Goal: Task Accomplishment & Management: Manage account settings

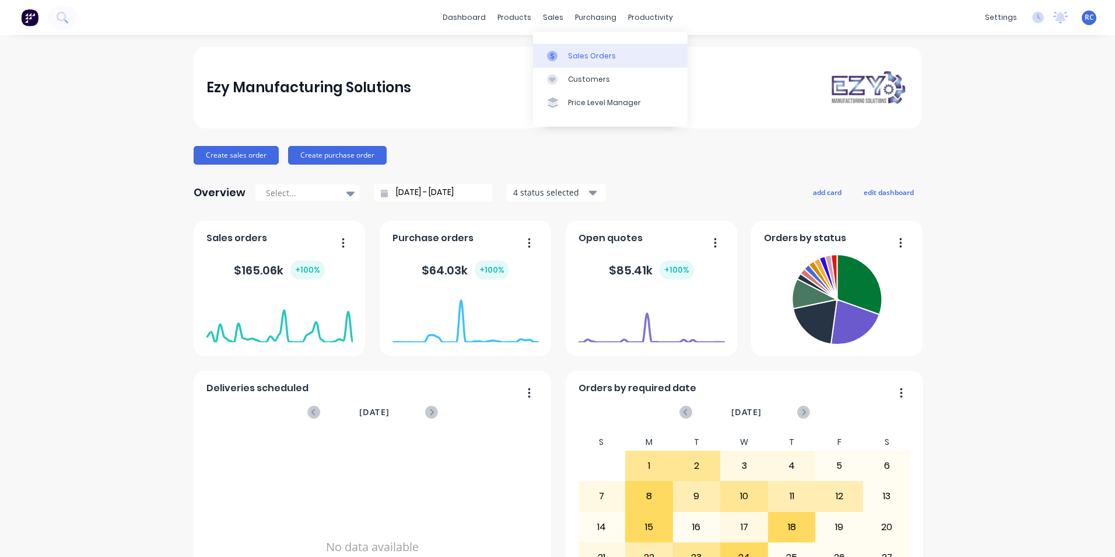
click at [564, 54] on div at bounding box center [556, 56] width 18 height 11
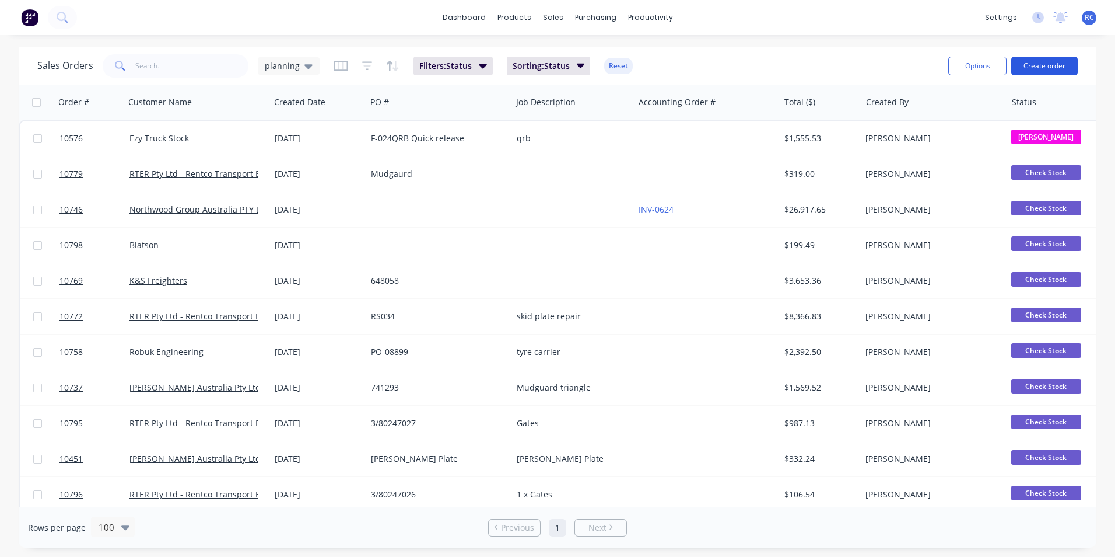
click at [1042, 68] on button "Create order" at bounding box center [1045, 66] width 67 height 19
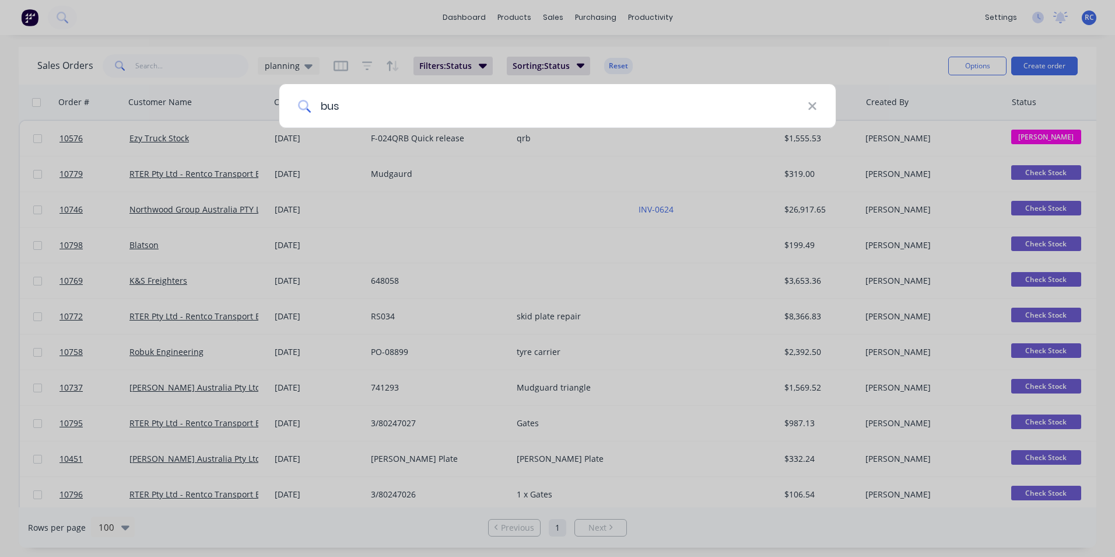
type input "bus"
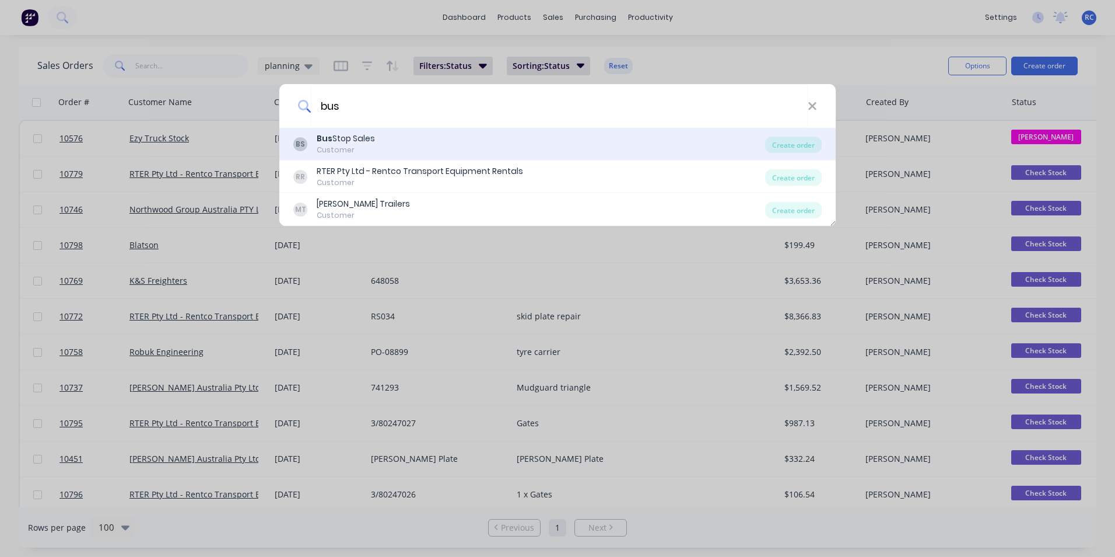
click at [370, 154] on div "Customer" at bounding box center [346, 150] width 58 height 11
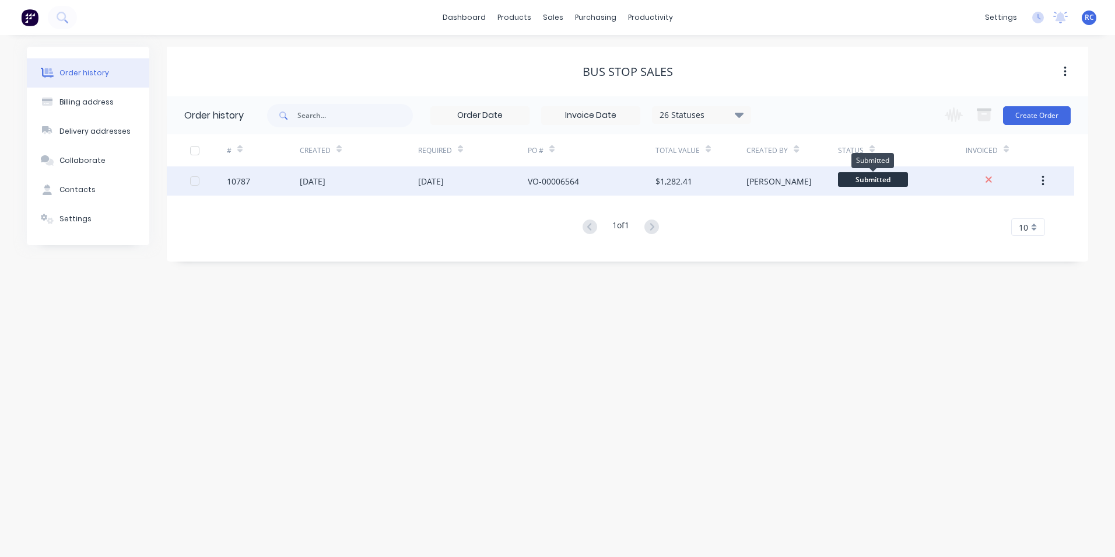
click at [890, 179] on span "Submitted" at bounding box center [873, 179] width 70 height 15
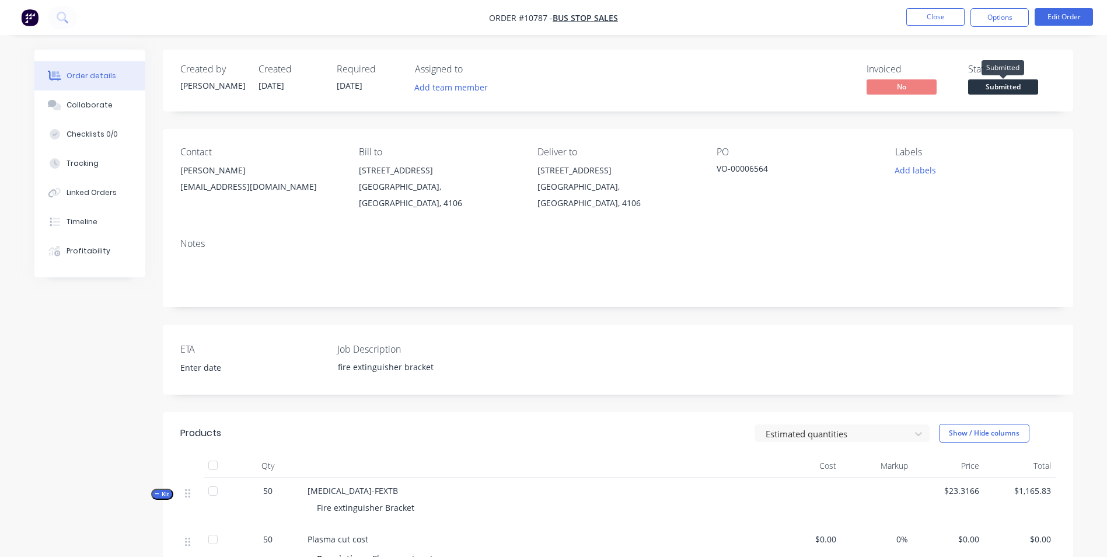
click at [999, 88] on span "Submitted" at bounding box center [1003, 86] width 70 height 15
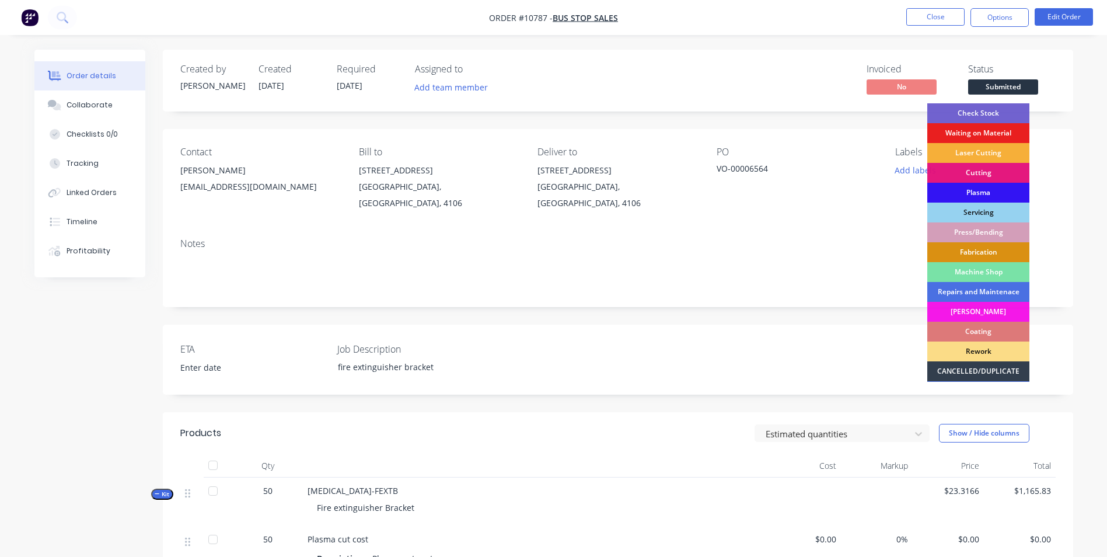
click at [978, 233] on div "Press/Bending" at bounding box center [978, 232] width 102 height 20
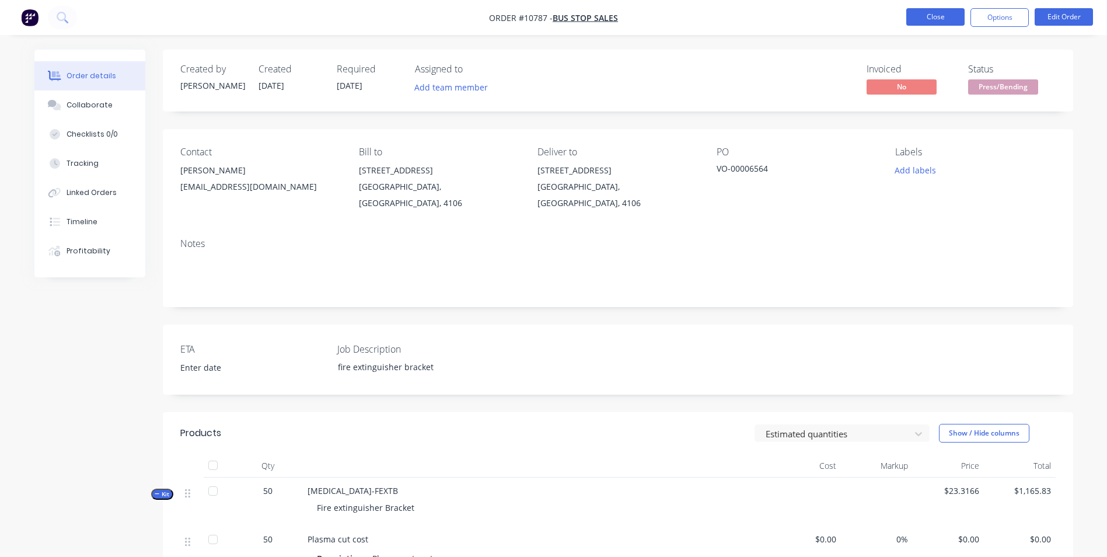
click at [944, 15] on button "Close" at bounding box center [935, 17] width 58 height 18
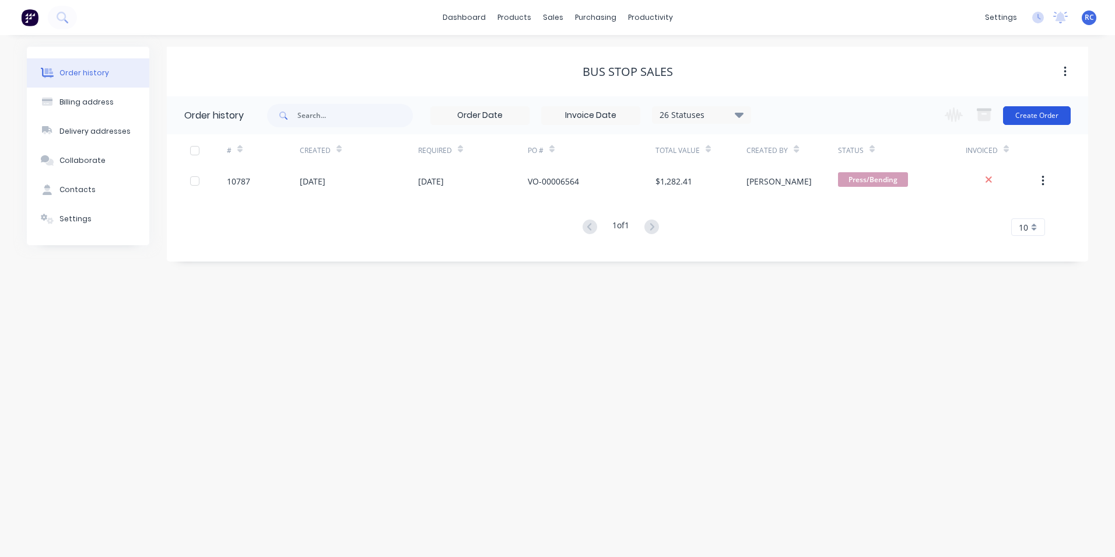
click at [1041, 114] on button "Create Order" at bounding box center [1037, 115] width 68 height 19
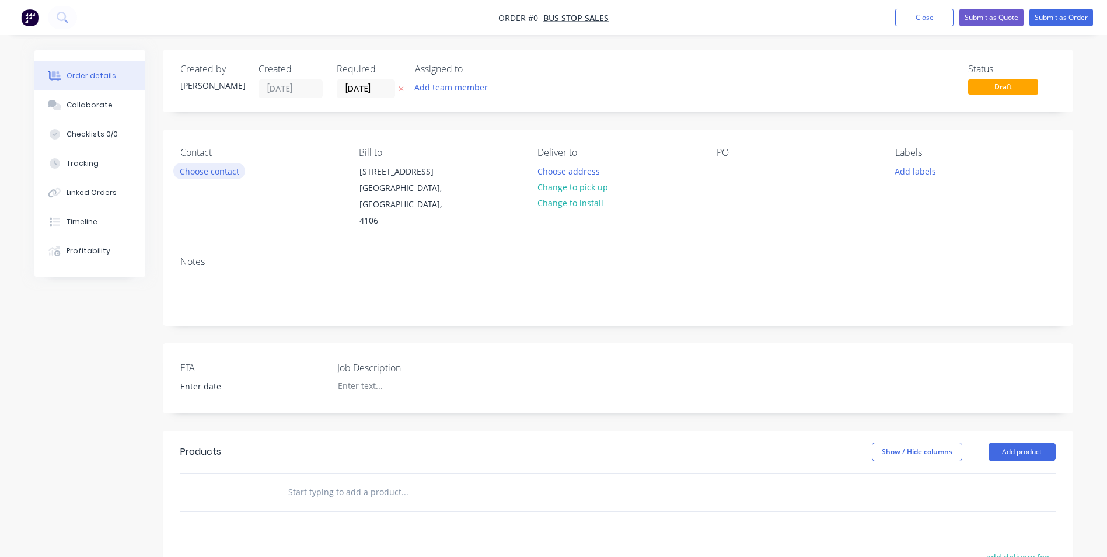
click at [220, 176] on button "Choose contact" at bounding box center [209, 171] width 72 height 16
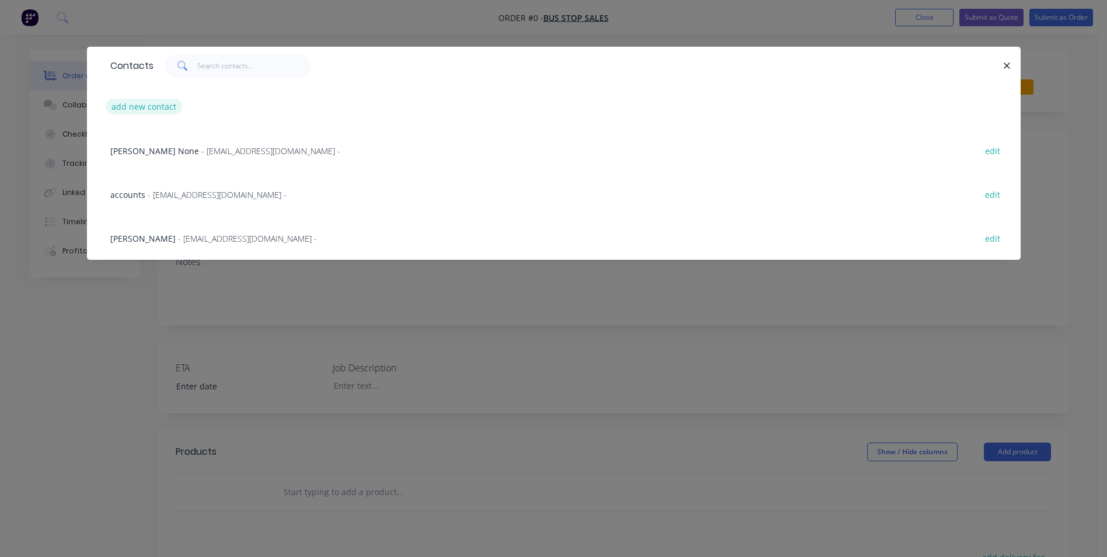
click at [146, 103] on button "add new contact" at bounding box center [144, 107] width 77 height 16
select select "AU"
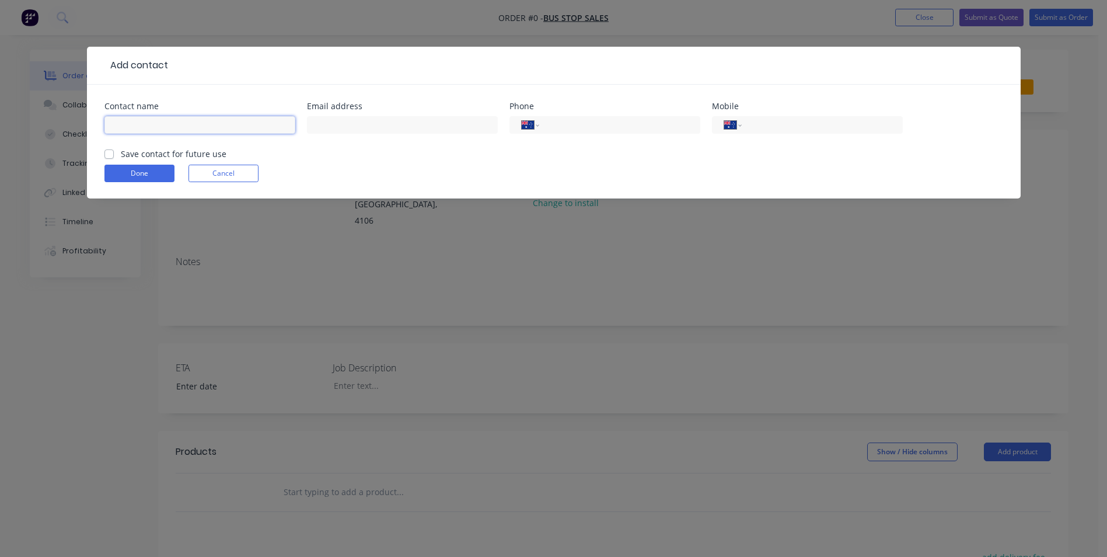
click at [138, 118] on input "text" at bounding box center [199, 125] width 191 height 18
type input "Paul Murphy"
type input "Paullm@busstopsales.com.au"
click at [117, 155] on div "Save contact for future use" at bounding box center [165, 154] width 122 height 12
click at [121, 152] on label "Save contact for future use" at bounding box center [174, 154] width 106 height 12
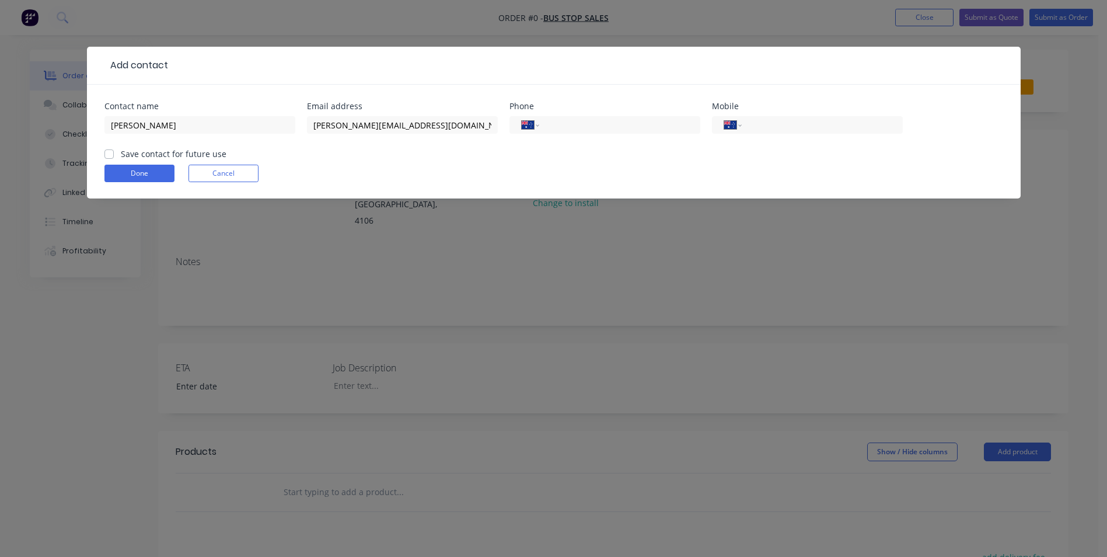
click at [111, 152] on input "Save contact for future use" at bounding box center [108, 153] width 9 height 11
checkbox input "true"
click at [120, 173] on button "Done" at bounding box center [139, 174] width 70 height 18
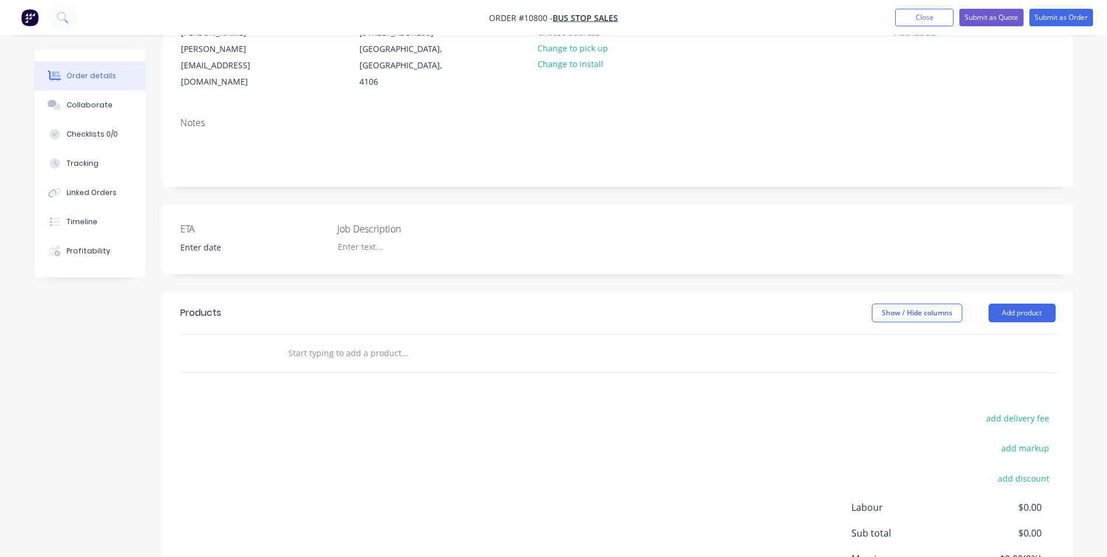
scroll to position [175, 0]
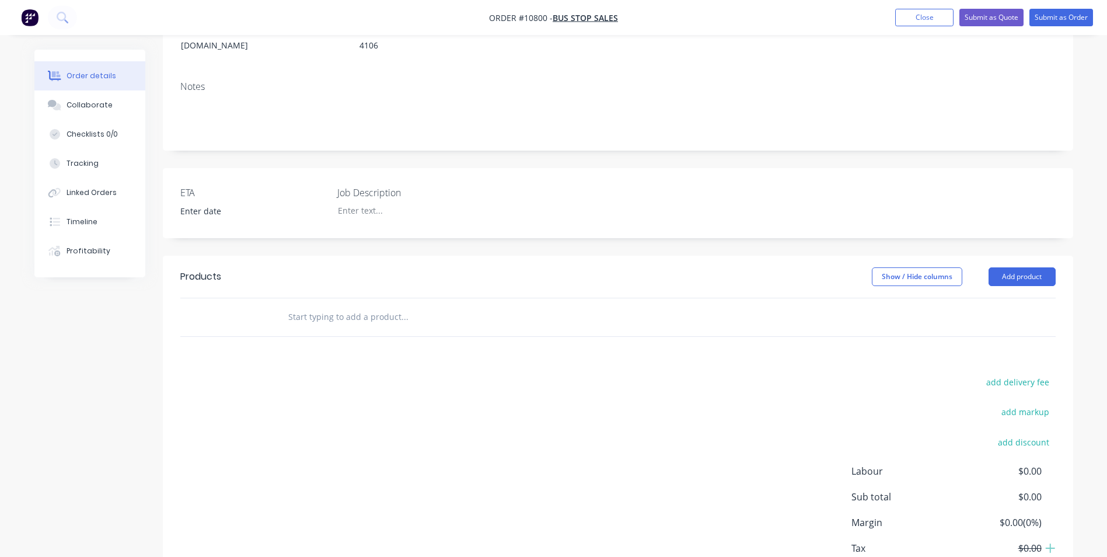
click at [302, 312] on div at bounding box center [484, 317] width 420 height 38
click at [305, 305] on input "text" at bounding box center [404, 316] width 233 height 23
click at [344, 306] on input "text" at bounding box center [404, 316] width 233 height 23
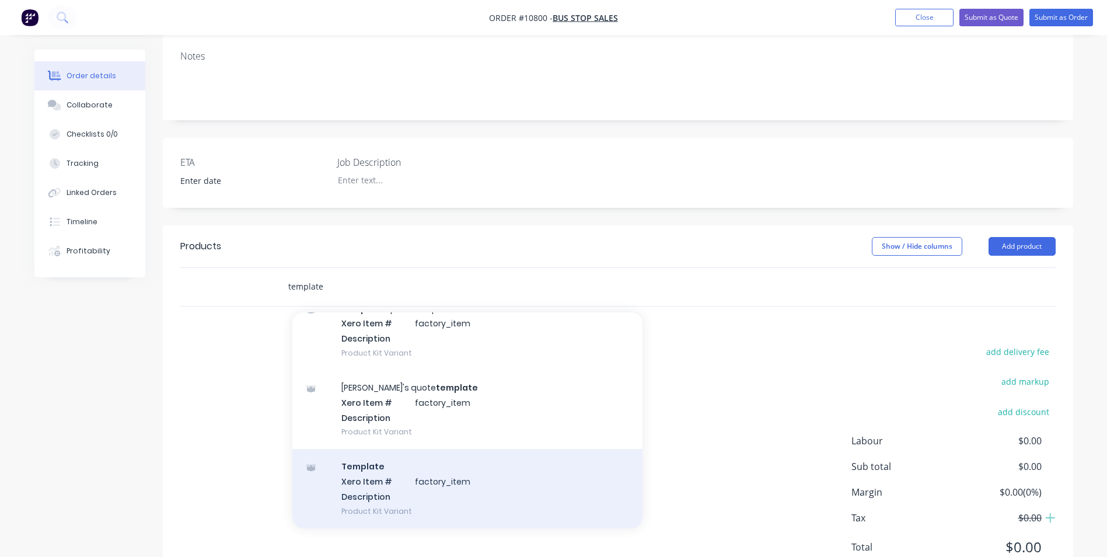
scroll to position [233, 0]
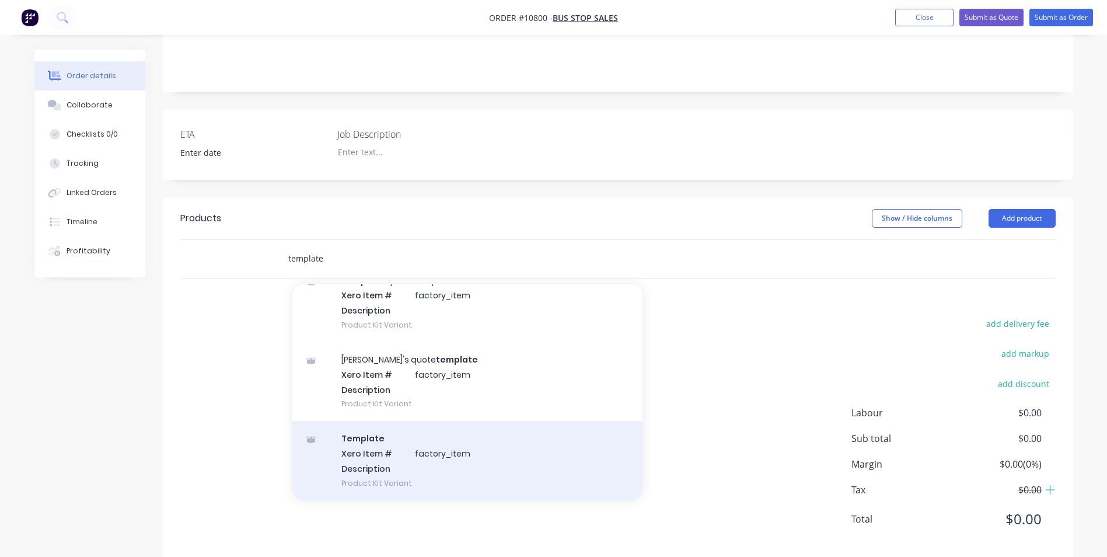
type input "template"
click at [407, 456] on div "Template Xero Item # factory_item Description Product Kit Variant" at bounding box center [467, 460] width 350 height 79
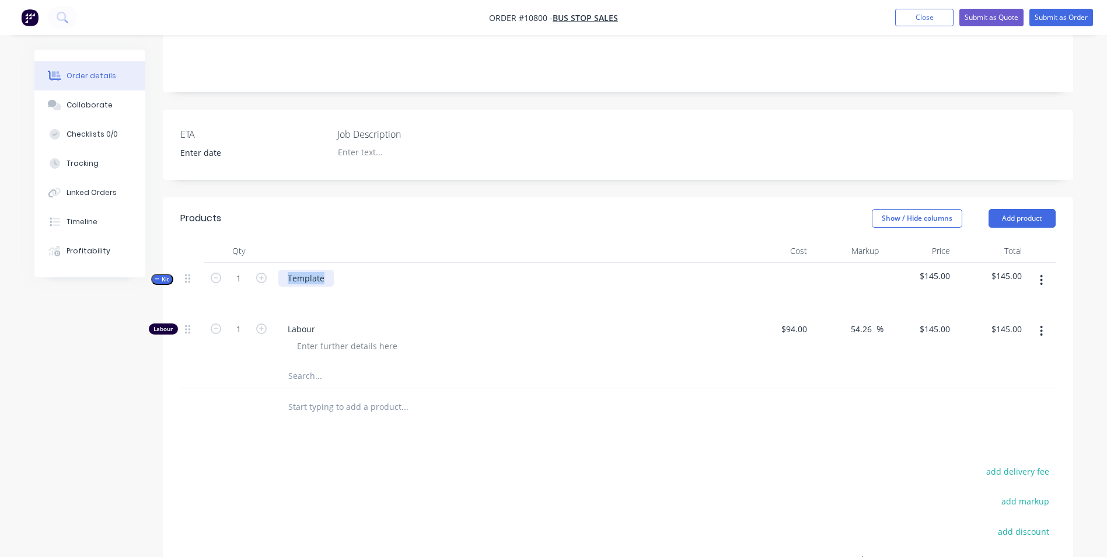
drag, startPoint x: 328, startPoint y: 260, endPoint x: 282, endPoint y: 246, distance: 48.3
click at [282, 263] on div "Template" at bounding box center [507, 288] width 467 height 51
paste div
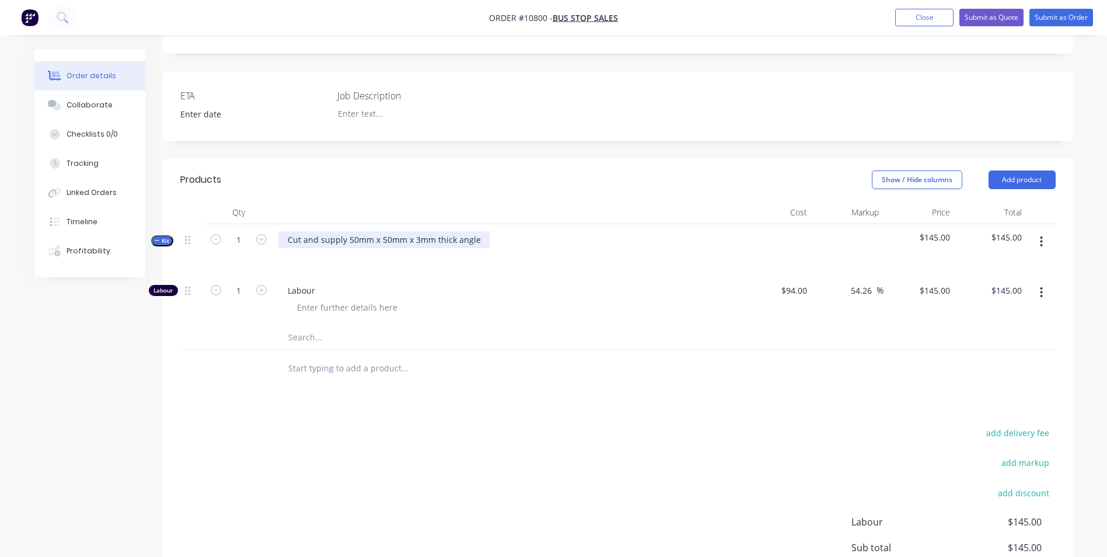
scroll to position [292, 0]
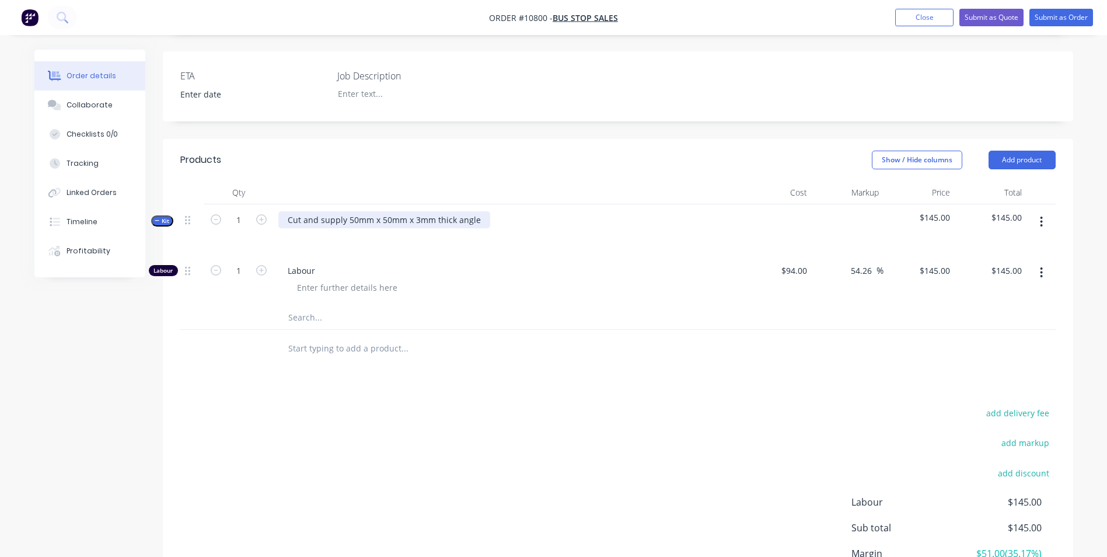
click at [477, 211] on div "Cut and supply 50mm x 50mm x 3mm thick angle" at bounding box center [384, 219] width 212 height 17
drag, startPoint x: 244, startPoint y: 251, endPoint x: 254, endPoint y: 251, distance: 9.9
click at [244, 262] on input "1" at bounding box center [238, 271] width 30 height 18
type input "0.5"
type input "$72.50"
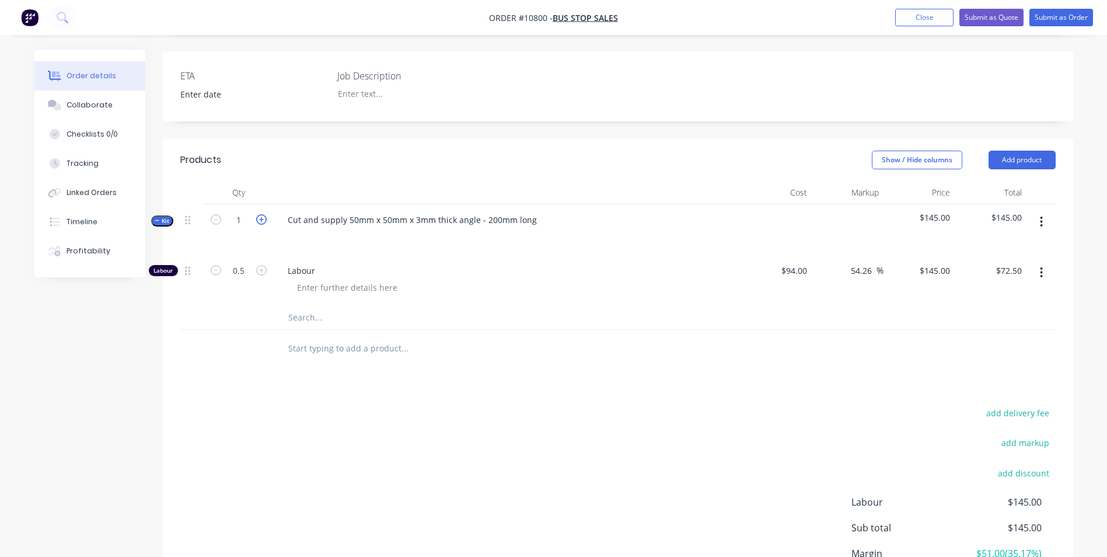
click at [260, 214] on icon "button" at bounding box center [261, 219] width 11 height 11
type input "2"
type input "1"
type input "$145.00"
click at [260, 214] on icon "button" at bounding box center [261, 219] width 11 height 11
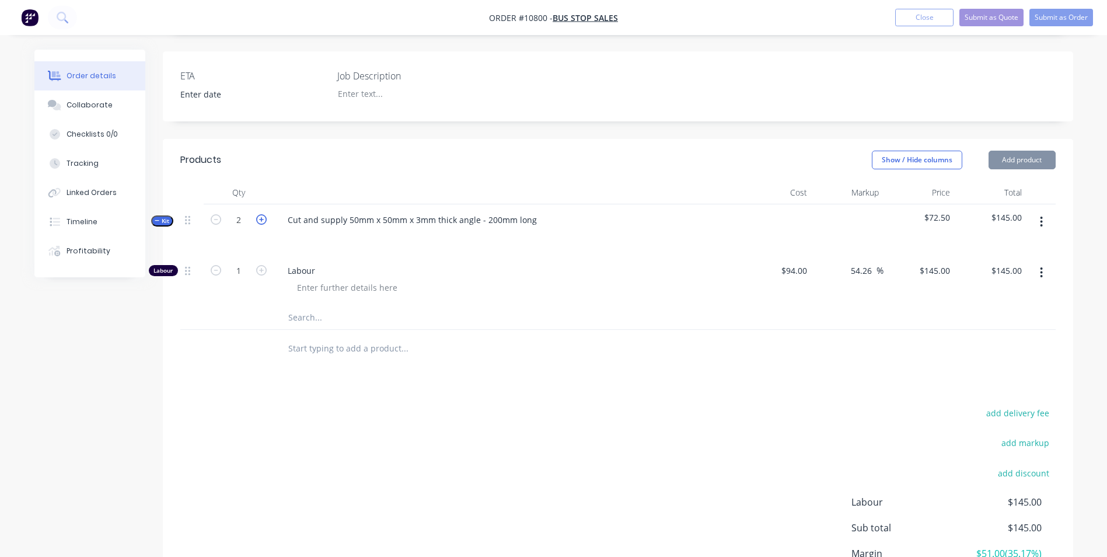
type input "3"
type input "1.5"
type input "$217.50"
click at [260, 214] on icon "button" at bounding box center [261, 219] width 11 height 11
type input "4"
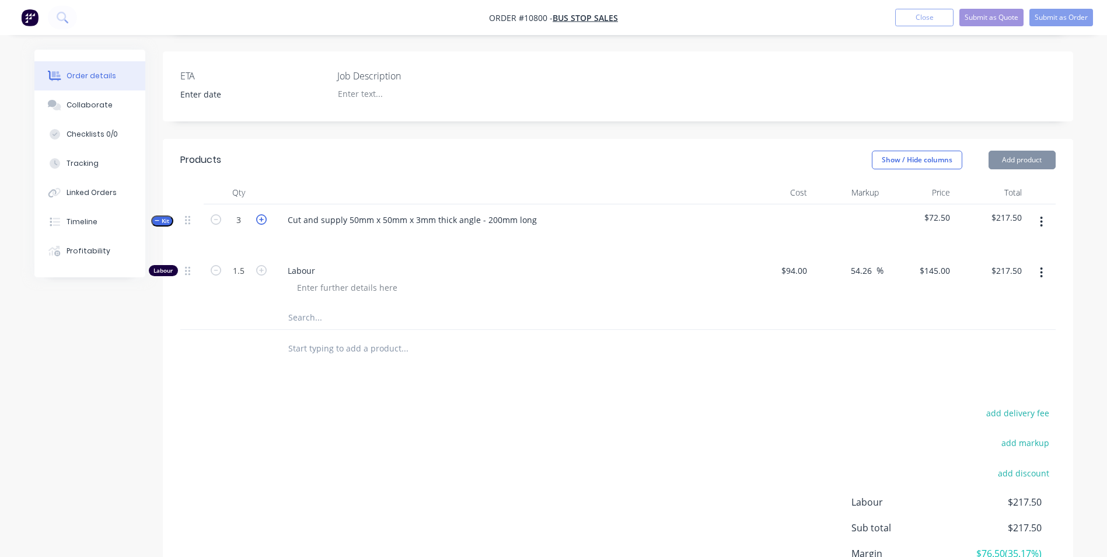
type input "2"
type input "$290.00"
click at [221, 263] on button "button" at bounding box center [215, 269] width 15 height 12
type input "1"
type input "$145.00"
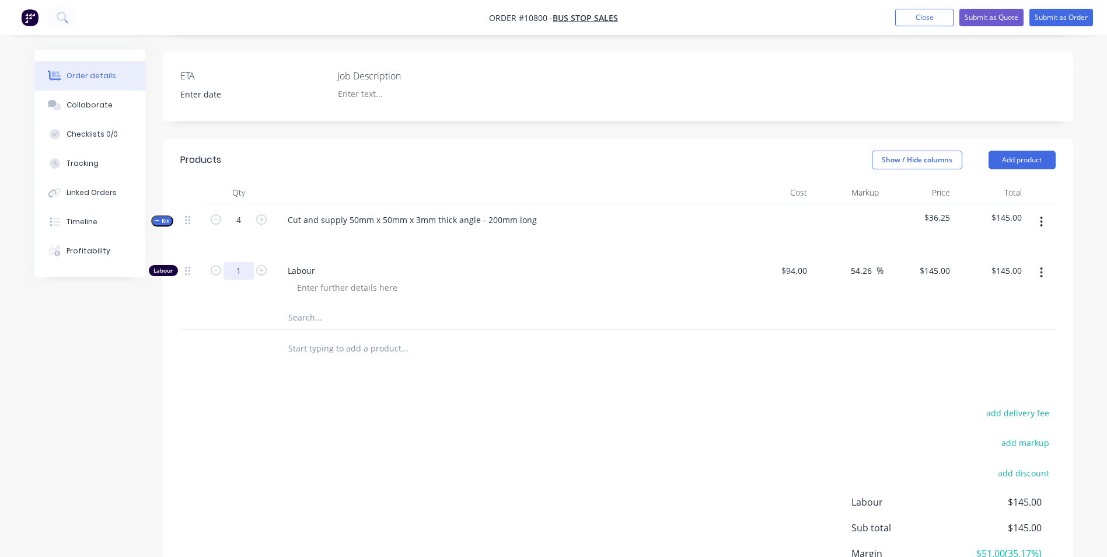
drag, startPoint x: 240, startPoint y: 258, endPoint x: 270, endPoint y: 258, distance: 29.8
click at [240, 262] on input "1" at bounding box center [238, 271] width 30 height 18
type input "0.75"
type input "$108.75"
click at [329, 306] on input "text" at bounding box center [404, 317] width 233 height 23
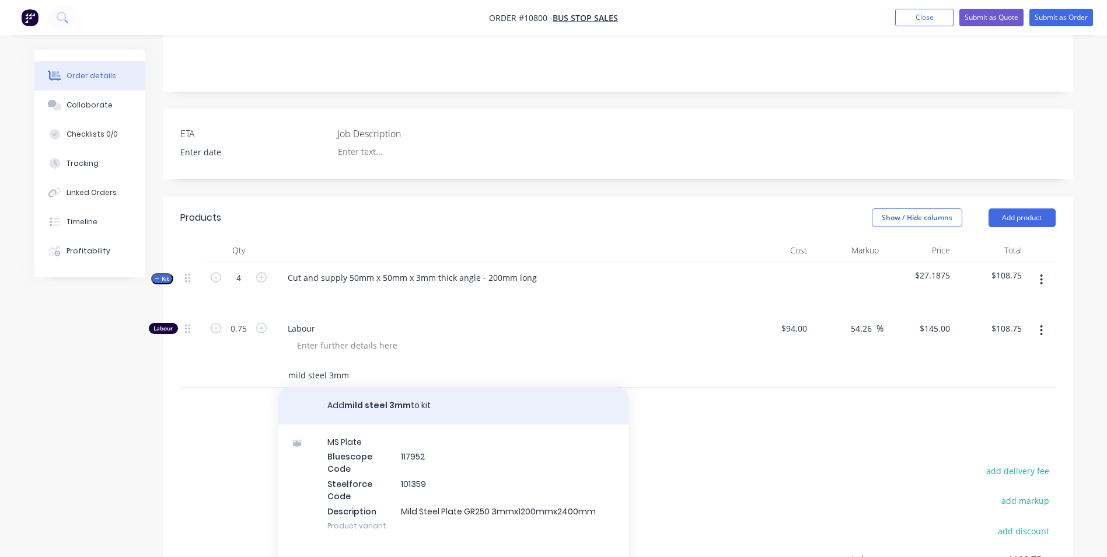
scroll to position [233, 0]
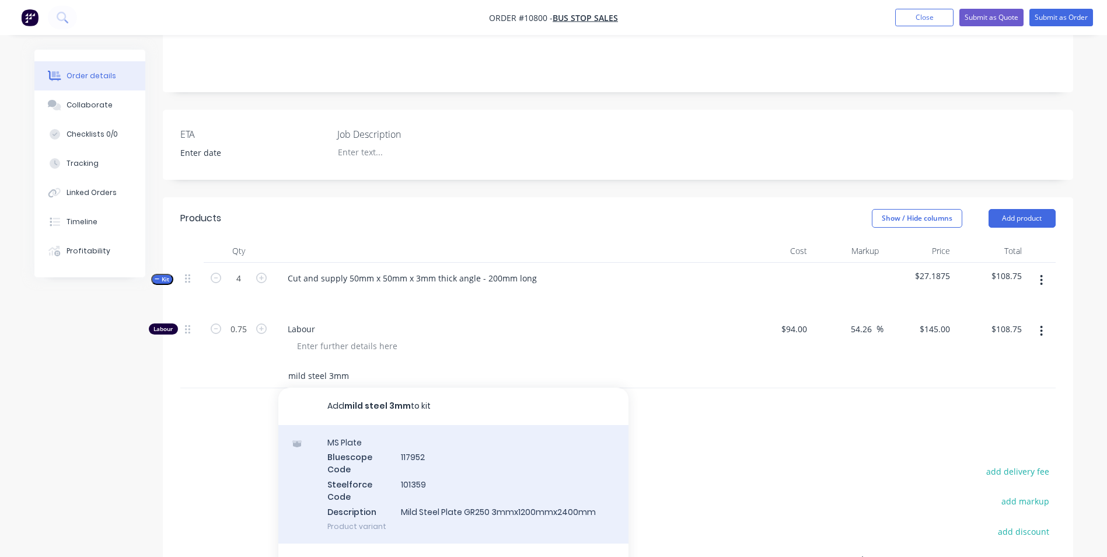
type input "mild steel 3mm"
click at [445, 449] on div "MS Plate Bluescope Code 117952 Steelforce Code 101359 Description Mild Steel Pl…" at bounding box center [453, 484] width 350 height 118
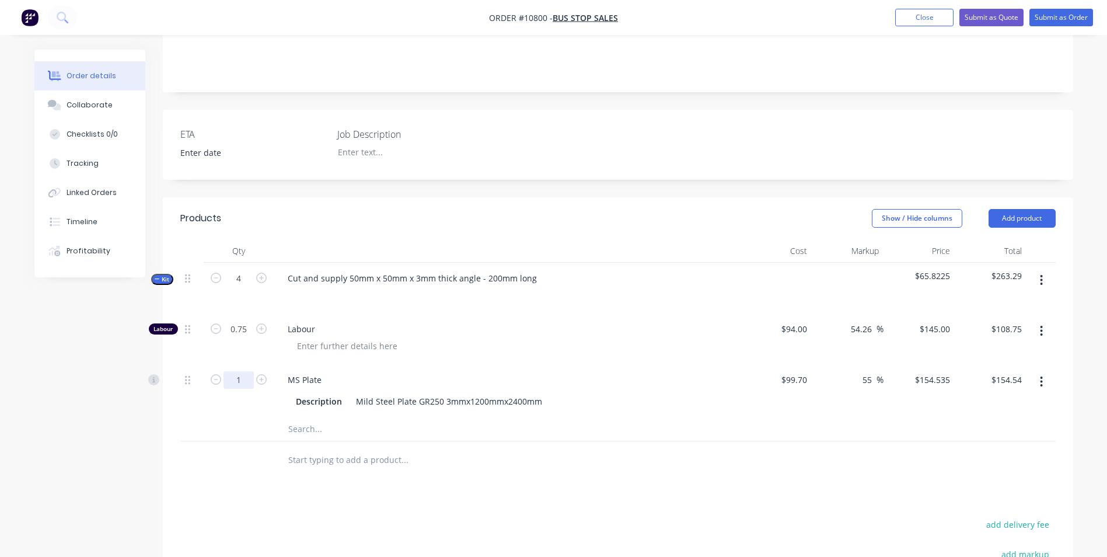
click at [240, 371] on input "1" at bounding box center [238, 380] width 30 height 18
type input "0.13"
type input "$20.09"
click at [412, 417] on input "text" at bounding box center [404, 428] width 233 height 23
drag, startPoint x: 184, startPoint y: 368, endPoint x: 183, endPoint y: 303, distance: 64.8
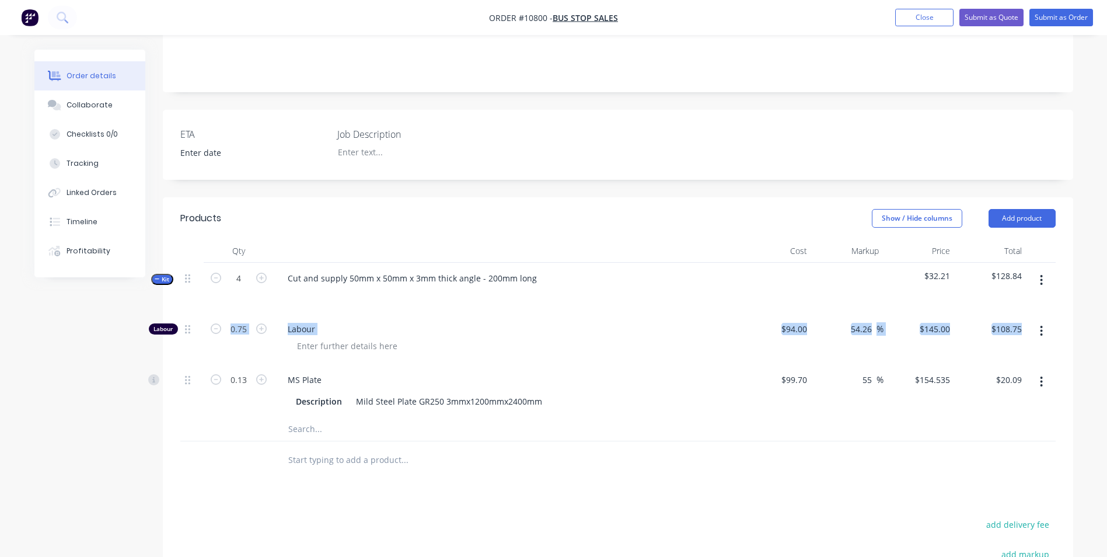
click at [183, 313] on div "Labour 0.75 Labour $94.00 $94.00 54.26 54.26 % $145.00 $145.00 $108.75 $108.75 …" at bounding box center [617, 365] width 875 height 104
drag, startPoint x: 183, startPoint y: 303, endPoint x: 187, endPoint y: 369, distance: 66.6
click at [187, 375] on span at bounding box center [187, 380] width 5 height 11
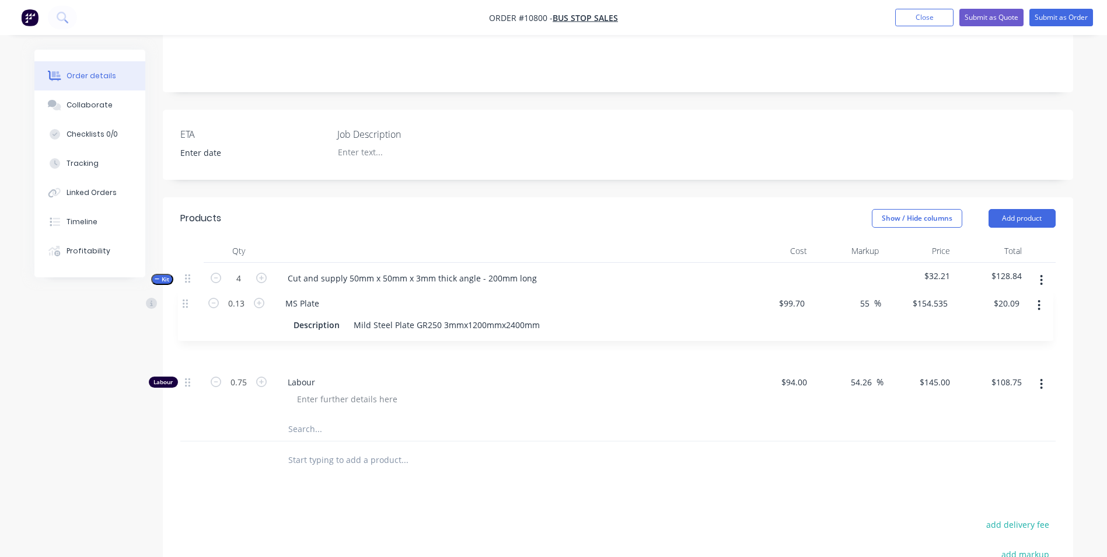
drag, startPoint x: 187, startPoint y: 363, endPoint x: 184, endPoint y: 298, distance: 65.4
click at [184, 313] on div "Labour 0.75 Labour $94.00 $94.00 54.26 54.26 % $145.00 $145.00 $108.75 $108.75 …" at bounding box center [617, 365] width 875 height 104
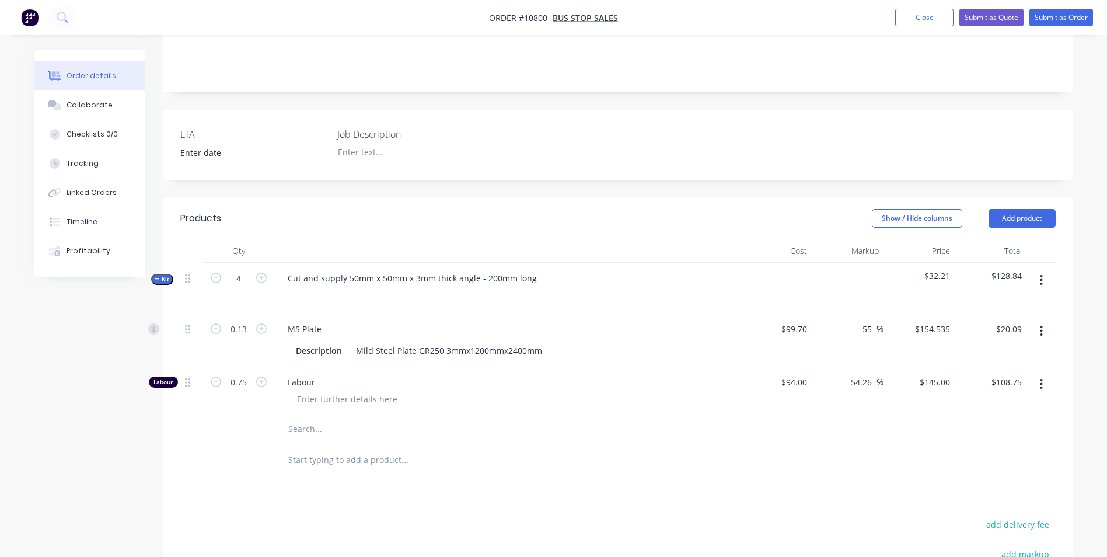
click at [257, 450] on div at bounding box center [239, 460] width 70 height 38
click at [306, 495] on div "Products Show / Hide columns Add product Qty Cost Markup Price Total Kit 4 Cut …" at bounding box center [618, 478] width 910 height 562
click at [236, 373] on input "0.75" at bounding box center [238, 382] width 30 height 18
type input "0.25"
type input "$36.25"
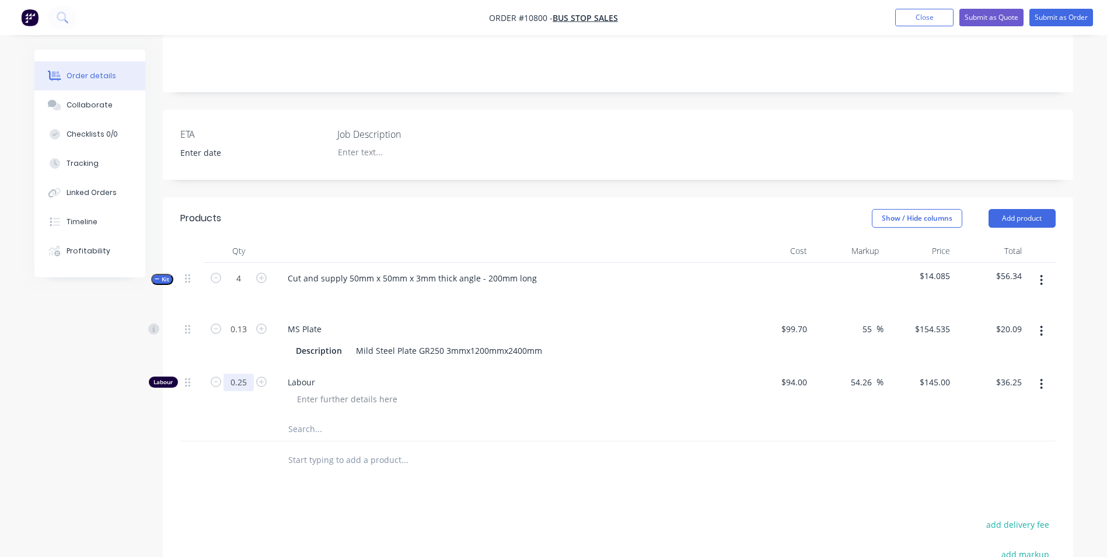
click at [239, 373] on input "0.25" at bounding box center [238, 382] width 30 height 18
type input "0.33"
type input "$47.85"
click at [1010, 11] on button "Submit as Quote" at bounding box center [991, 18] width 64 height 18
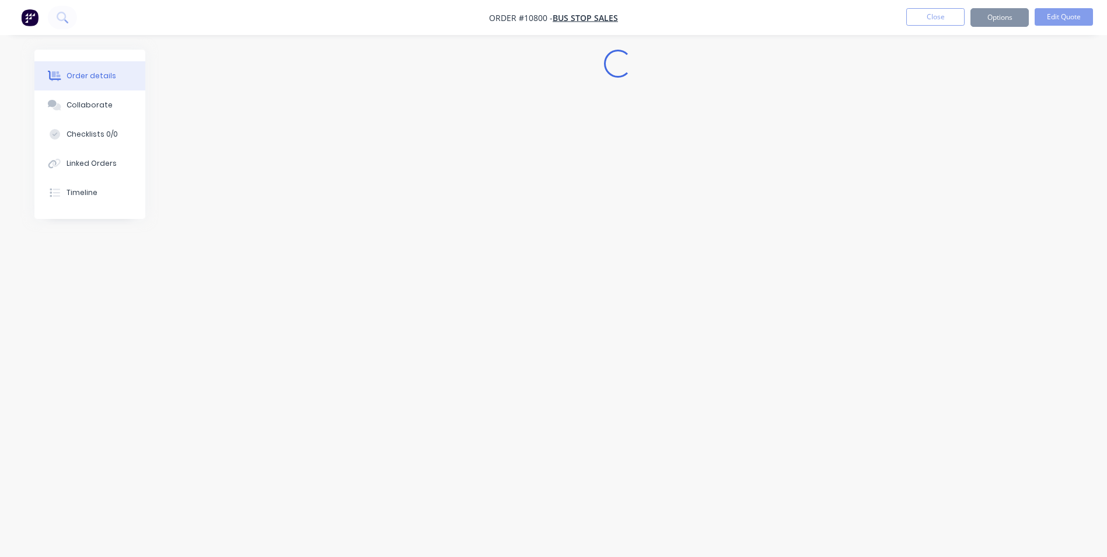
scroll to position [0, 0]
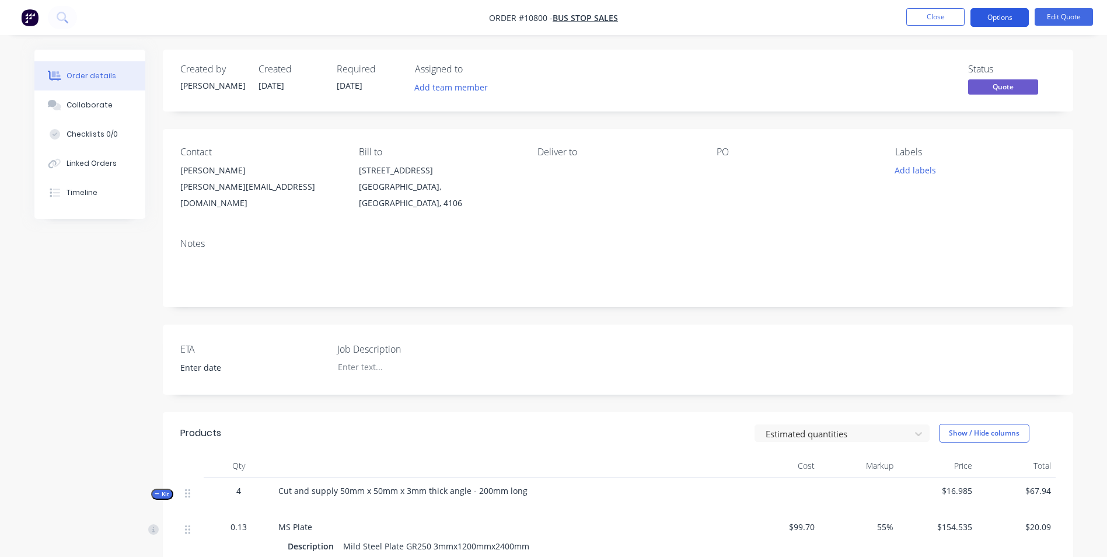
click at [1010, 11] on button "Options" at bounding box center [999, 17] width 58 height 19
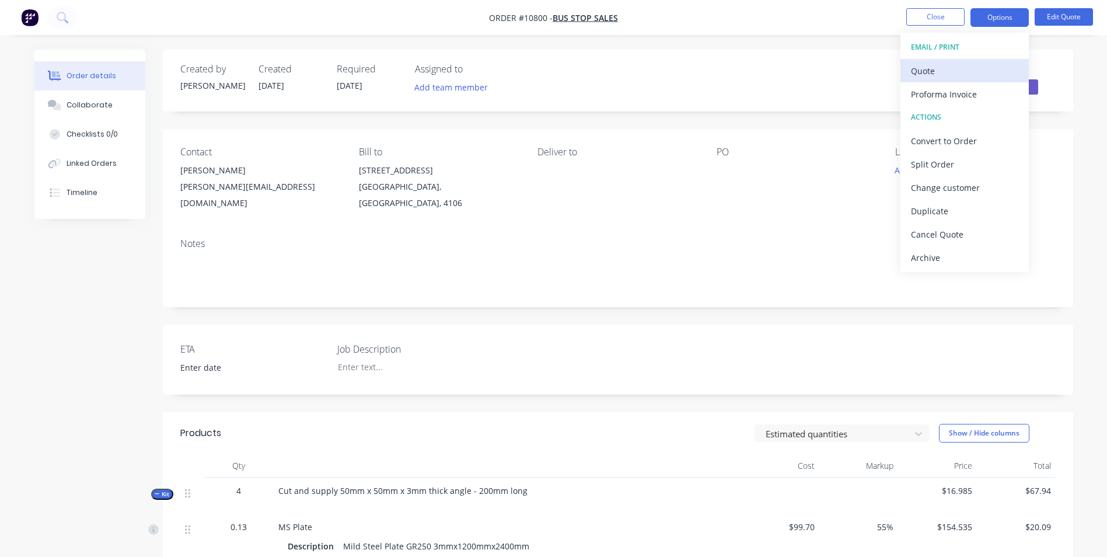
click at [972, 64] on div "Quote" at bounding box center [964, 70] width 107 height 17
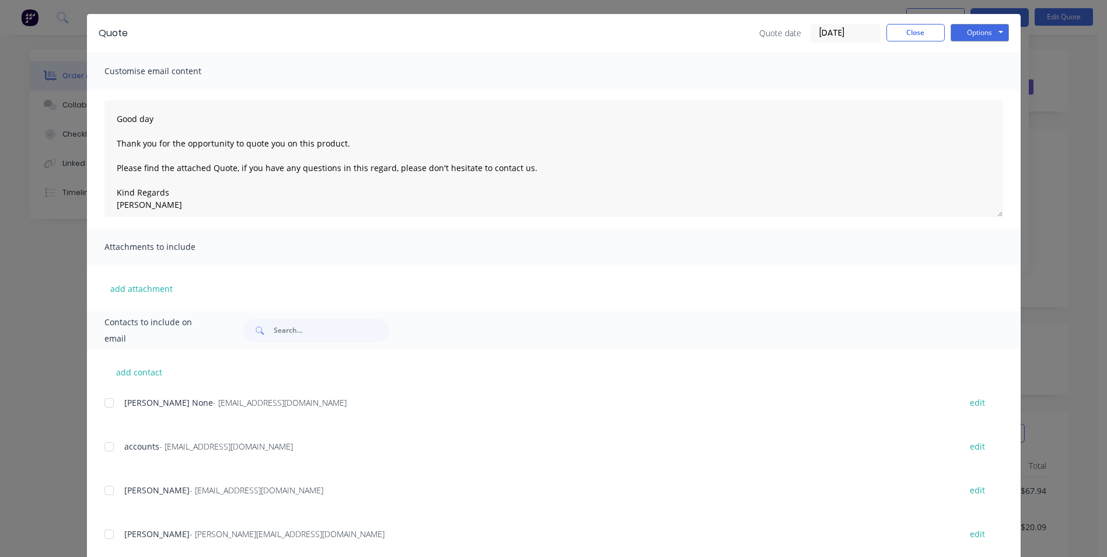
scroll to position [62, 0]
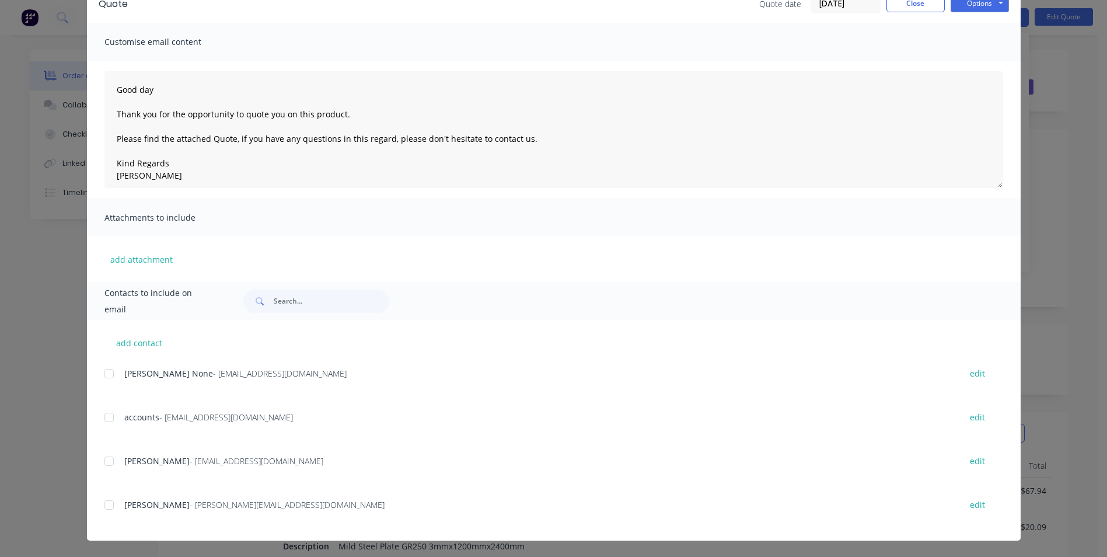
click at [104, 506] on div at bounding box center [108, 504] width 23 height 23
click at [971, 7] on button "Options" at bounding box center [979, 4] width 58 height 18
click at [970, 22] on button "Preview" at bounding box center [987, 24] width 75 height 19
click at [104, 505] on div at bounding box center [108, 504] width 23 height 23
click at [964, 9] on button "Options" at bounding box center [979, 4] width 58 height 18
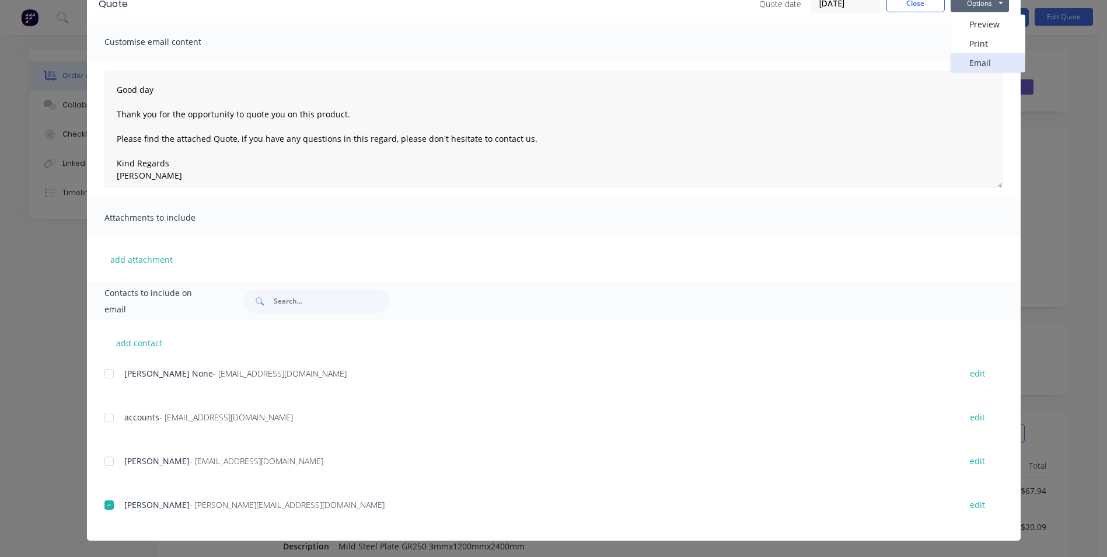
click at [961, 60] on button "Email" at bounding box center [987, 62] width 75 height 19
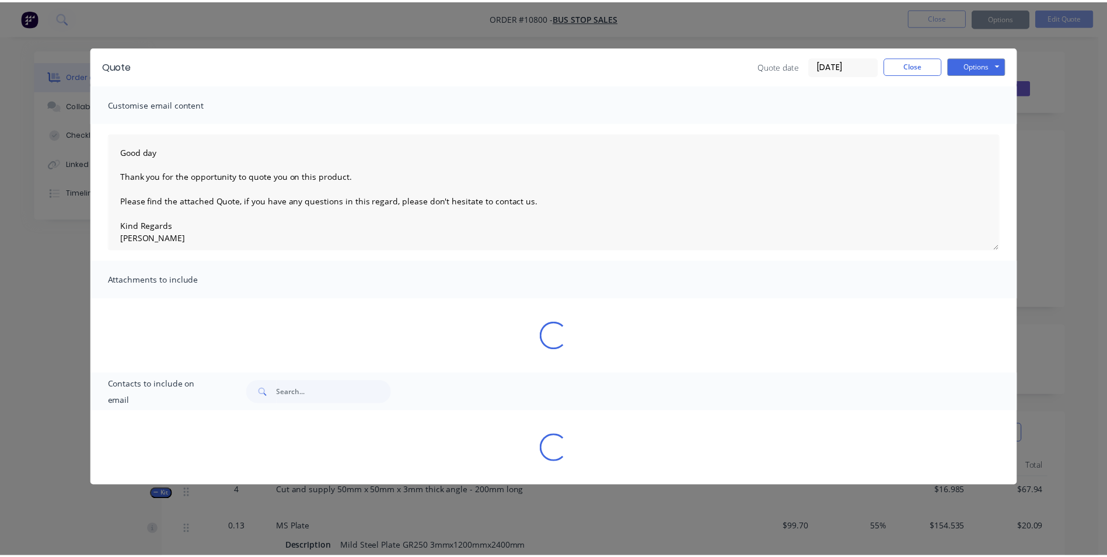
scroll to position [0, 0]
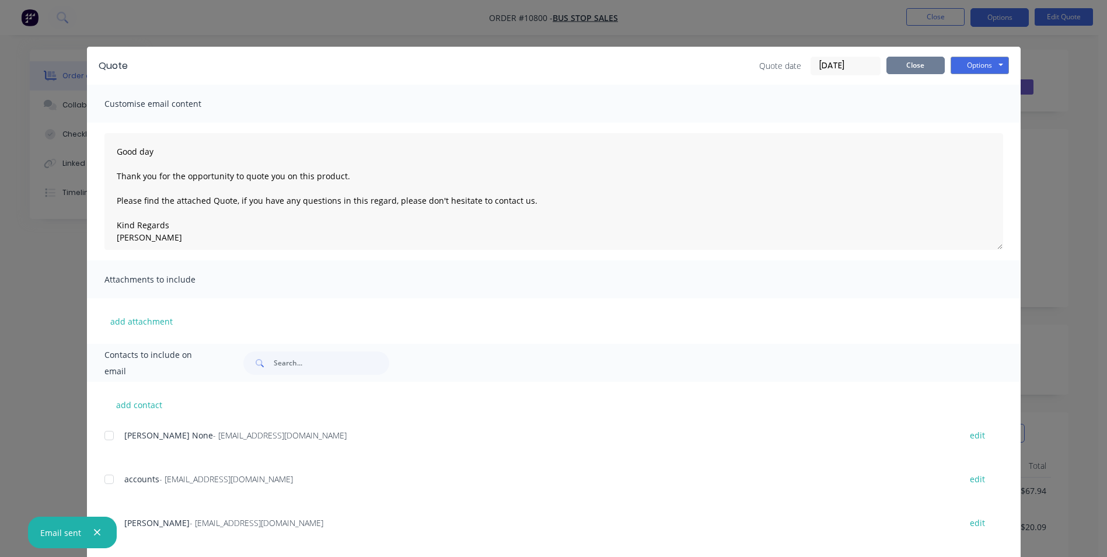
click at [932, 68] on button "Close" at bounding box center [915, 66] width 58 height 18
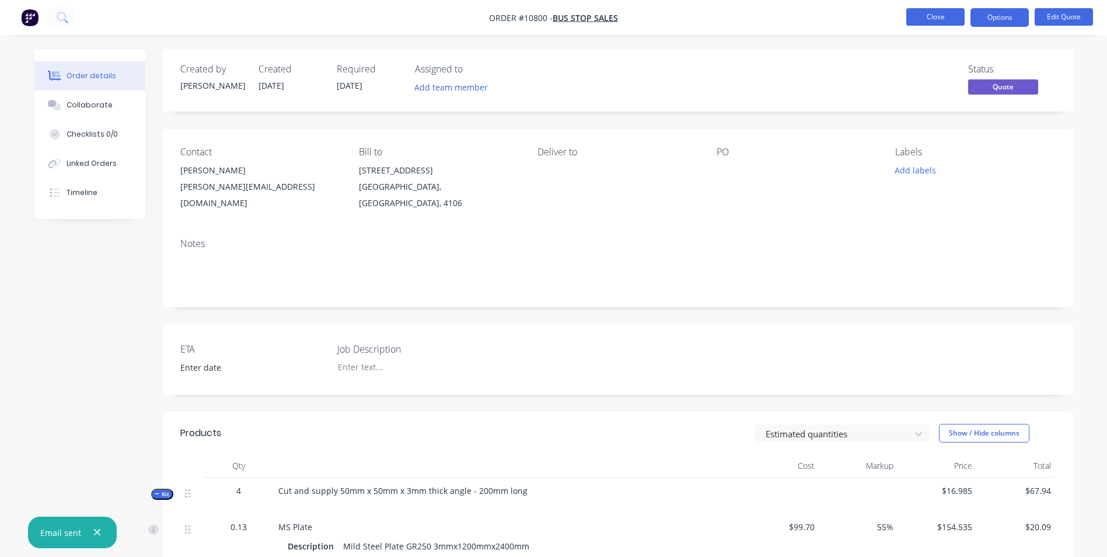
click at [954, 22] on button "Close" at bounding box center [935, 17] width 58 height 18
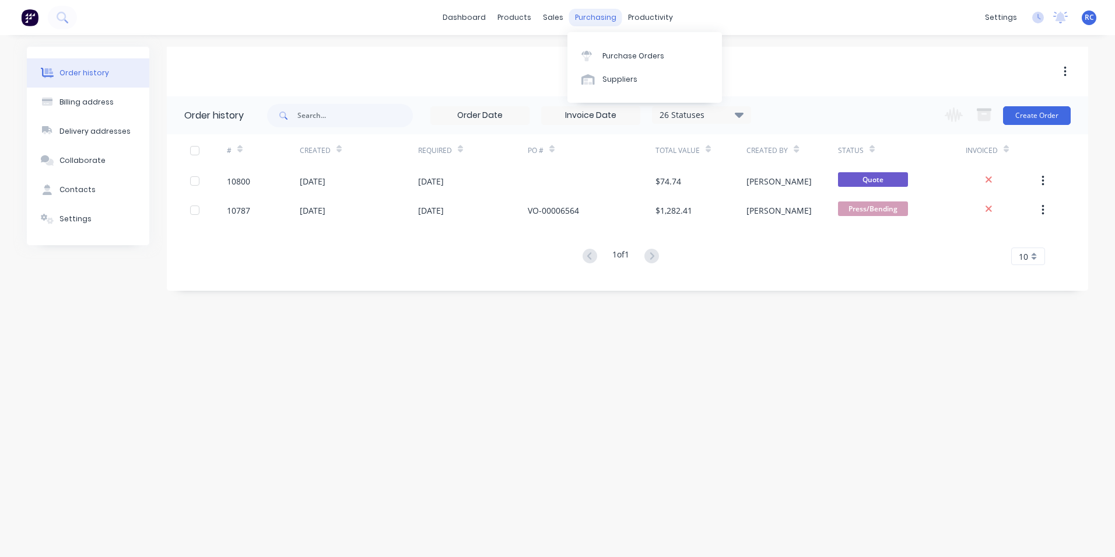
click at [591, 16] on div "purchasing" at bounding box center [595, 18] width 53 height 18
click at [613, 57] on div "Purchase Orders" at bounding box center [634, 56] width 62 height 11
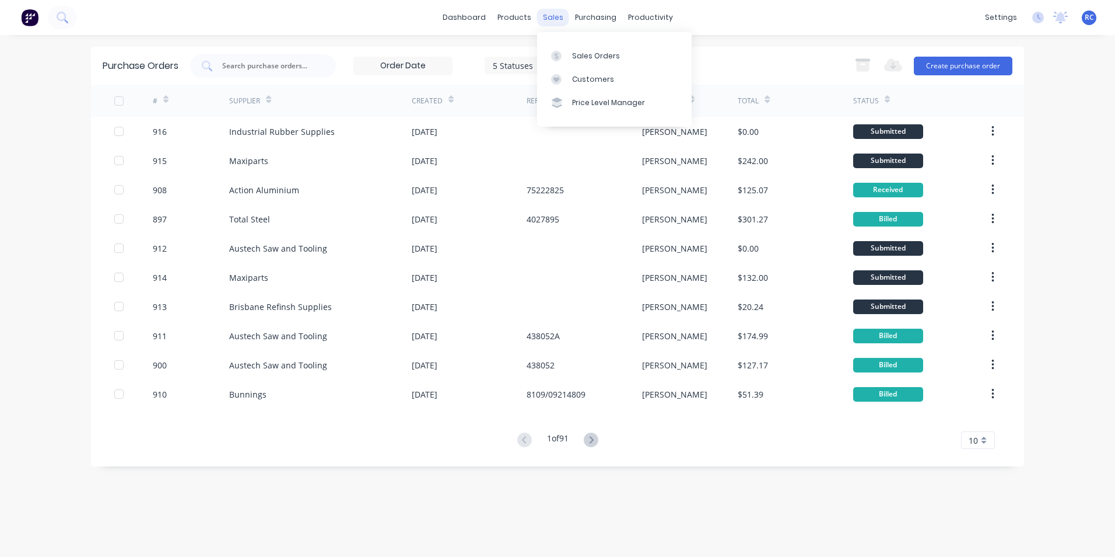
click at [541, 18] on div "sales" at bounding box center [553, 18] width 32 height 18
click at [557, 57] on icon at bounding box center [556, 56] width 11 height 11
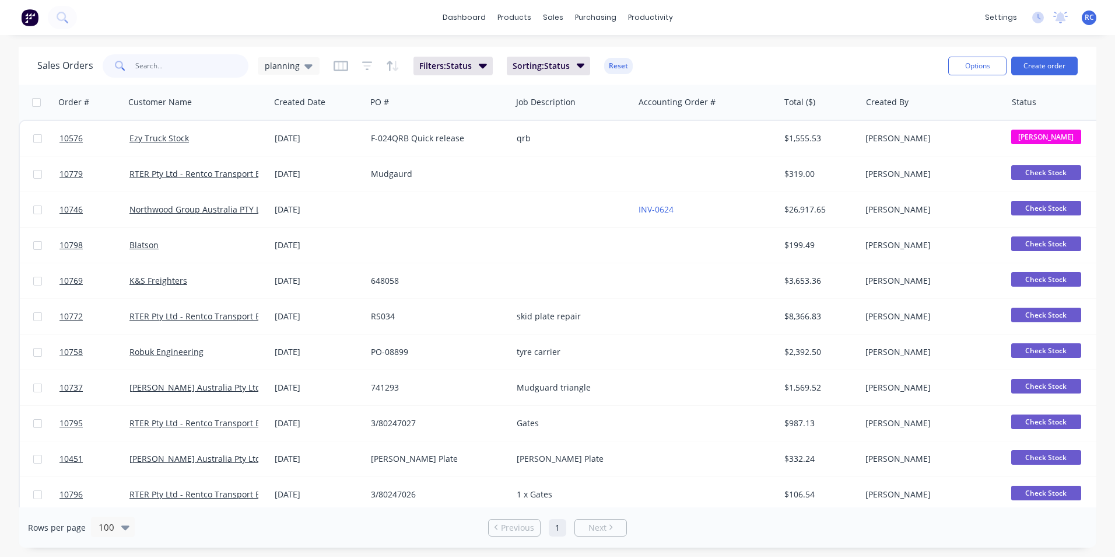
click at [179, 75] on input "text" at bounding box center [192, 65] width 114 height 23
type input "tod"
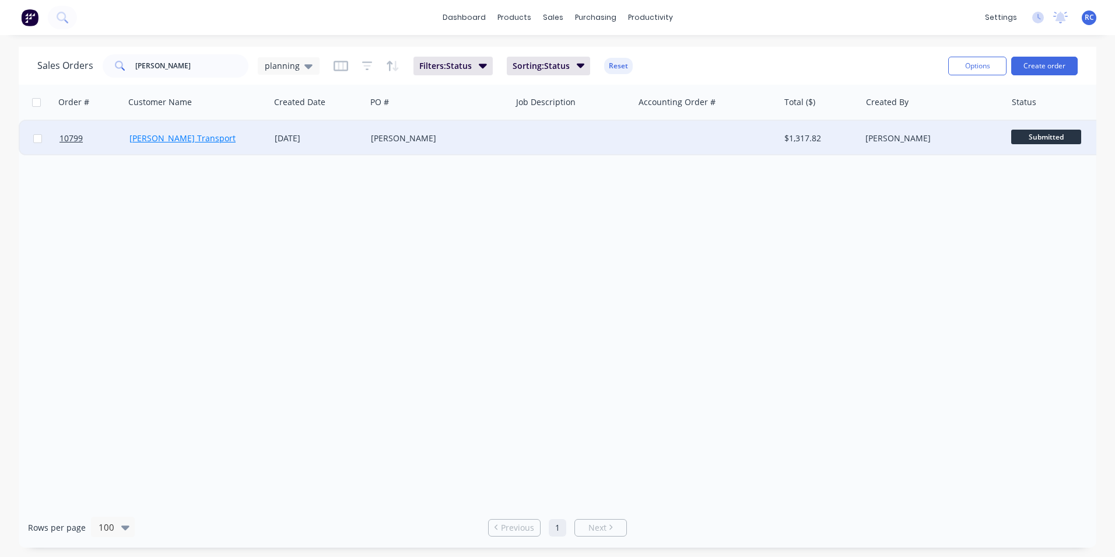
click at [174, 134] on link "Todd Transport" at bounding box center [183, 137] width 106 height 11
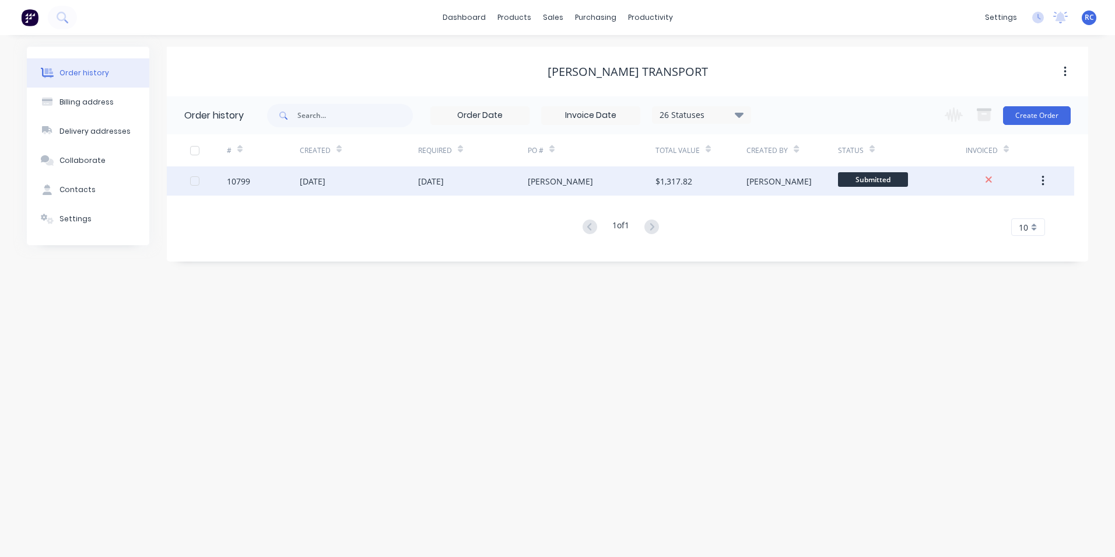
click at [364, 182] on div "[DATE]" at bounding box center [359, 180] width 118 height 29
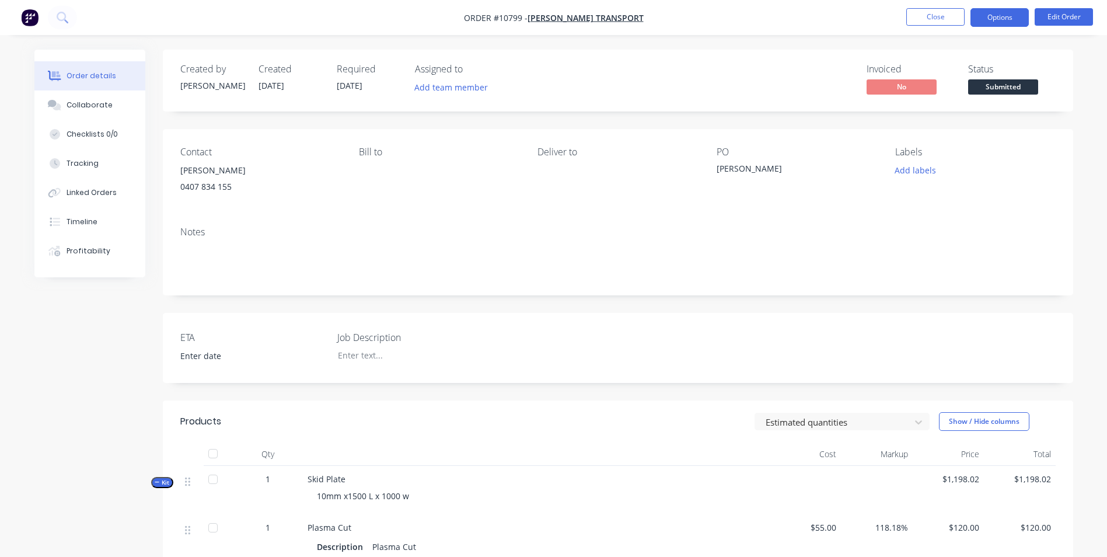
click at [1003, 15] on button "Options" at bounding box center [999, 17] width 58 height 19
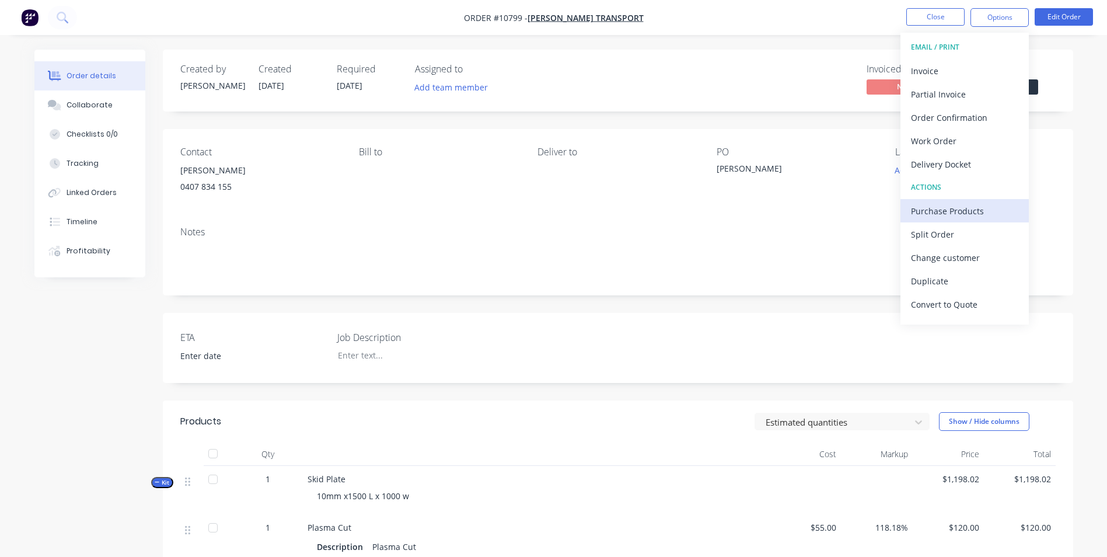
click at [953, 209] on div "Purchase Products" at bounding box center [964, 210] width 107 height 17
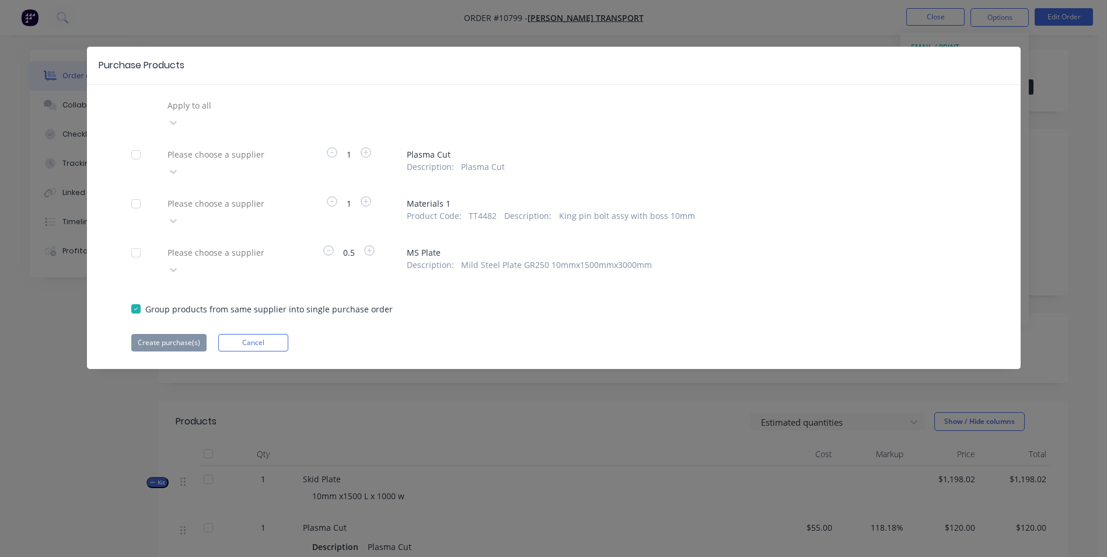
click at [208, 196] on div at bounding box center [250, 203] width 168 height 15
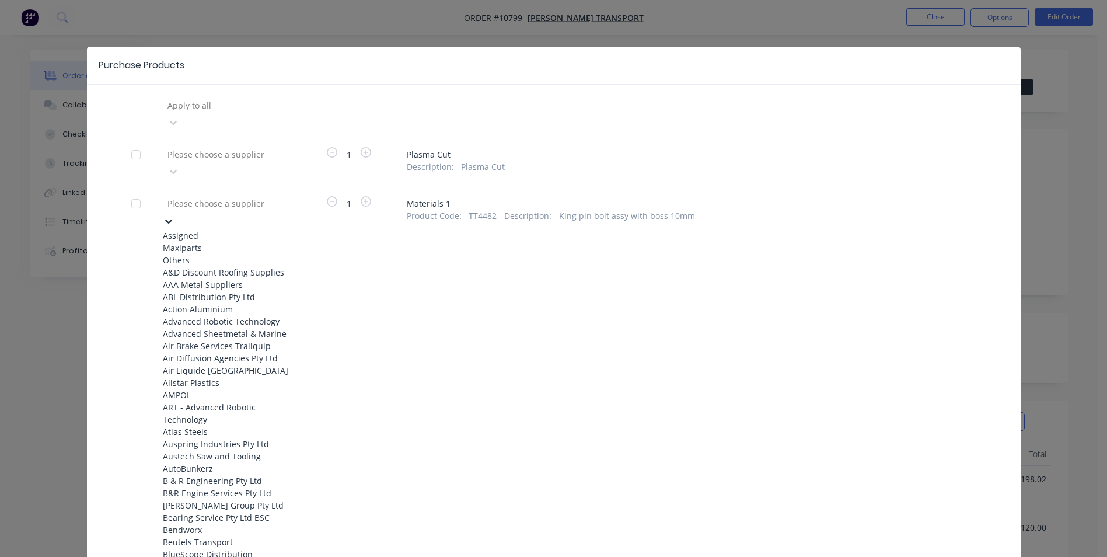
click at [205, 242] on div "Maxiparts" at bounding box center [227, 248] width 128 height 12
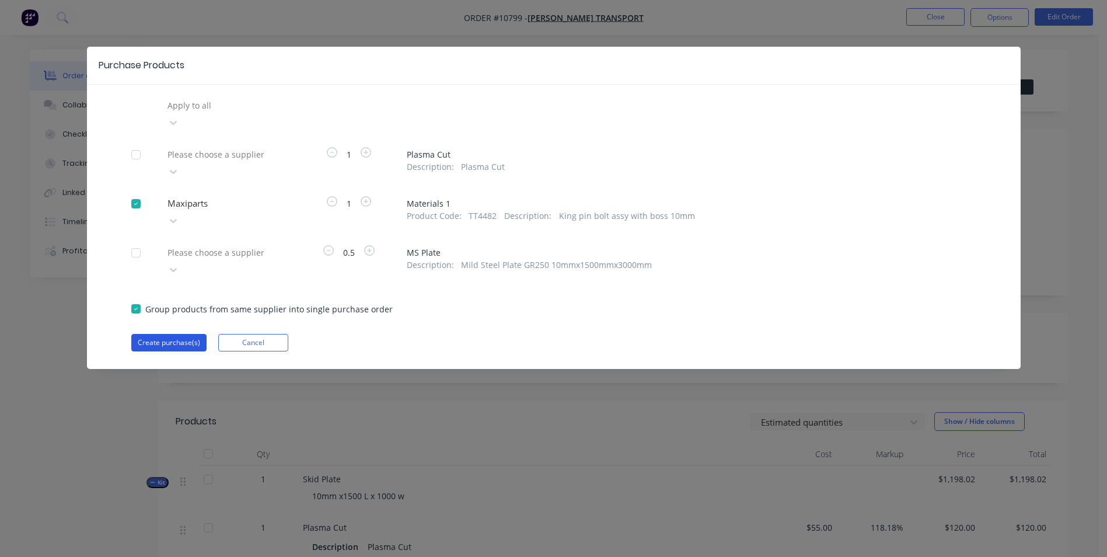
click at [176, 334] on button "Create purchase(s)" at bounding box center [168, 343] width 75 height 18
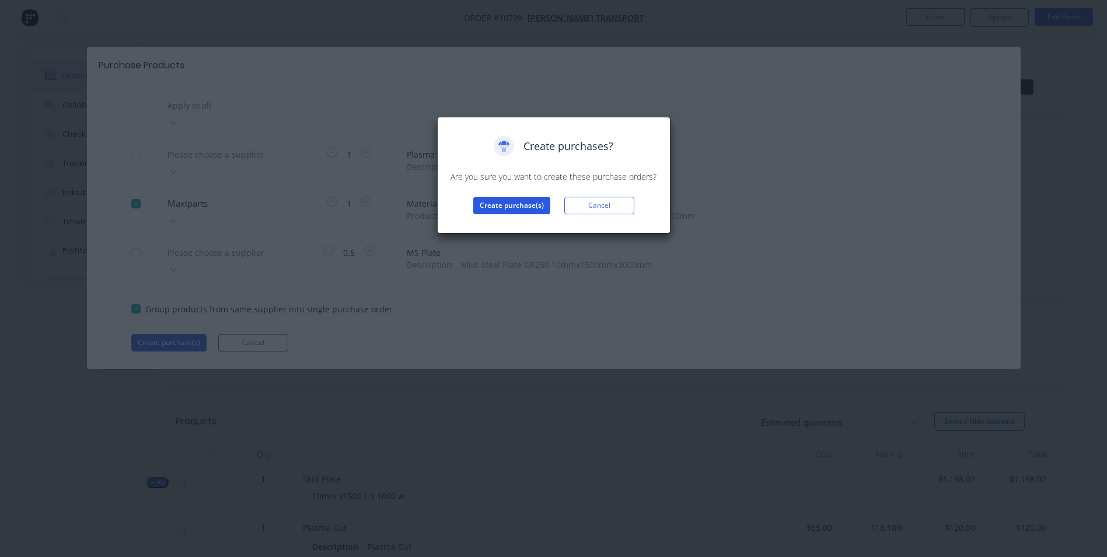
click at [501, 210] on button "Create purchase(s)" at bounding box center [511, 206] width 77 height 18
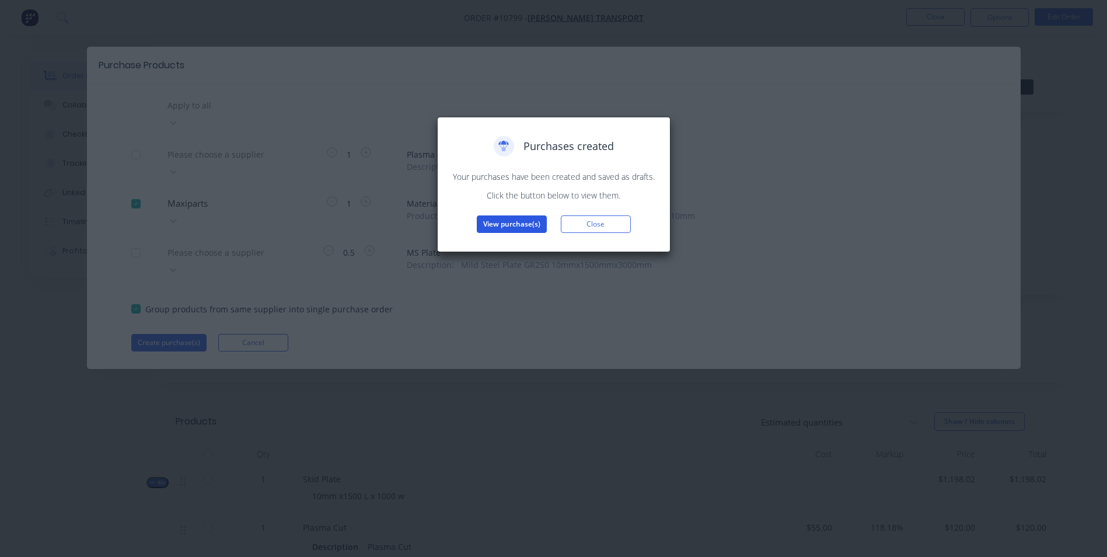
click at [520, 218] on button "View purchase(s)" at bounding box center [512, 224] width 70 height 18
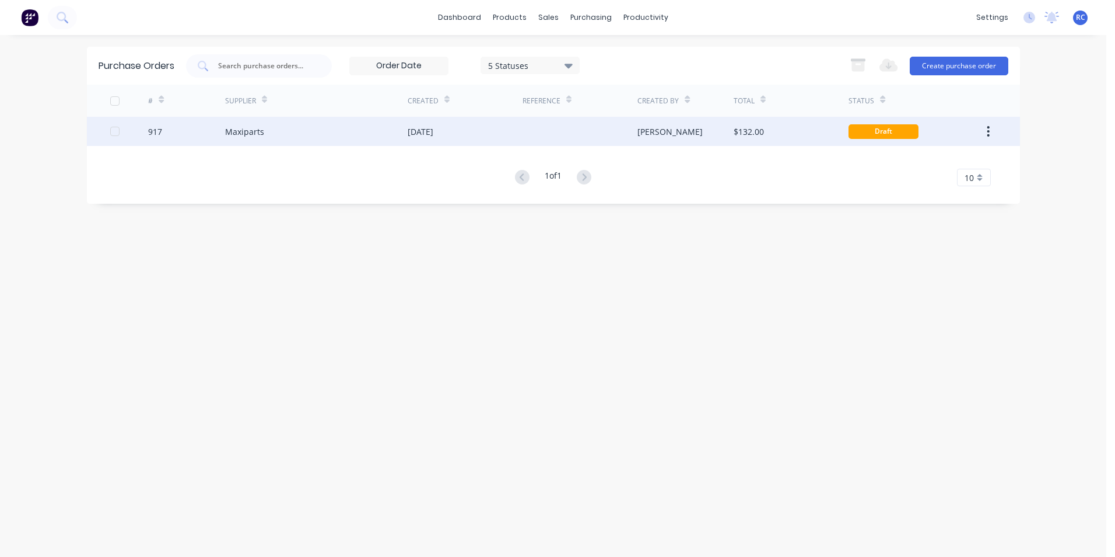
click at [252, 134] on div "Maxiparts" at bounding box center [244, 131] width 39 height 12
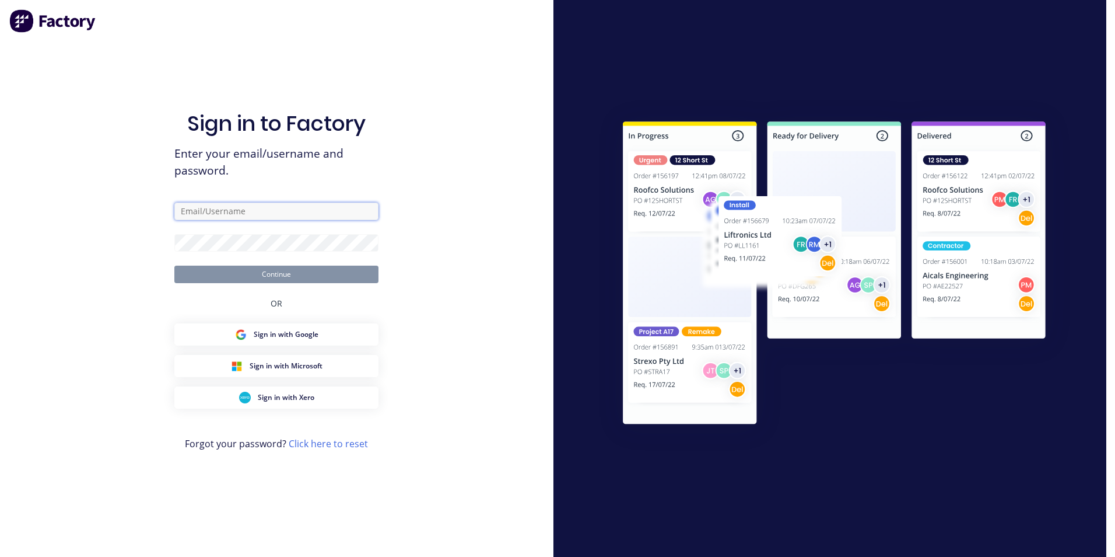
type input "accounts@ezytruckparts.com.au"
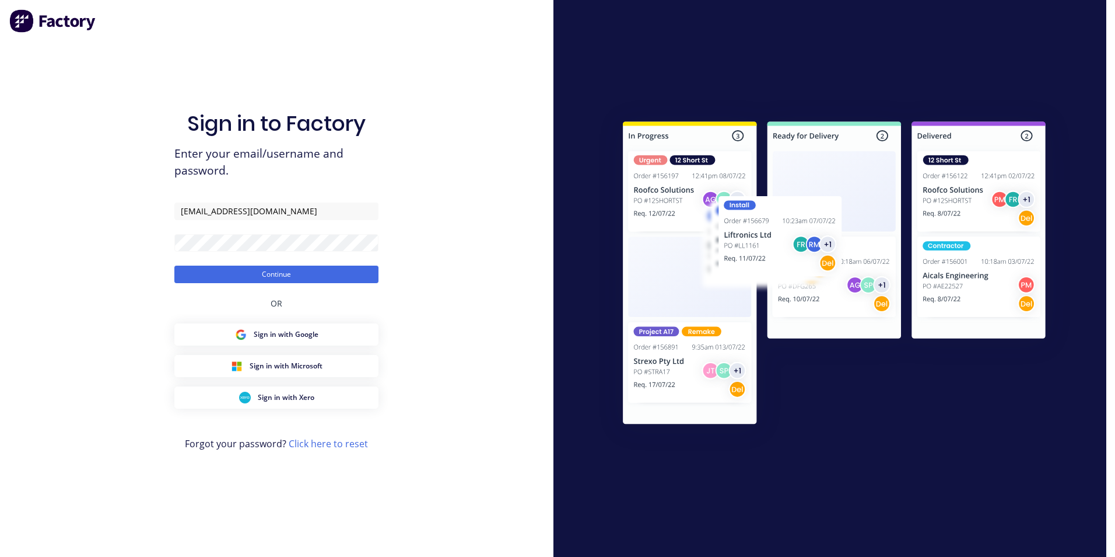
click at [277, 263] on form "accounts@ezytruckparts.com.au Continue" at bounding box center [276, 242] width 204 height 81
click at [237, 264] on form "accounts@ezytruckparts.com.au Continue" at bounding box center [276, 242] width 204 height 81
click at [243, 275] on button "Continue" at bounding box center [276, 274] width 204 height 18
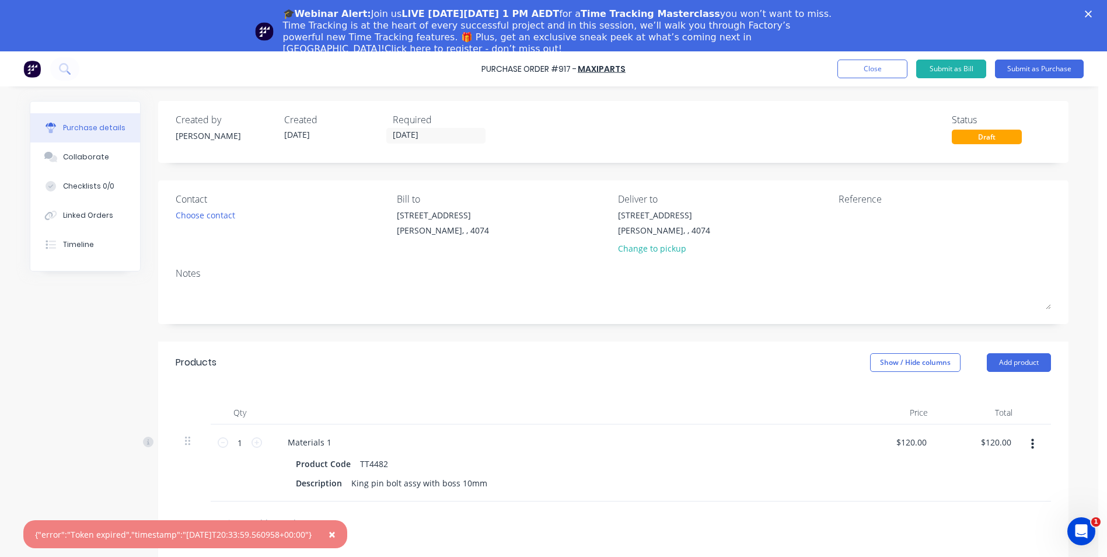
click at [79, 385] on div "Created by Renee Created 25/09/25 Required 24/09/25 Status Draft Contact Choose…" at bounding box center [549, 418] width 1038 height 635
click at [1091, 13] on polygon "Close" at bounding box center [1087, 14] width 7 height 7
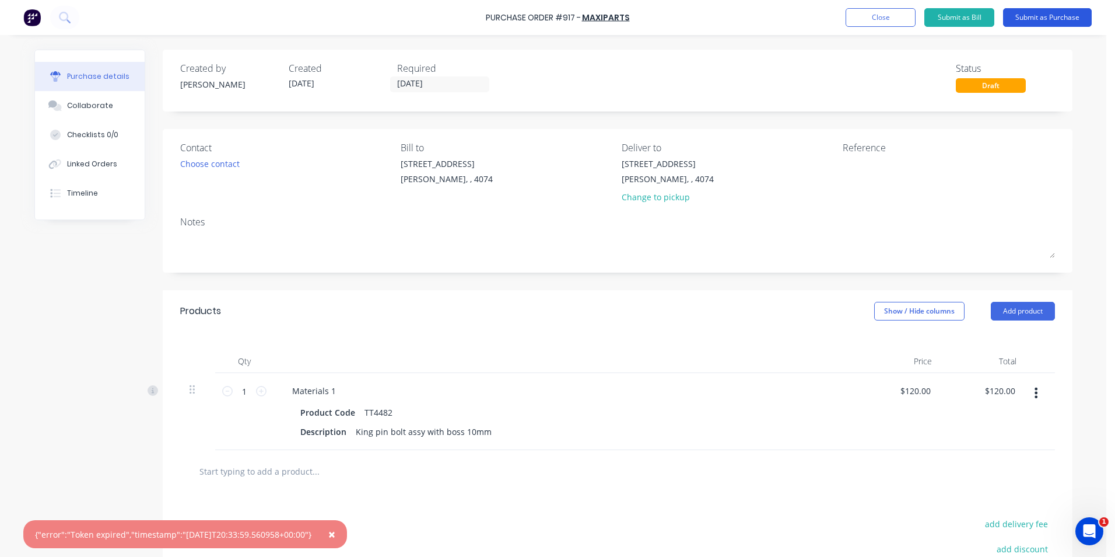
click at [1040, 18] on button "Submit as Purchase" at bounding box center [1047, 17] width 89 height 19
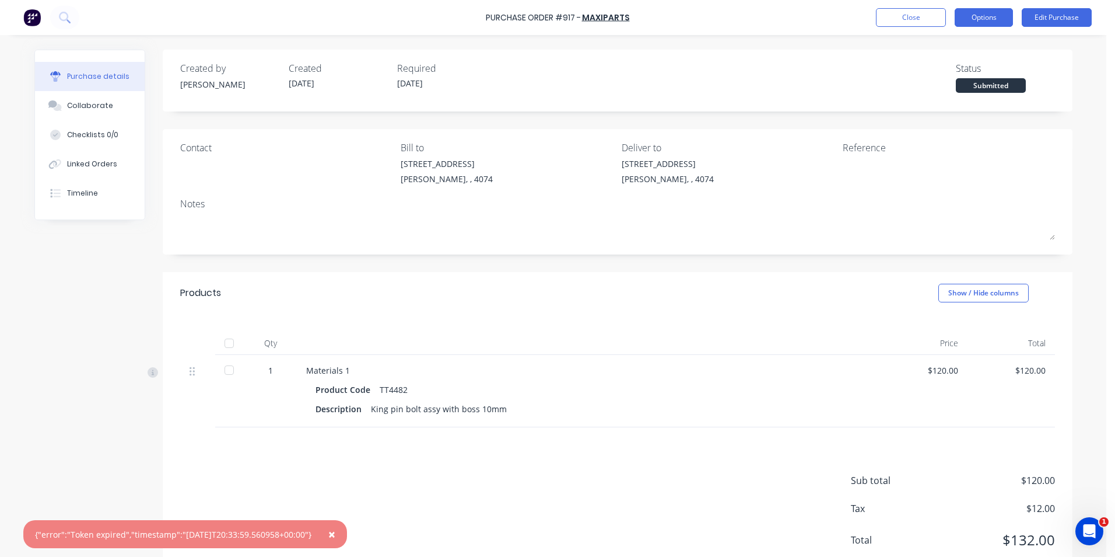
click at [992, 20] on button "Options" at bounding box center [984, 17] width 58 height 19
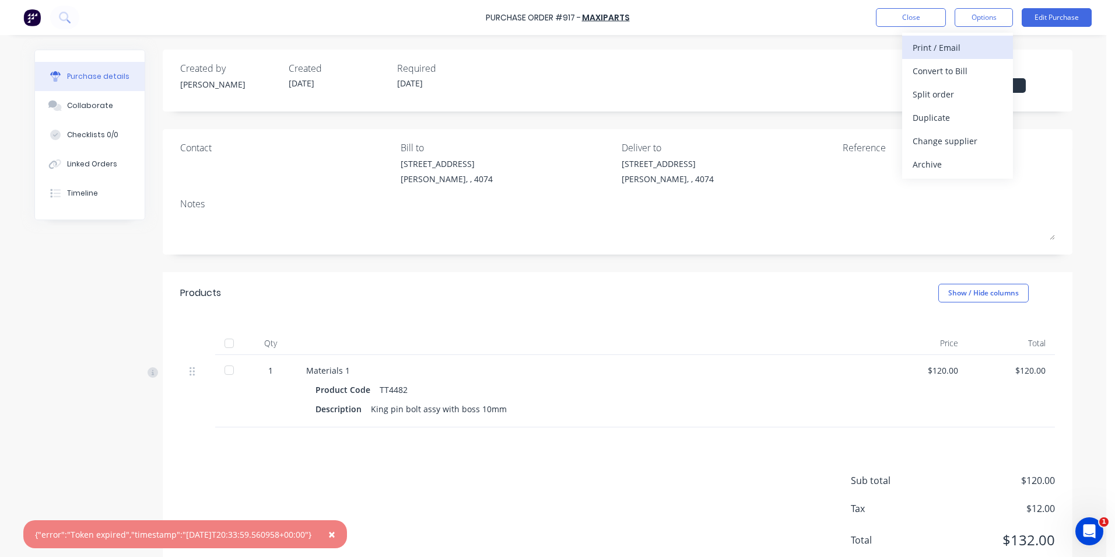
click at [969, 48] on div "Print / Email" at bounding box center [958, 47] width 90 height 17
click at [940, 70] on div "With pricing" at bounding box center [958, 70] width 90 height 17
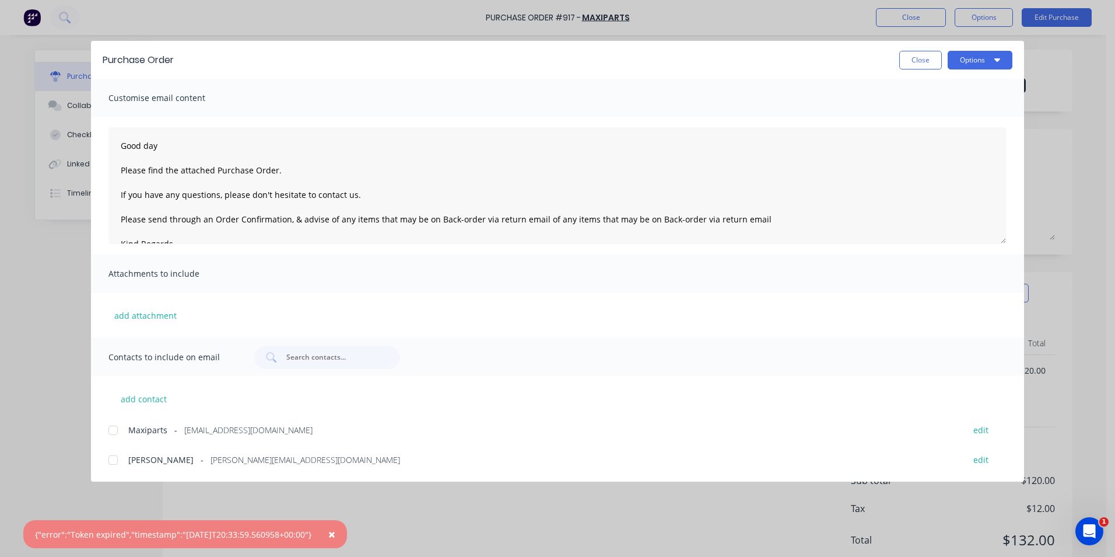
click at [109, 428] on div at bounding box center [113, 429] width 23 height 23
click at [111, 460] on div at bounding box center [113, 459] width 23 height 23
click at [298, 168] on textarea "Good day Please find the attached Purchase Order. If you have any questions, pl…" at bounding box center [558, 185] width 898 height 117
click at [417, 135] on textarea "Good day Please find the attached Purchase Order. - PLEASE DELIVER If you have …" at bounding box center [558, 185] width 898 height 117
type textarea "Good day Please find the attached Purchase Order. - PLEASE DELIVER If you have …"
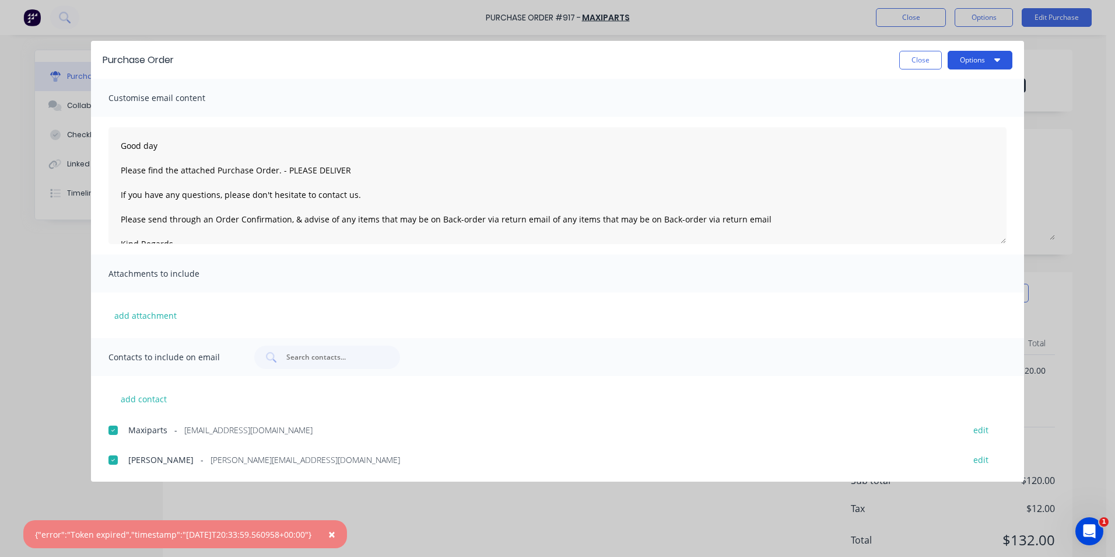
click at [967, 59] on button "Options" at bounding box center [980, 60] width 65 height 19
click at [941, 139] on div "Email" at bounding box center [957, 136] width 90 height 17
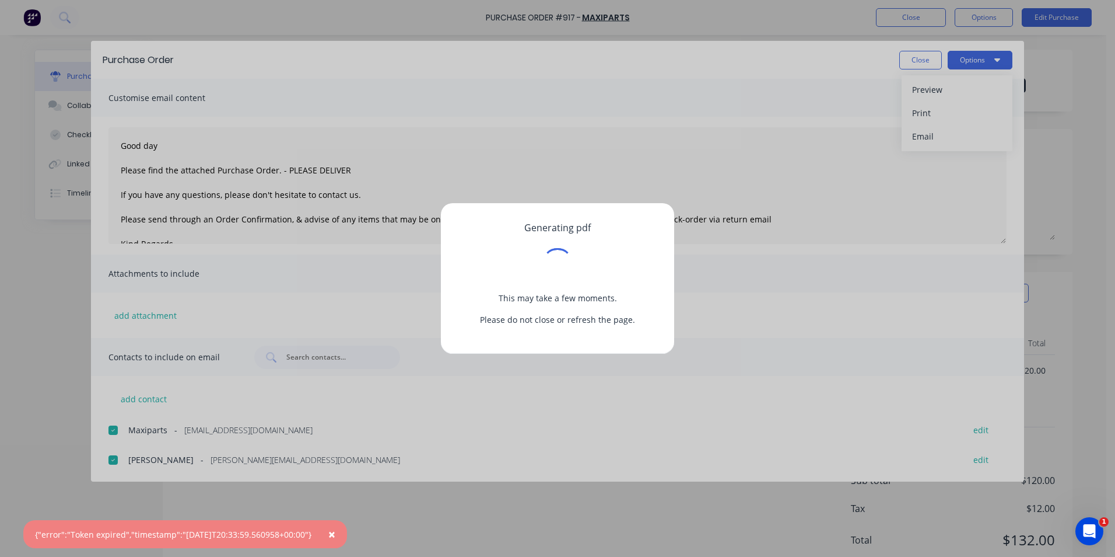
click at [335, 533] on span "×" at bounding box center [331, 534] width 7 height 16
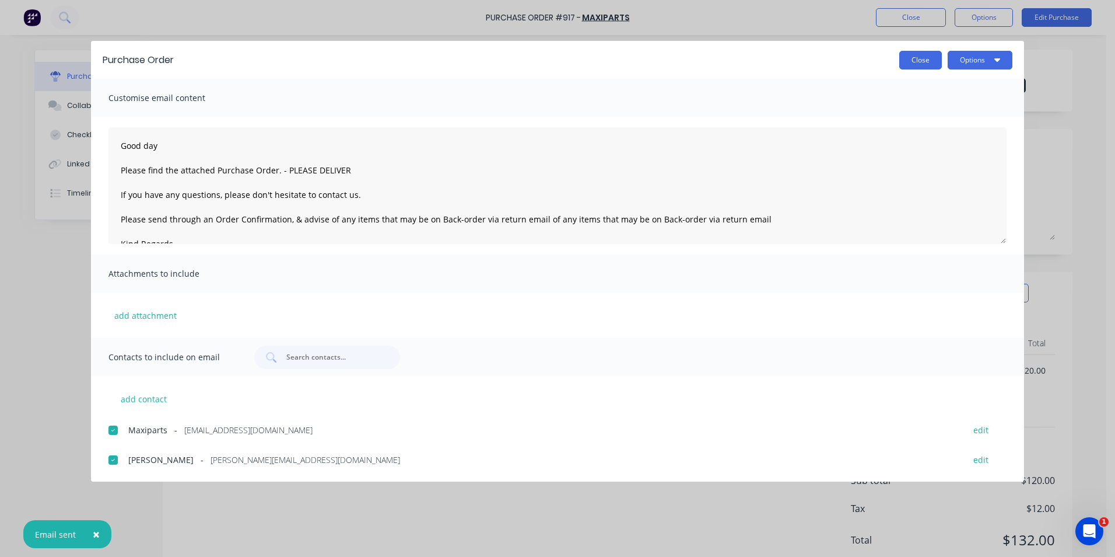
click at [939, 62] on button "Close" at bounding box center [921, 60] width 43 height 19
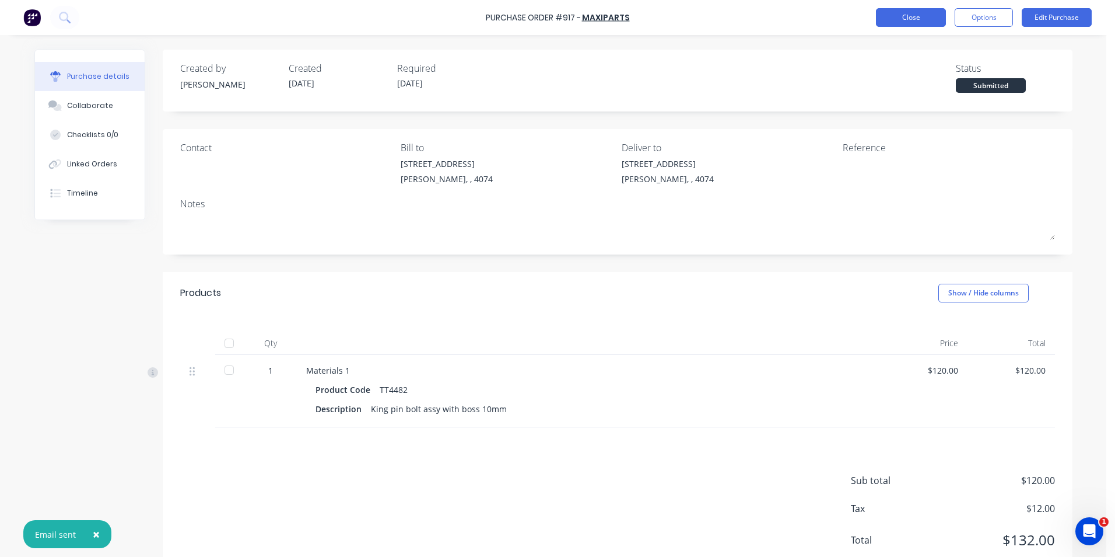
click at [906, 19] on button "Close" at bounding box center [911, 17] width 70 height 19
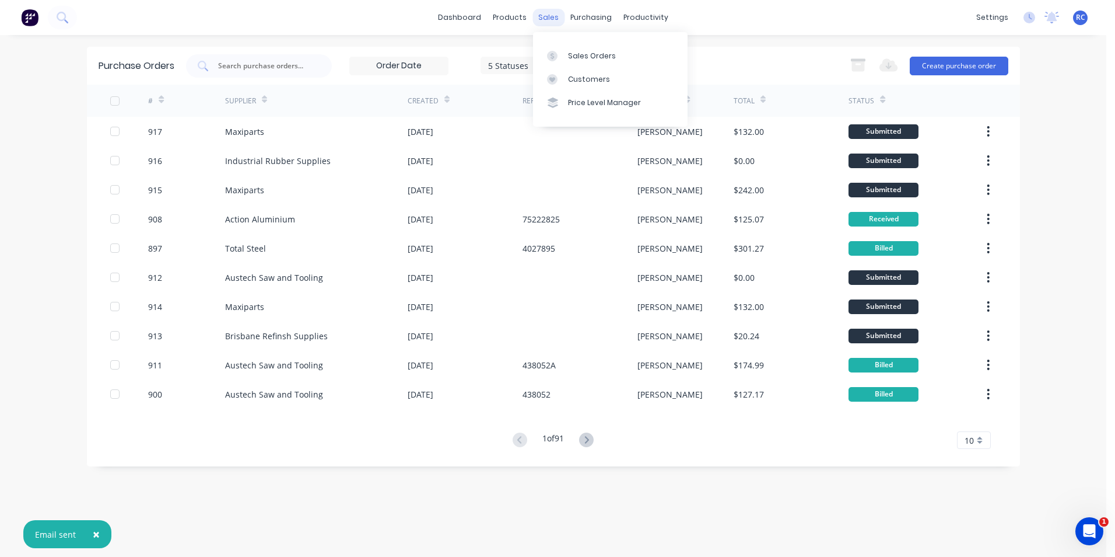
click at [548, 18] on div "sales" at bounding box center [549, 18] width 32 height 18
click at [571, 53] on div "Sales Orders" at bounding box center [592, 56] width 48 height 11
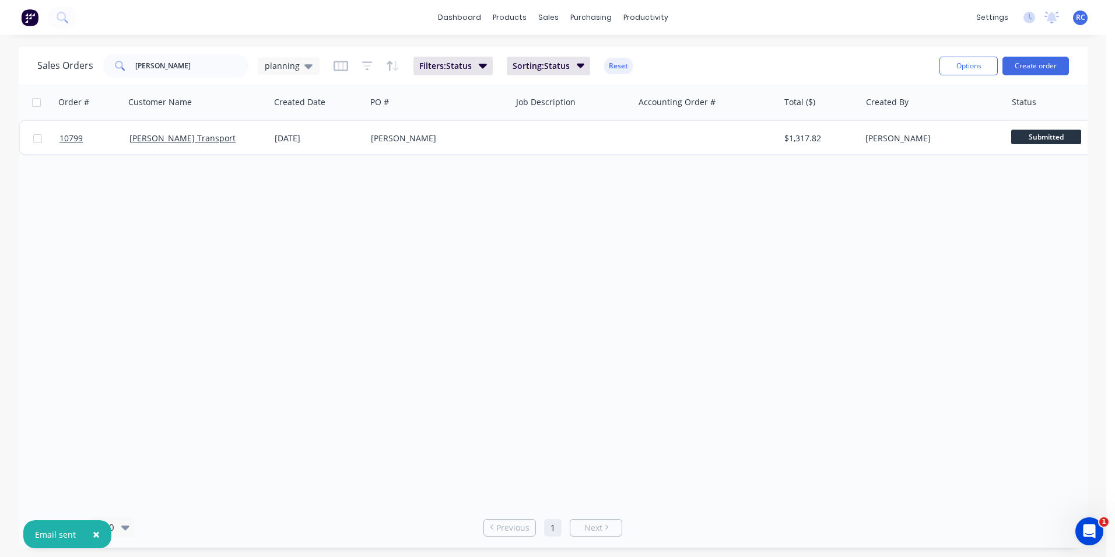
drag, startPoint x: 1061, startPoint y: 70, endPoint x: 494, endPoint y: 79, distance: 566.5
click at [519, 82] on div "Sales Orders tod planning Filters: Status Sorting: Status Reset Options Create …" at bounding box center [553, 66] width 1069 height 38
drag, startPoint x: 172, startPoint y: 71, endPoint x: 74, endPoint y: 37, distance: 103.3
click at [88, 41] on div "× Email sent dashboard products sales purchasing productivity dashboard product…" at bounding box center [553, 278] width 1107 height 557
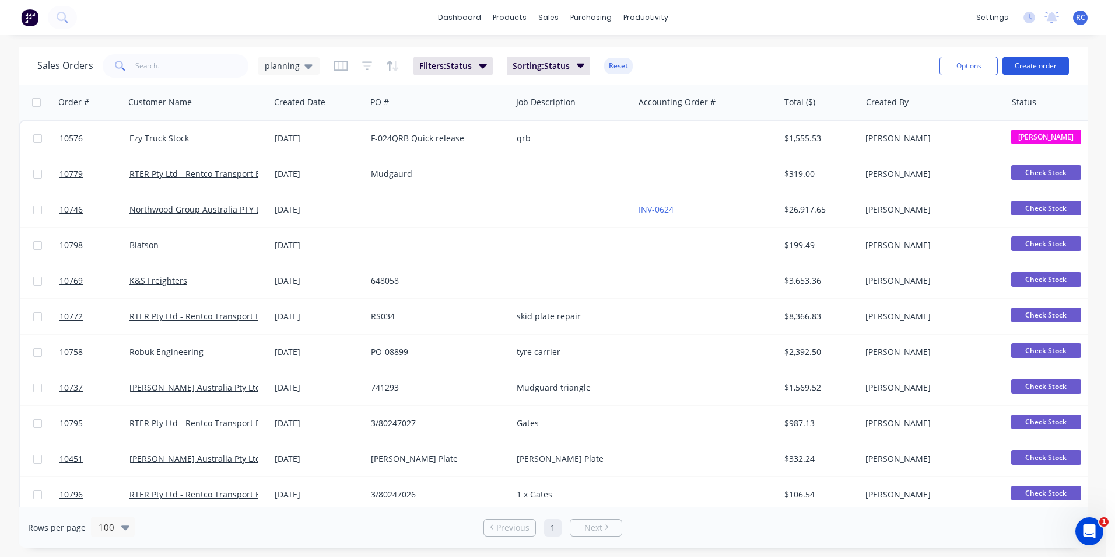
click at [1047, 64] on button "Create order" at bounding box center [1036, 66] width 67 height 19
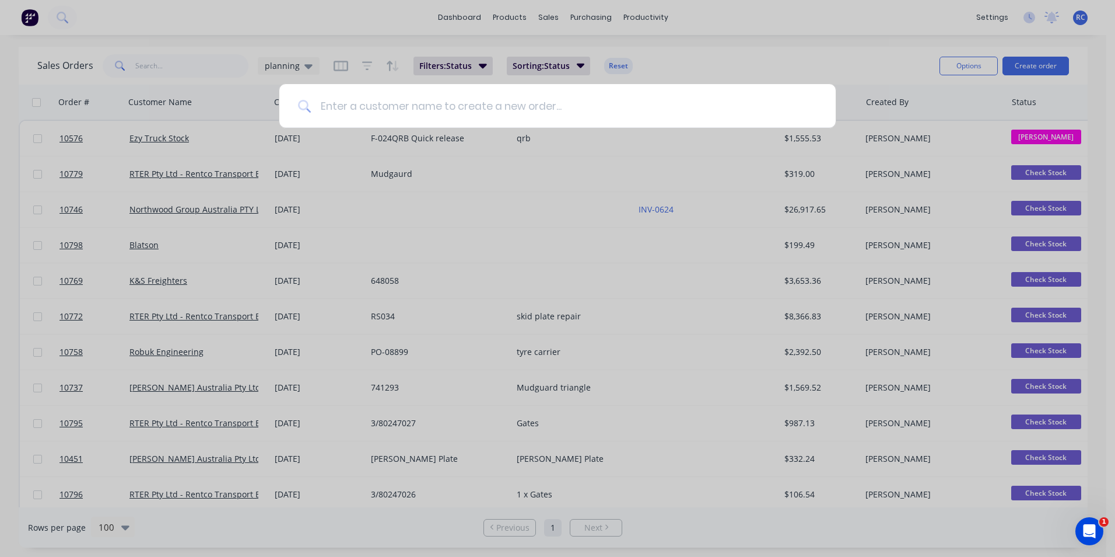
click at [369, 103] on input at bounding box center [564, 106] width 506 height 44
click at [412, 106] on input at bounding box center [564, 106] width 506 height 44
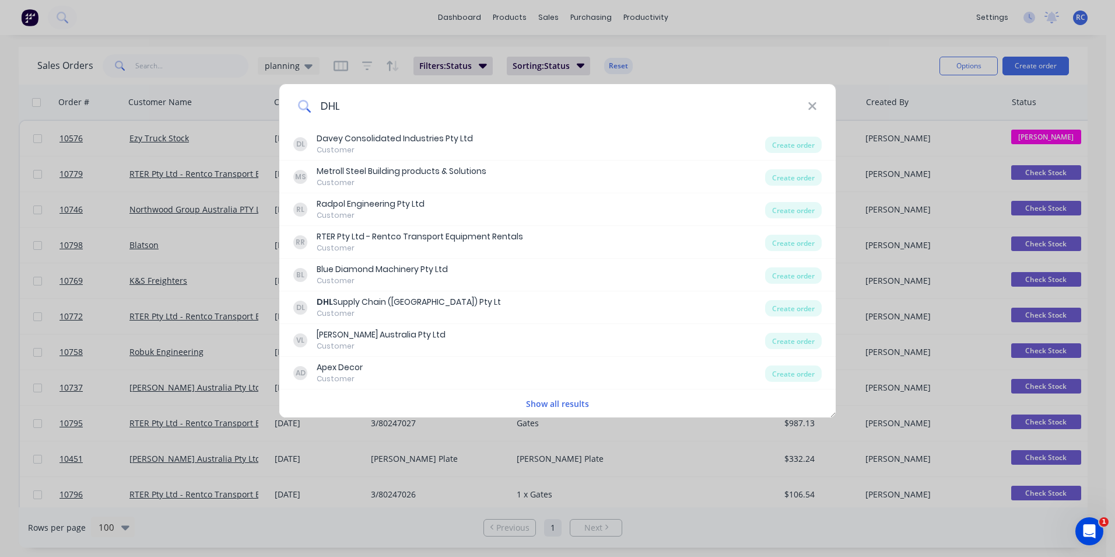
type input "DHL"
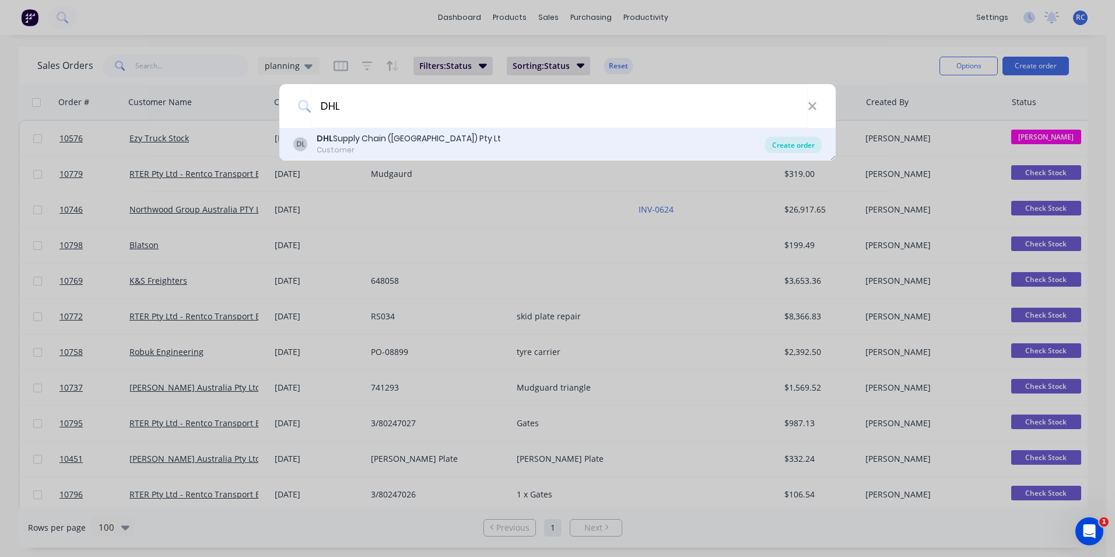
click at [774, 141] on div "Create order" at bounding box center [793, 145] width 57 height 16
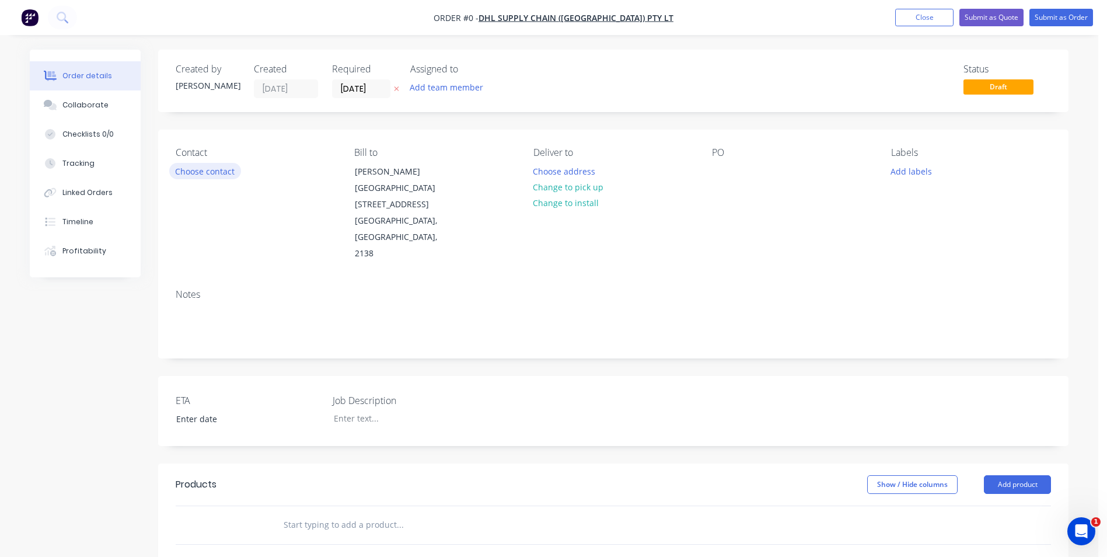
click at [220, 173] on button "Choose contact" at bounding box center [205, 171] width 72 height 16
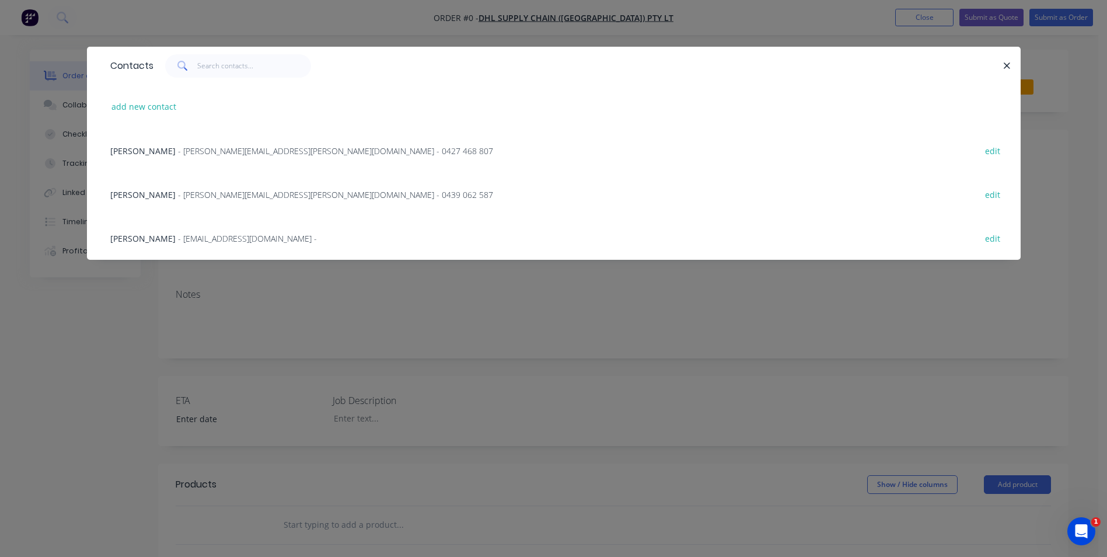
click at [180, 191] on span "- Damian.Keith@dhl.com - 0439 062 587" at bounding box center [335, 194] width 315 height 11
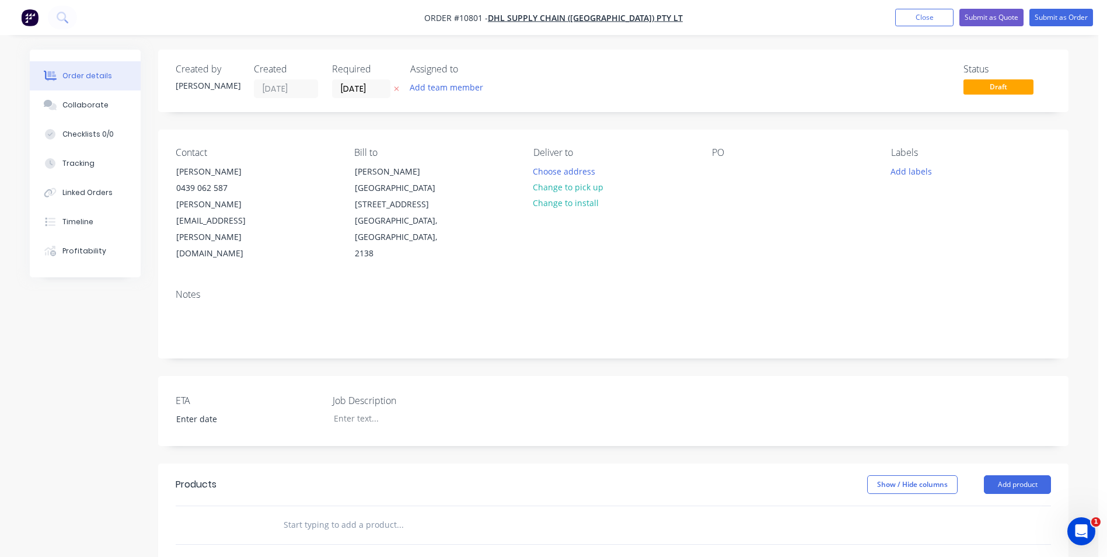
drag, startPoint x: 711, startPoint y: 157, endPoint x: 723, endPoint y: 182, distance: 27.9
click at [711, 158] on div "Contact Damian 0439 062 587 Damian.Keith@dhl.com Bill to Rhodes Corporate Park …" at bounding box center [613, 205] width 910 height 150
click at [718, 173] on div at bounding box center [721, 171] width 19 height 17
click at [722, 167] on div "c1089" at bounding box center [732, 171] width 41 height 17
click at [747, 173] on div "c1089" at bounding box center [732, 171] width 41 height 17
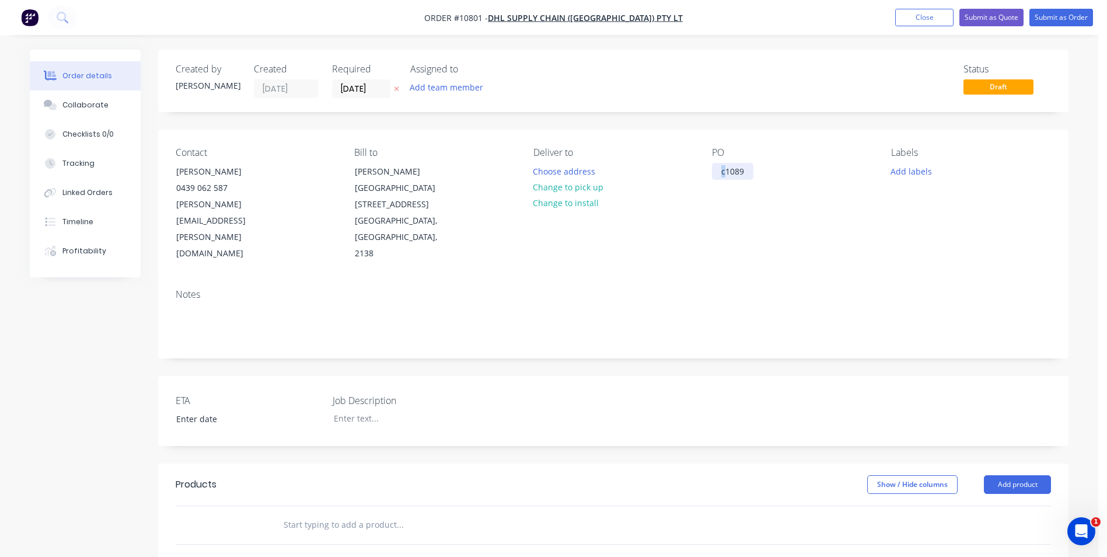
drag, startPoint x: 726, startPoint y: 172, endPoint x: 712, endPoint y: 172, distance: 14.0
click at [712, 172] on div "c1089" at bounding box center [732, 171] width 41 height 17
click at [748, 167] on div "C1089" at bounding box center [733, 171] width 43 height 17
click at [330, 513] on input "text" at bounding box center [399, 524] width 233 height 23
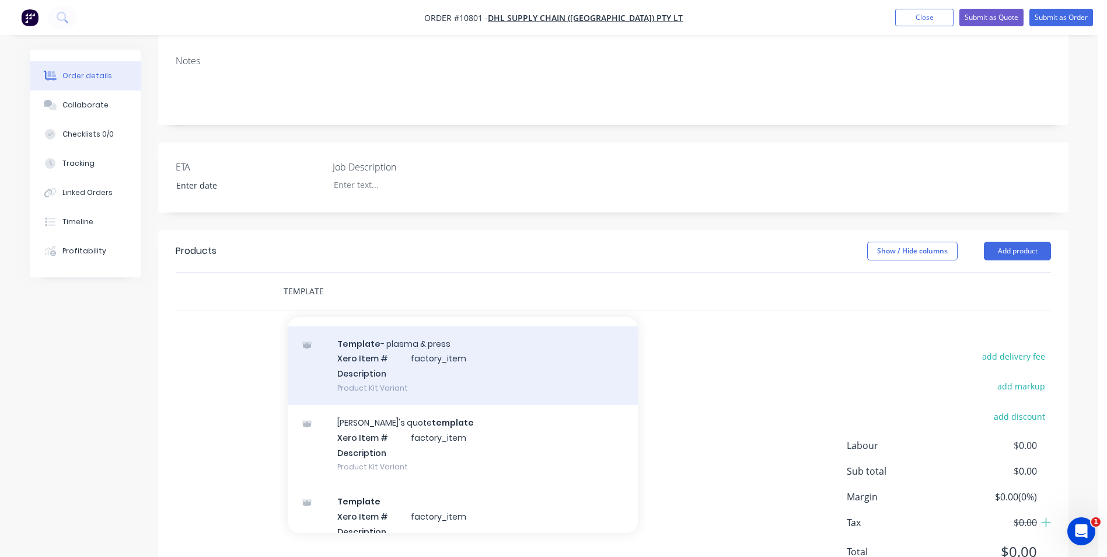
scroll to position [235, 0]
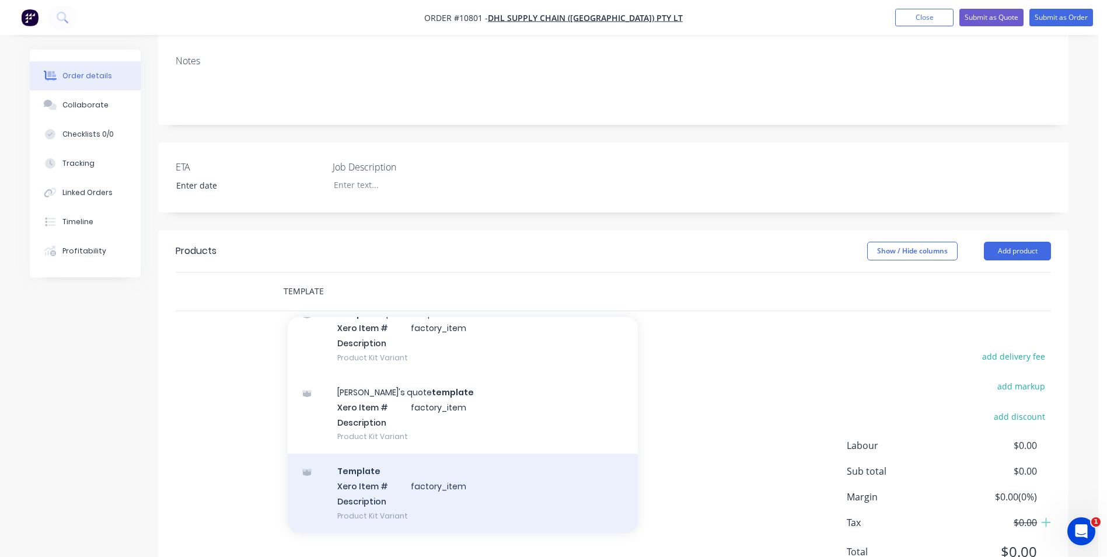
type input "TEMPLATE"
click at [439, 453] on div "Template Xero Item # factory_item Description Product Kit Variant" at bounding box center [463, 492] width 350 height 79
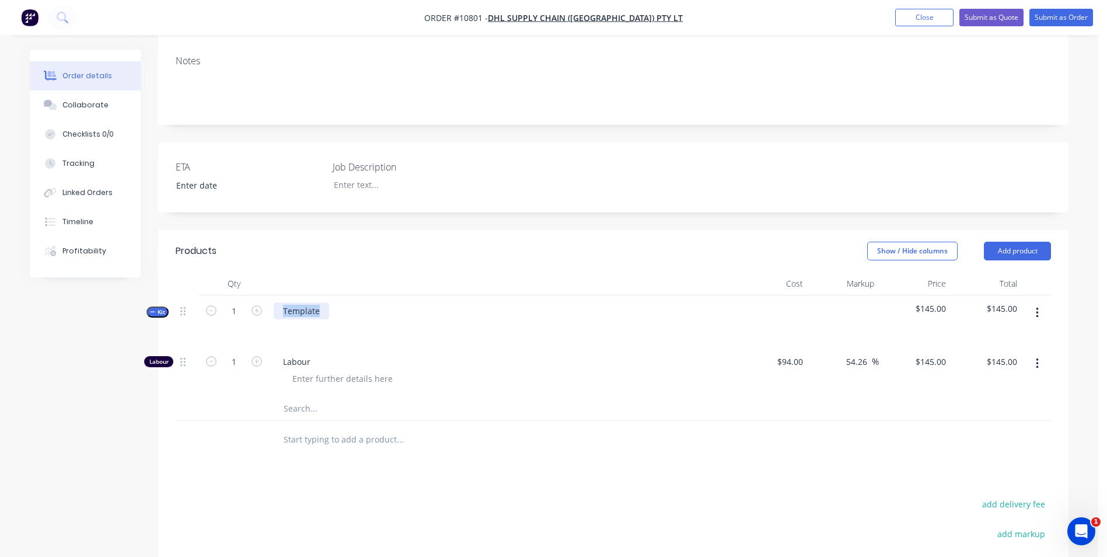
drag, startPoint x: 321, startPoint y: 276, endPoint x: 247, endPoint y: 265, distance: 75.5
click at [247, 295] on div "Kit 1 Template $145.00 $145.00" at bounding box center [613, 320] width 875 height 51
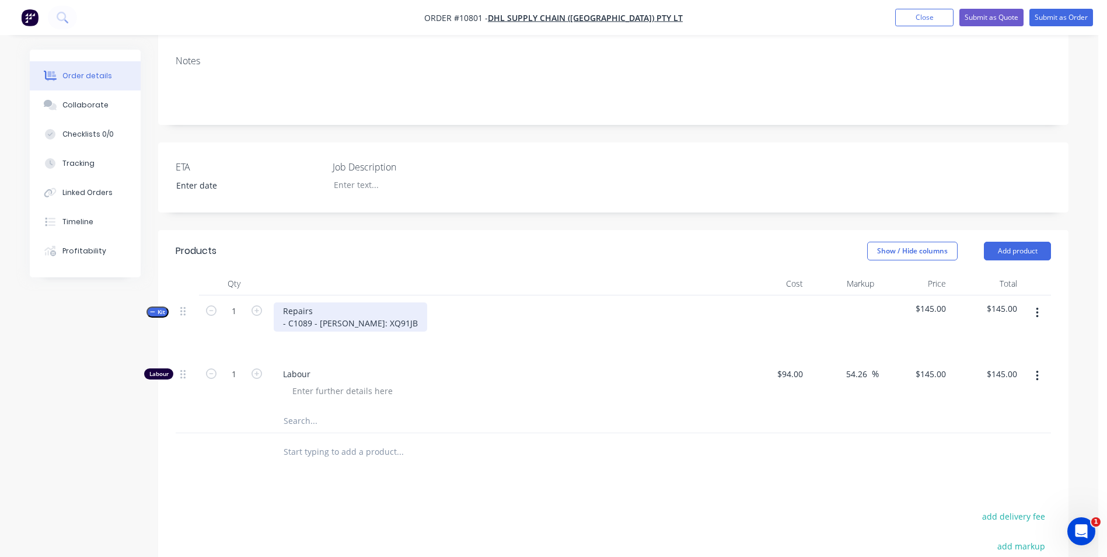
click at [374, 302] on div "Repairs - C1089 - Rego: XQ91JB" at bounding box center [350, 316] width 153 height 29
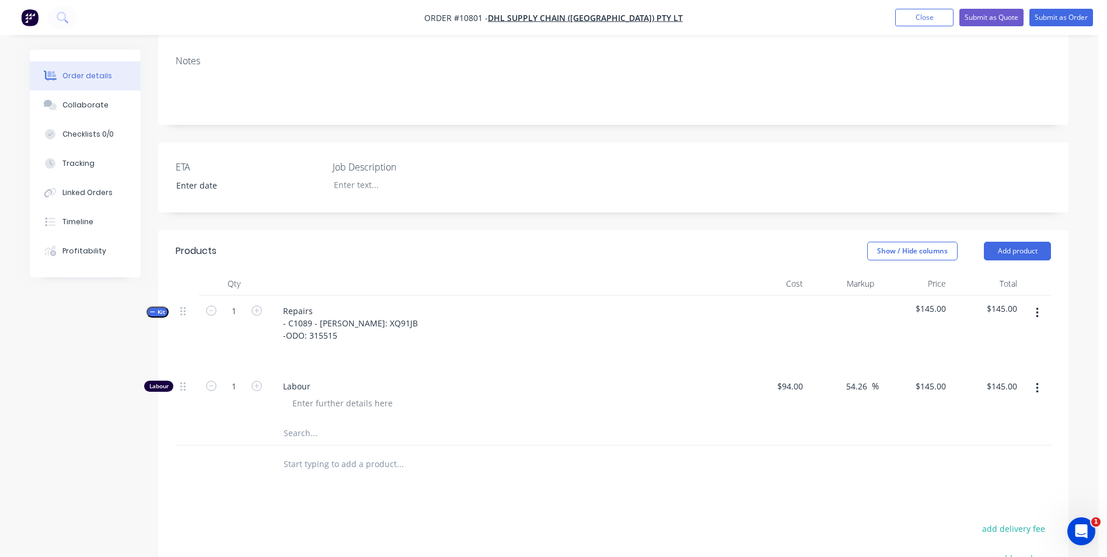
click at [412, 370] on div "Labour" at bounding box center [502, 395] width 467 height 51
click at [290, 302] on div "Repairs - C1089 - Rego: XQ91JB -ODO: 315515" at bounding box center [350, 322] width 153 height 41
click at [445, 295] on div "Repairs - C1089 - Rego: XQ91JB - ODO: 315515" at bounding box center [502, 332] width 467 height 75
click at [1033, 302] on button "button" at bounding box center [1036, 312] width 27 height 21
click at [336, 302] on div "Repairs - C1089 - Rego: XQ91JB - ODO: 315515" at bounding box center [350, 322] width 153 height 41
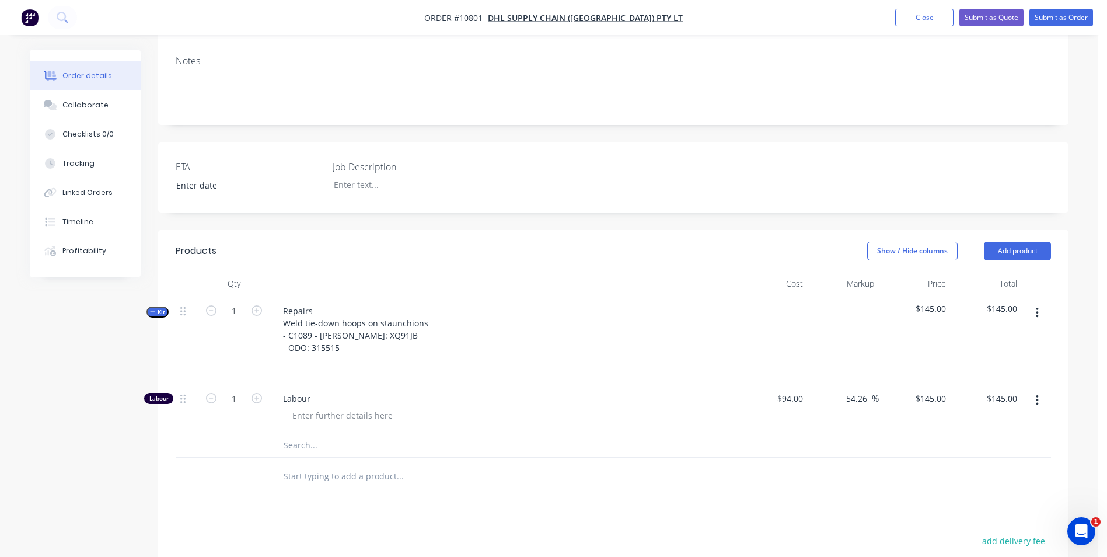
click at [399, 346] on div "Repairs Weld tie-down hoops on staunchions - C1089 - Rego: XQ91JB - ODO: 315515" at bounding box center [502, 339] width 467 height 88
click at [1056, 17] on button "Submit as Order" at bounding box center [1061, 18] width 64 height 18
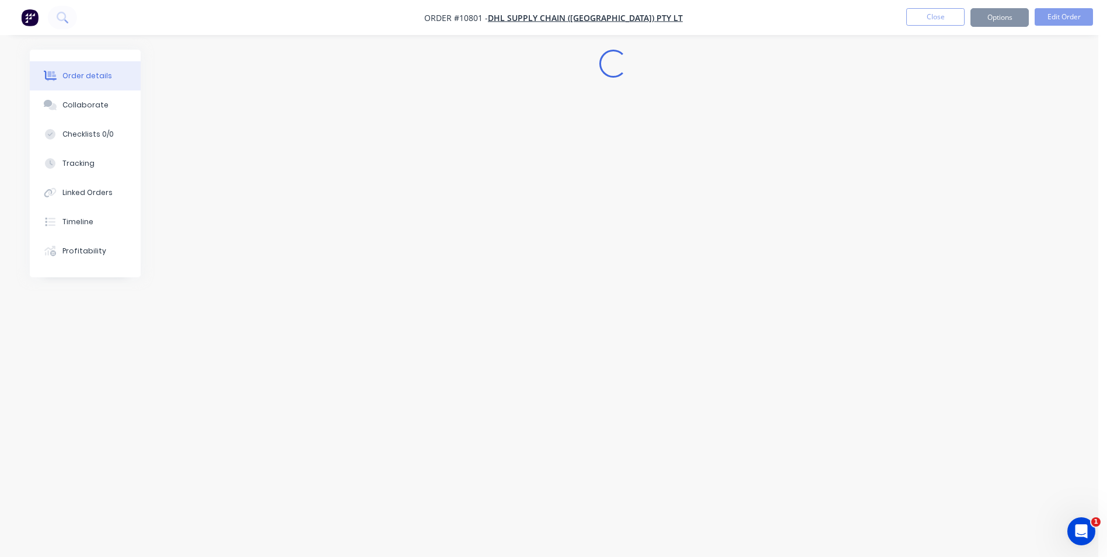
scroll to position [0, 0]
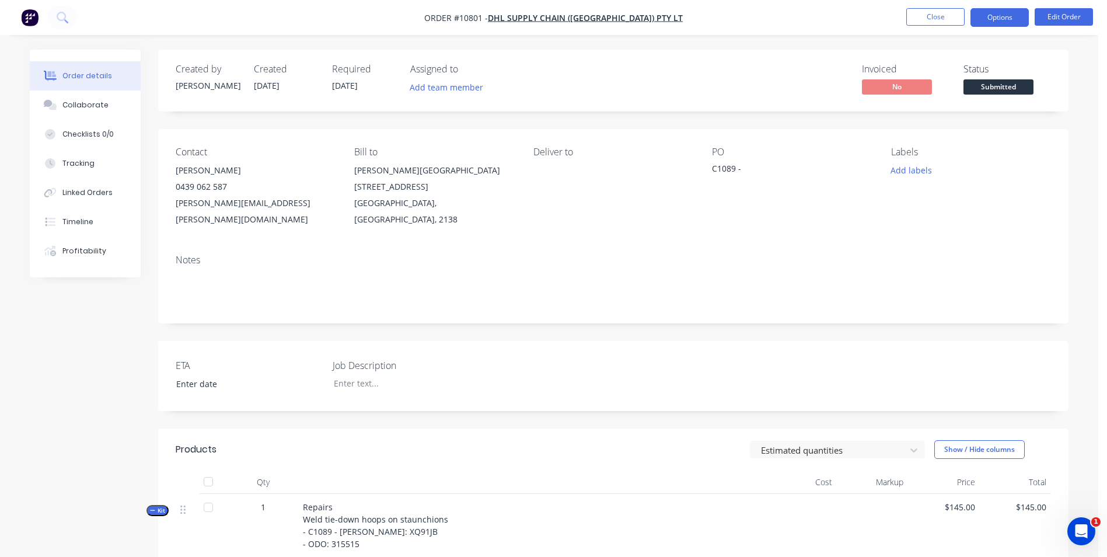
click at [982, 20] on button "Options" at bounding box center [999, 17] width 58 height 19
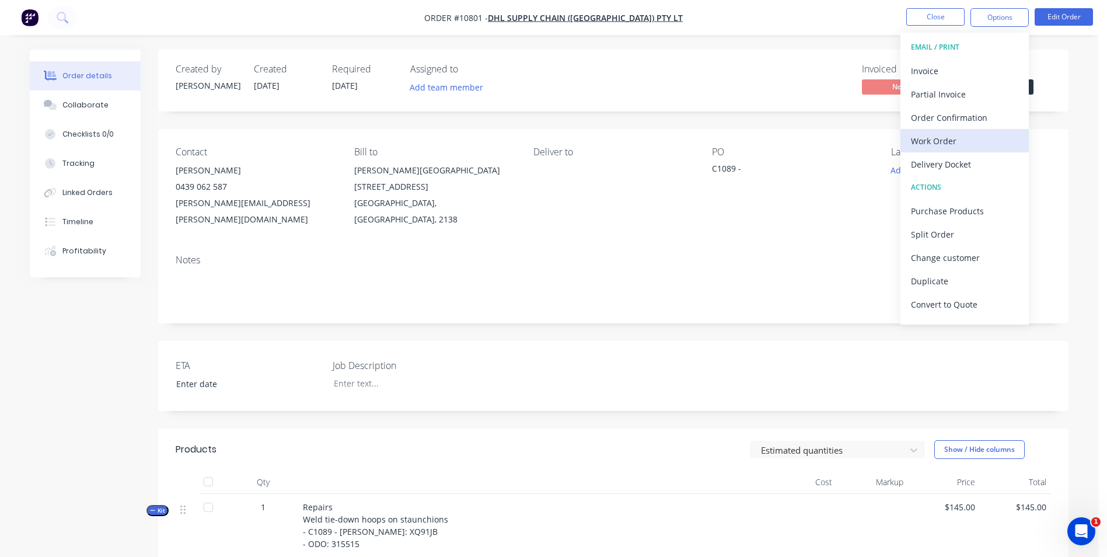
click at [954, 142] on div "Work Order" at bounding box center [964, 140] width 107 height 17
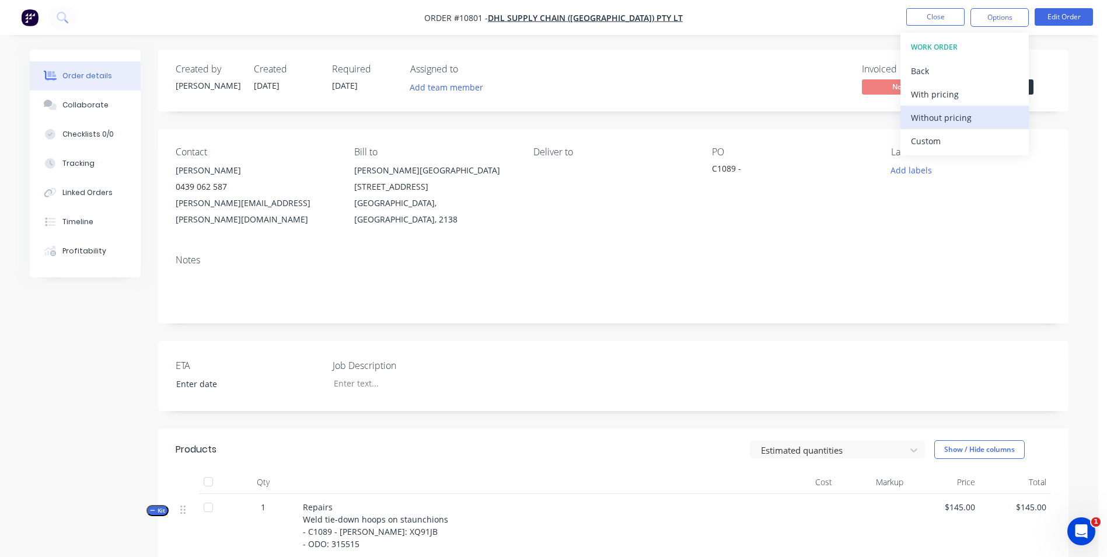
click at [955, 111] on div "Without pricing" at bounding box center [964, 117] width 107 height 17
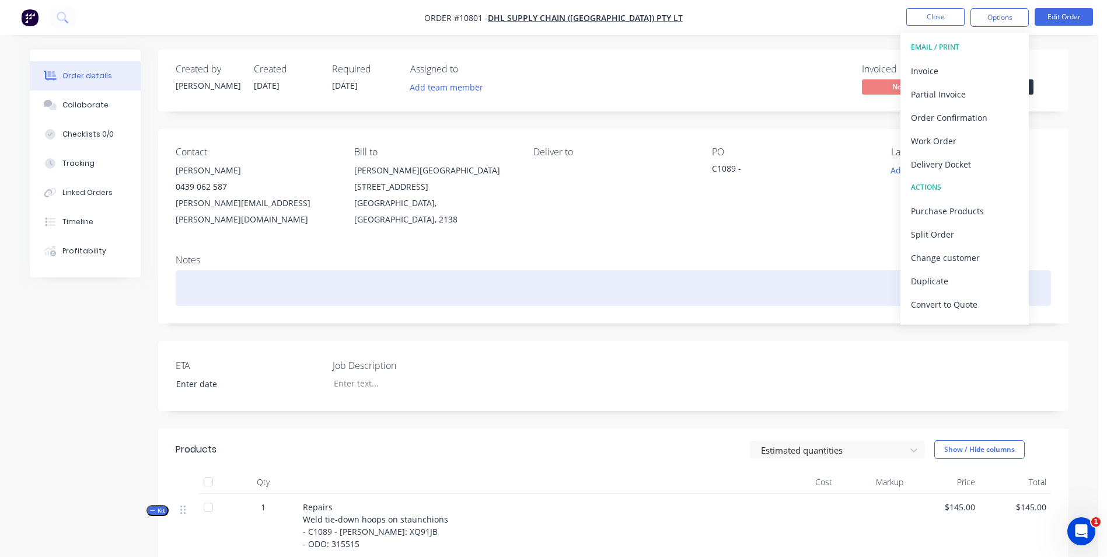
click at [333, 270] on div at bounding box center [613, 288] width 875 height 36
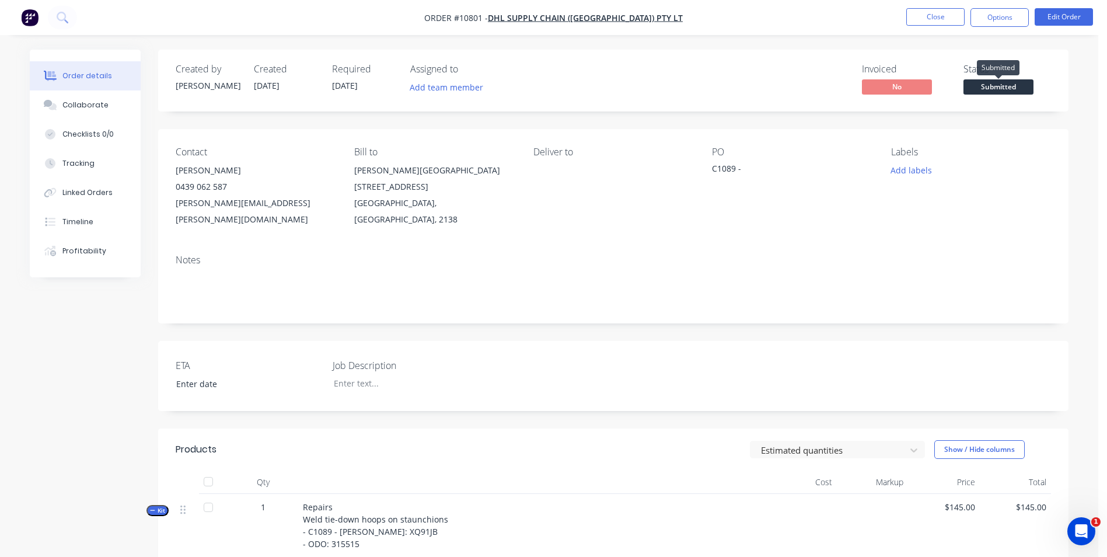
click at [1003, 82] on span "Submitted" at bounding box center [998, 86] width 70 height 15
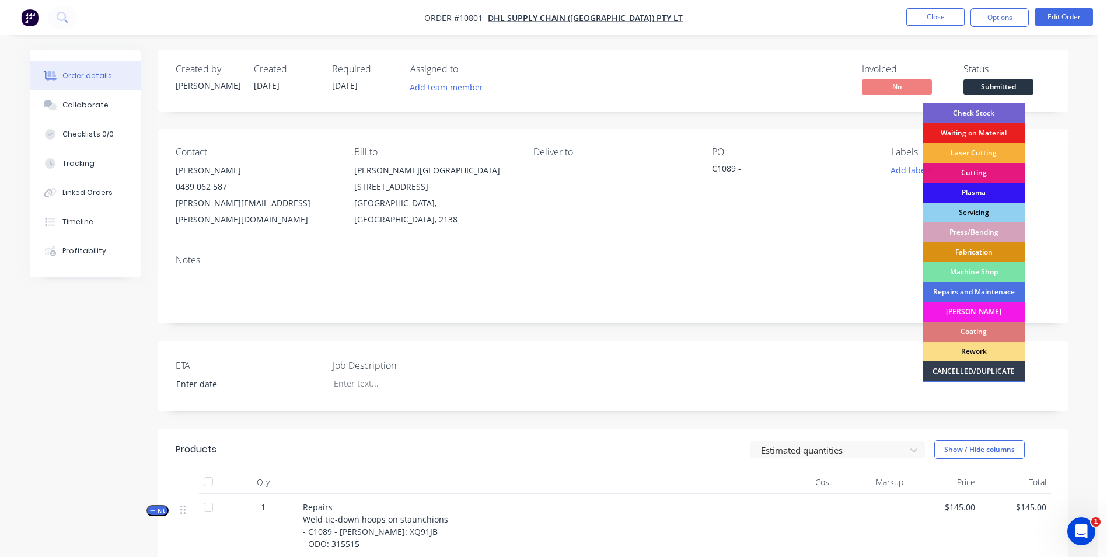
click at [988, 214] on div "Servicing" at bounding box center [973, 212] width 102 height 20
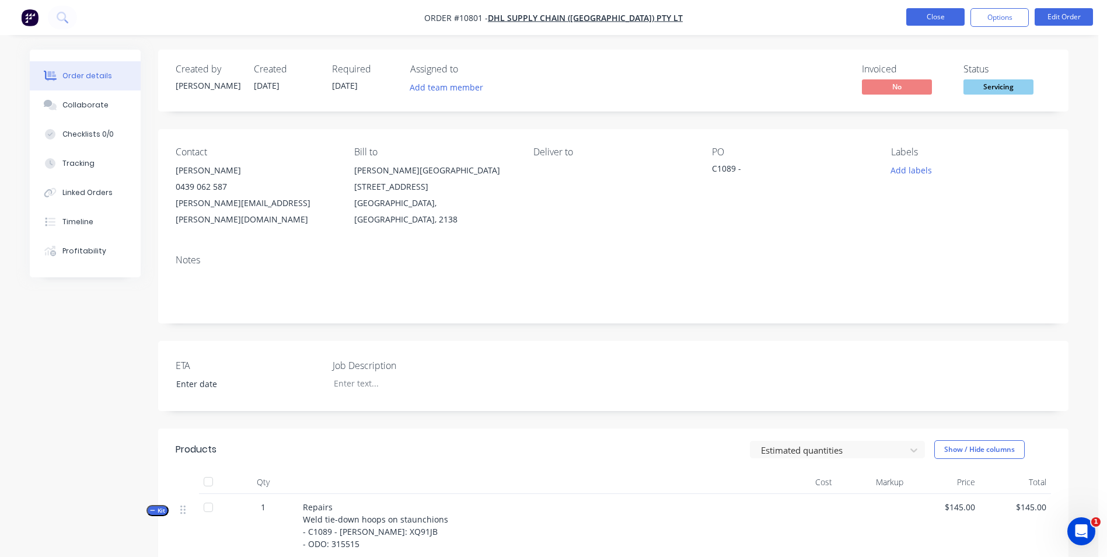
drag, startPoint x: 933, startPoint y: 5, endPoint x: 923, endPoint y: 15, distance: 14.0
click at [931, 7] on nav "Order #10801 - DHL Supply Chain (Australia) Pty Lt Close Options Edit Order" at bounding box center [553, 17] width 1107 height 35
click at [919, 18] on button "Close" at bounding box center [935, 17] width 58 height 18
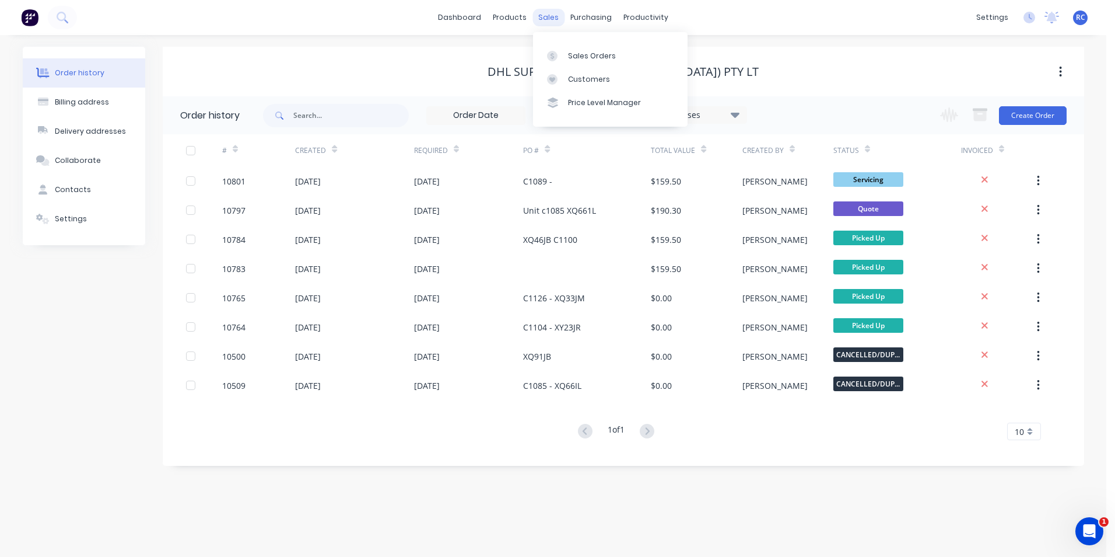
click at [554, 15] on div "sales" at bounding box center [549, 18] width 32 height 18
click at [569, 52] on div "Sales Orders" at bounding box center [592, 56] width 48 height 11
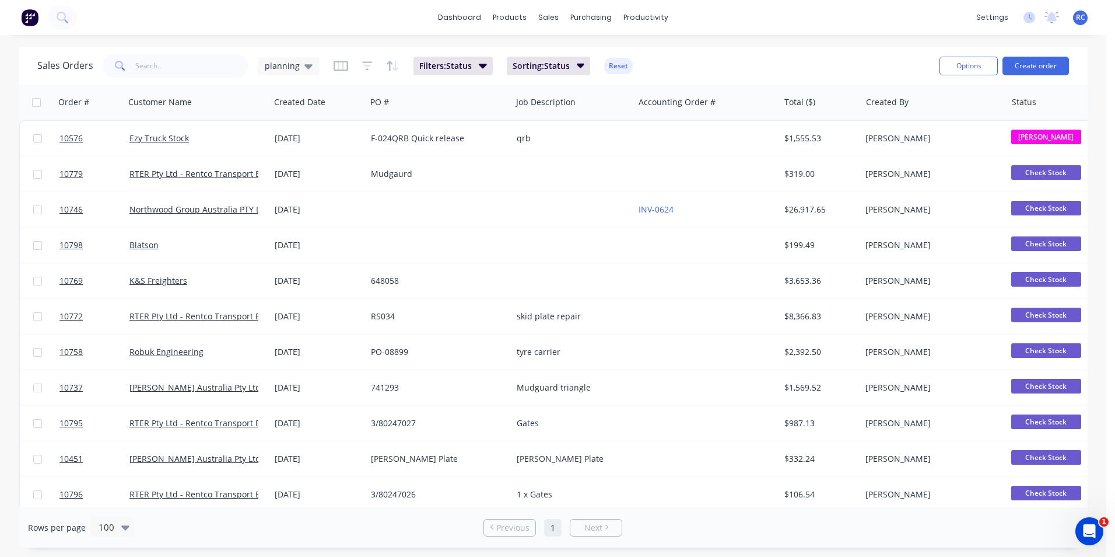
click at [181, 87] on div "Customer Name" at bounding box center [197, 102] width 146 height 35
click at [178, 63] on input "text" at bounding box center [192, 65] width 114 height 23
type input "tod"
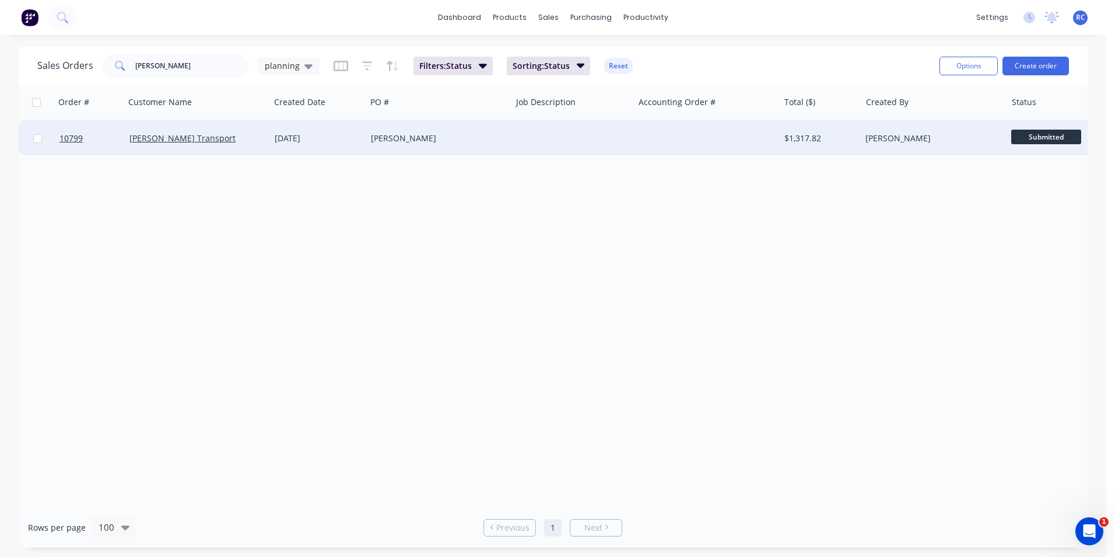
click at [191, 137] on div "Todd Transport" at bounding box center [195, 138] width 130 height 12
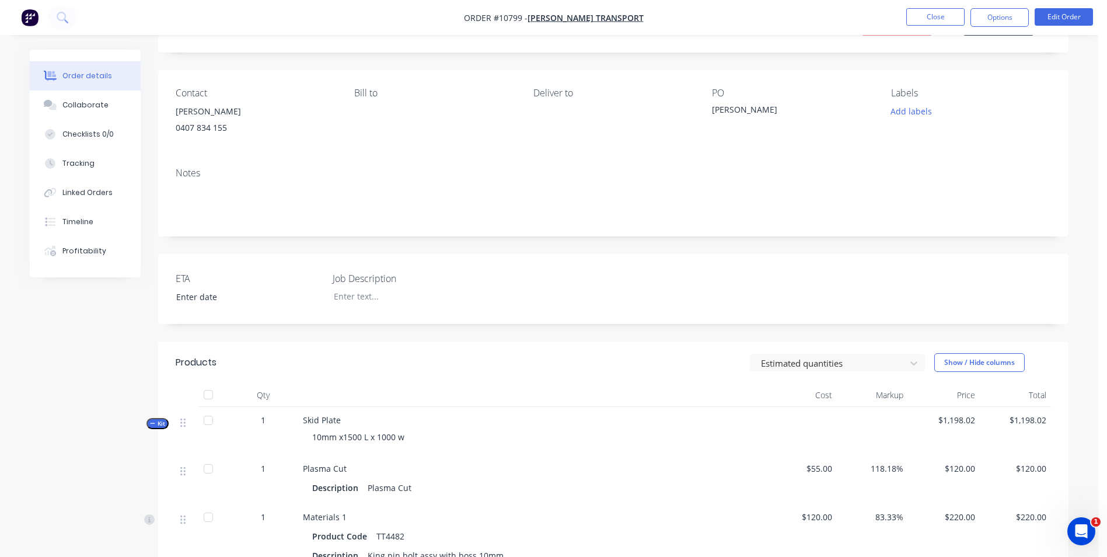
scroll to position [175, 0]
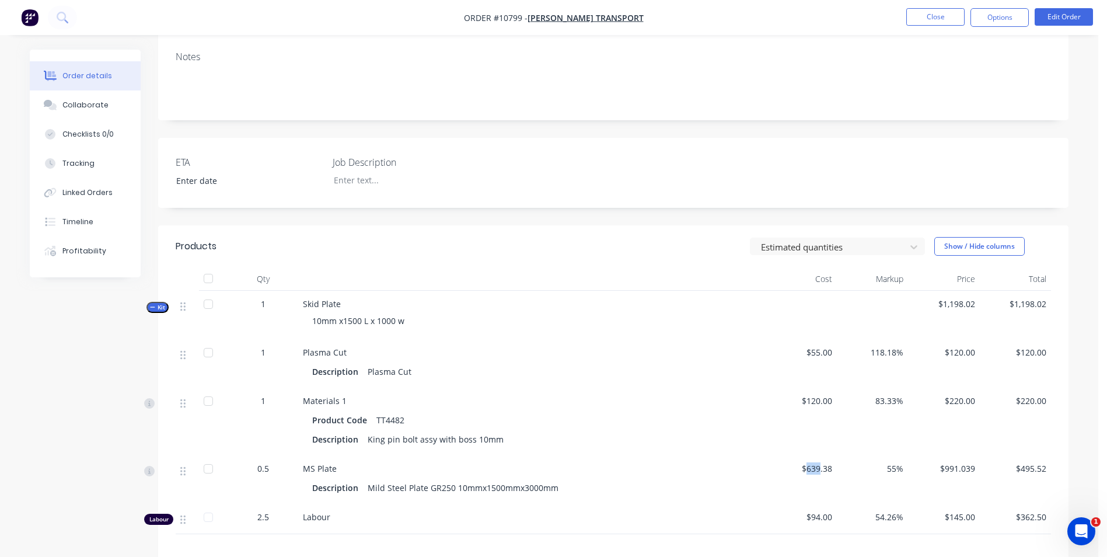
drag, startPoint x: 818, startPoint y: 468, endPoint x: 806, endPoint y: 467, distance: 12.3
click at [806, 467] on span "$639.38" at bounding box center [800, 468] width 62 height 12
click at [1070, 20] on button "Edit Order" at bounding box center [1063, 17] width 58 height 18
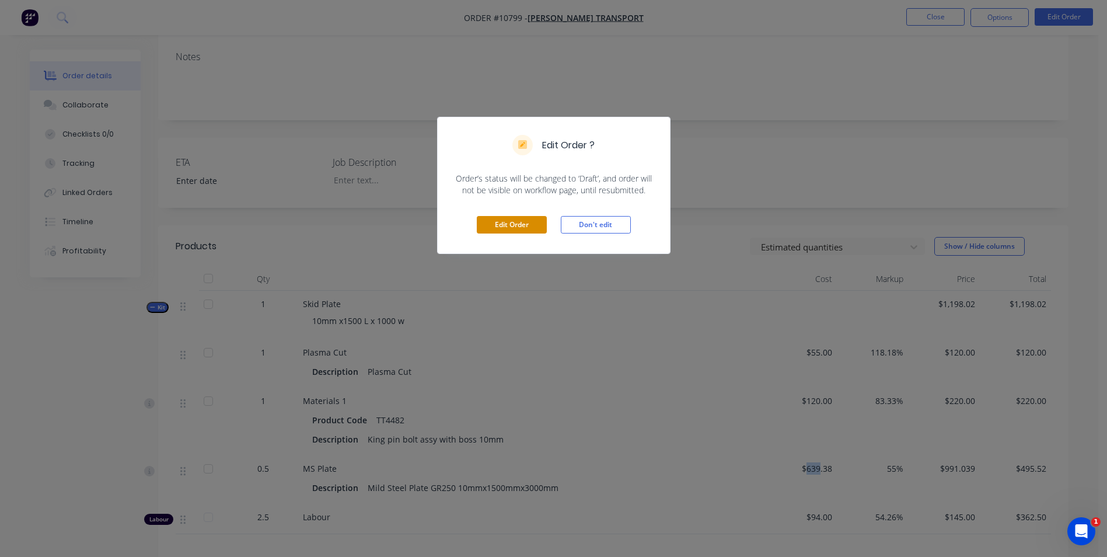
click at [528, 225] on button "Edit Order" at bounding box center [512, 225] width 70 height 18
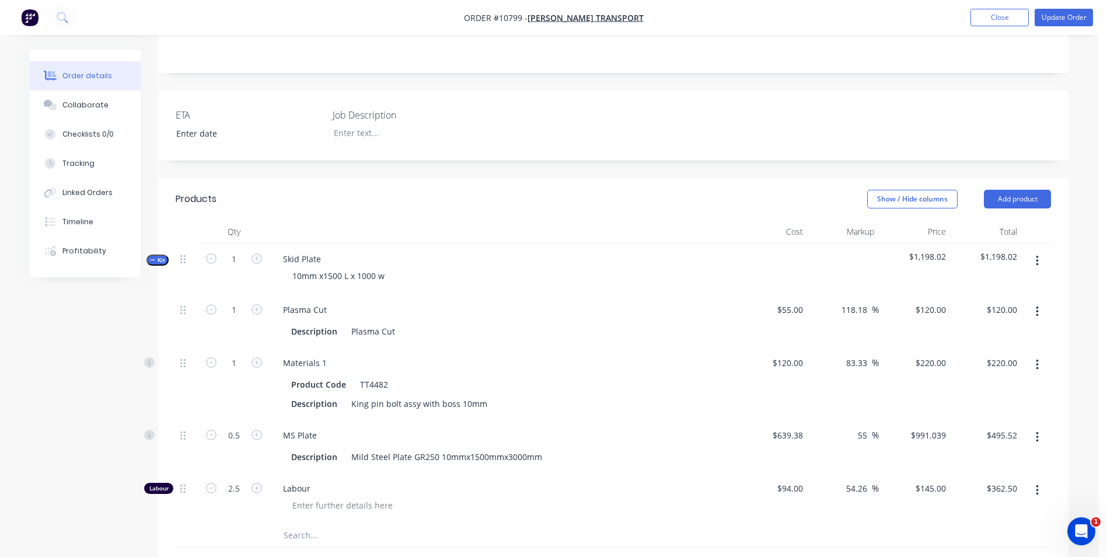
scroll to position [233, 0]
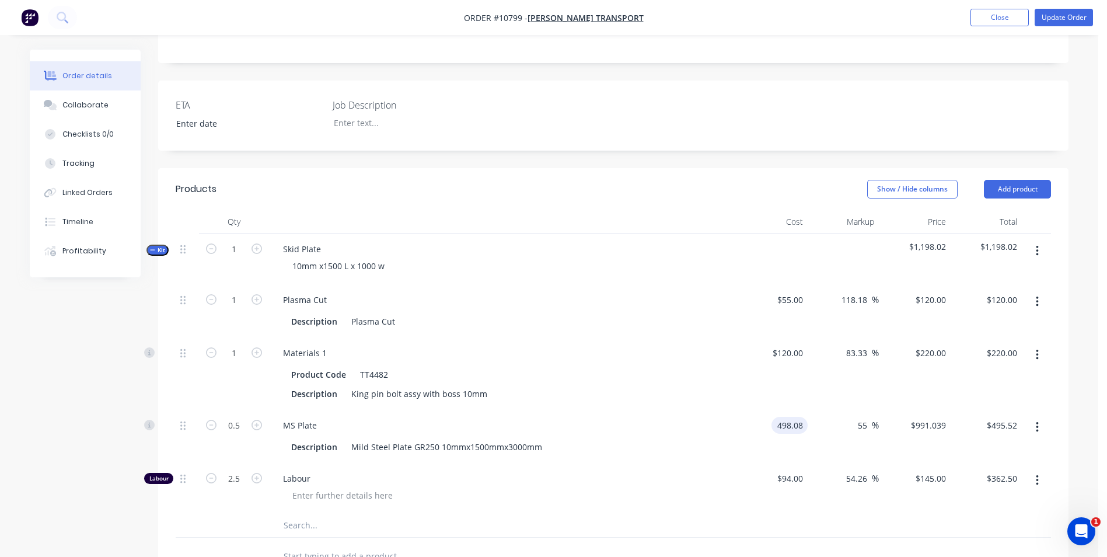
type input "$498.08"
type input "$772.024"
type input "$386.01"
click at [778, 408] on div "$120.00 $120.00" at bounding box center [772, 373] width 72 height 72
click at [1071, 16] on button "Update Order" at bounding box center [1063, 18] width 58 height 18
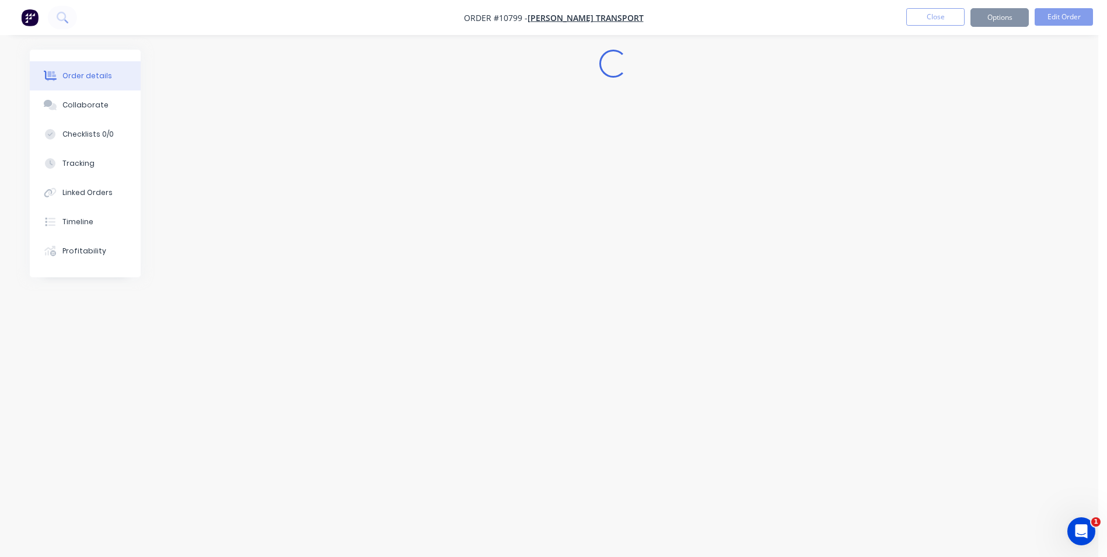
scroll to position [0, 0]
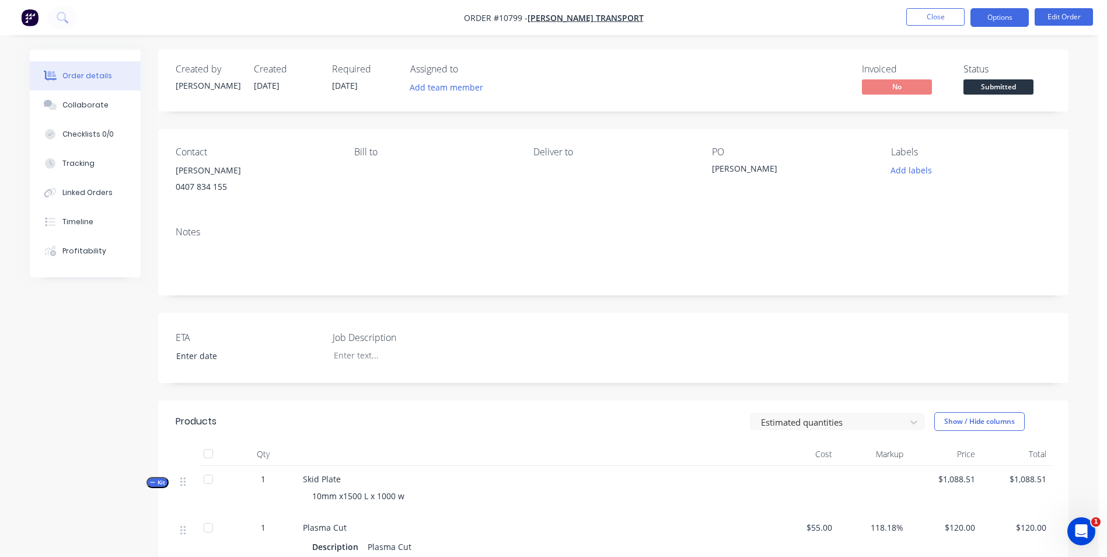
click at [1014, 23] on button "Options" at bounding box center [999, 17] width 58 height 19
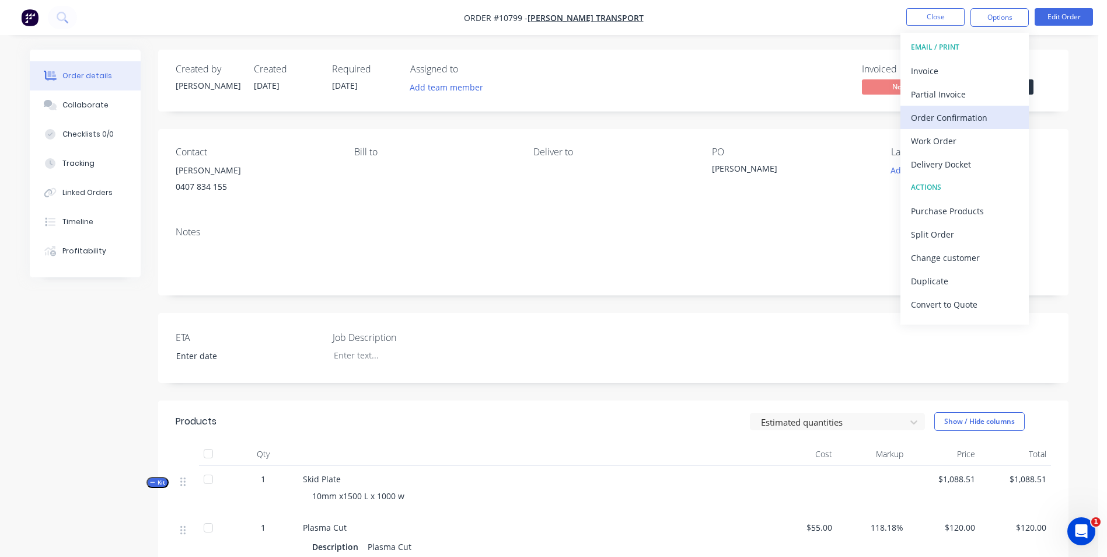
click at [972, 114] on div "Order Confirmation" at bounding box center [964, 117] width 107 height 17
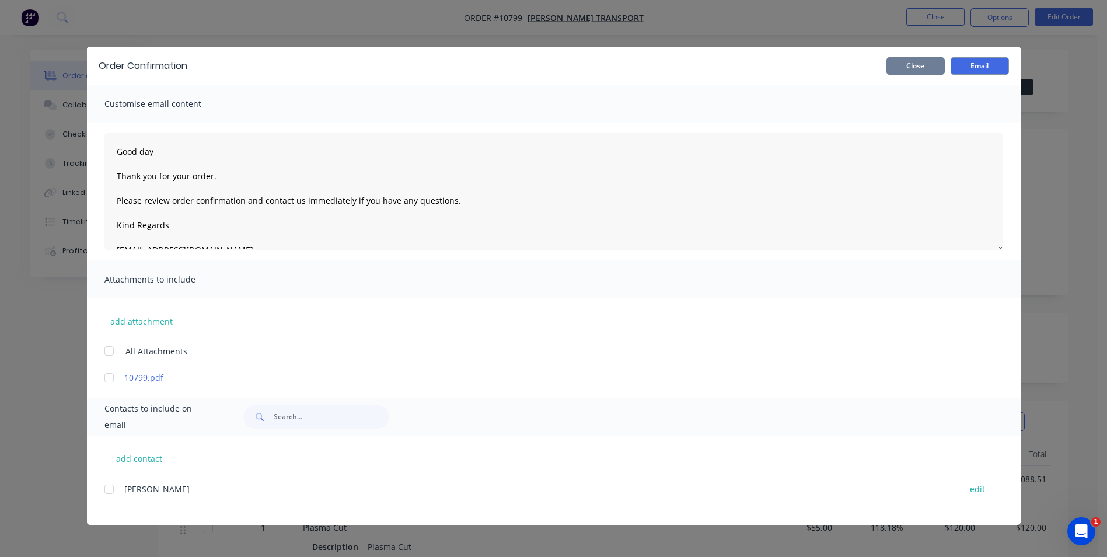
click at [910, 73] on button "Close" at bounding box center [915, 66] width 58 height 18
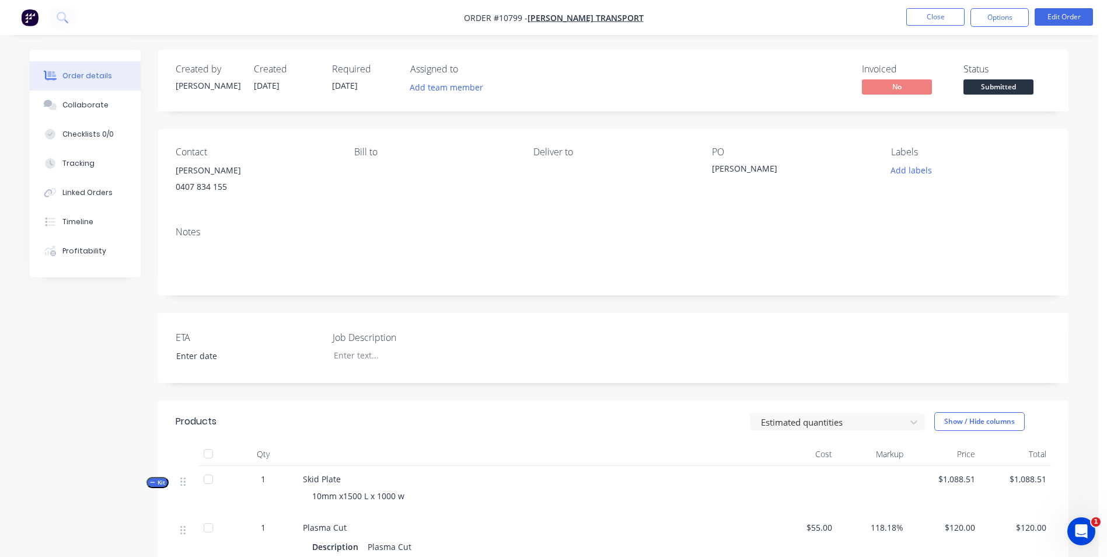
click at [1005, 19] on button "Options" at bounding box center [999, 17] width 58 height 19
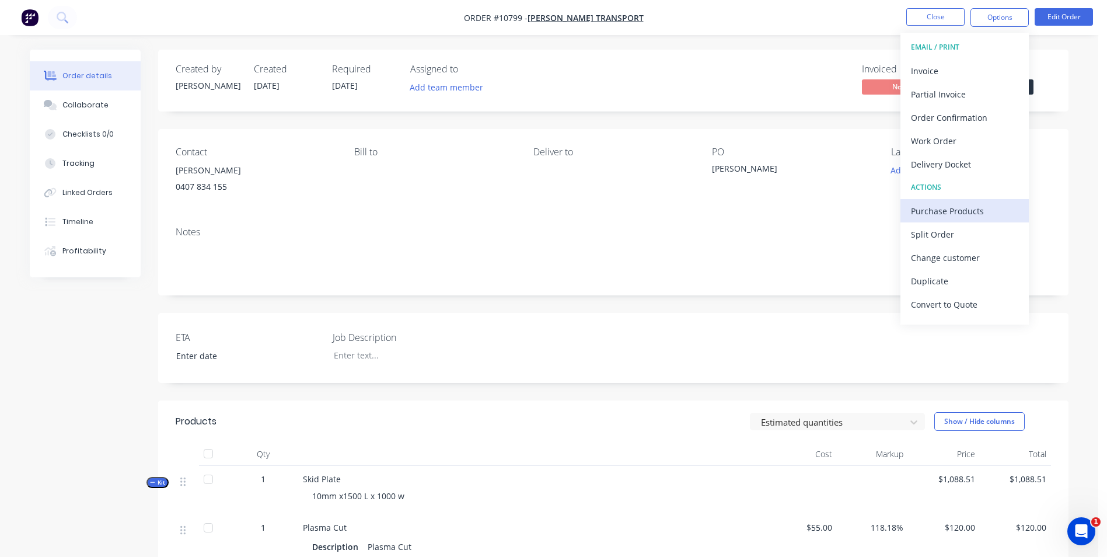
click at [967, 201] on button "Purchase Products" at bounding box center [964, 210] width 128 height 23
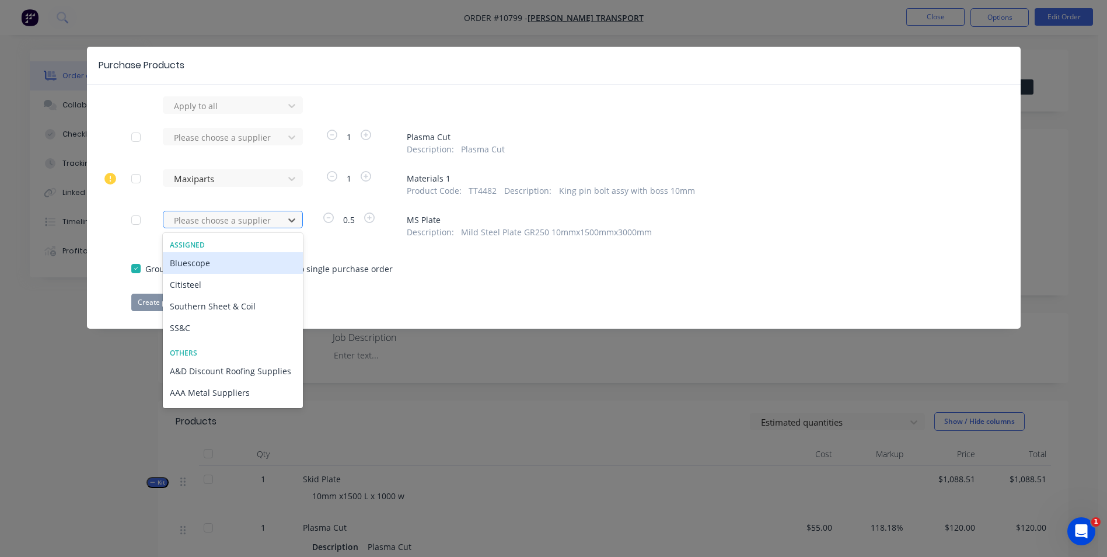
click at [184, 216] on div at bounding box center [225, 220] width 105 height 15
type input "sout"
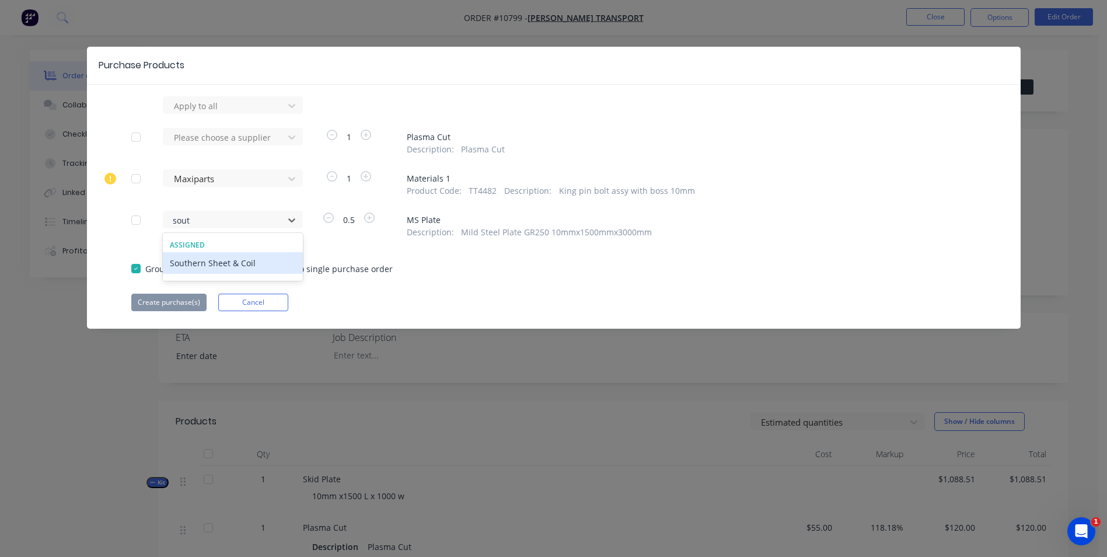
drag, startPoint x: 188, startPoint y: 265, endPoint x: 185, endPoint y: 250, distance: 15.6
click at [188, 264] on div "Southern Sheet & Coil" at bounding box center [233, 263] width 140 height 22
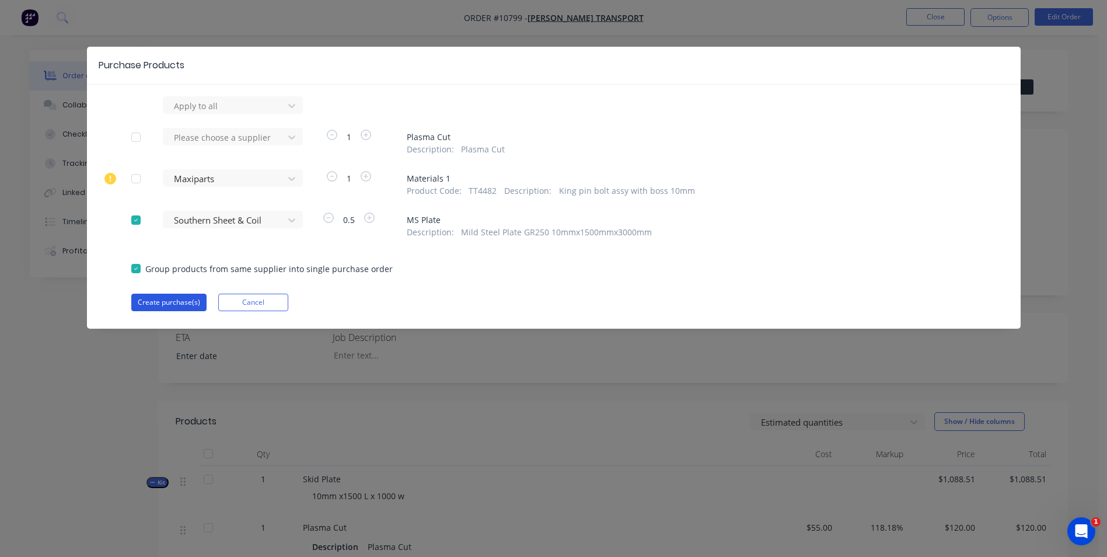
click at [168, 302] on button "Create purchase(s)" at bounding box center [168, 302] width 75 height 18
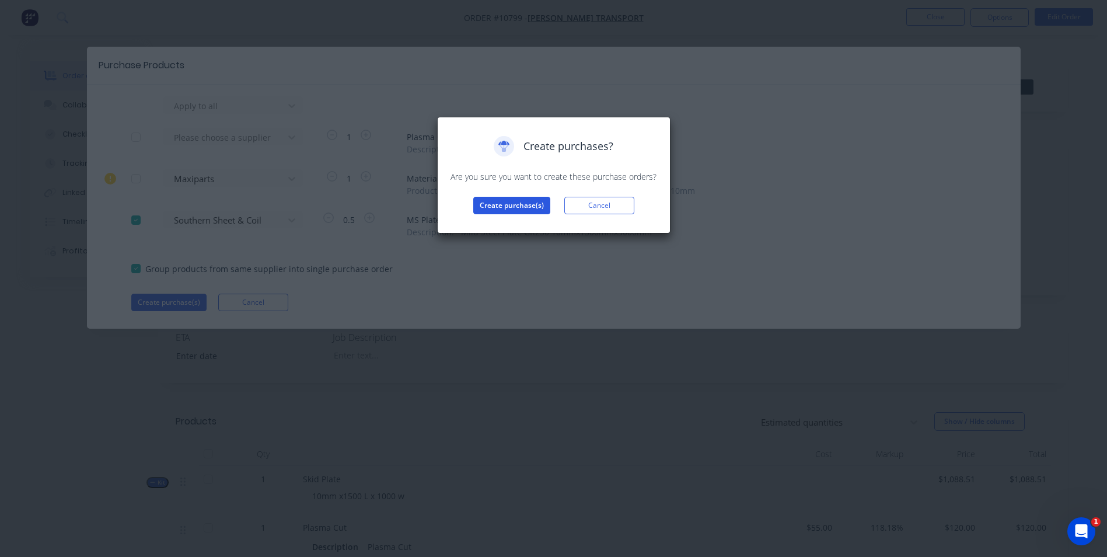
click at [495, 209] on button "Create purchase(s)" at bounding box center [511, 206] width 77 height 18
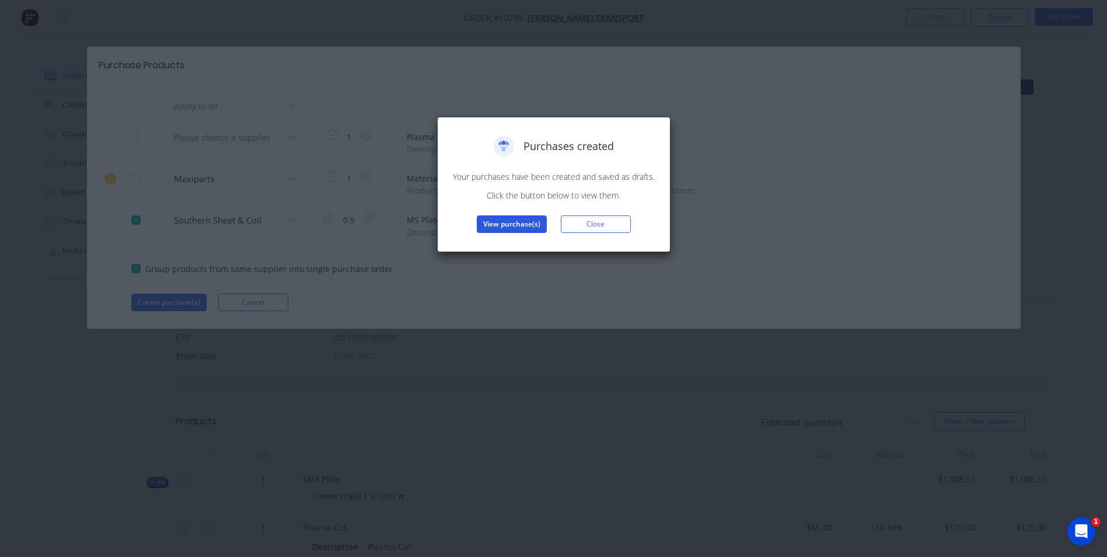
click at [522, 226] on button "View purchase(s)" at bounding box center [512, 224] width 70 height 18
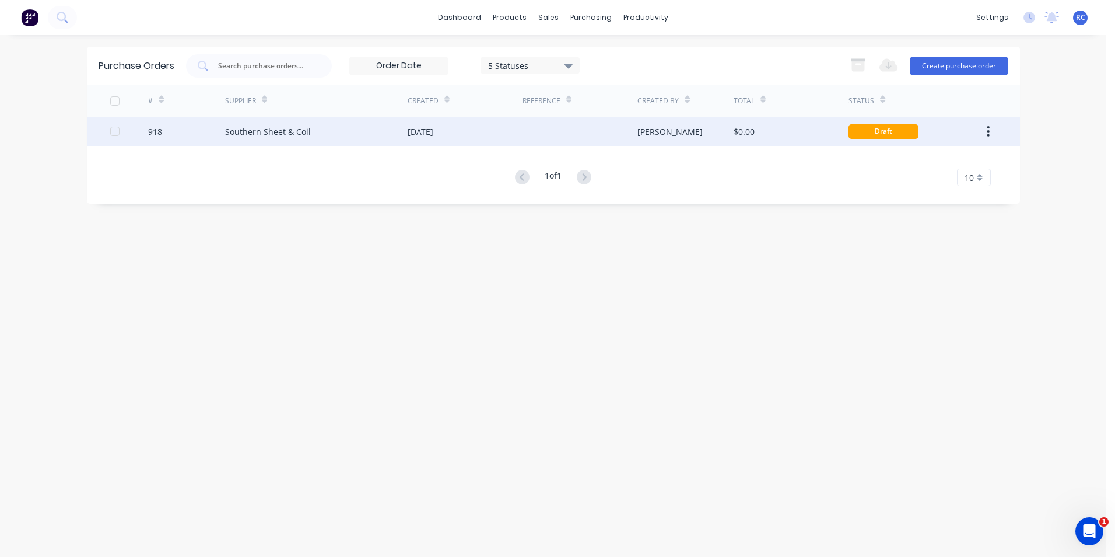
click at [419, 128] on div "[DATE]" at bounding box center [421, 131] width 26 height 12
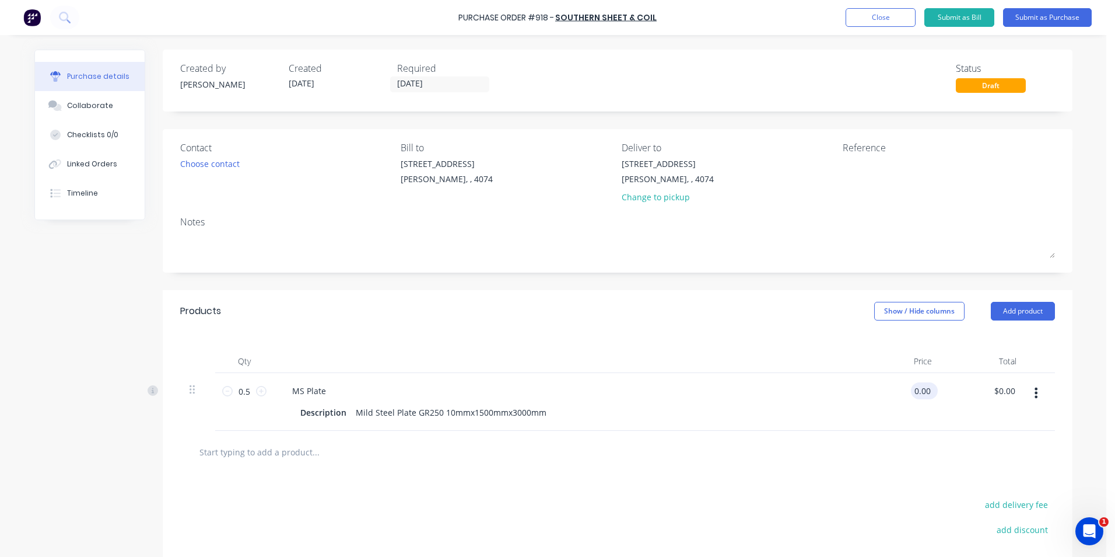
drag, startPoint x: 927, startPoint y: 394, endPoint x: 914, endPoint y: 387, distance: 14.3
click at [914, 387] on input "0.00" at bounding box center [922, 390] width 22 height 17
type input "$498.08"
type input "$249.04"
click at [247, 393] on input "0.5" at bounding box center [244, 391] width 23 height 18
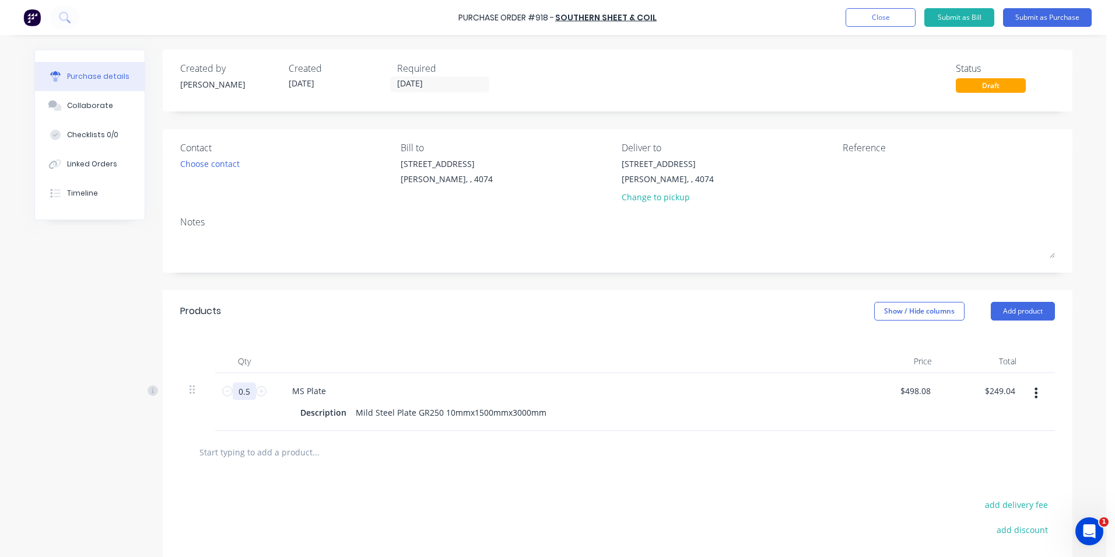
type input "1"
type input "$498.08"
type input "1"
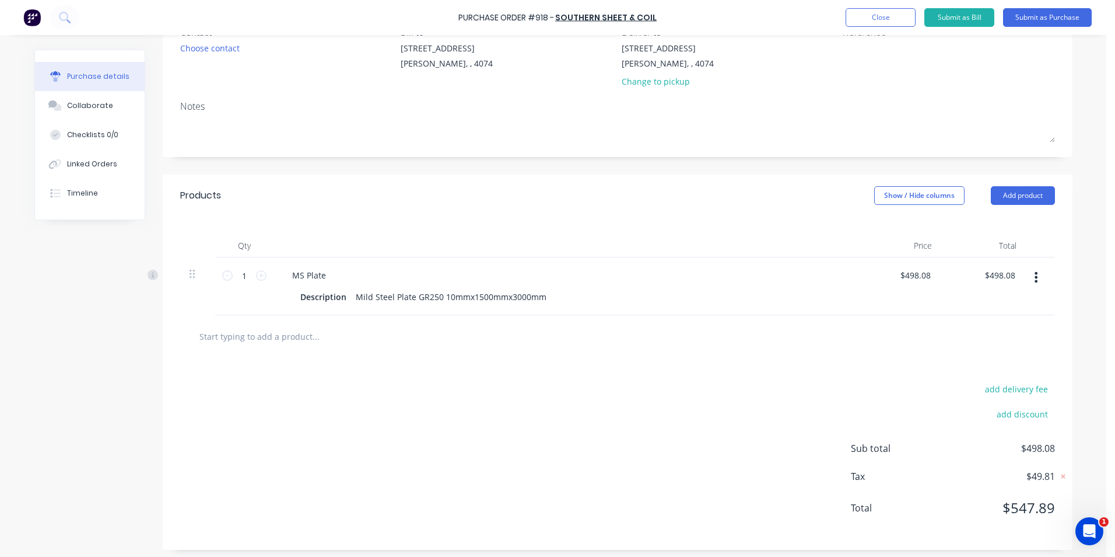
scroll to position [117, 0]
click at [434, 367] on div "add delivery fee add discount Sub total $498.08 Tax $49.81 Total $547.89" at bounding box center [618, 452] width 910 height 192
click at [337, 270] on div "MS Plate" at bounding box center [565, 273] width 565 height 17
click at [324, 271] on div "MS Plate" at bounding box center [309, 273] width 53 height 17
click at [1038, 24] on button "Submit as Purchase" at bounding box center [1047, 17] width 89 height 19
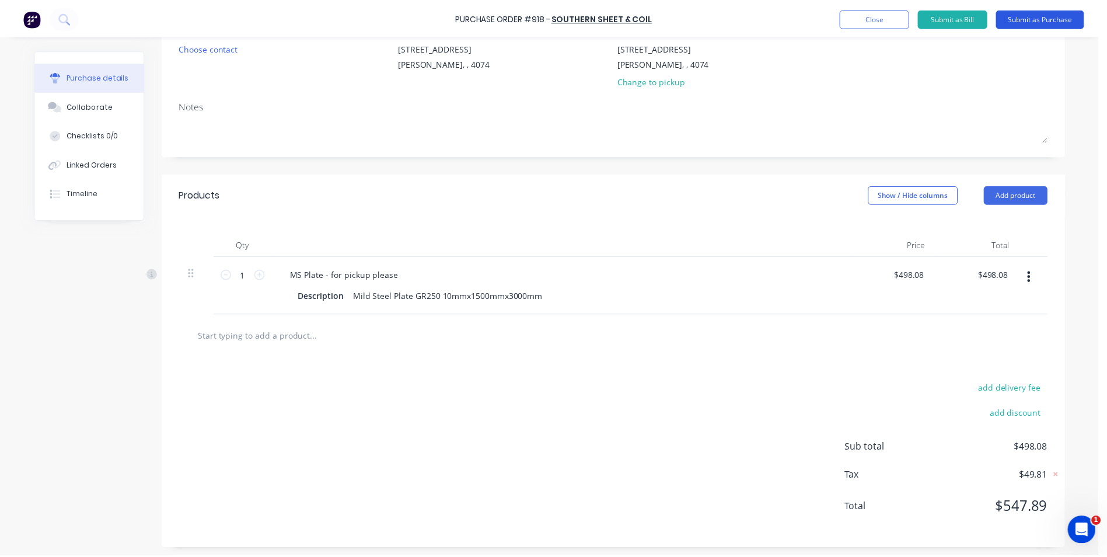
scroll to position [0, 0]
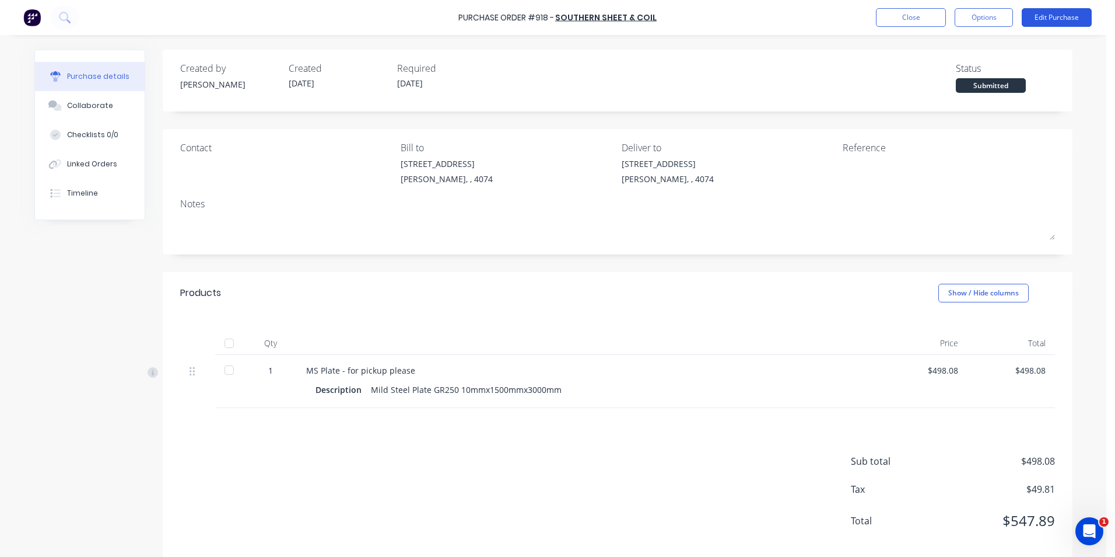
click at [1066, 18] on button "Edit Purchase" at bounding box center [1057, 17] width 70 height 19
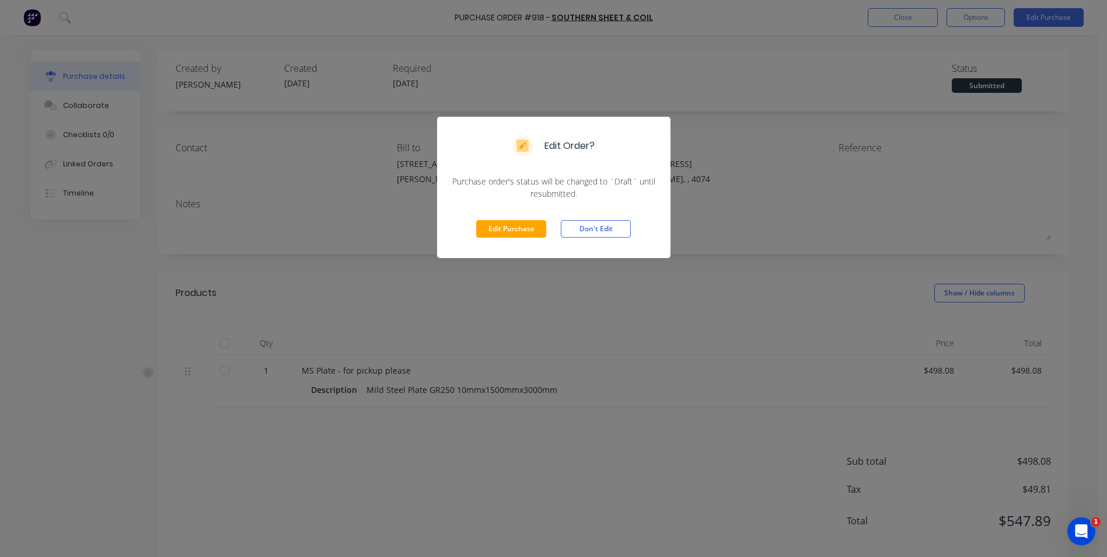
drag, startPoint x: 530, startPoint y: 225, endPoint x: 208, endPoint y: 253, distance: 323.3
click at [528, 225] on button "Edit Purchase" at bounding box center [511, 229] width 70 height 18
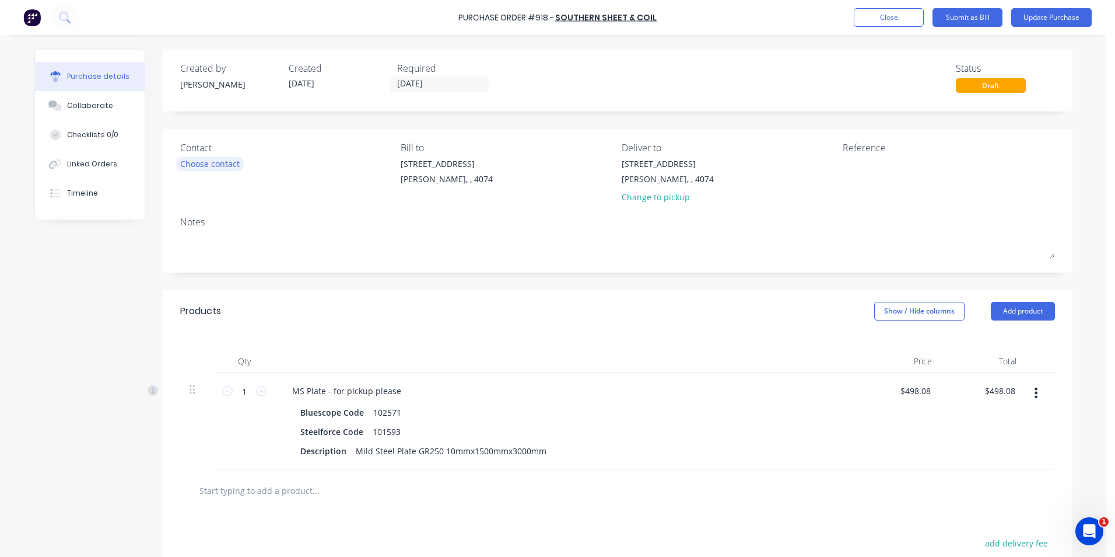
click at [205, 158] on div "Choose contact" at bounding box center [210, 164] width 60 height 12
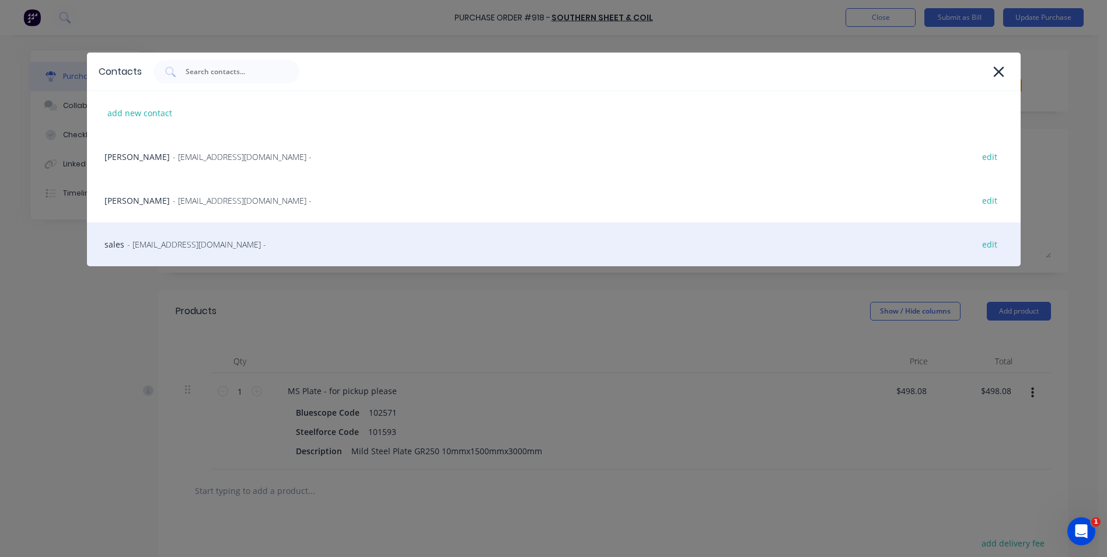
click at [183, 240] on span "- salesqld@southernsheetandcoil.com.au -" at bounding box center [196, 244] width 139 height 12
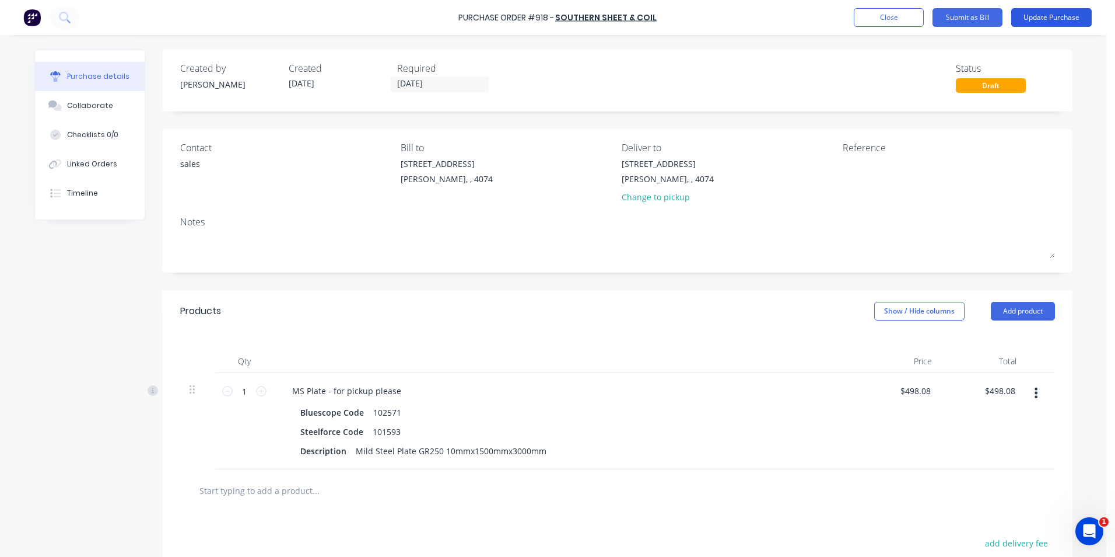
click at [1058, 18] on button "Update Purchase" at bounding box center [1052, 17] width 81 height 19
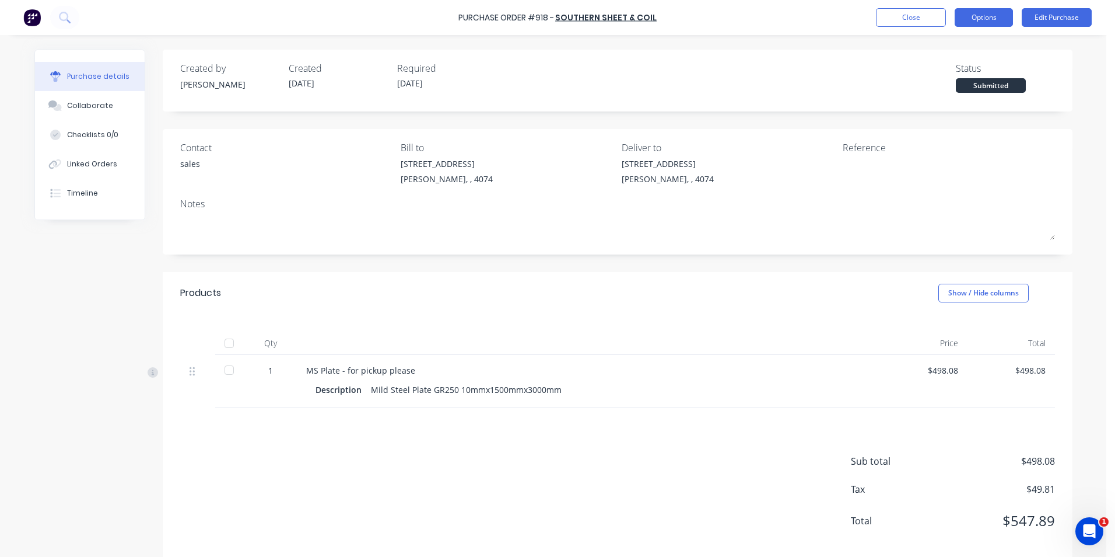
click at [995, 19] on button "Options" at bounding box center [984, 17] width 58 height 19
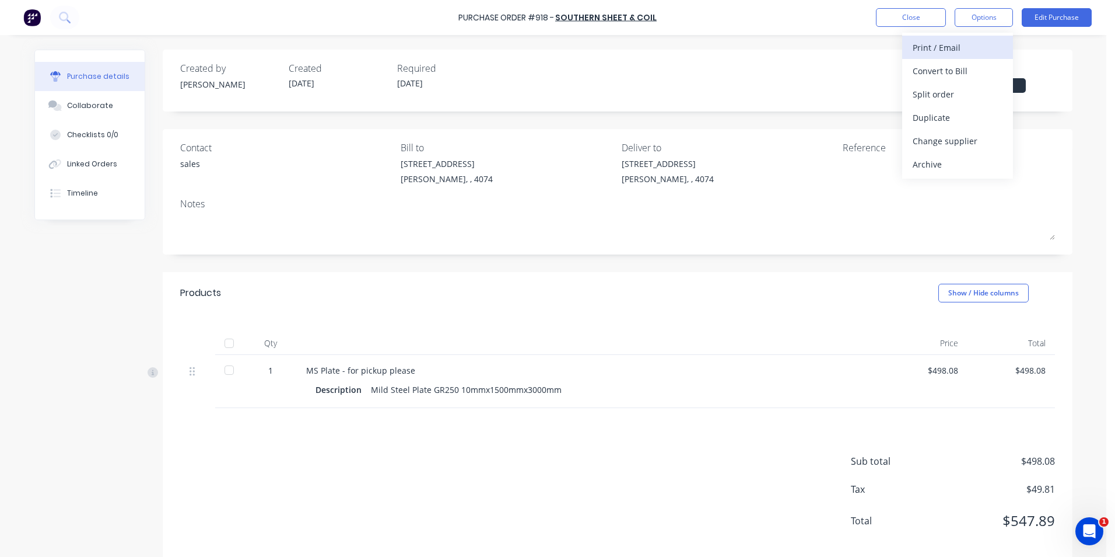
click at [947, 49] on div "Print / Email" at bounding box center [958, 47] width 90 height 17
click at [944, 76] on div "With pricing" at bounding box center [958, 70] width 90 height 17
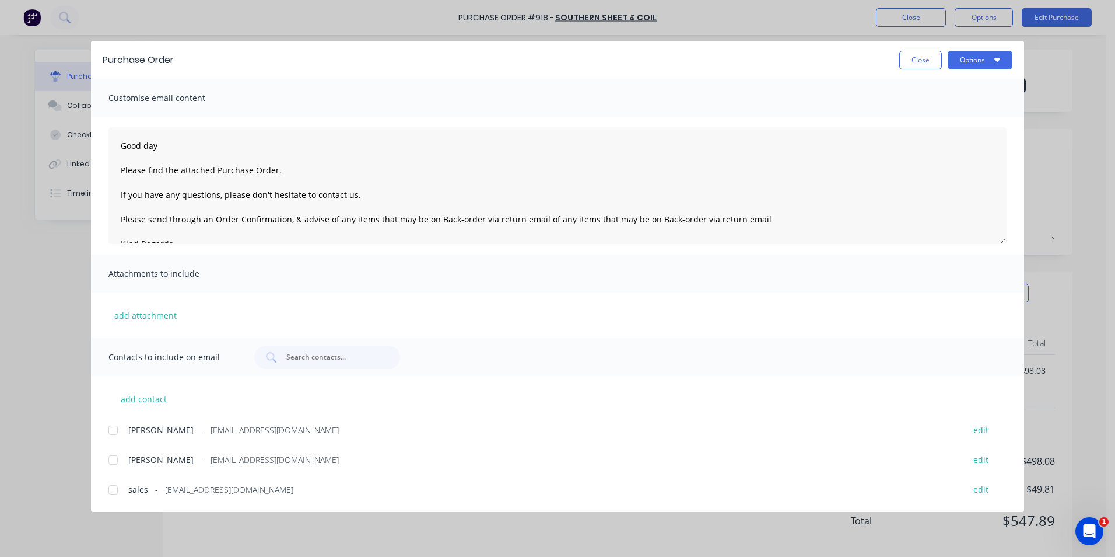
click at [101, 493] on div "add contact C Lang - clang@southernsheetandcoil.com.au edit Jennie Reilly - jre…" at bounding box center [557, 436] width 933 height 121
click at [110, 487] on div at bounding box center [113, 489] width 23 height 23
click at [292, 165] on textarea "Good day Please find the attached Purchase Order. If you have any questions, pl…" at bounding box center [558, 185] width 898 height 117
click at [434, 169] on textarea "Good day Please find the attached Purchase Order for urgent pickup please send …" at bounding box center [558, 185] width 898 height 117
type textarea "Good day Please find the attached Purchase Order for urgent pickup please send …"
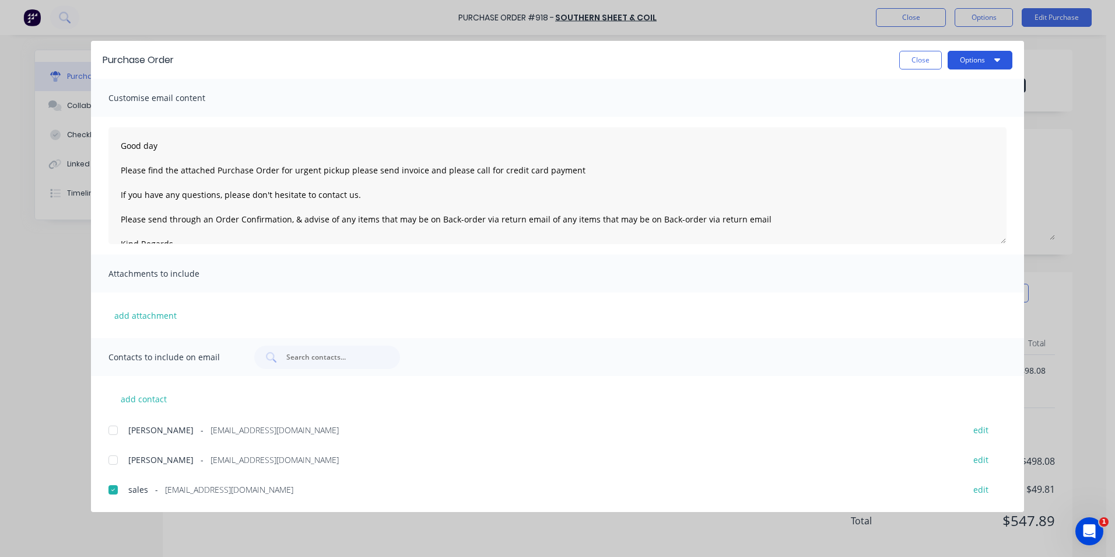
click at [979, 65] on button "Options" at bounding box center [980, 60] width 65 height 19
click at [111, 428] on div at bounding box center [113, 429] width 23 height 23
click at [976, 61] on button "Options" at bounding box center [980, 60] width 65 height 19
click at [965, 143] on div "Email" at bounding box center [957, 136] width 90 height 17
click at [929, 56] on button "Close" at bounding box center [921, 60] width 43 height 19
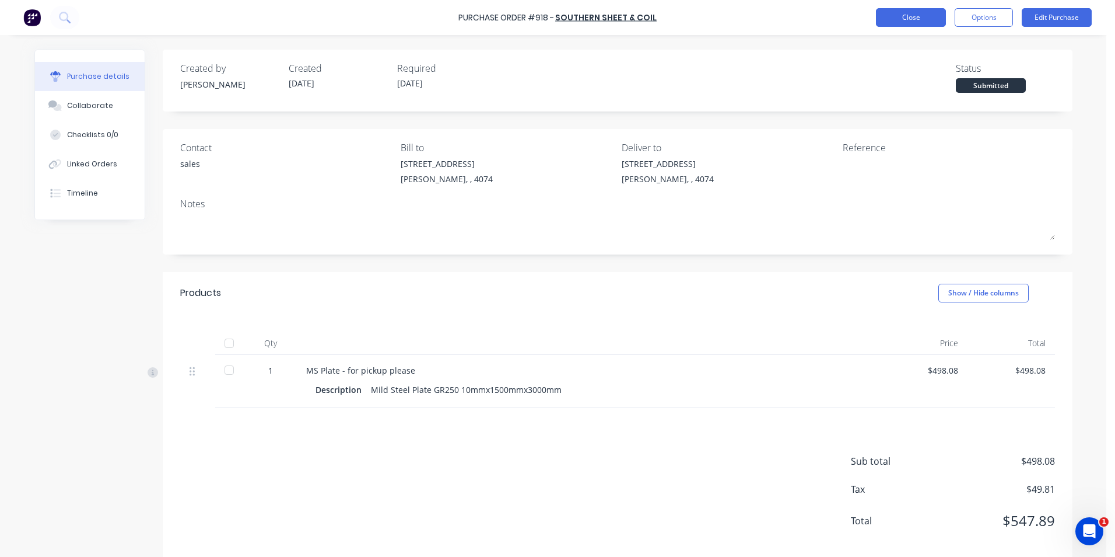
click at [910, 26] on div "Purchase Order #918 - Southern Sheet & Coil Close Options Edit Purchase" at bounding box center [557, 17] width 1115 height 35
click at [909, 16] on button "Close" at bounding box center [911, 17] width 70 height 19
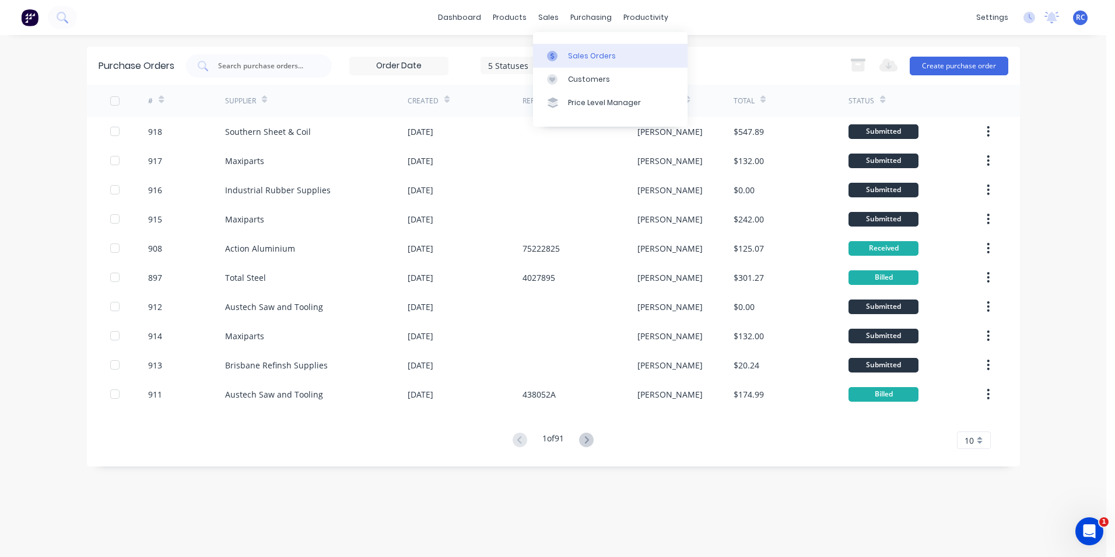
click at [561, 56] on div at bounding box center [556, 56] width 18 height 11
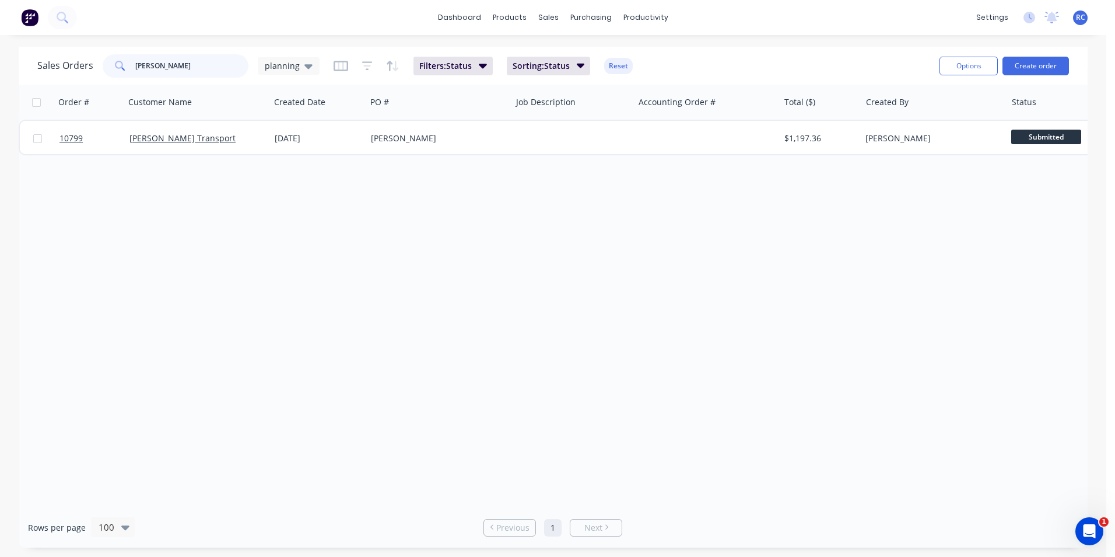
drag, startPoint x: 162, startPoint y: 60, endPoint x: 87, endPoint y: 60, distance: 75.3
click at [88, 60] on div "Sales Orders tod planning" at bounding box center [178, 65] width 282 height 23
type input "rent"
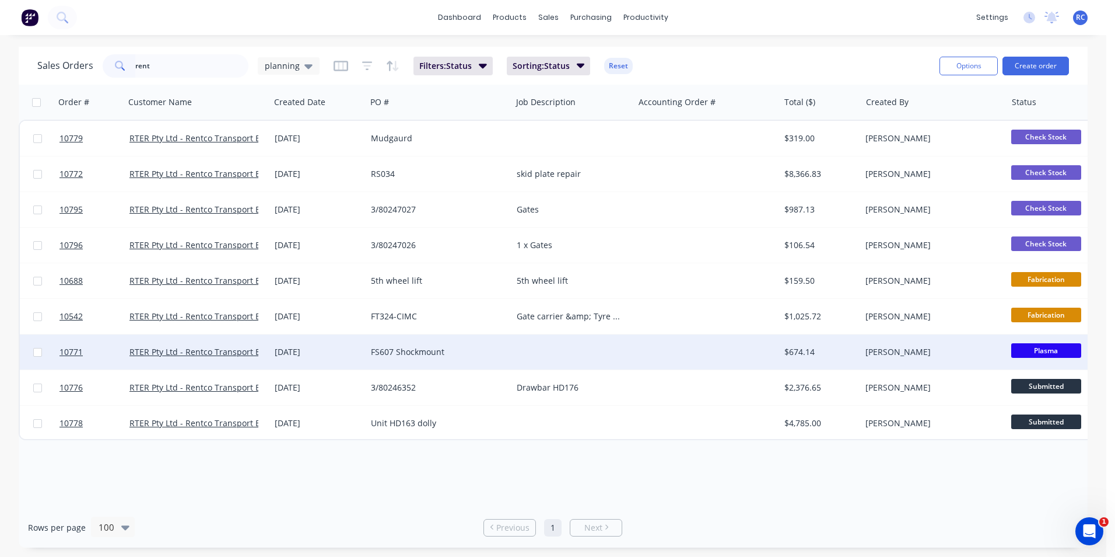
click at [38, 354] on input "checkbox" at bounding box center [37, 352] width 9 height 9
checkbox input "true"
click at [179, 352] on link "RTER Pty Ltd - Rentco Transport Equipment Rentals" at bounding box center [230, 351] width 201 height 11
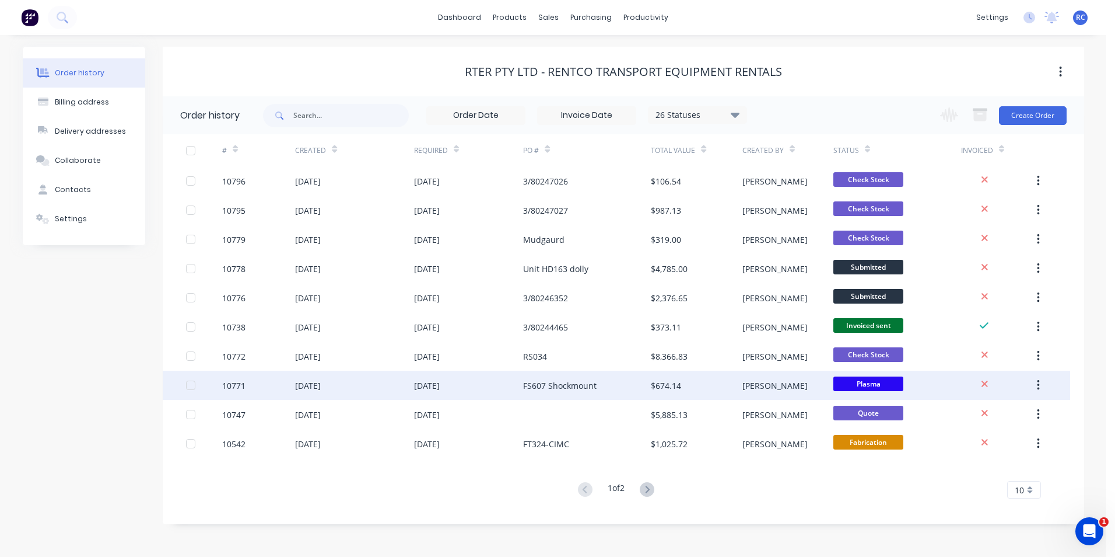
click at [321, 382] on div "15 Sep 2025" at bounding box center [308, 385] width 26 height 12
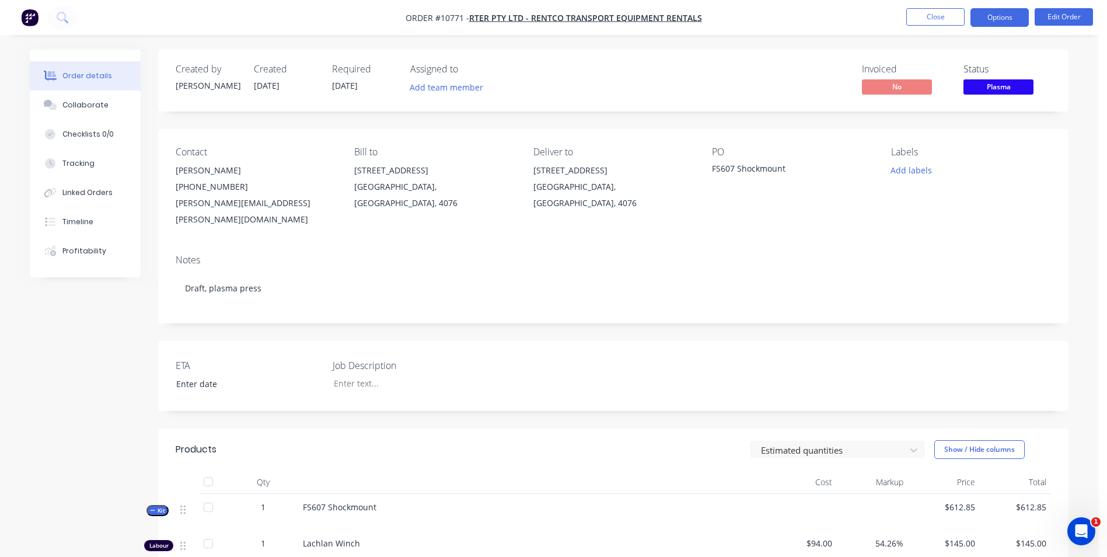
click at [991, 16] on button "Options" at bounding box center [999, 17] width 58 height 19
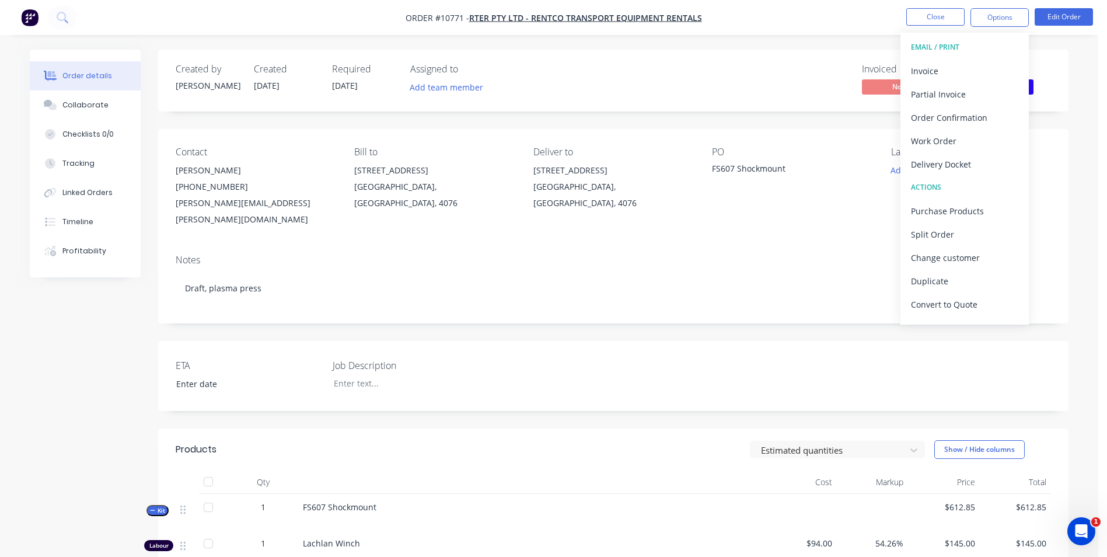
click at [980, 163] on div "Delivery Docket" at bounding box center [964, 164] width 107 height 17
click at [966, 115] on div "Without pricing" at bounding box center [964, 117] width 107 height 17
click at [78, 101] on div "Collaborate" at bounding box center [85, 105] width 46 height 11
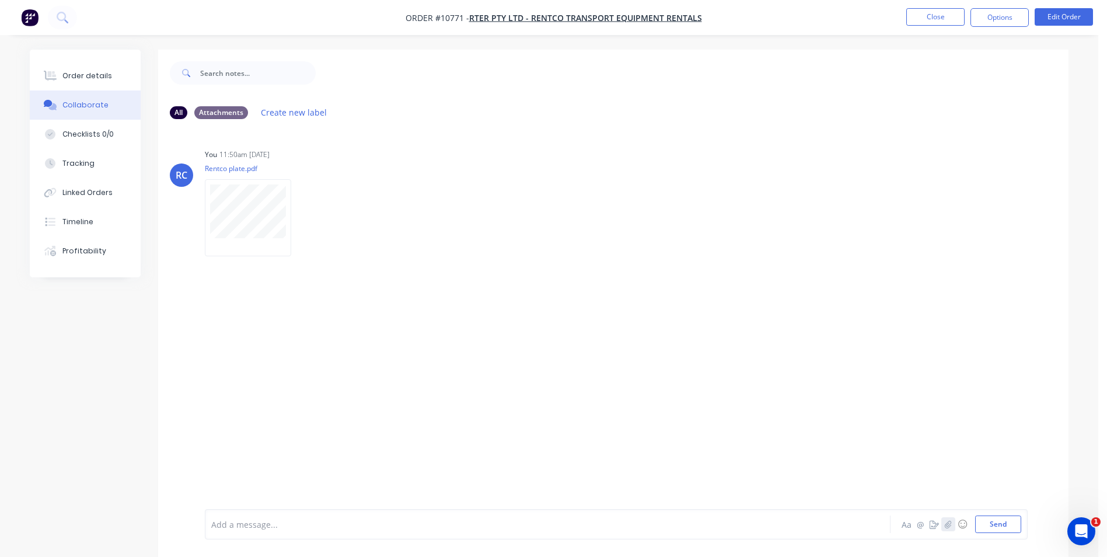
click at [946, 526] on icon "button" at bounding box center [947, 524] width 7 height 8
click at [988, 523] on button "Send" at bounding box center [998, 524] width 46 height 18
click at [503, 447] on div "RC You 11:50am 24/09/25 Rentco plate.pdf Labels Download Delete RC You 07:33am …" at bounding box center [613, 318] width 910 height 380
click at [932, 22] on button "Close" at bounding box center [935, 17] width 58 height 18
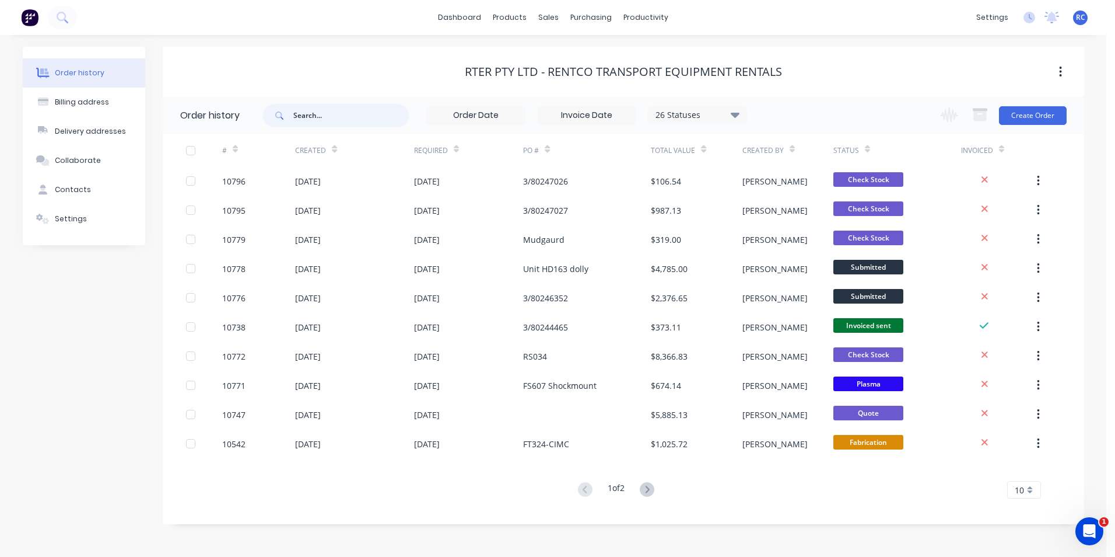
click at [336, 113] on input "text" at bounding box center [351, 115] width 116 height 23
type input "10771"
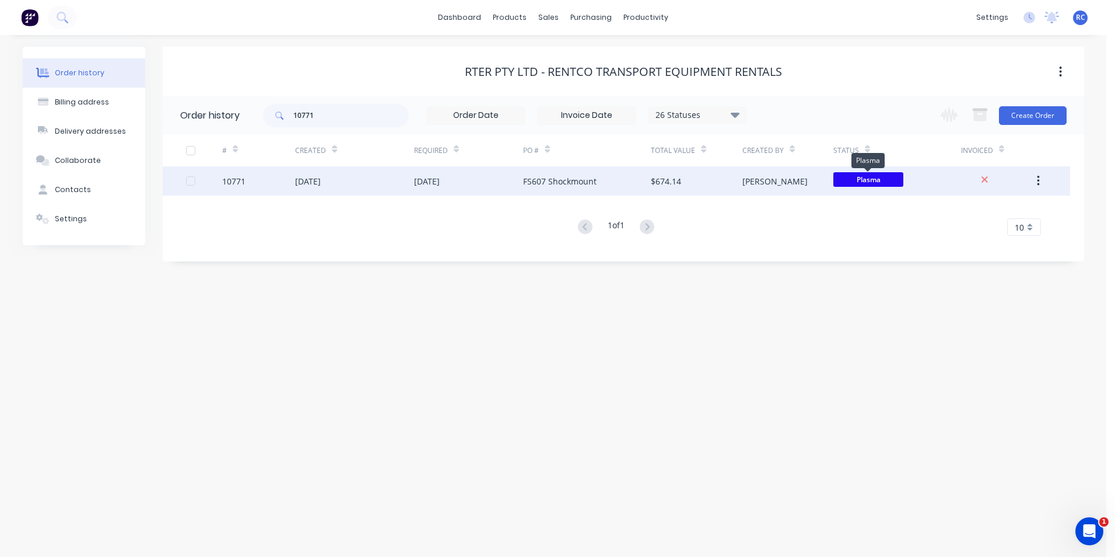
click at [884, 177] on span "Plasma" at bounding box center [869, 179] width 70 height 15
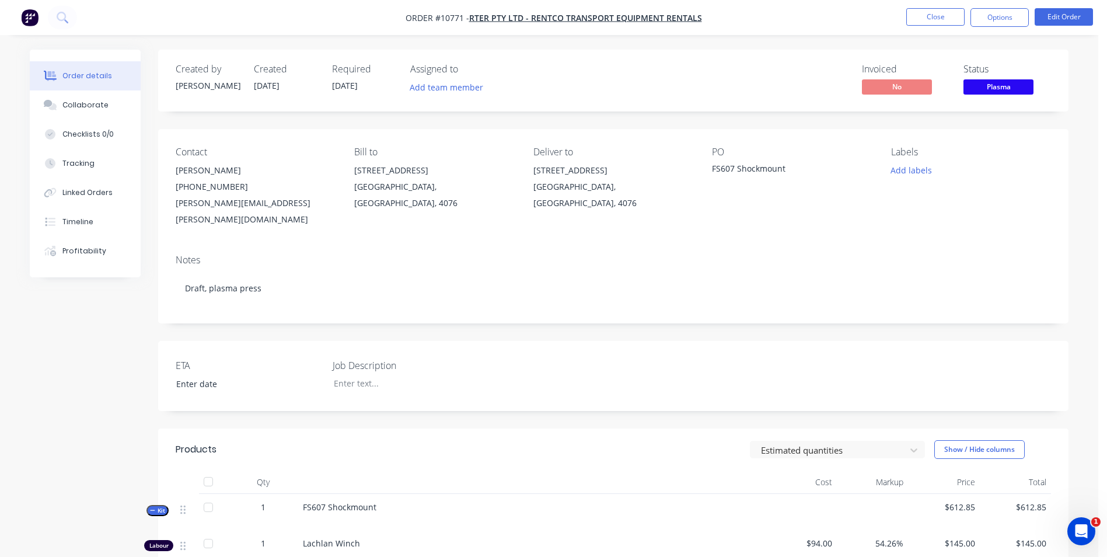
click at [981, 83] on span "Plasma" at bounding box center [998, 86] width 70 height 15
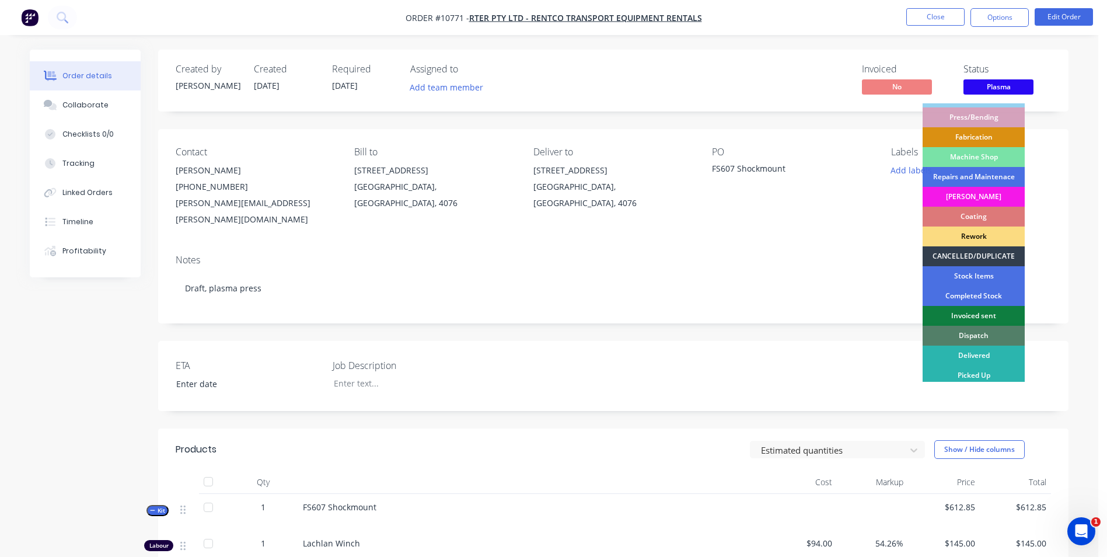
scroll to position [118, 0]
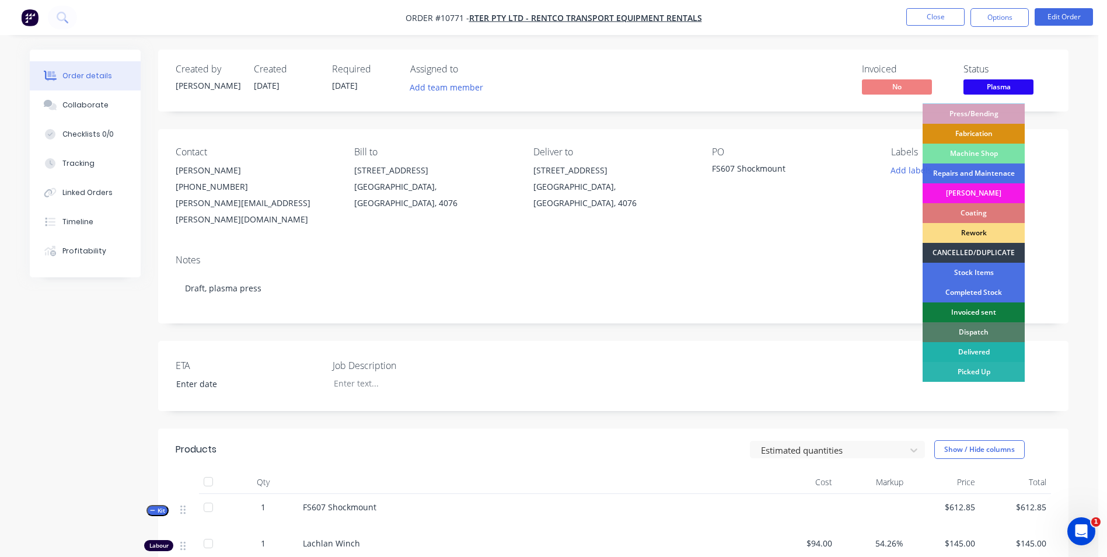
click at [971, 351] on div "Delivered" at bounding box center [973, 352] width 102 height 20
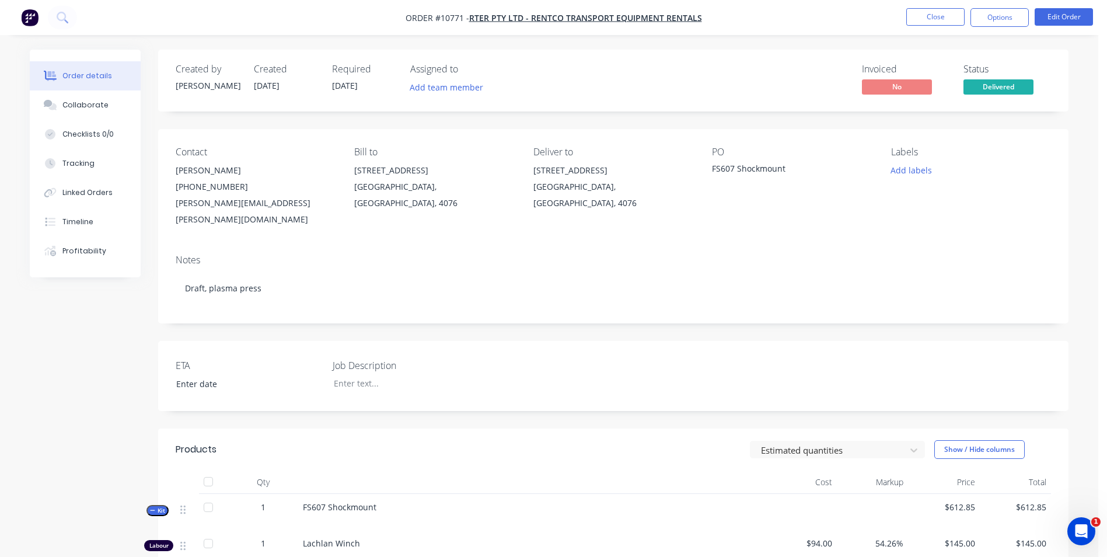
click at [940, 26] on li "Close" at bounding box center [935, 17] width 58 height 19
click at [940, 21] on button "Close" at bounding box center [935, 17] width 58 height 18
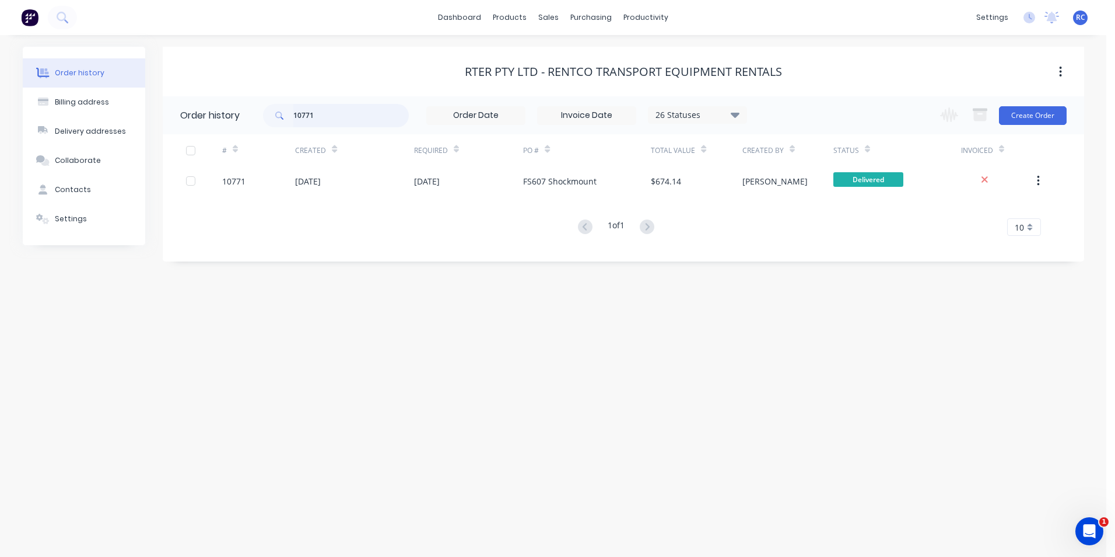
click at [318, 107] on input "10771" at bounding box center [351, 115] width 116 height 23
type input "10779"
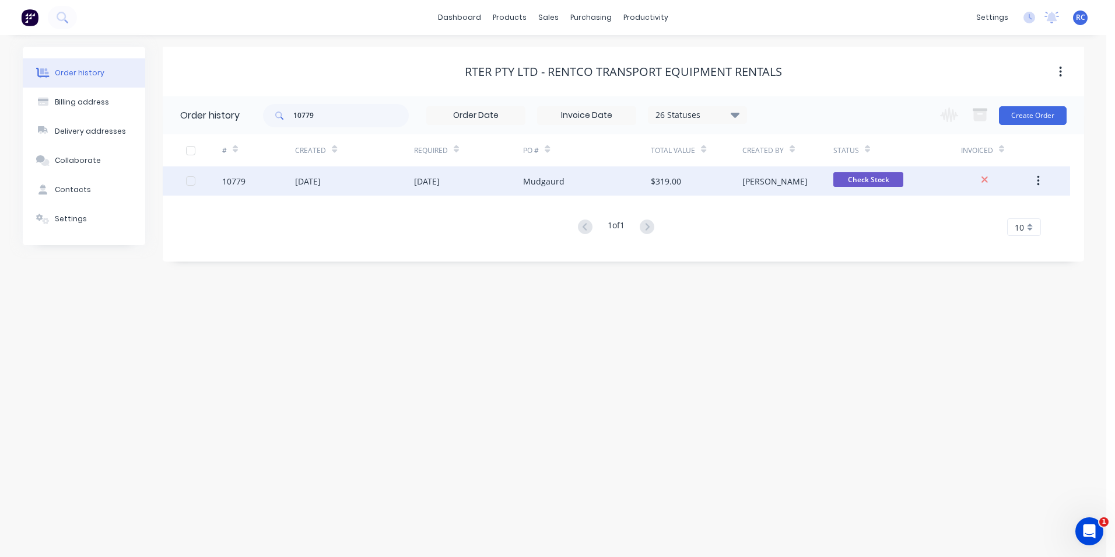
click at [317, 185] on div "18 Sep 2025" at bounding box center [308, 181] width 26 height 12
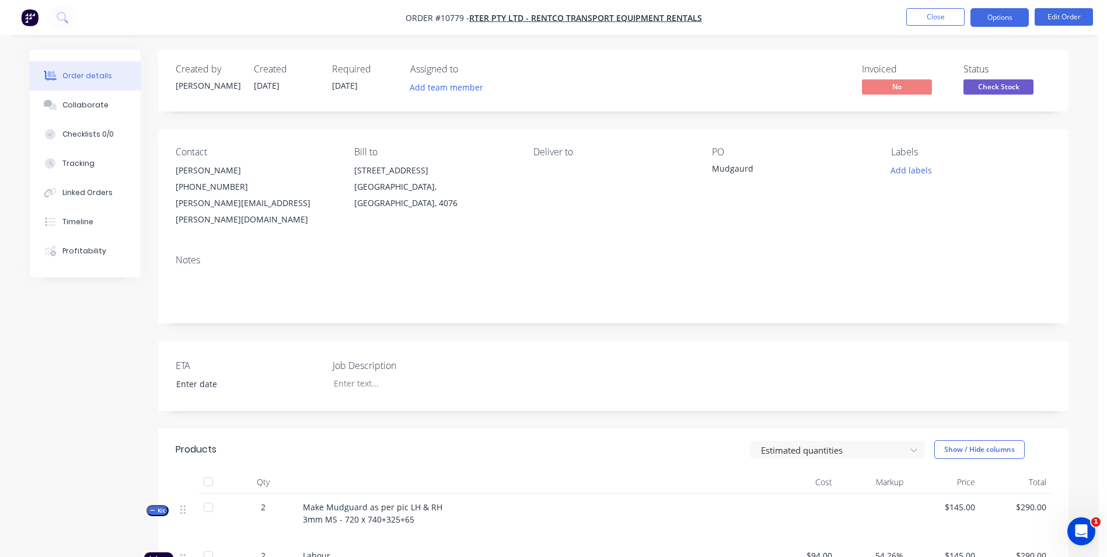
click at [1009, 17] on button "Options" at bounding box center [999, 17] width 58 height 19
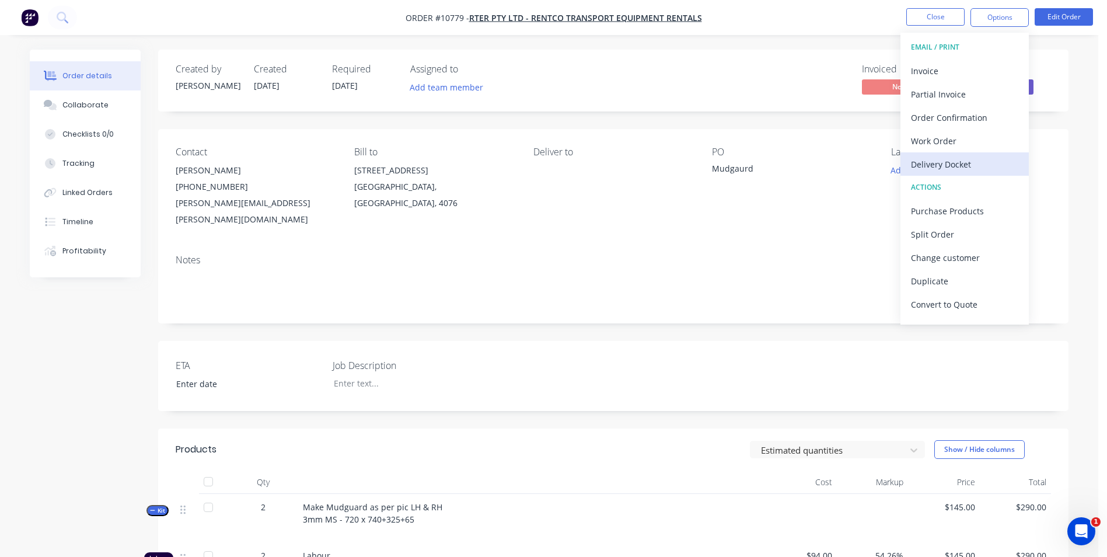
click at [946, 162] on div "Delivery Docket" at bounding box center [964, 164] width 107 height 17
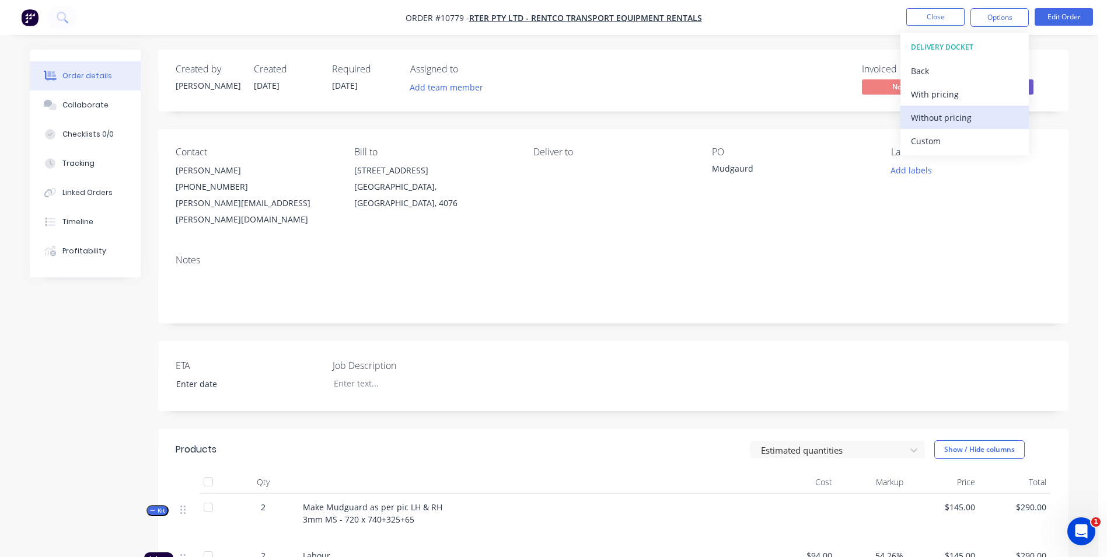
click at [940, 112] on div "Without pricing" at bounding box center [964, 117] width 107 height 17
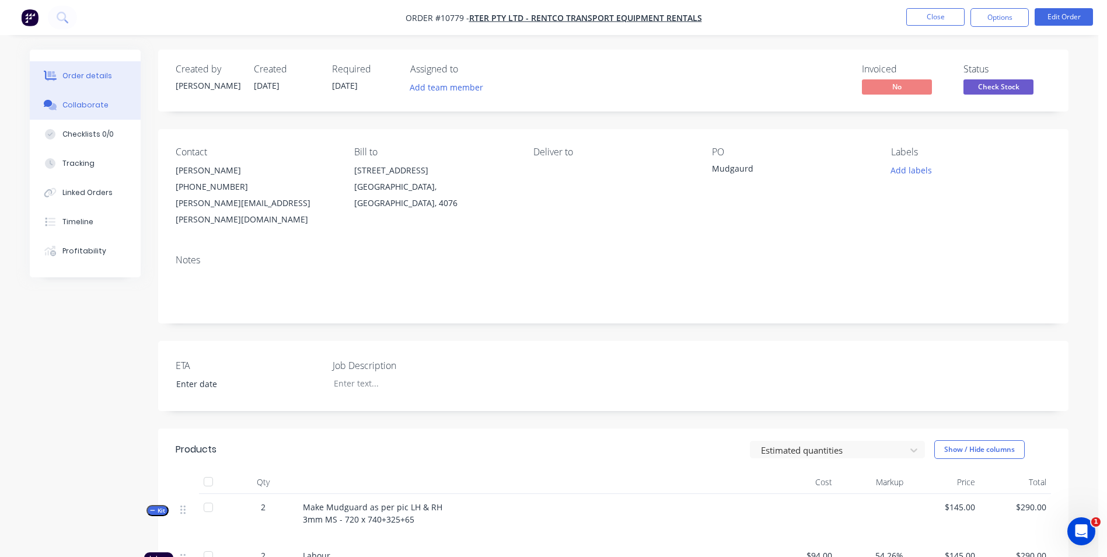
click at [71, 107] on div "Collaborate" at bounding box center [85, 105] width 46 height 11
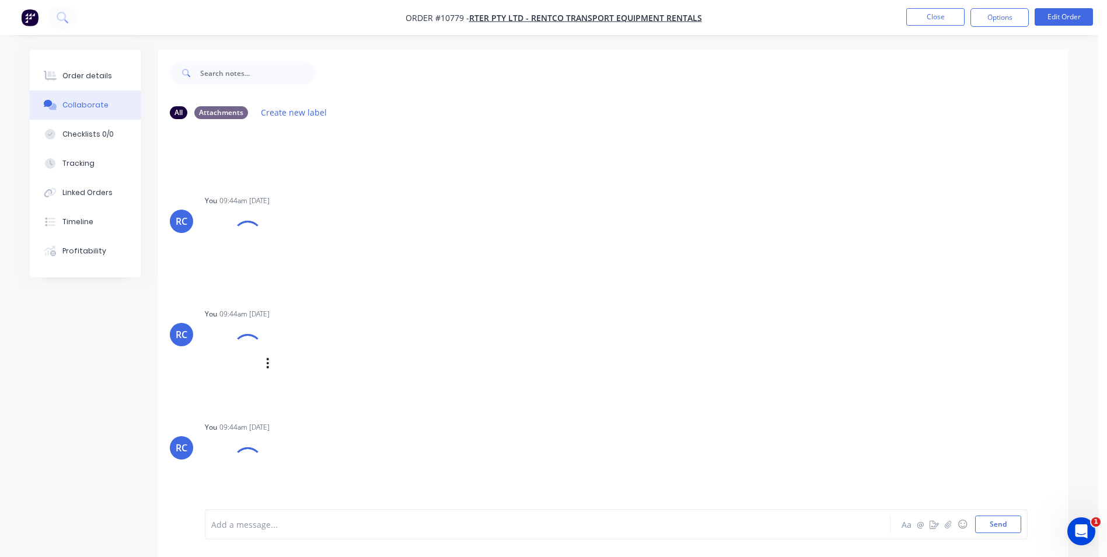
scroll to position [753, 0]
click at [369, 526] on div at bounding box center [515, 524] width 607 height 12
click at [951, 522] on icon "button" at bounding box center [947, 524] width 7 height 8
click at [984, 524] on button "Send" at bounding box center [998, 524] width 46 height 18
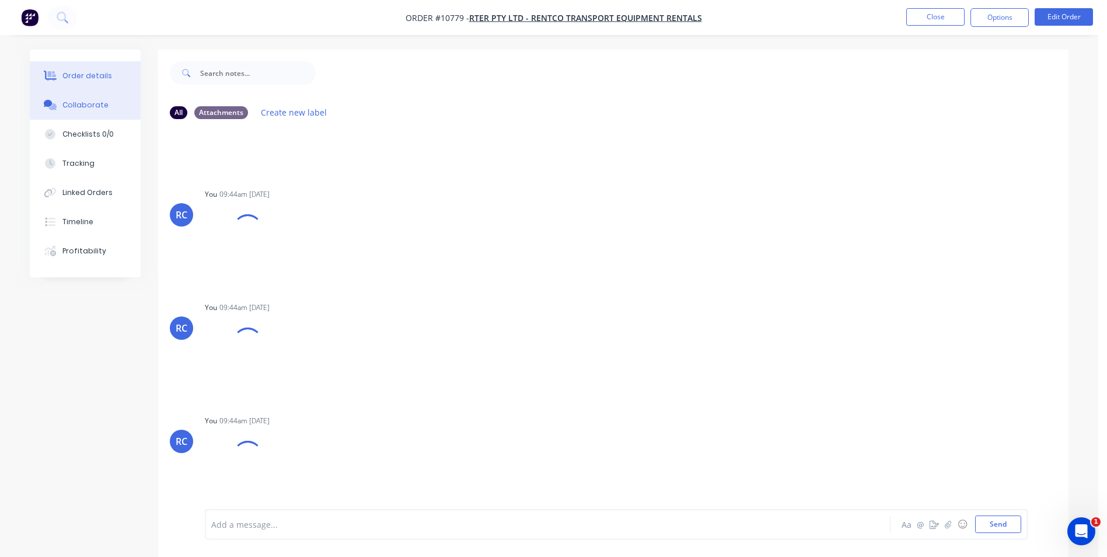
click at [111, 67] on button "Order details" at bounding box center [85, 75] width 111 height 29
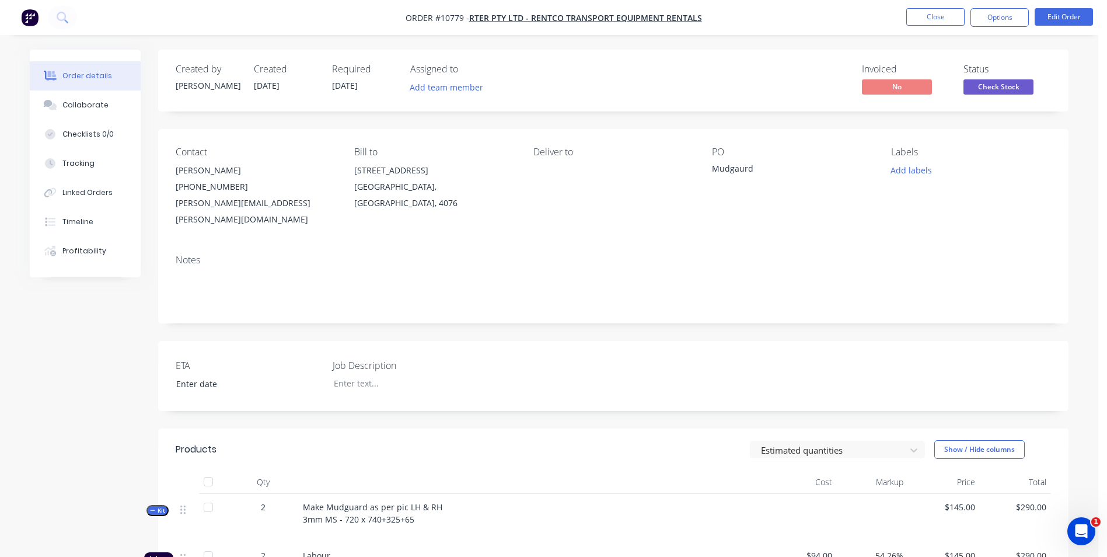
click at [977, 78] on div "Check Stock" at bounding box center [998, 68] width 48 height 23
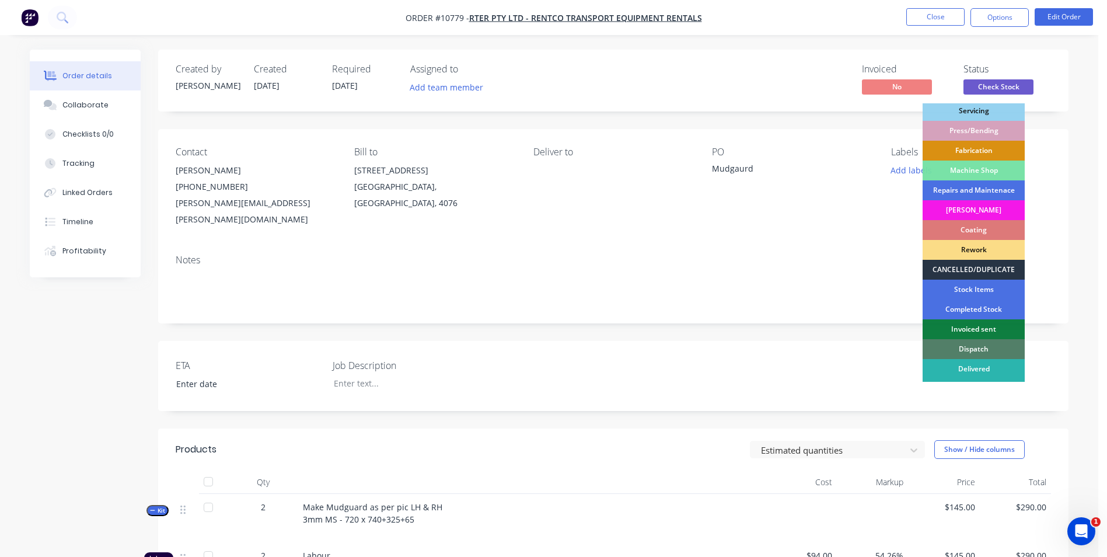
scroll to position [118, 0]
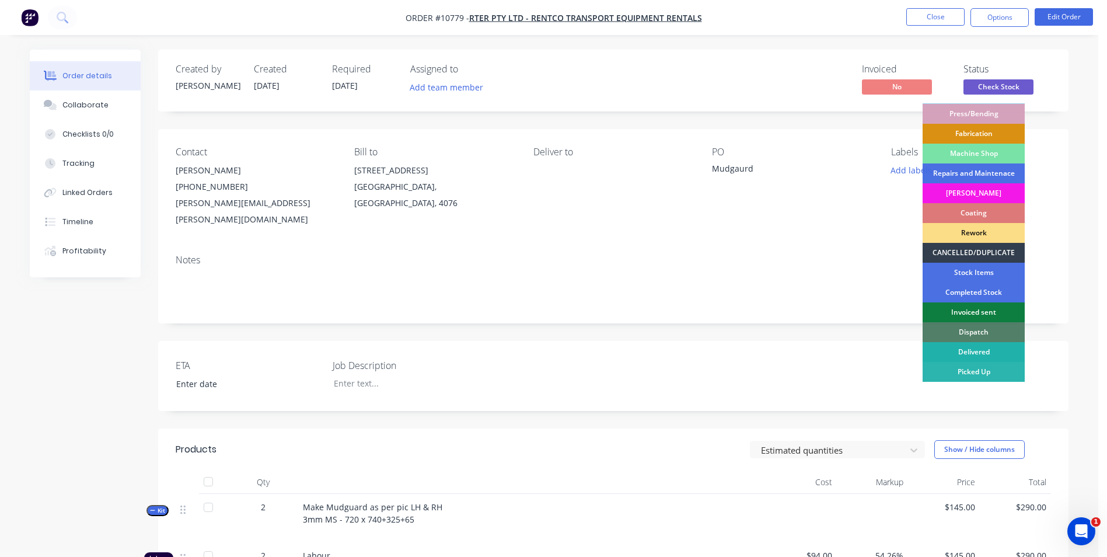
click at [972, 352] on div "Delivered" at bounding box center [973, 352] width 102 height 20
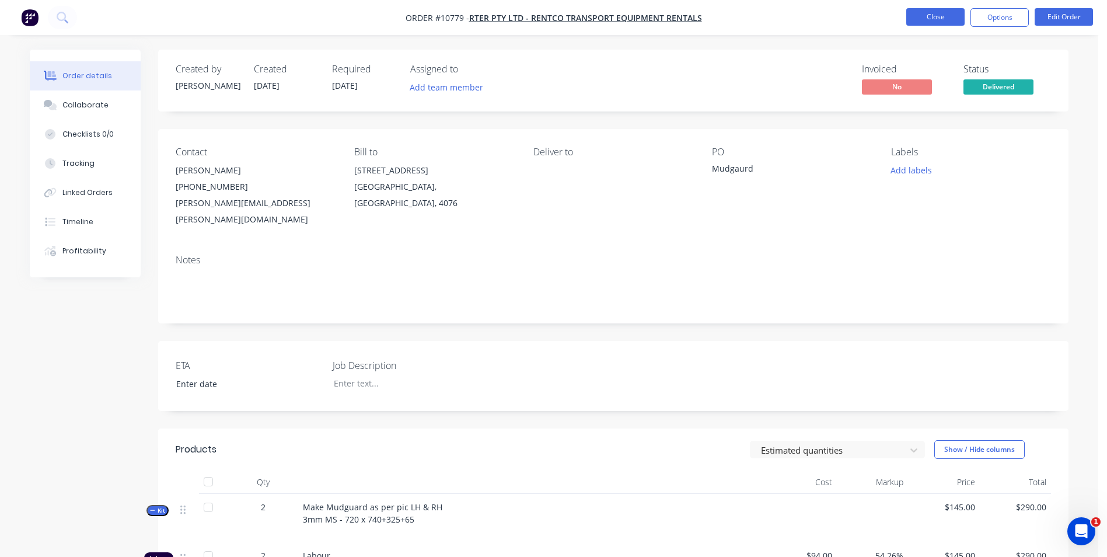
click at [933, 23] on button "Close" at bounding box center [935, 17] width 58 height 18
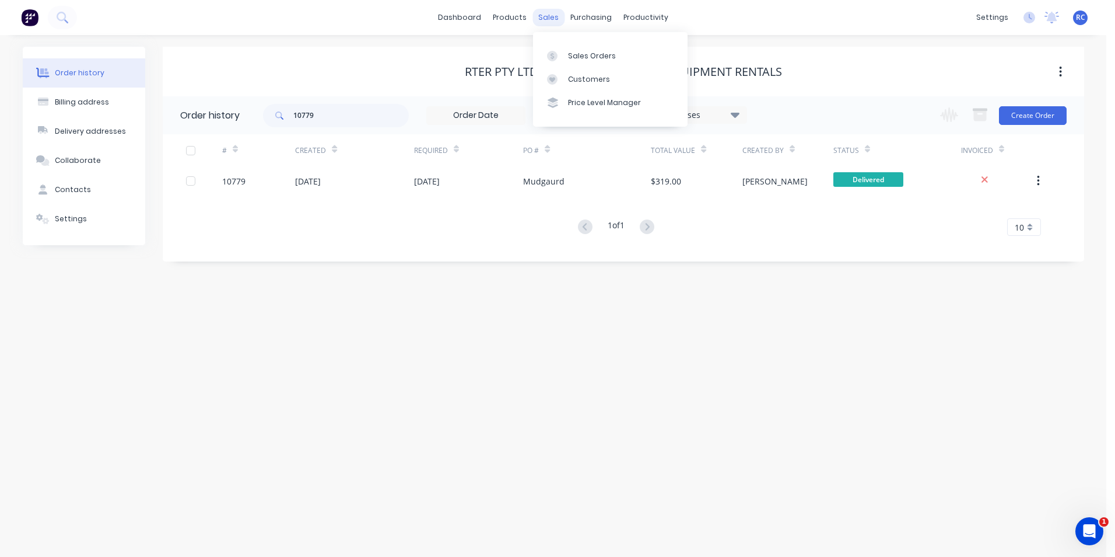
click at [548, 22] on div "sales" at bounding box center [549, 18] width 32 height 18
click at [551, 56] on icon at bounding box center [552, 56] width 11 height 11
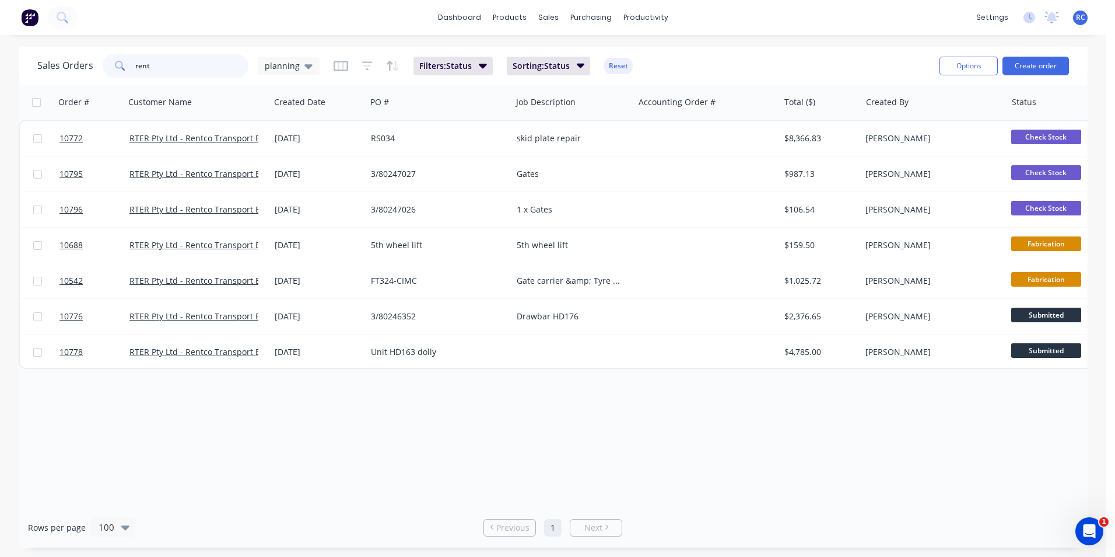
drag, startPoint x: 169, startPoint y: 64, endPoint x: 100, endPoint y: 53, distance: 69.8
click at [101, 53] on div "Sales Orders rent planning Filters: Status Sorting: Status Reset" at bounding box center [483, 65] width 893 height 29
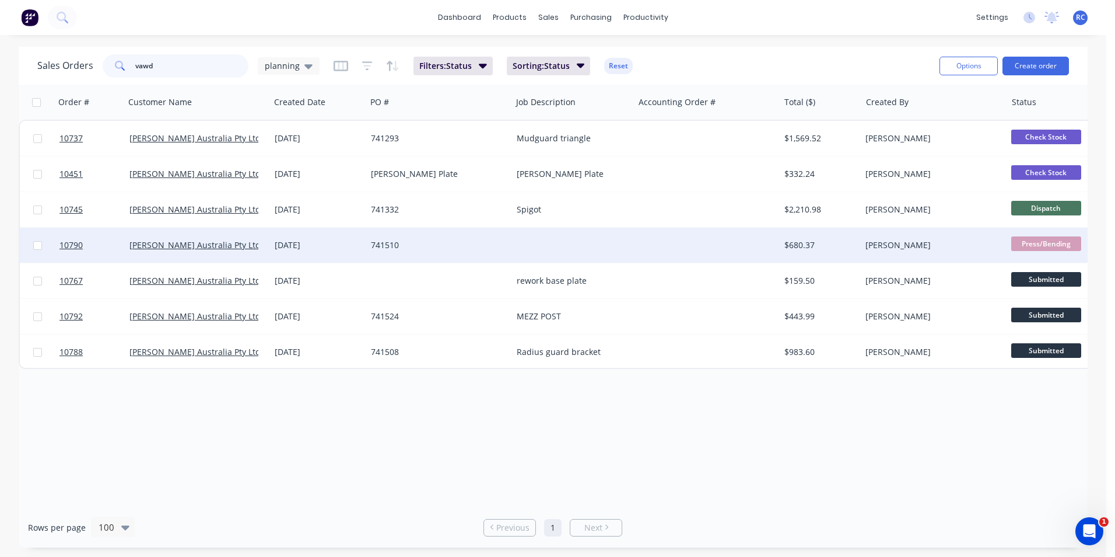
type input "vawd"
click at [295, 254] on div "[DATE]" at bounding box center [318, 245] width 96 height 35
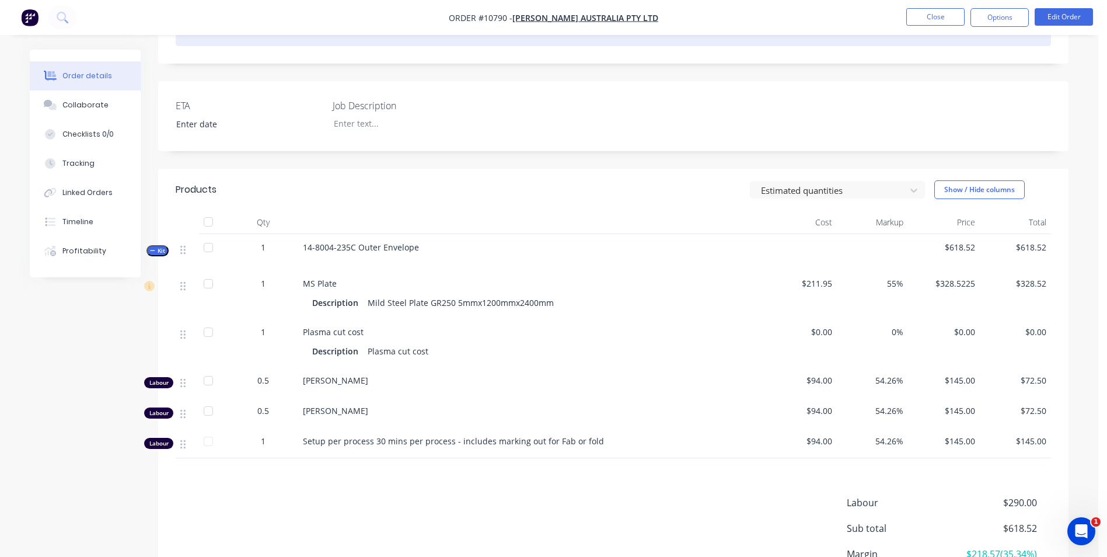
scroll to position [292, 0]
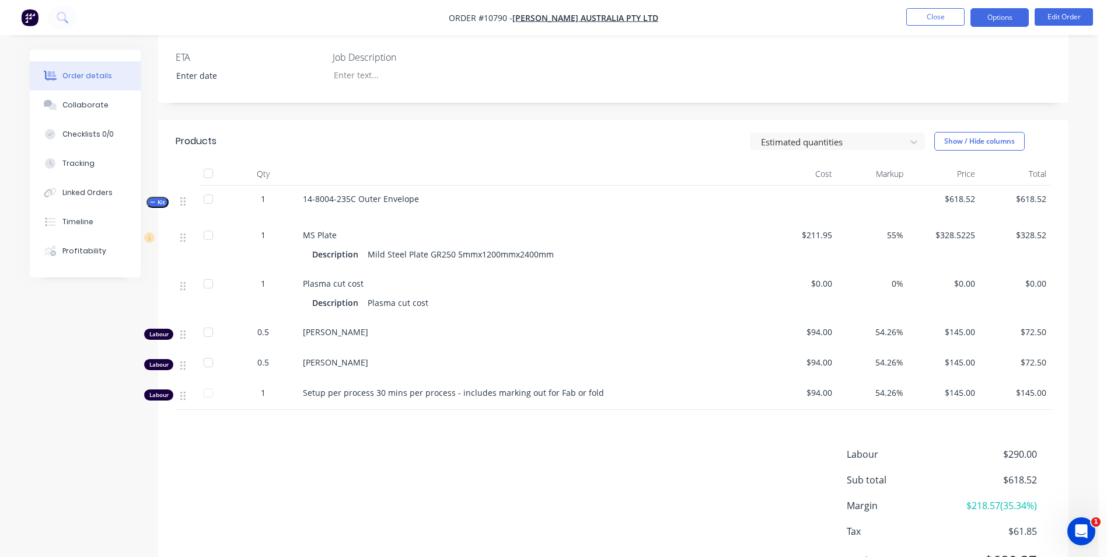
click at [1015, 19] on button "Options" at bounding box center [999, 17] width 58 height 19
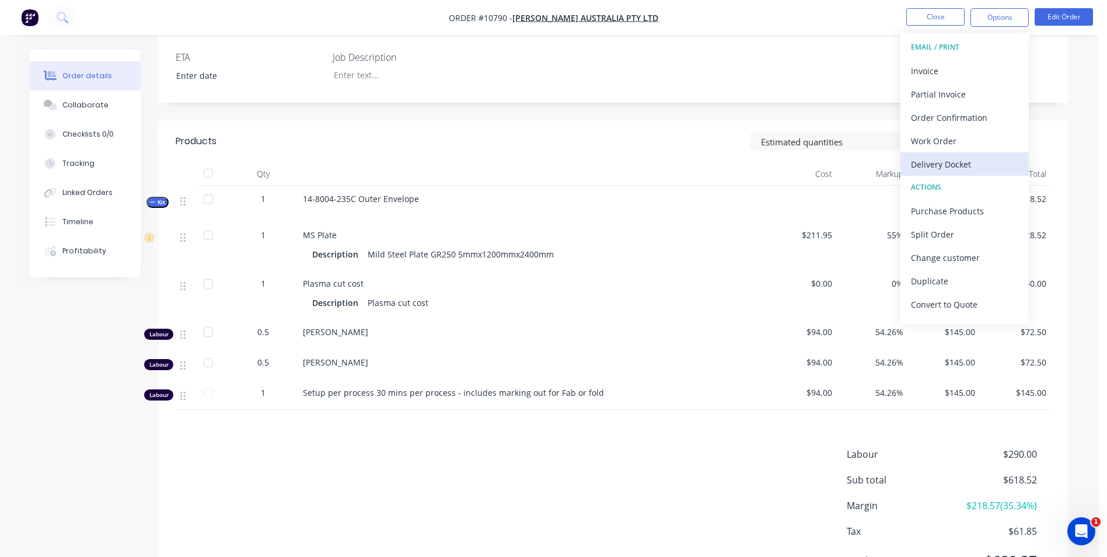
click at [951, 157] on div "Delivery Docket" at bounding box center [964, 164] width 107 height 17
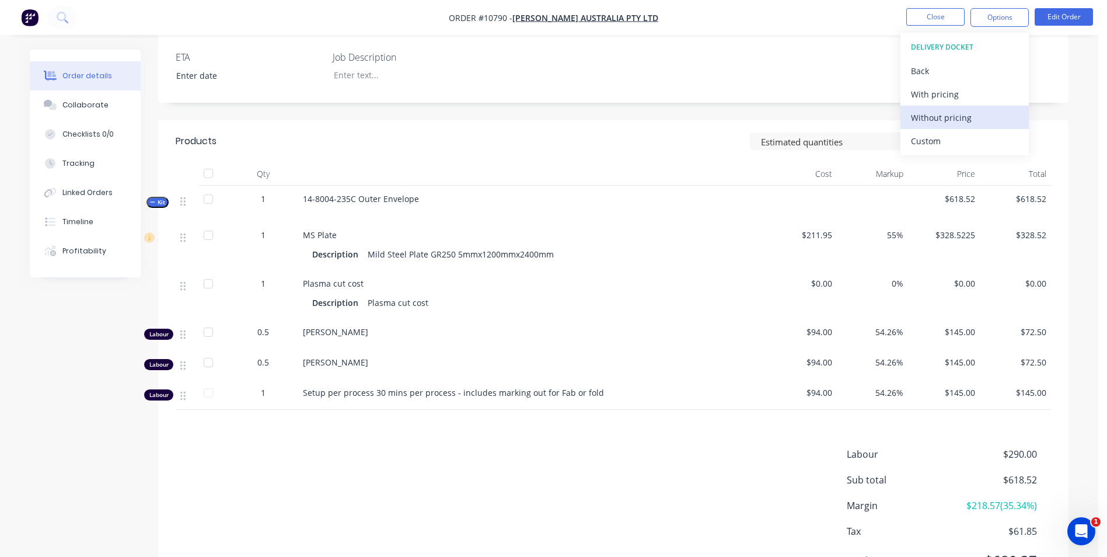
click at [943, 127] on button "Without pricing" at bounding box center [964, 117] width 128 height 23
drag, startPoint x: 513, startPoint y: 496, endPoint x: 506, endPoint y: 481, distance: 16.7
click at [513, 496] on div "Labour $290.00 Sub total $618.52 Margin $218.57 ( 35.34 %) Tax $61.85 Total $68…" at bounding box center [613, 514] width 875 height 135
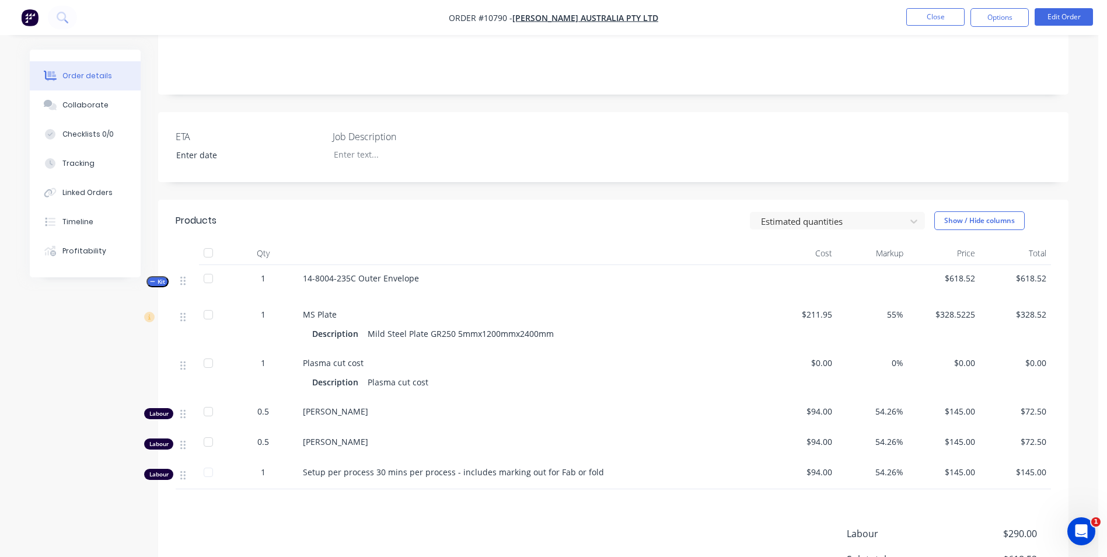
scroll to position [0, 0]
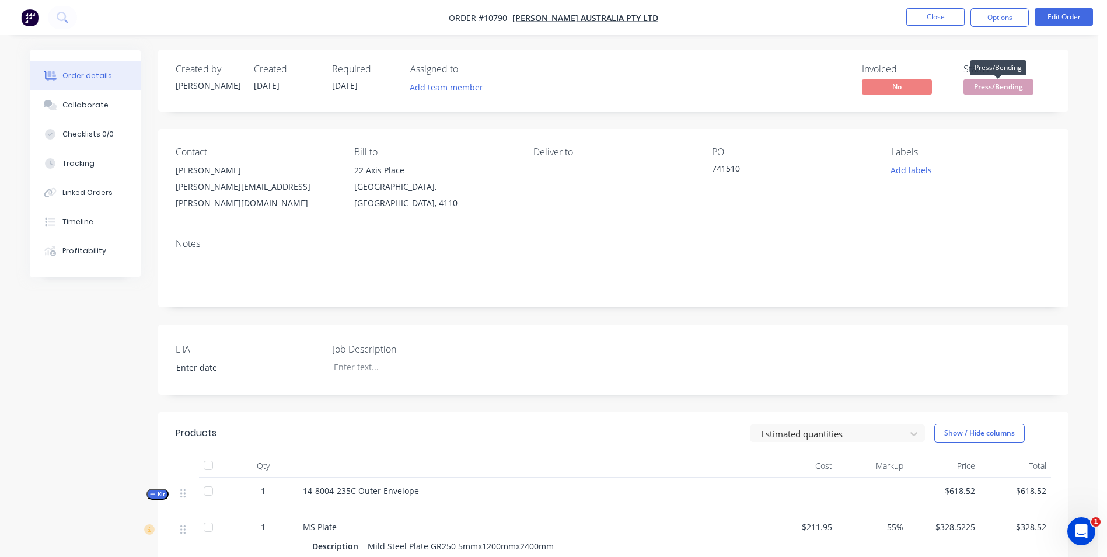
click at [1003, 86] on span "Press/Bending" at bounding box center [998, 86] width 70 height 15
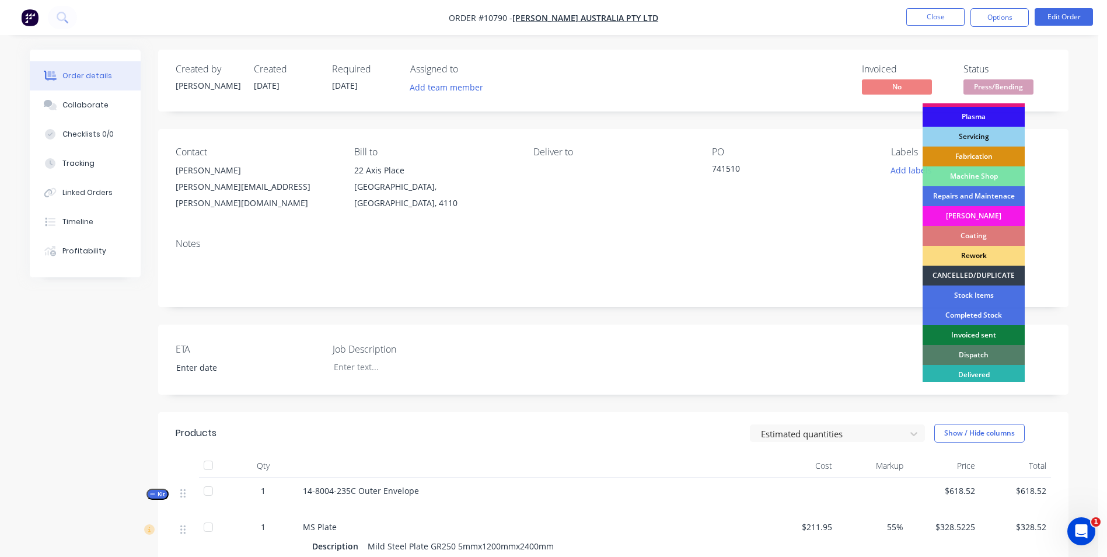
scroll to position [117, 0]
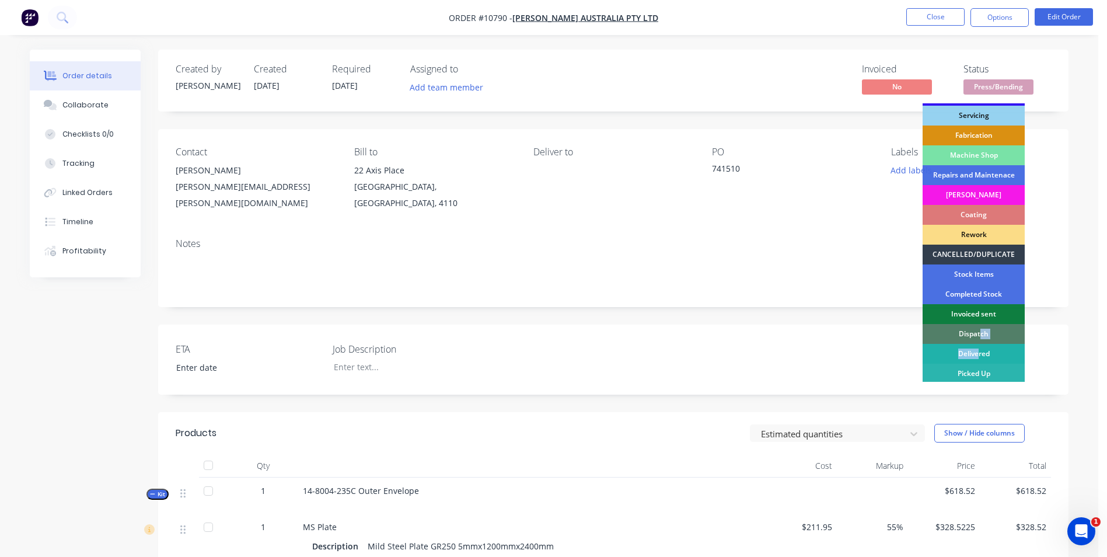
drag, startPoint x: 981, startPoint y: 329, endPoint x: 977, endPoint y: 353, distance: 24.2
click at [977, 353] on div "Submitted Check Stock Waiting on Material Laser Cutting Cutting Plasma Servicin…" at bounding box center [973, 242] width 102 height 278
click at [977, 353] on div "Delivered" at bounding box center [973, 354] width 102 height 20
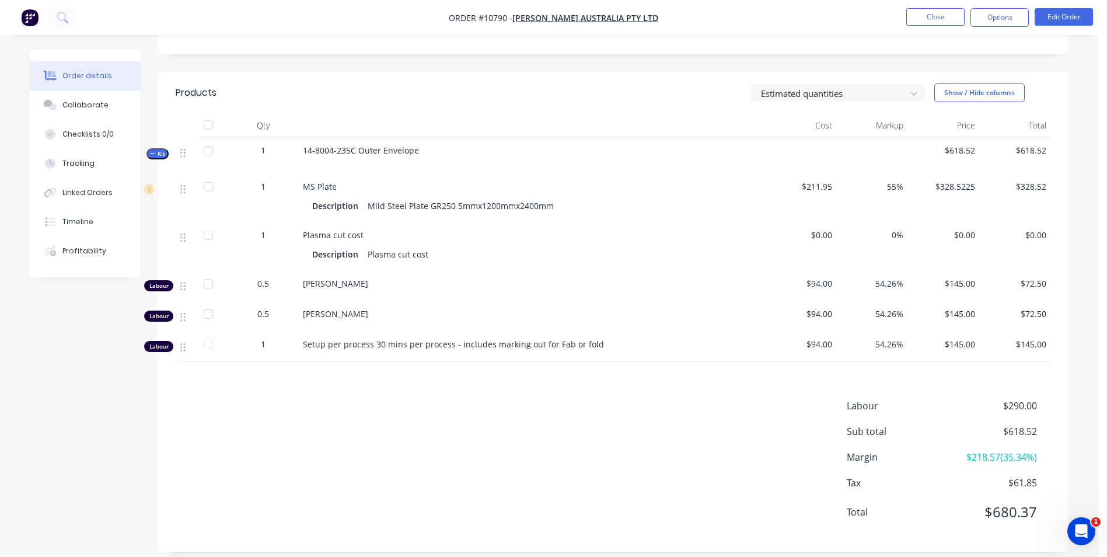
scroll to position [341, 0]
click at [930, 15] on button "Close" at bounding box center [935, 17] width 58 height 18
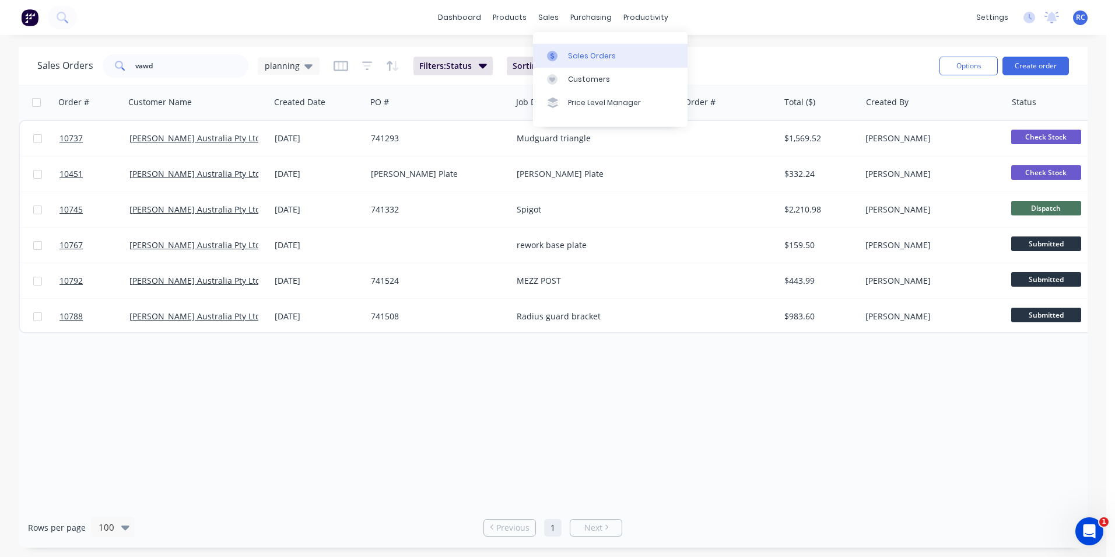
click at [558, 51] on div at bounding box center [556, 56] width 18 height 11
drag, startPoint x: 176, startPoint y: 67, endPoint x: 37, endPoint y: 62, distance: 138.3
click at [37, 62] on div "Sales Orders vawd planning" at bounding box center [178, 65] width 282 height 23
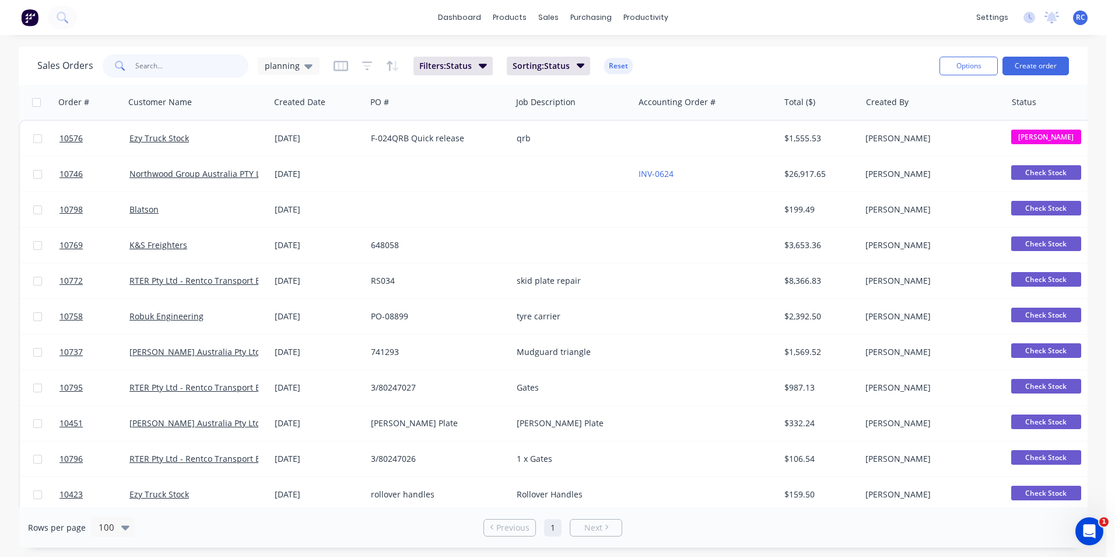
click at [156, 71] on input "text" at bounding box center [192, 65] width 114 height 23
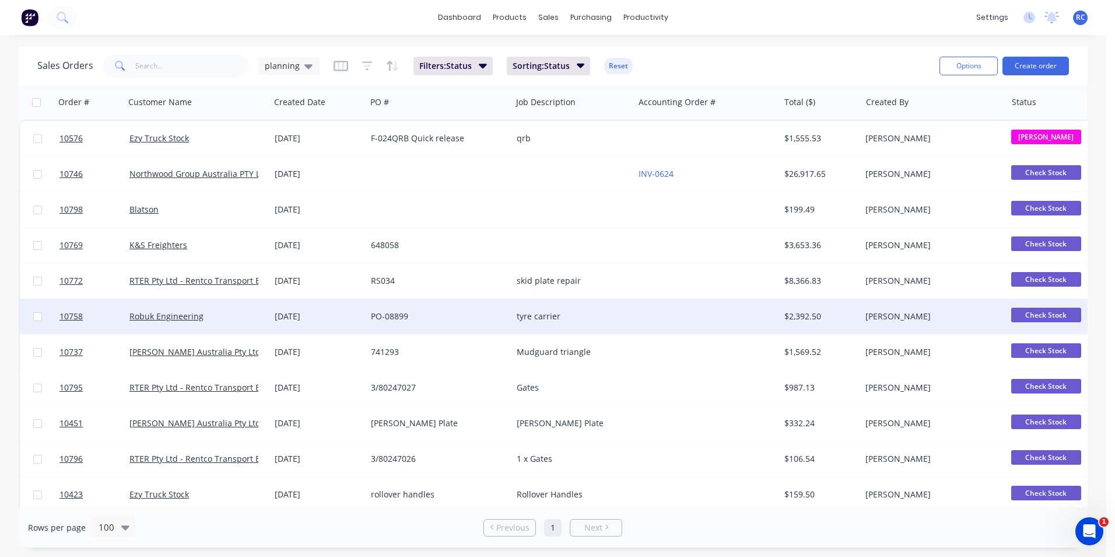
click at [252, 313] on div "Robuk Engineering" at bounding box center [195, 316] width 130 height 12
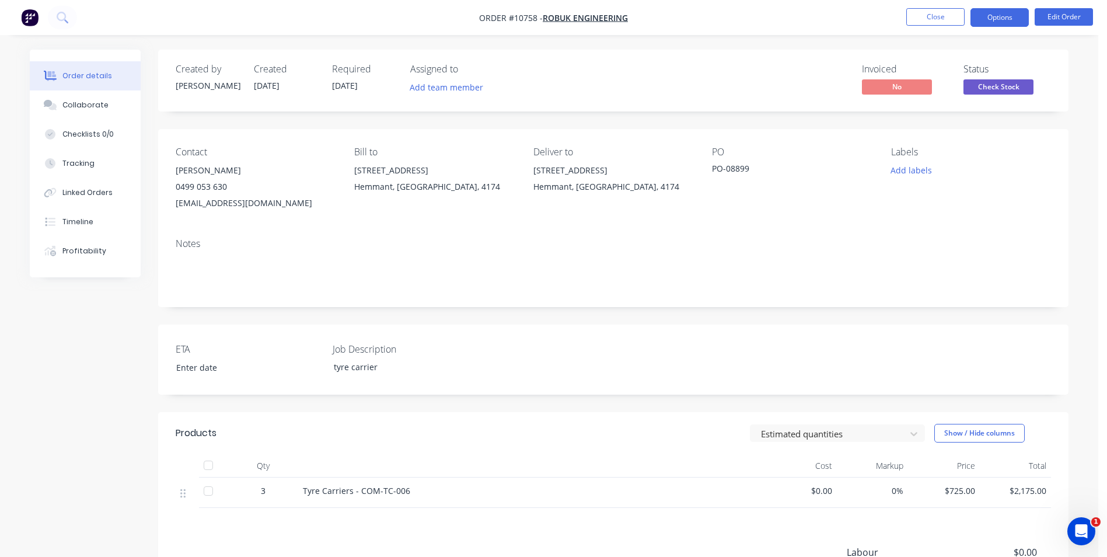
click at [1011, 13] on button "Options" at bounding box center [999, 17] width 58 height 19
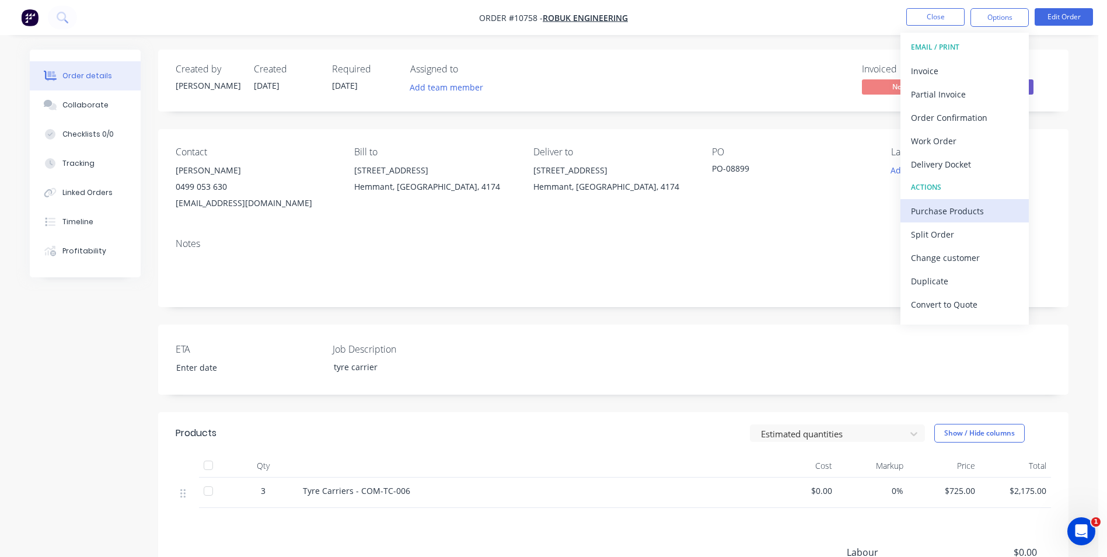
click at [943, 216] on div "Purchase Products" at bounding box center [964, 210] width 107 height 17
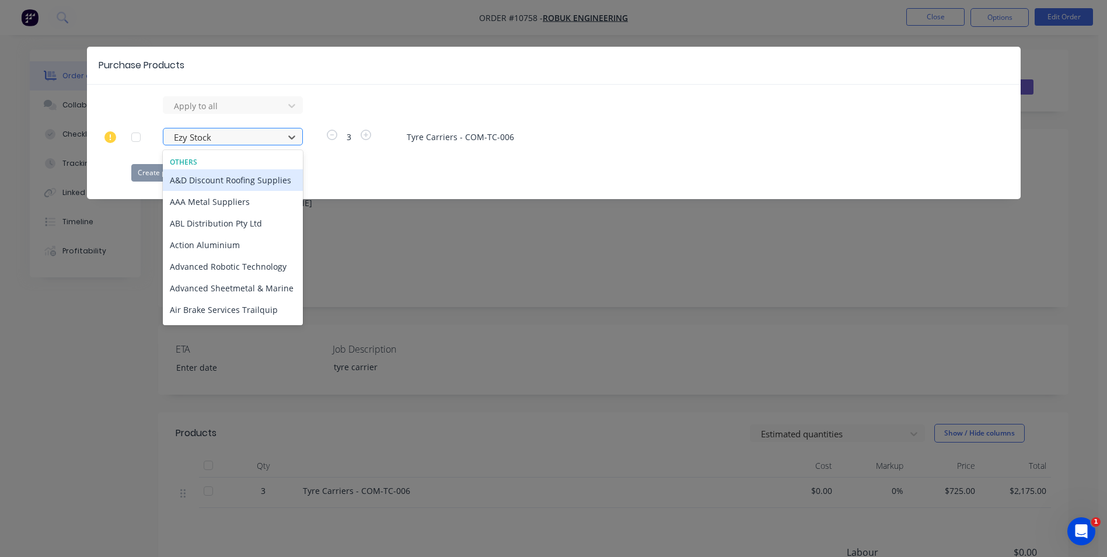
drag, startPoint x: 215, startPoint y: 132, endPoint x: 165, endPoint y: 128, distance: 49.7
click at [165, 128] on div "Ezy Stock" at bounding box center [233, 137] width 140 height 18
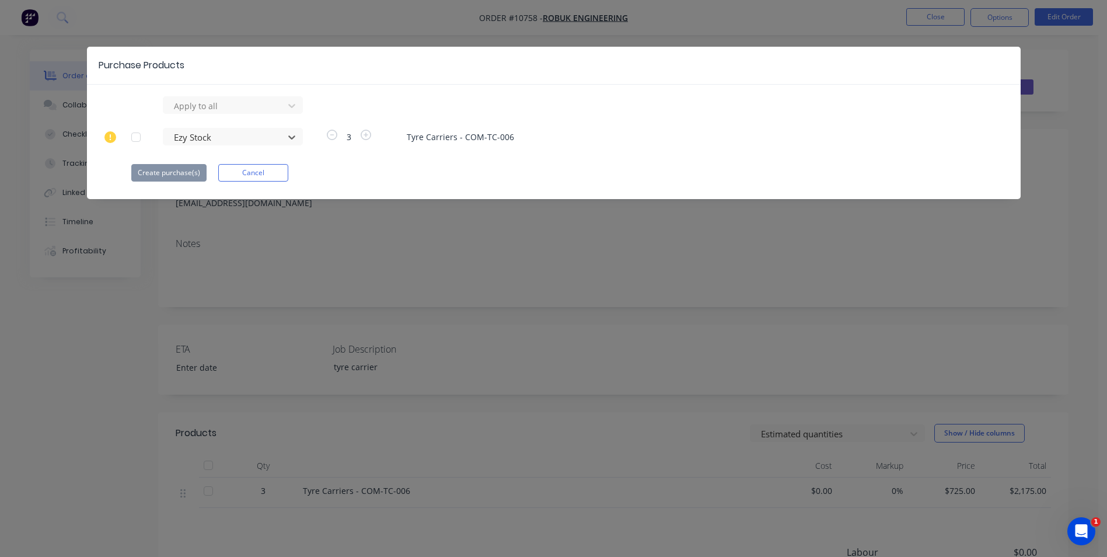
drag, startPoint x: 238, startPoint y: 137, endPoint x: 142, endPoint y: 141, distance: 96.3
click at [142, 141] on div "Ezy Stock 3 Tyre Carriers - COM-TC-006" at bounding box center [553, 137] width 845 height 18
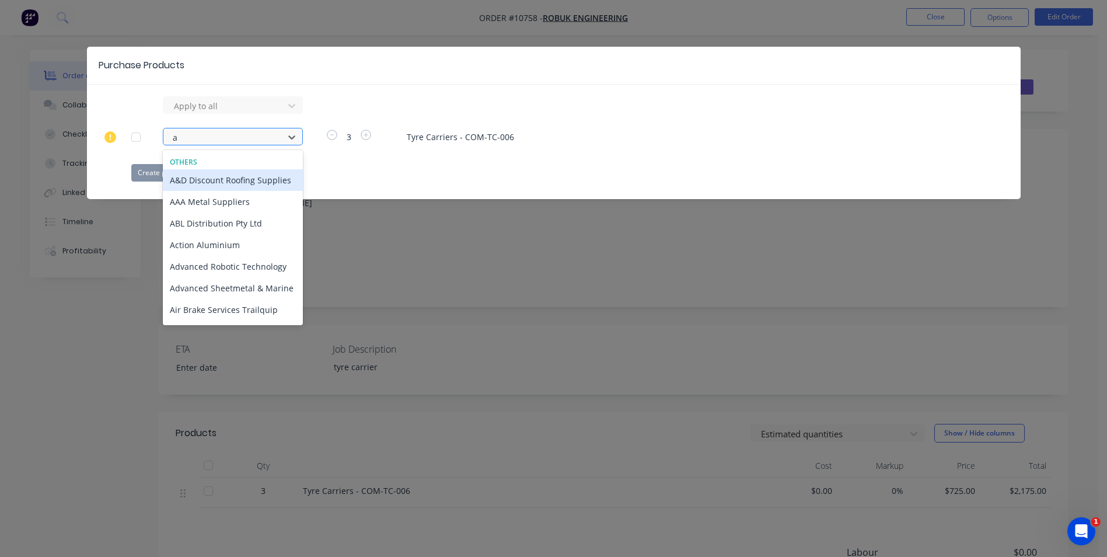
type input "at"
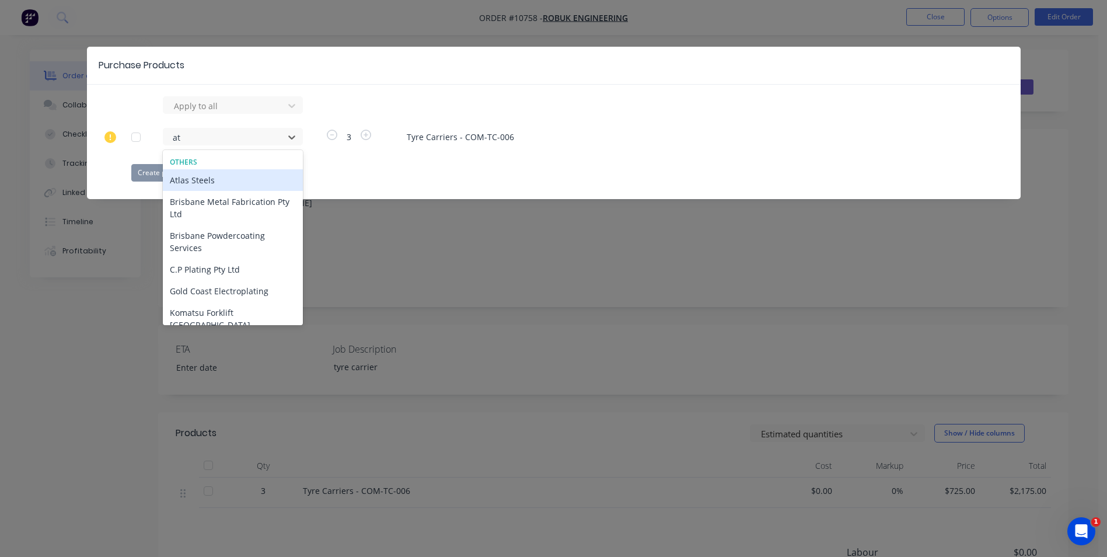
click at [209, 179] on div "Atlas Steels" at bounding box center [233, 180] width 140 height 22
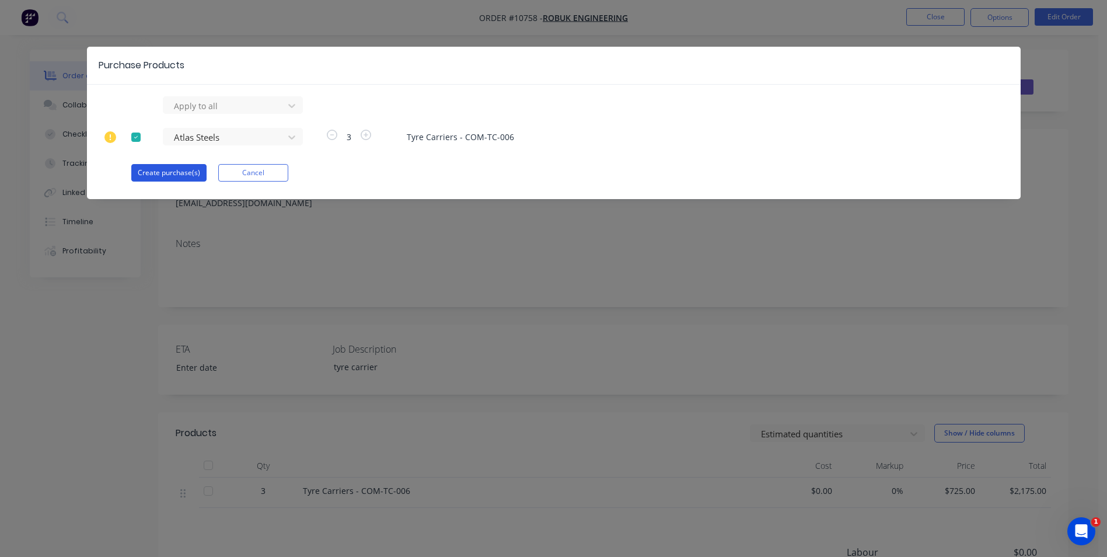
click at [188, 172] on button "Create purchase(s)" at bounding box center [168, 173] width 75 height 18
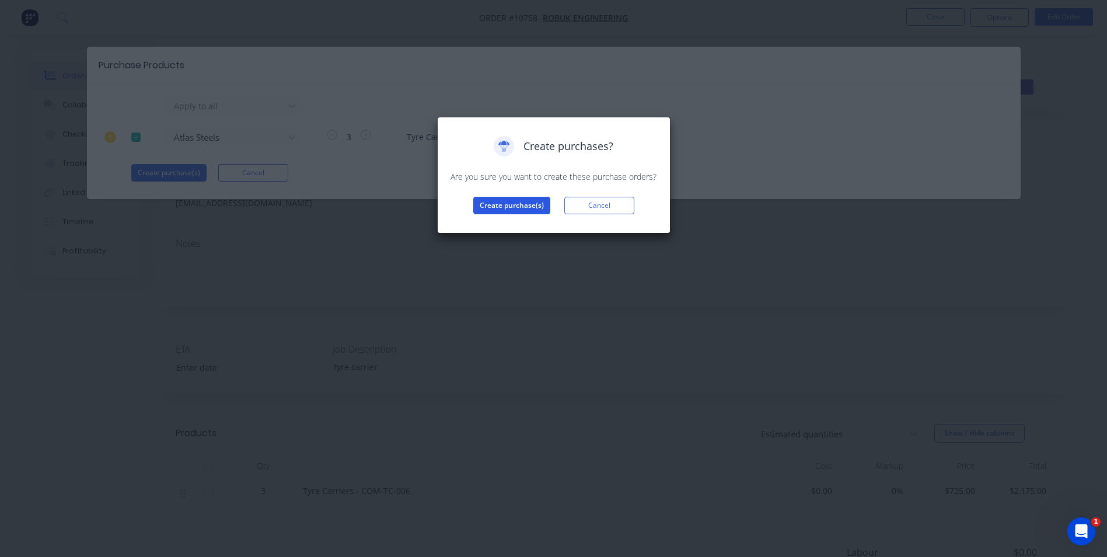
click at [479, 203] on button "Create purchase(s)" at bounding box center [511, 206] width 77 height 18
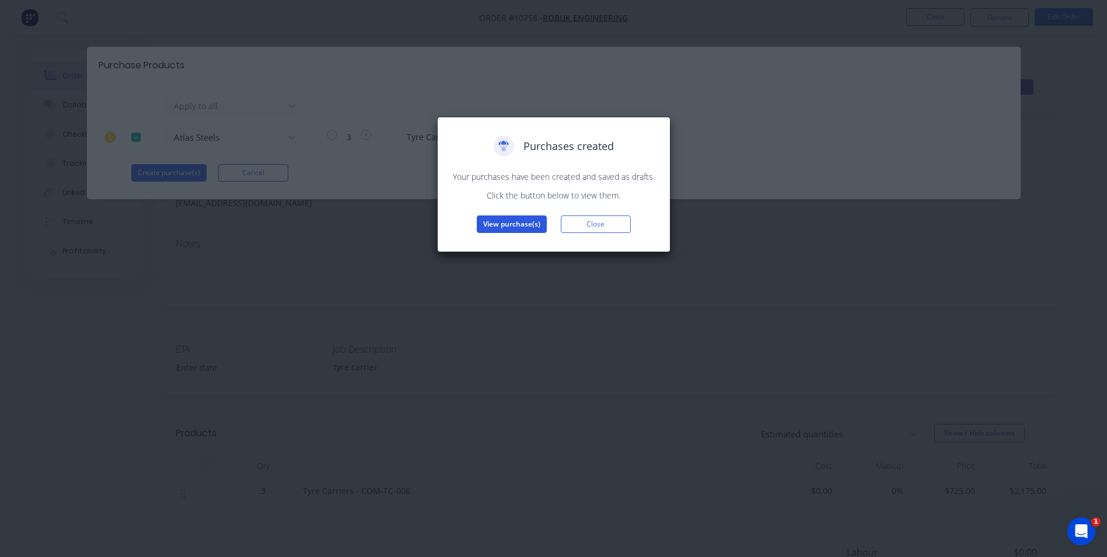
click at [496, 216] on button "View purchase(s)" at bounding box center [512, 224] width 70 height 18
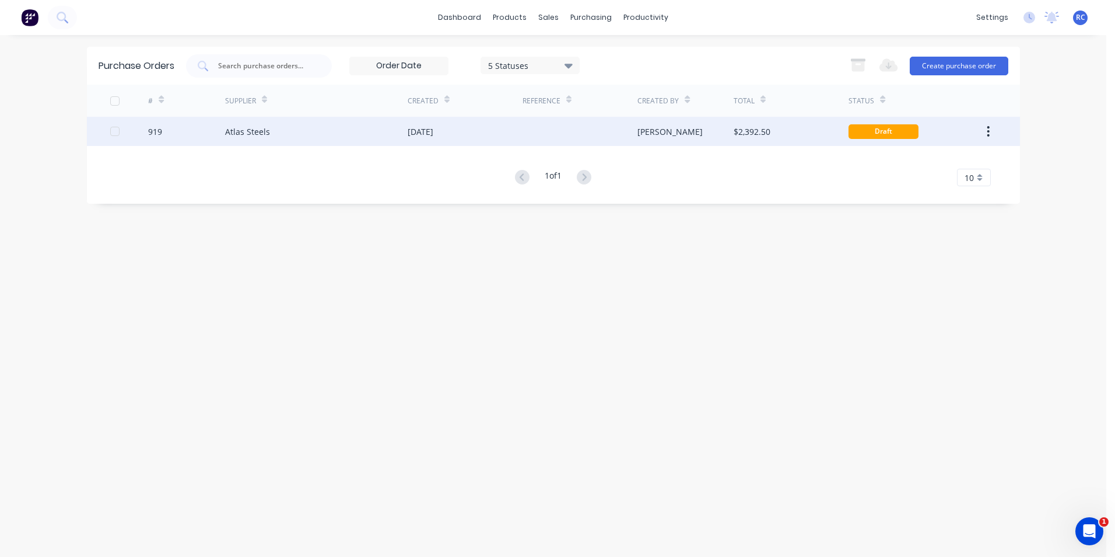
click at [284, 140] on div "Atlas Steels" at bounding box center [316, 131] width 183 height 29
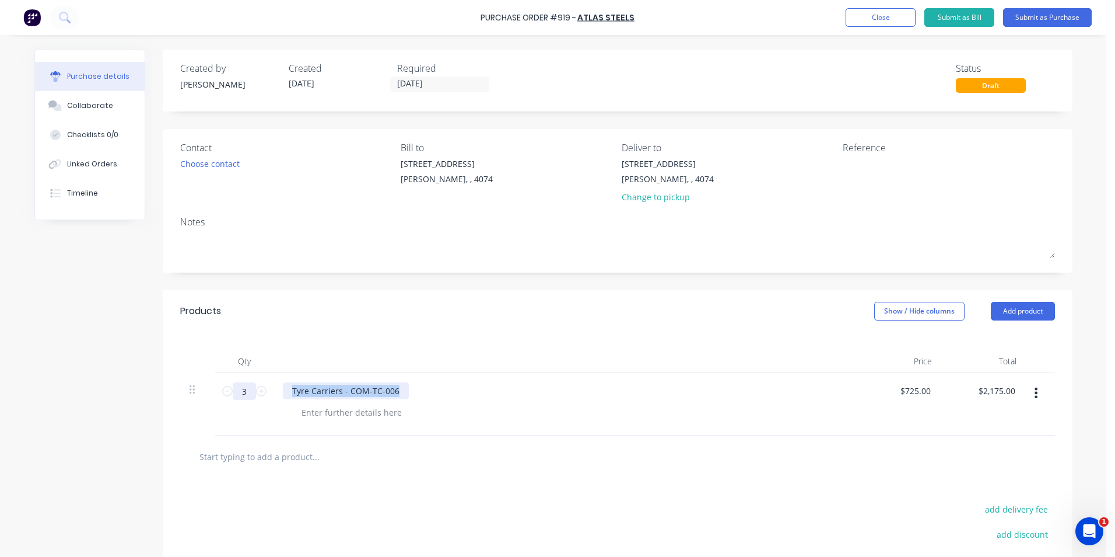
drag, startPoint x: 396, startPoint y: 391, endPoint x: 236, endPoint y: 392, distance: 159.3
click at [232, 390] on div "3 3 Tyre Carriers - COM-TC-006 $725.00 $725.00 $2,175.00 $2,175.00" at bounding box center [617, 404] width 875 height 62
click at [238, 393] on input "3" at bounding box center [244, 391] width 23 height 18
type input "1"
type input "$725.00"
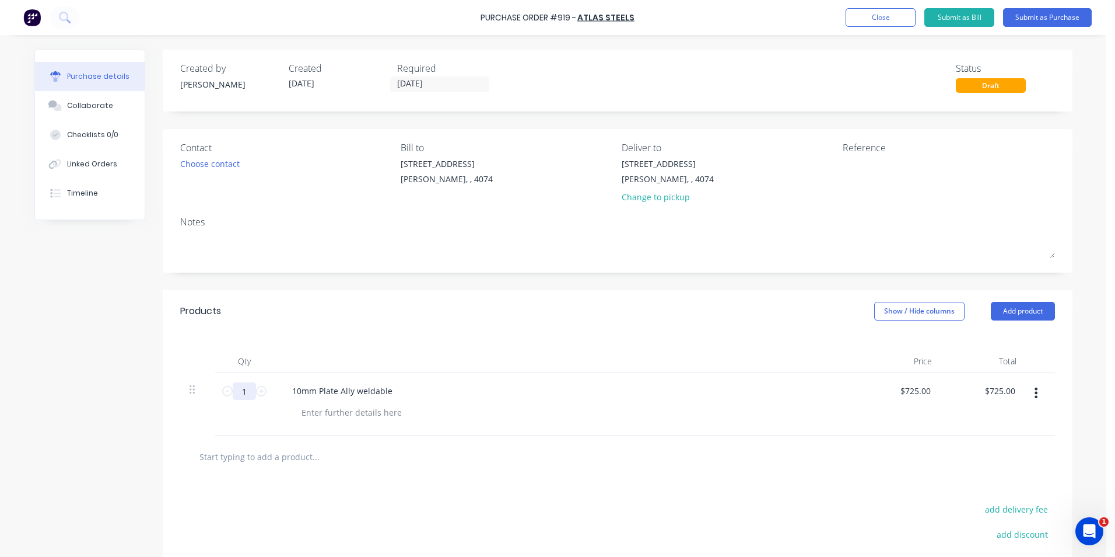
type input "1"
drag, startPoint x: 603, startPoint y: 534, endPoint x: 620, endPoint y: 495, distance: 42.6
drag, startPoint x: 928, startPoint y: 390, endPoint x: 900, endPoint y: 380, distance: 29.7
click at [900, 380] on div "725.00 725.00" at bounding box center [899, 404] width 85 height 62
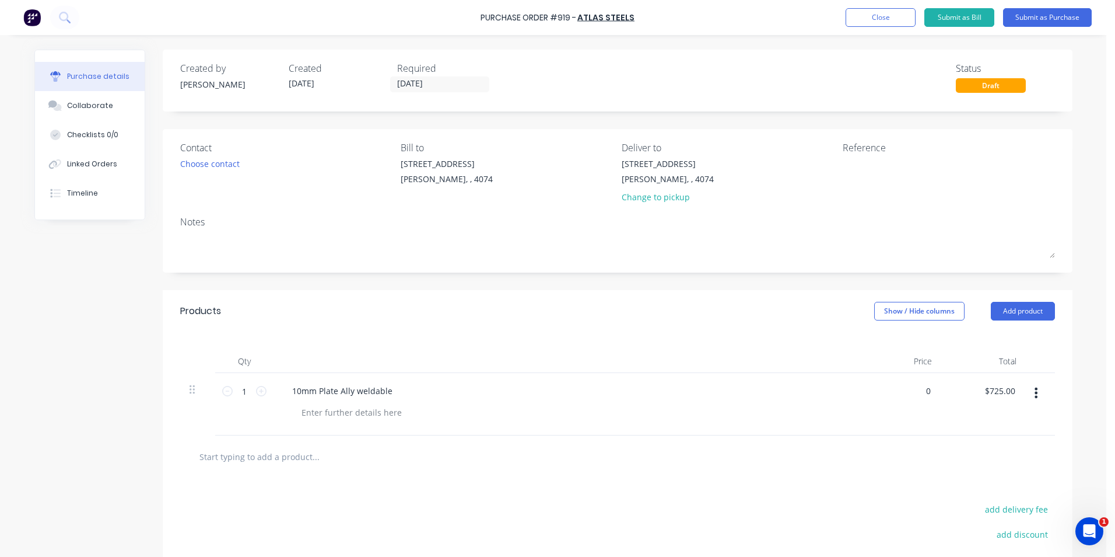
type input "$0.00"
drag, startPoint x: 886, startPoint y: 439, endPoint x: 900, endPoint y: 372, distance: 68.5
click at [886, 438] on div at bounding box center [617, 456] width 875 height 43
drag, startPoint x: 1031, startPoint y: 19, endPoint x: 1015, endPoint y: 15, distance: 16.8
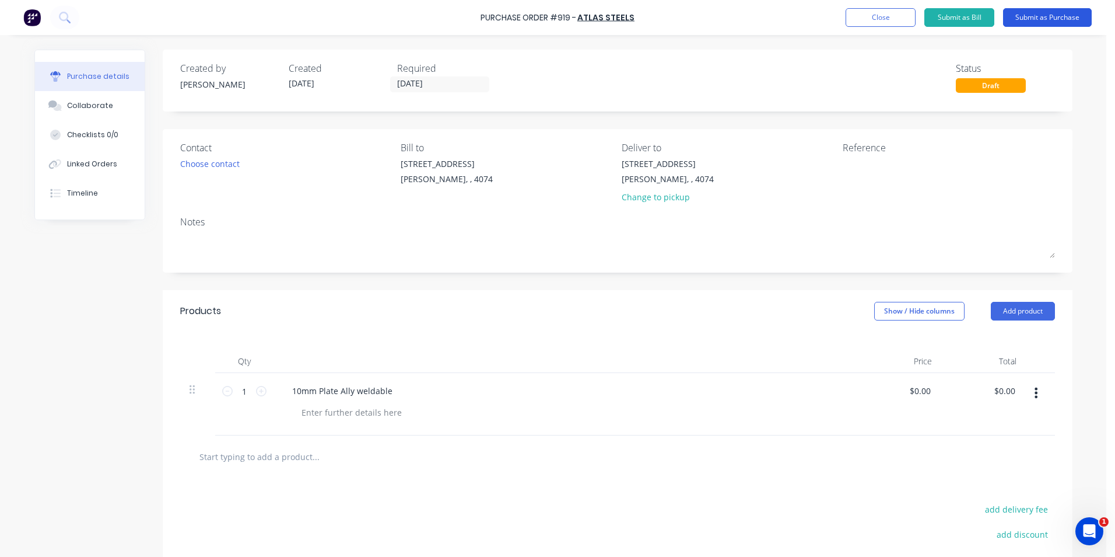
click at [1031, 18] on button "Submit as Purchase" at bounding box center [1047, 17] width 89 height 19
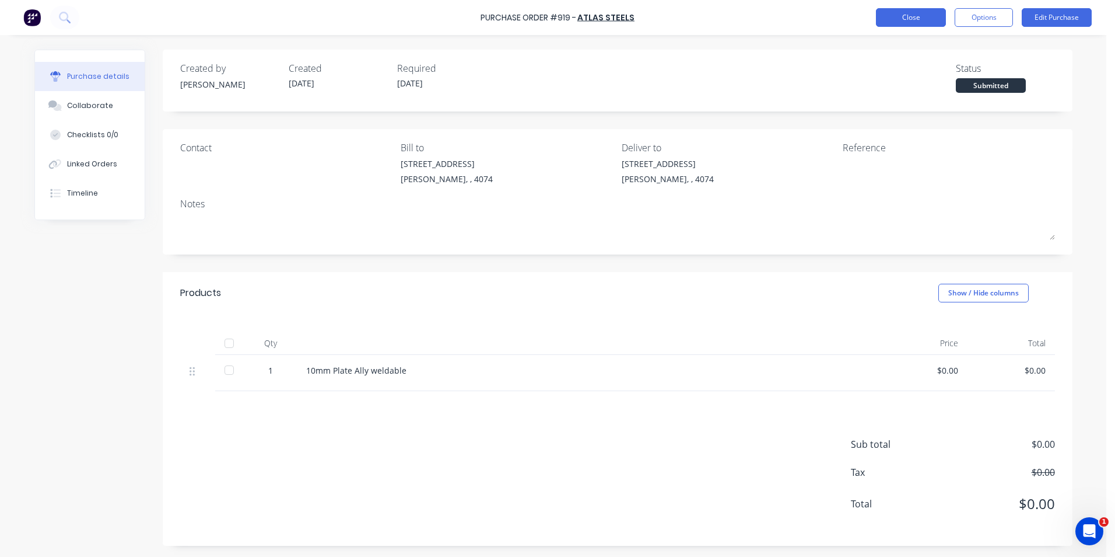
click at [886, 19] on button "Close" at bounding box center [911, 17] width 70 height 19
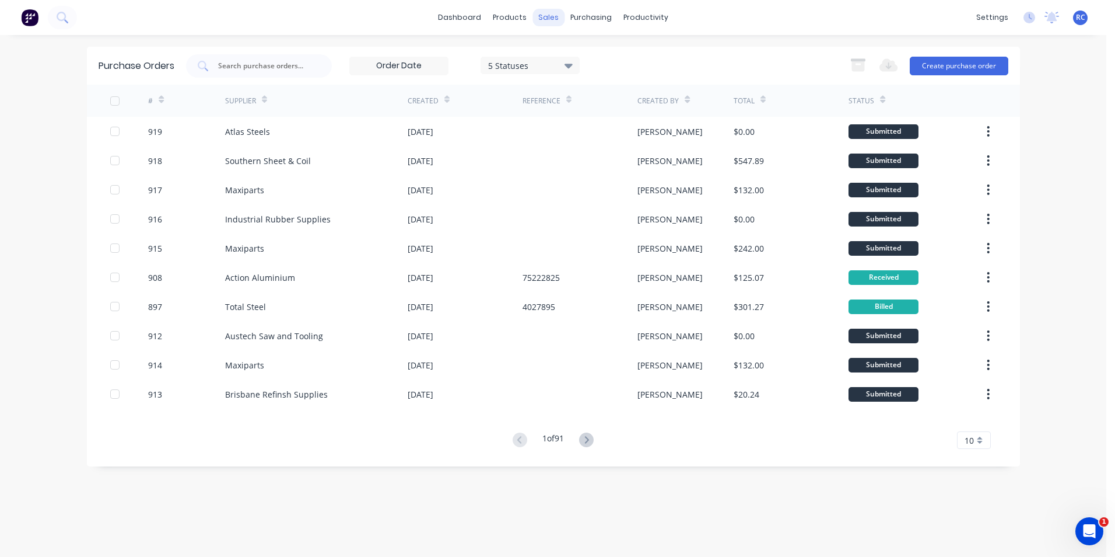
click at [548, 14] on div "sales" at bounding box center [549, 18] width 32 height 18
click at [563, 58] on div at bounding box center [556, 56] width 18 height 11
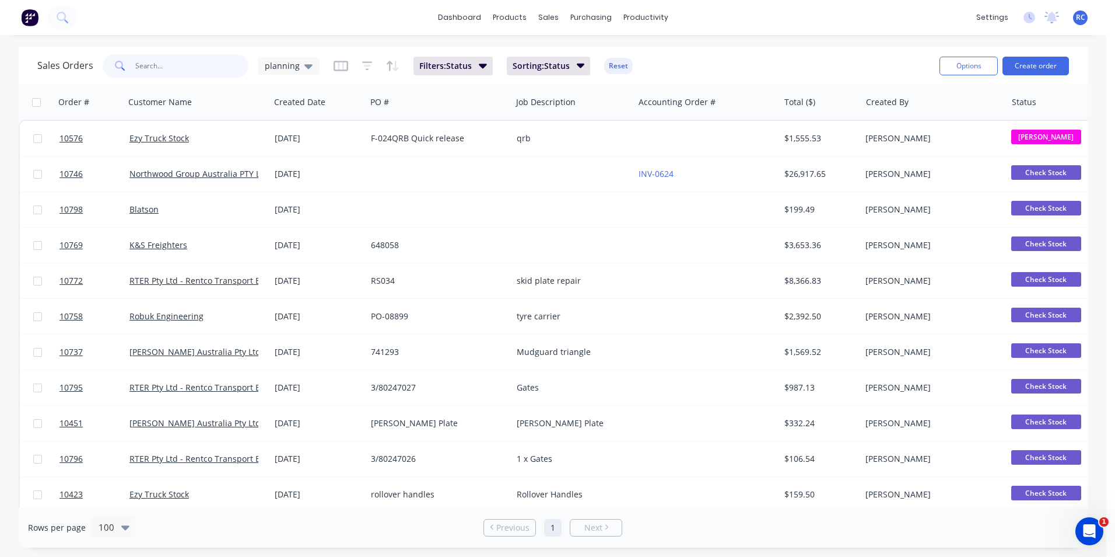
click at [146, 58] on input "text" at bounding box center [192, 65] width 114 height 23
type input "k&s"
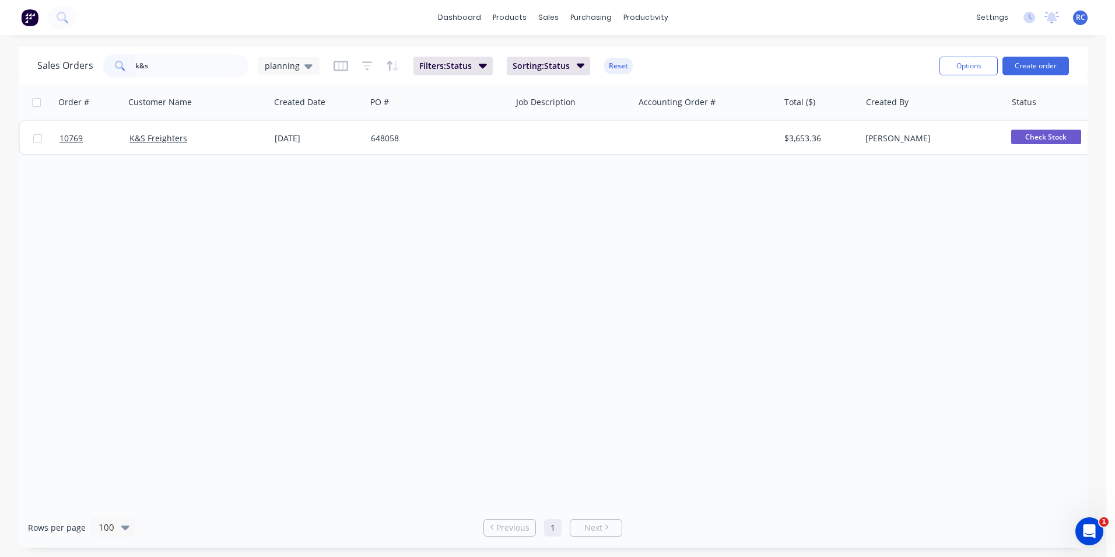
click at [171, 158] on div "Order # Customer Name Created Date PO # Job Description Accounting Order # Tota…" at bounding box center [553, 296] width 1069 height 422
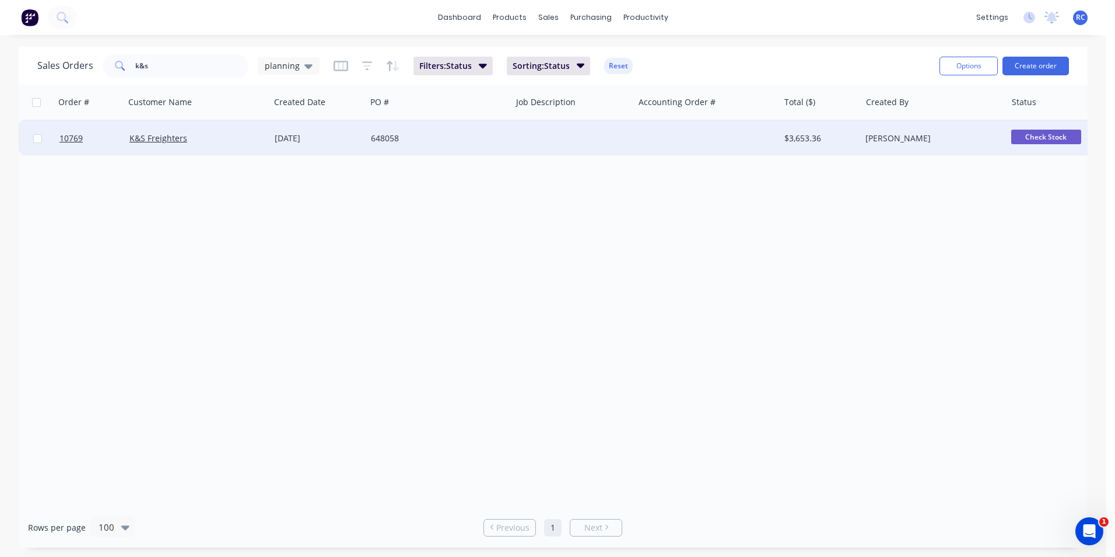
click at [170, 147] on div "K&S Freighters" at bounding box center [197, 138] width 145 height 35
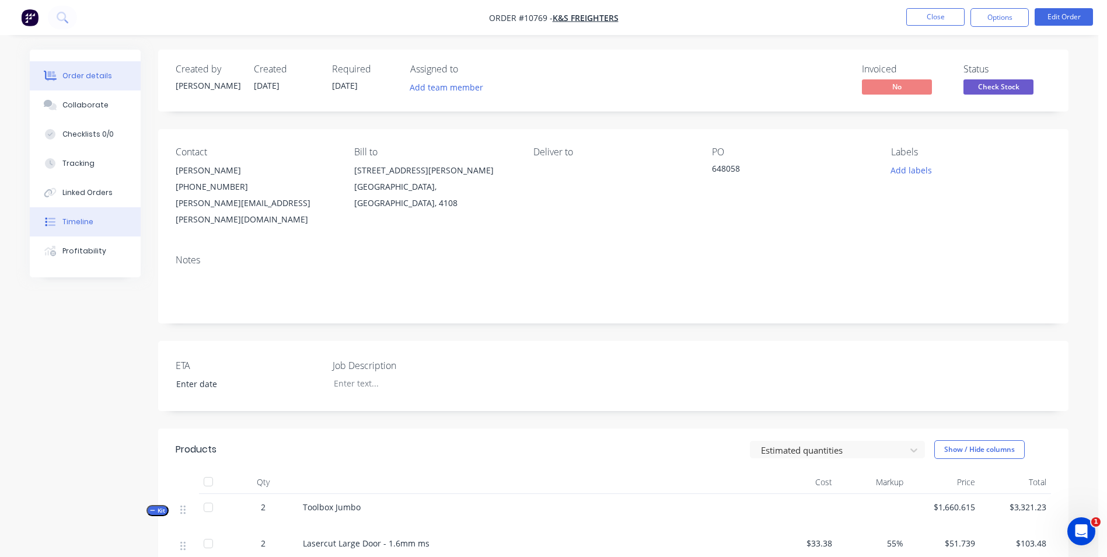
click at [79, 216] on button "Timeline" at bounding box center [85, 221] width 111 height 29
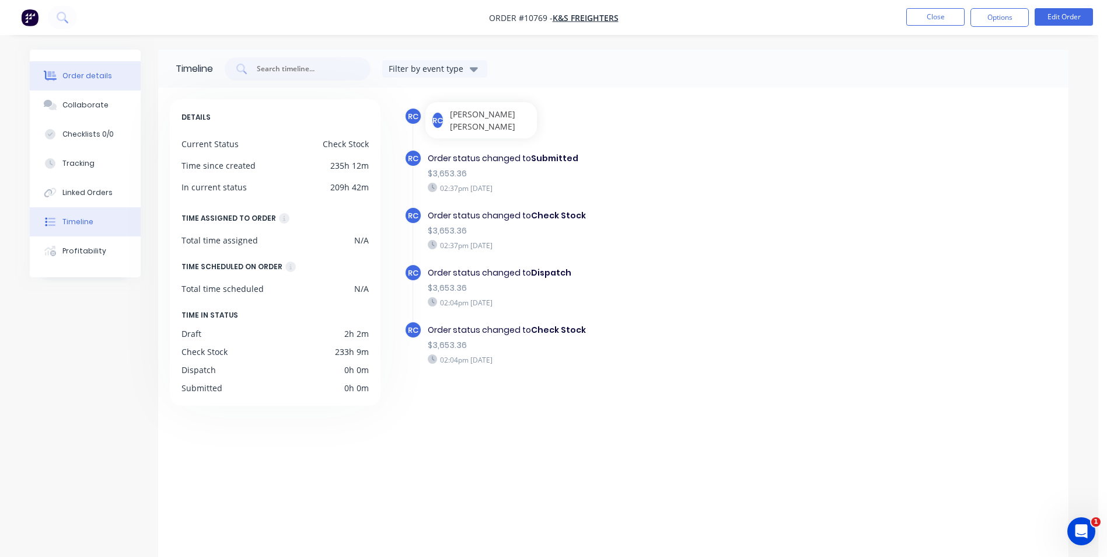
click at [107, 81] on div "Order details" at bounding box center [87, 76] width 50 height 11
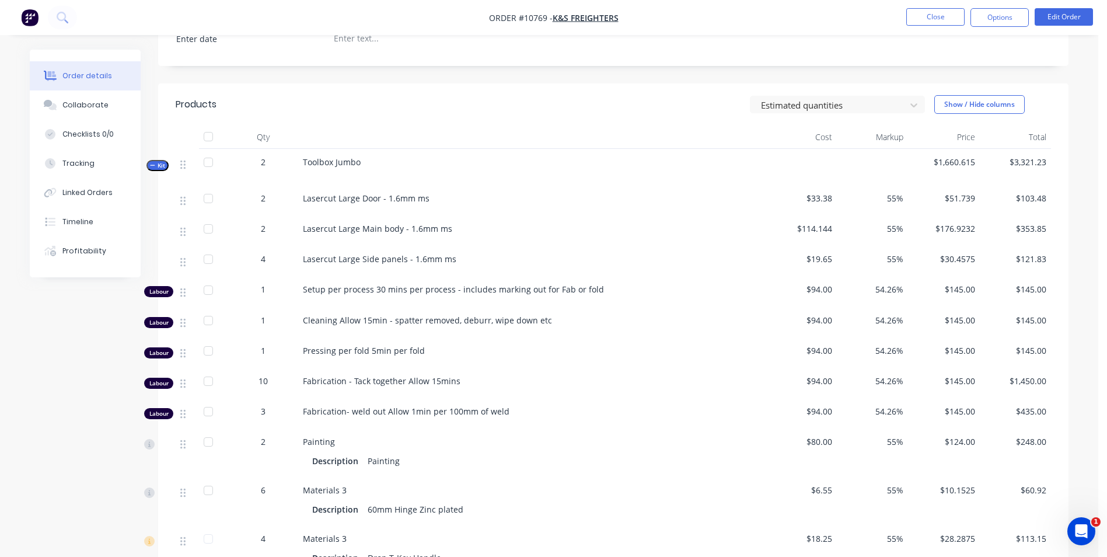
scroll to position [350, 0]
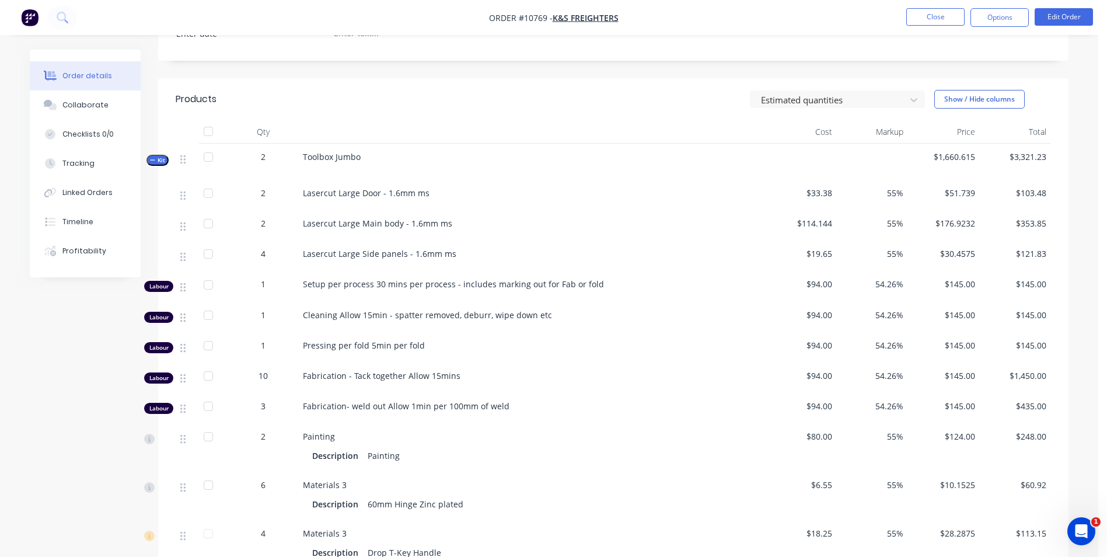
click at [155, 156] on span "Kit" at bounding box center [157, 160] width 15 height 9
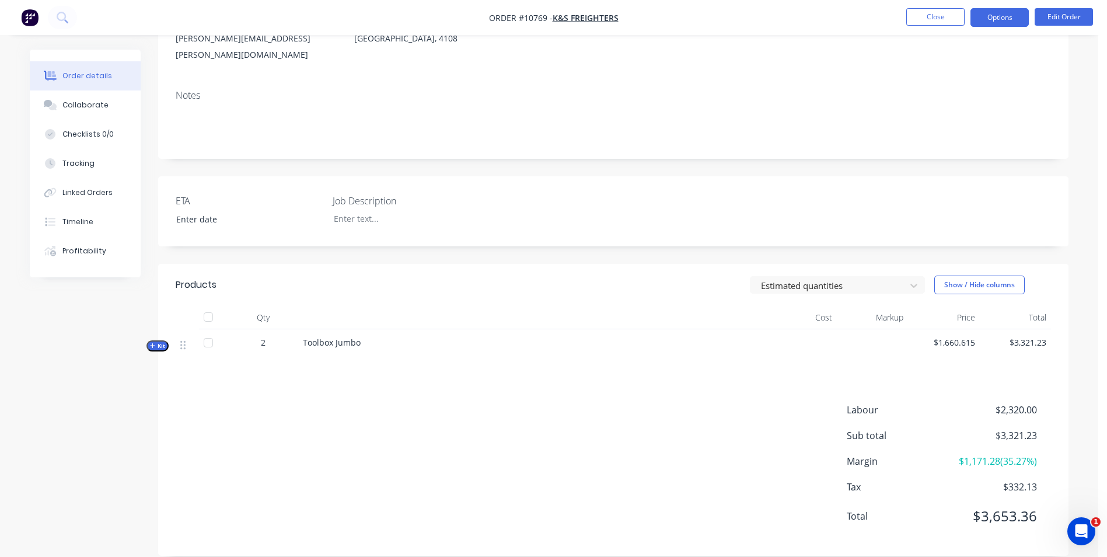
click at [1011, 18] on button "Options" at bounding box center [999, 17] width 58 height 19
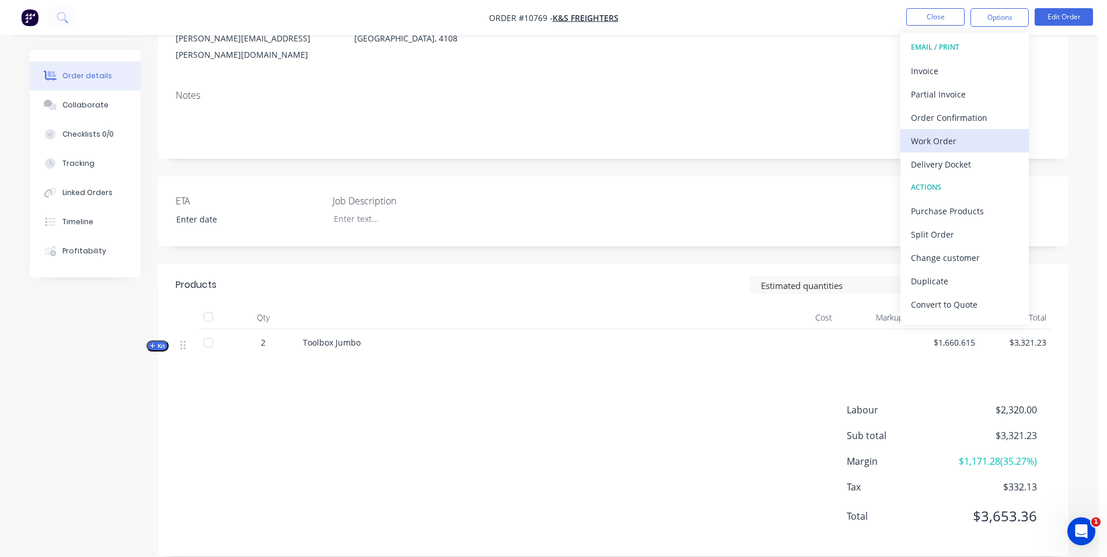
click at [946, 142] on div "Work Order" at bounding box center [964, 140] width 107 height 17
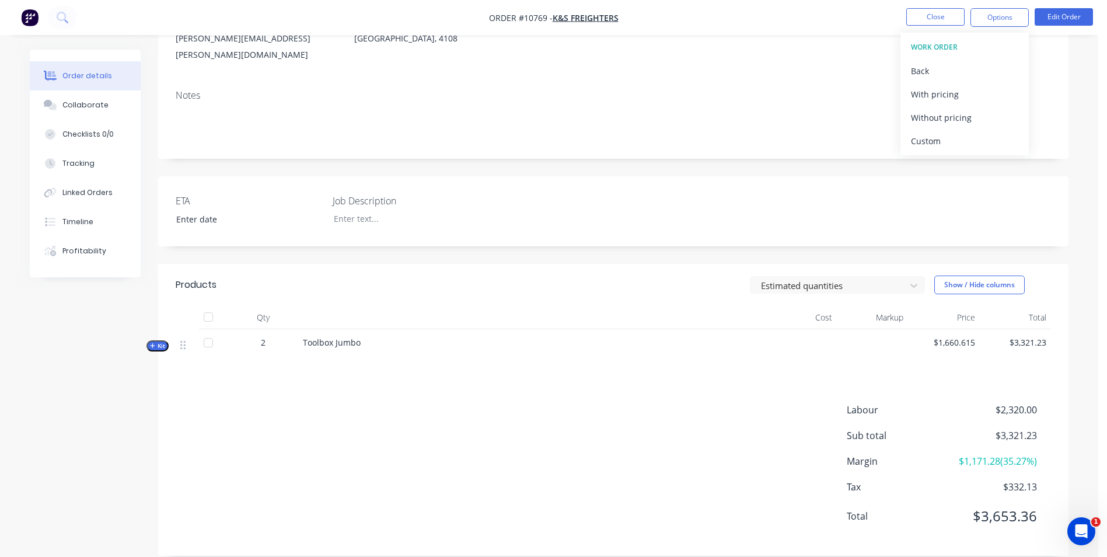
click at [946, 142] on div "Custom" at bounding box center [964, 140] width 107 height 17
click at [934, 113] on div "Without pricing" at bounding box center [964, 117] width 107 height 17
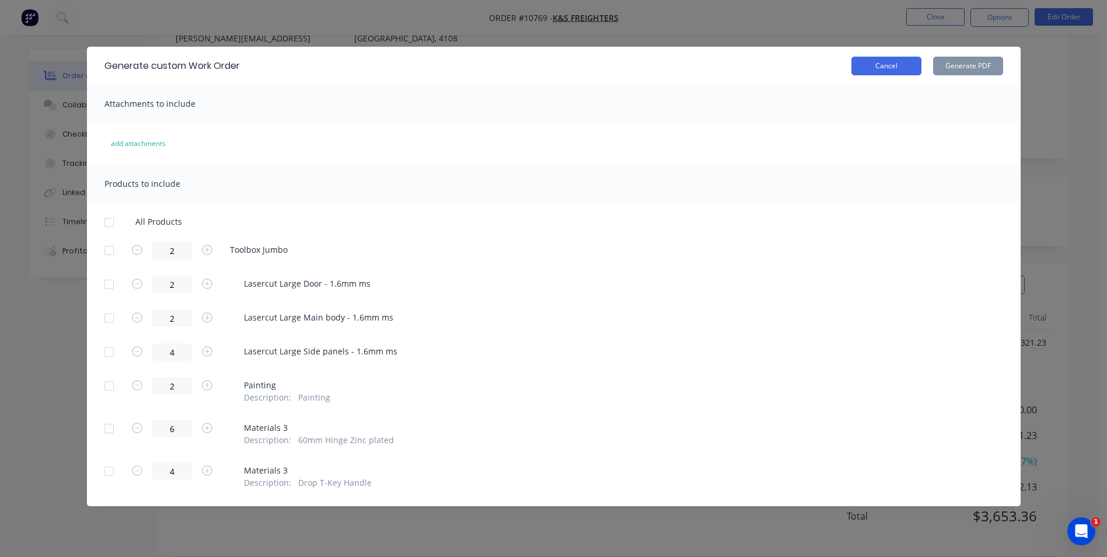
click at [894, 69] on button "Cancel" at bounding box center [886, 66] width 70 height 19
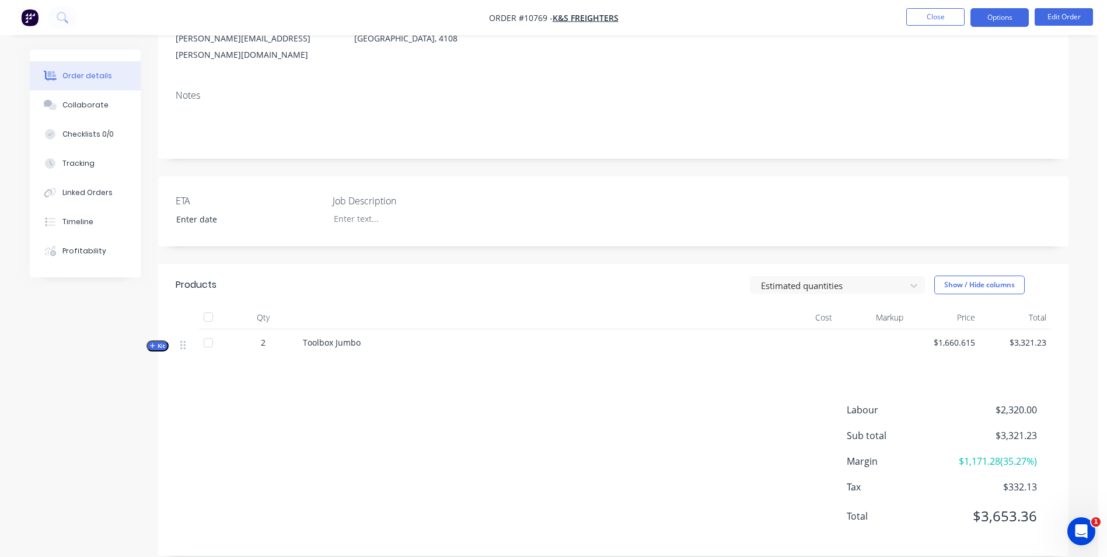
click at [992, 13] on button "Options" at bounding box center [999, 17] width 58 height 19
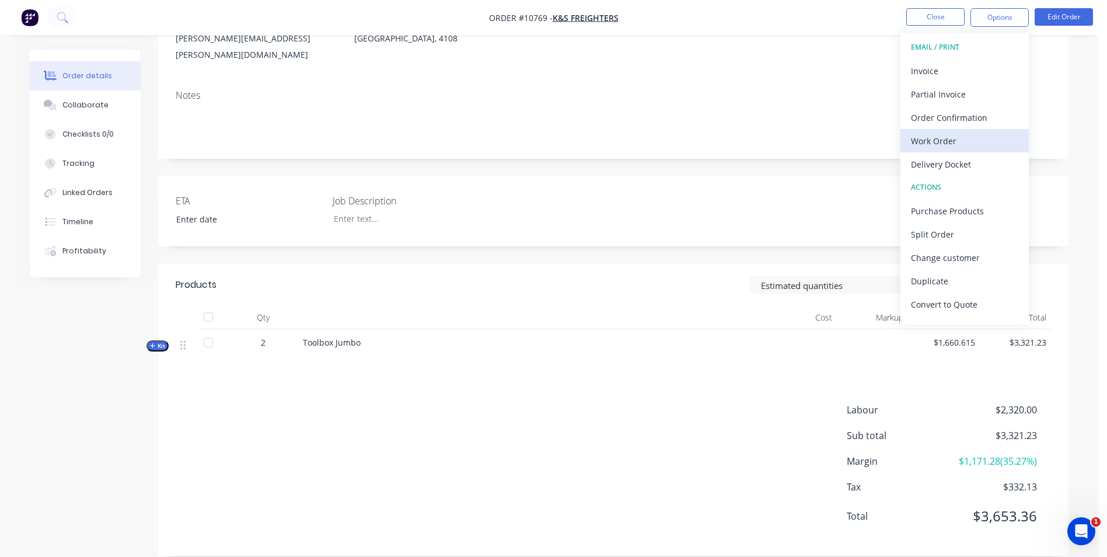
click at [949, 139] on div "Work Order" at bounding box center [964, 140] width 107 height 17
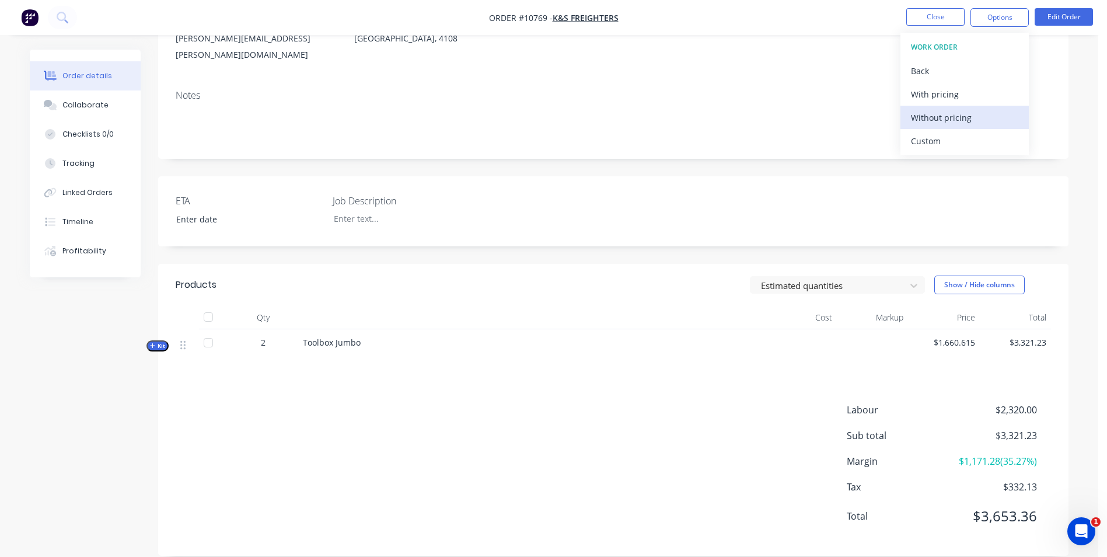
click at [947, 117] on div "Without pricing" at bounding box center [964, 117] width 107 height 17
click at [83, 105] on div "Collaborate" at bounding box center [85, 105] width 46 height 11
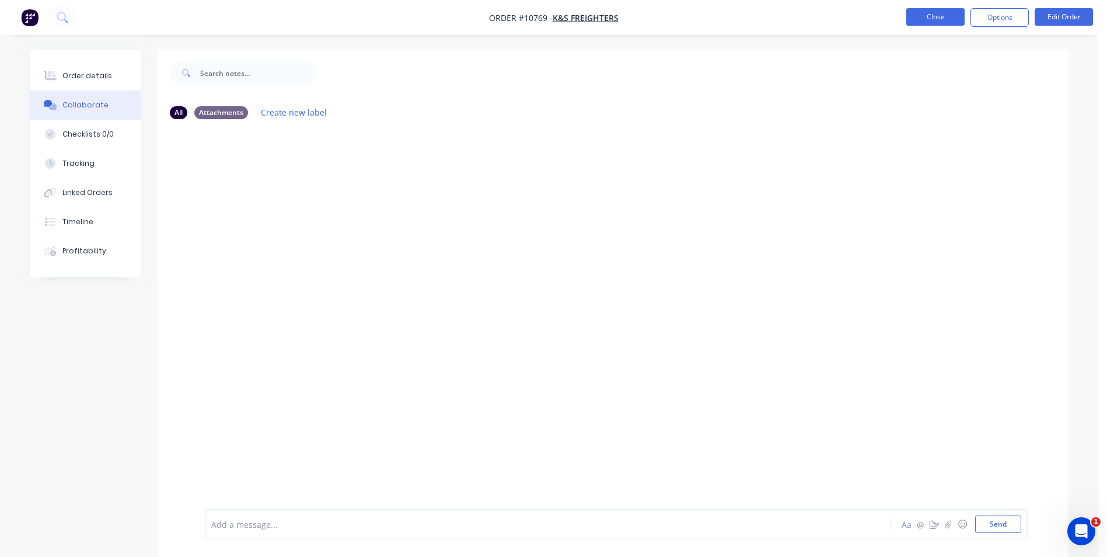
click at [937, 16] on button "Close" at bounding box center [935, 17] width 58 height 18
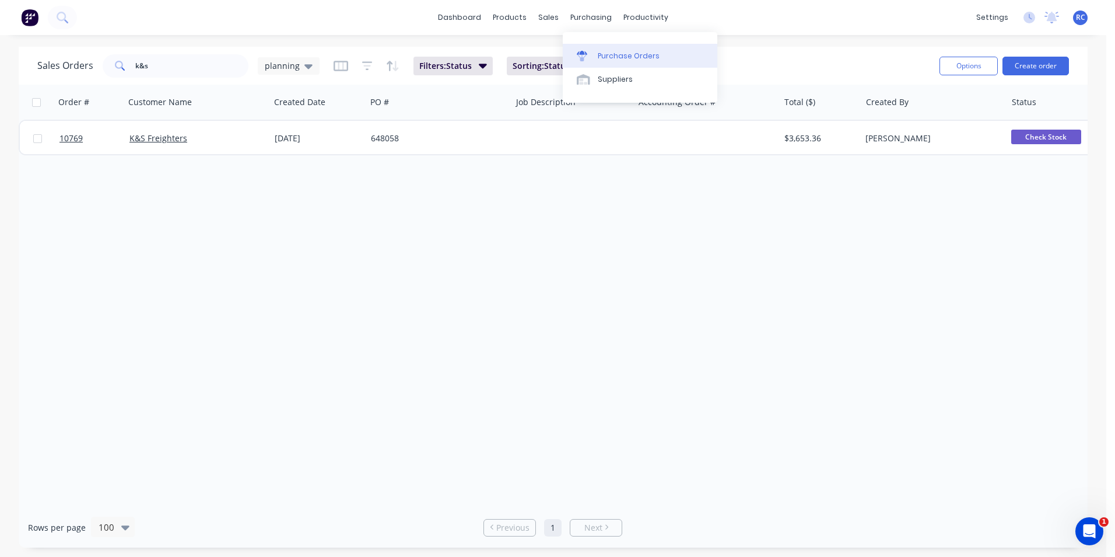
click at [619, 54] on div "Purchase Orders" at bounding box center [629, 56] width 62 height 11
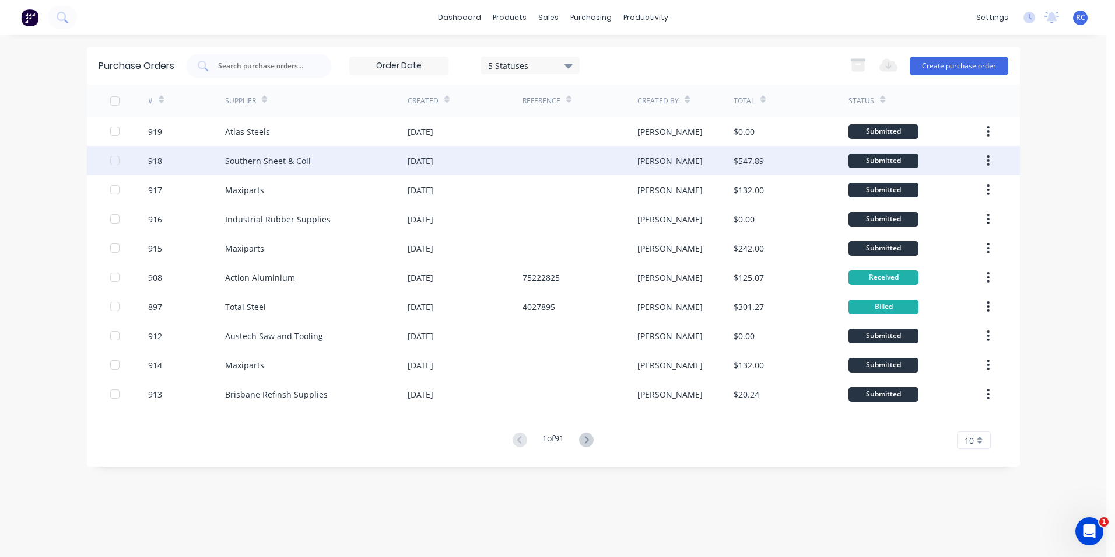
click at [239, 150] on div "Southern Sheet & Coil" at bounding box center [316, 160] width 183 height 29
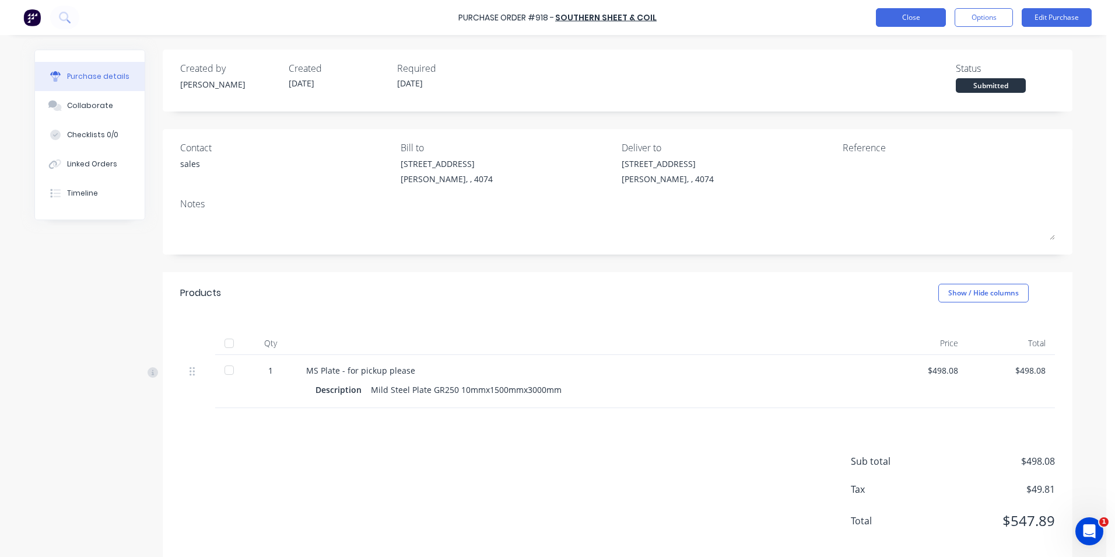
click at [898, 18] on button "Close" at bounding box center [911, 17] width 70 height 19
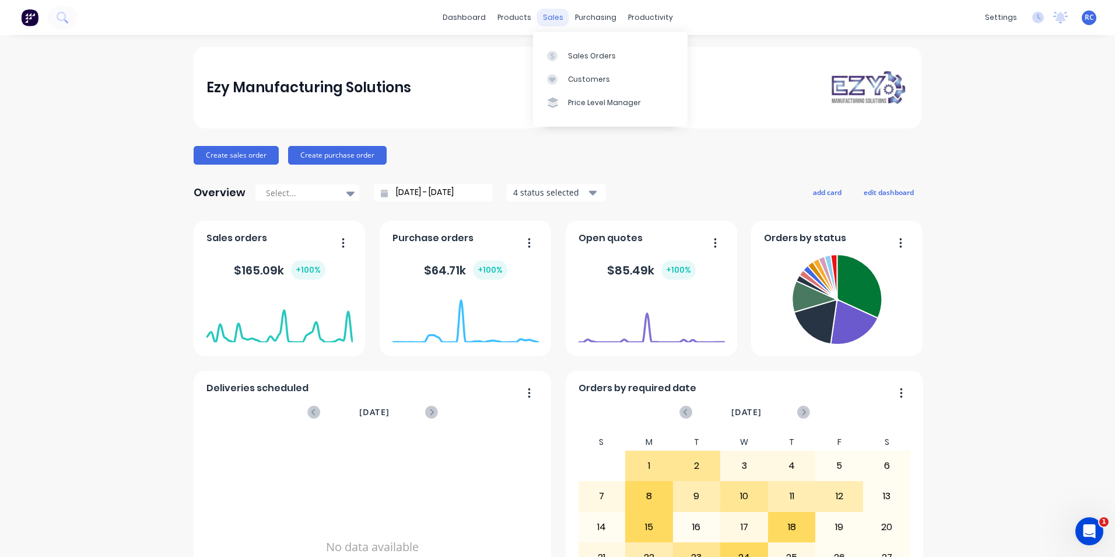
click at [557, 15] on div "sales" at bounding box center [553, 18] width 32 height 18
click at [561, 60] on div at bounding box center [556, 56] width 18 height 11
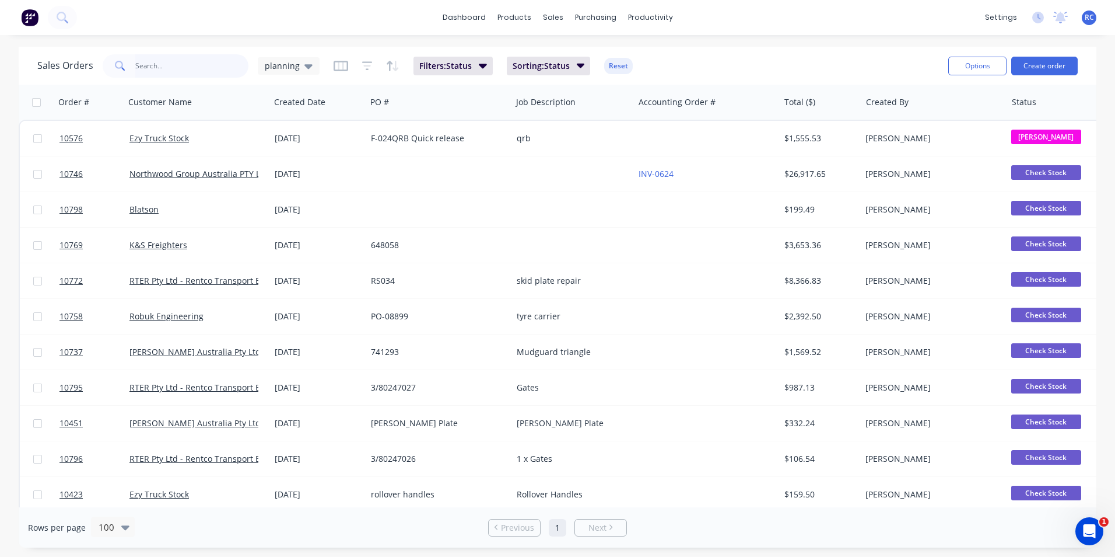
click at [172, 61] on input "text" at bounding box center [192, 65] width 114 height 23
type input "10782"
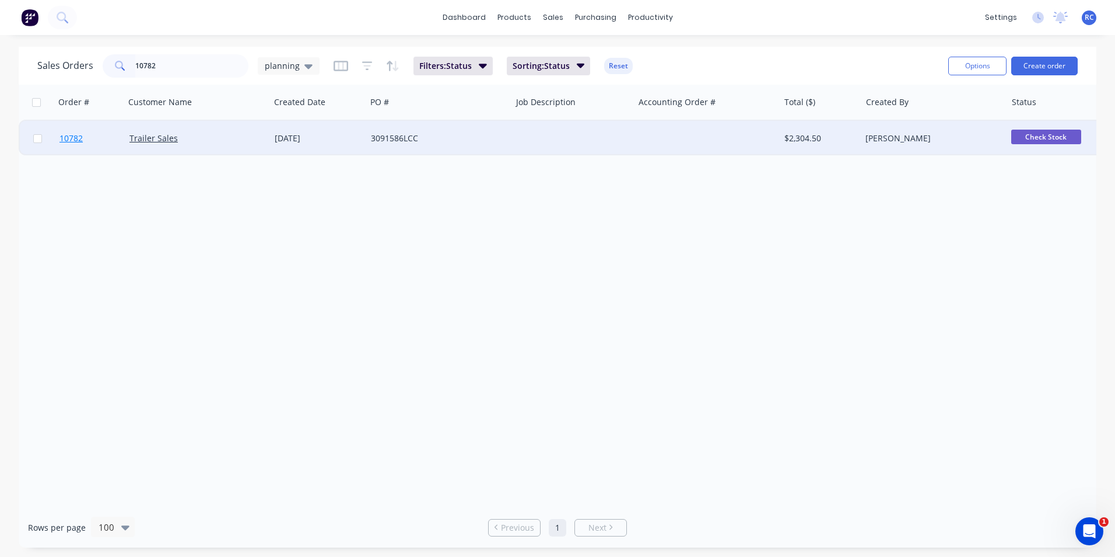
click at [122, 138] on link "10782" at bounding box center [95, 138] width 70 height 35
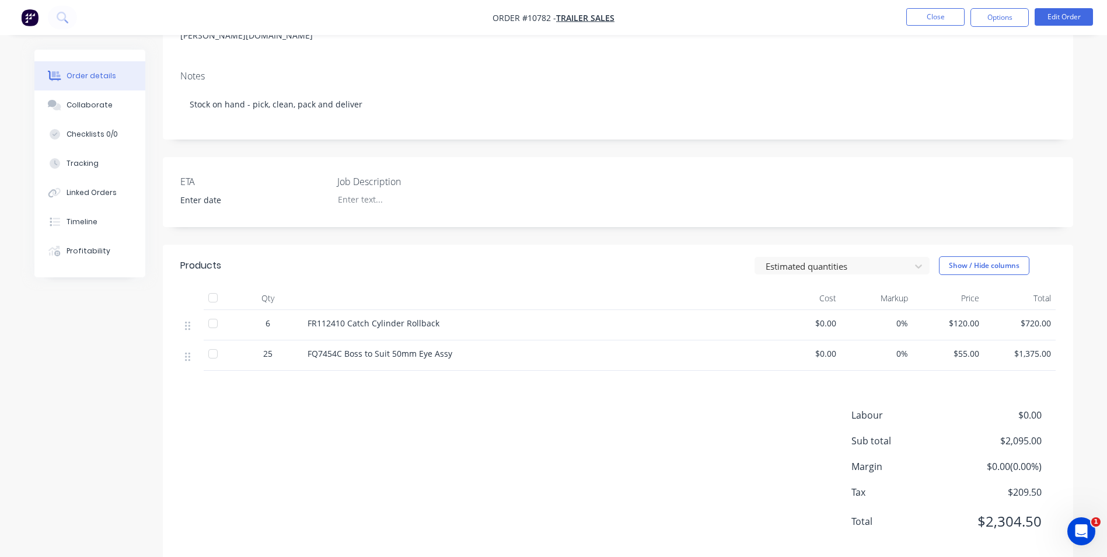
scroll to position [189, 0]
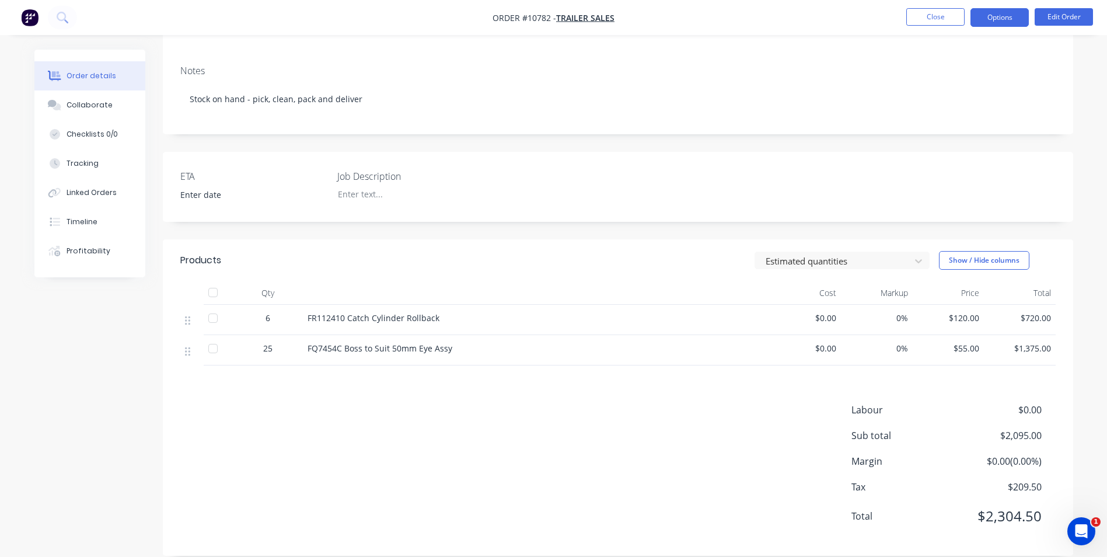
click at [990, 22] on button "Options" at bounding box center [999, 17] width 58 height 19
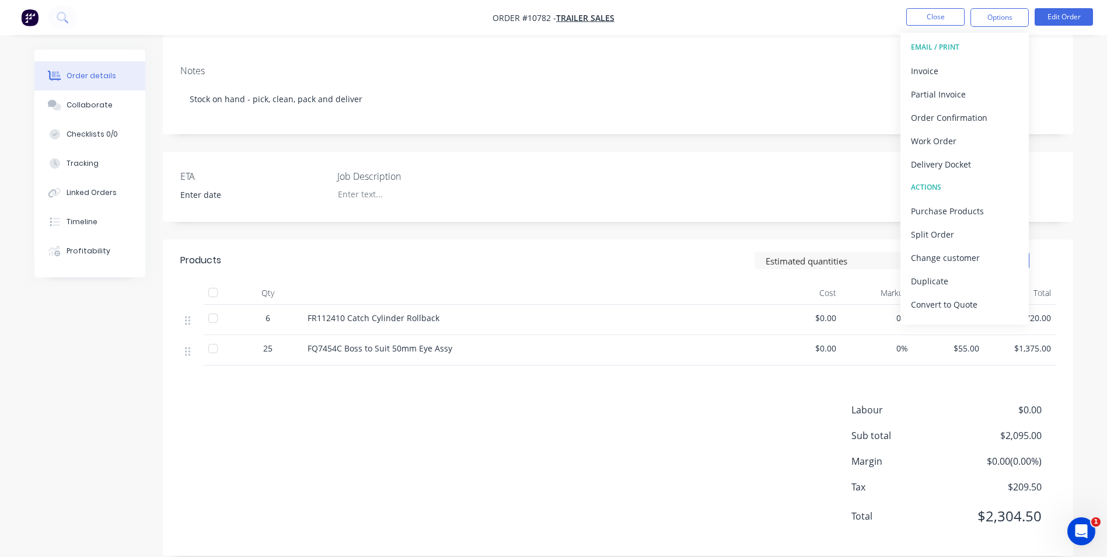
click at [974, 163] on div "Delivery Docket" at bounding box center [964, 164] width 107 height 17
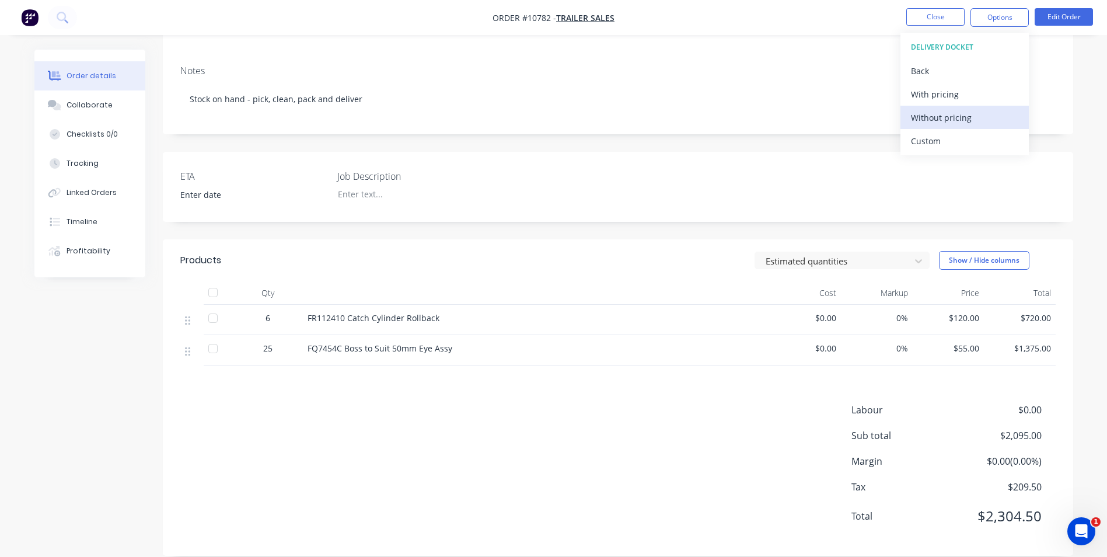
click at [939, 124] on div "Without pricing" at bounding box center [964, 117] width 107 height 17
click at [1088, 15] on button "Edit Order" at bounding box center [1063, 17] width 58 height 18
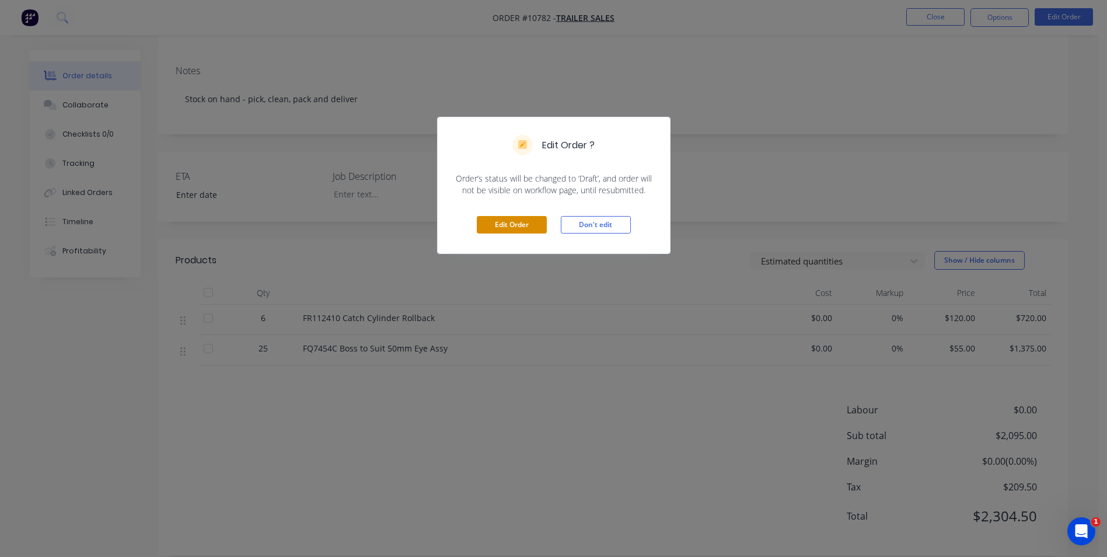
click at [524, 223] on button "Edit Order" at bounding box center [512, 225] width 70 height 18
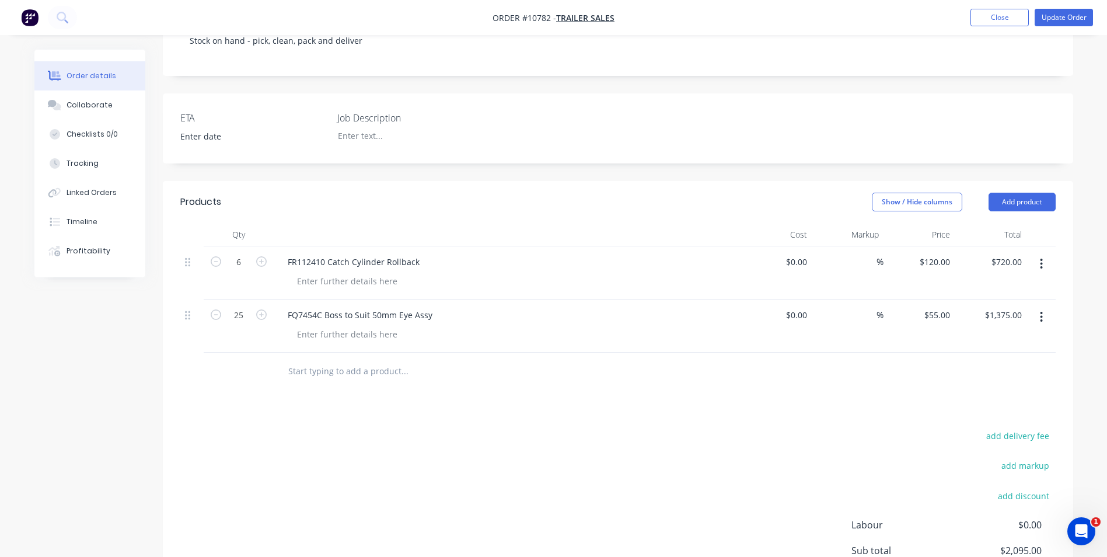
scroll to position [292, 0]
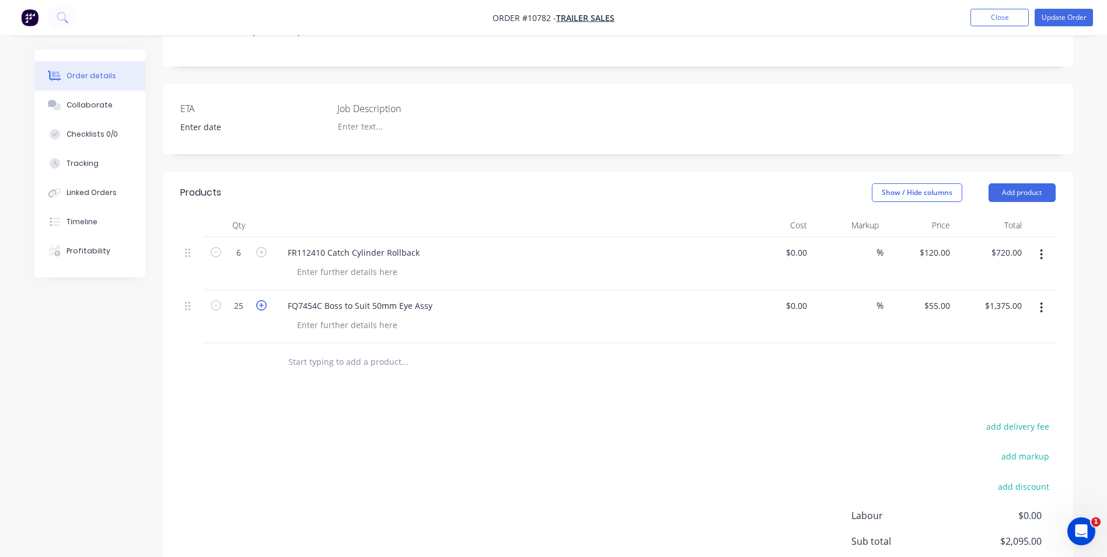
click at [264, 300] on icon "button" at bounding box center [261, 305] width 11 height 11
type input "26"
type input "$1,430.00"
click at [792, 418] on div "add delivery fee add markup add discount Labour $0.00 Sub total $2,150.00 Margi…" at bounding box center [617, 530] width 875 height 225
click at [1059, 16] on button "Update Order" at bounding box center [1063, 18] width 58 height 18
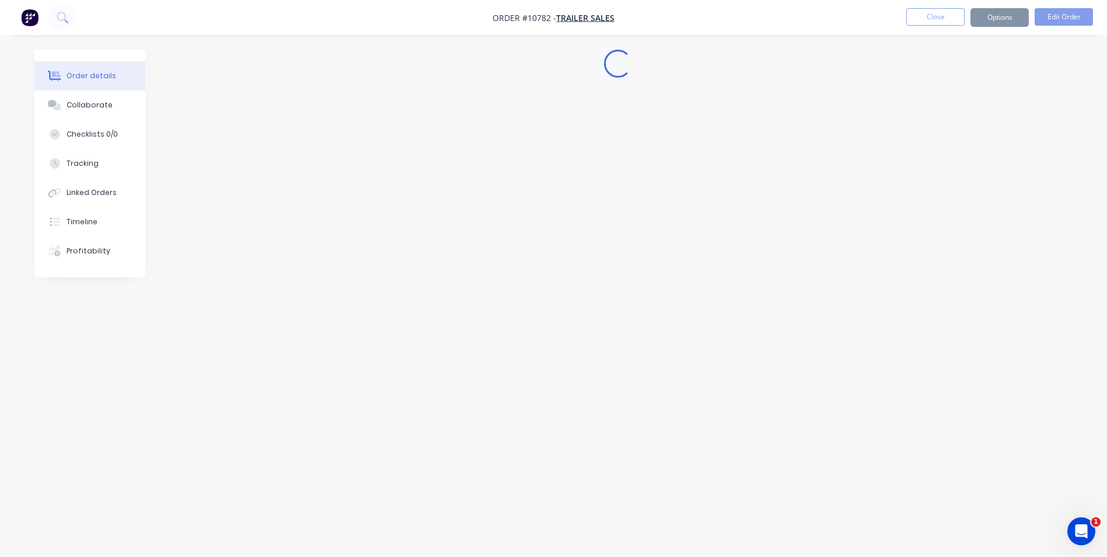
scroll to position [0, 0]
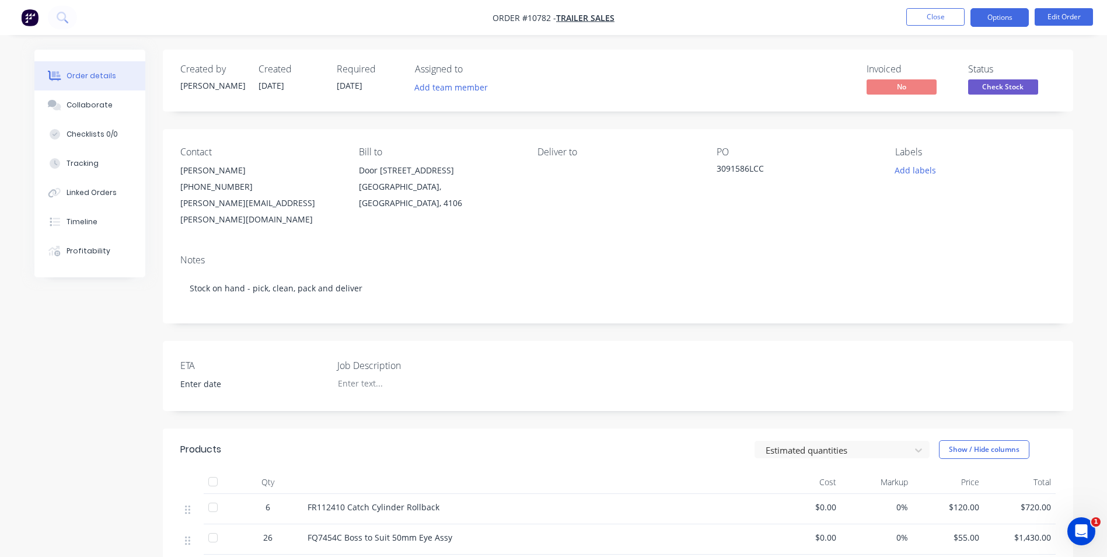
click at [993, 20] on button "Options" at bounding box center [999, 17] width 58 height 19
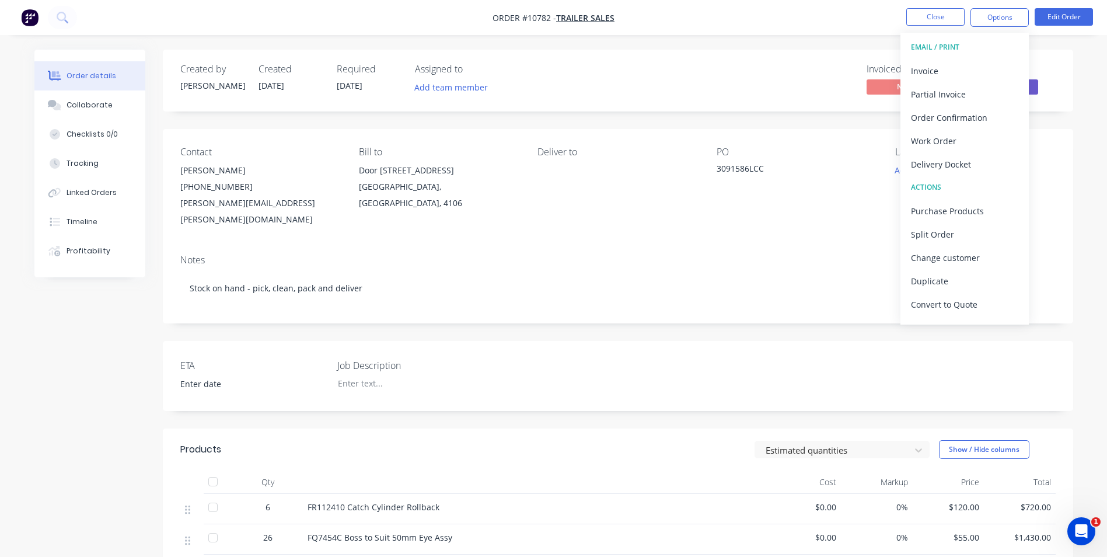
click at [944, 166] on div "Delivery Docket" at bounding box center [964, 164] width 107 height 17
click at [961, 115] on div "Without pricing" at bounding box center [964, 117] width 107 height 17
drag, startPoint x: 733, startPoint y: 55, endPoint x: 889, endPoint y: 57, distance: 155.8
click at [734, 55] on div "Created by Renee Created 18/09/25 Required 18/09/25 Assigned to Add team member…" at bounding box center [618, 81] width 910 height 62
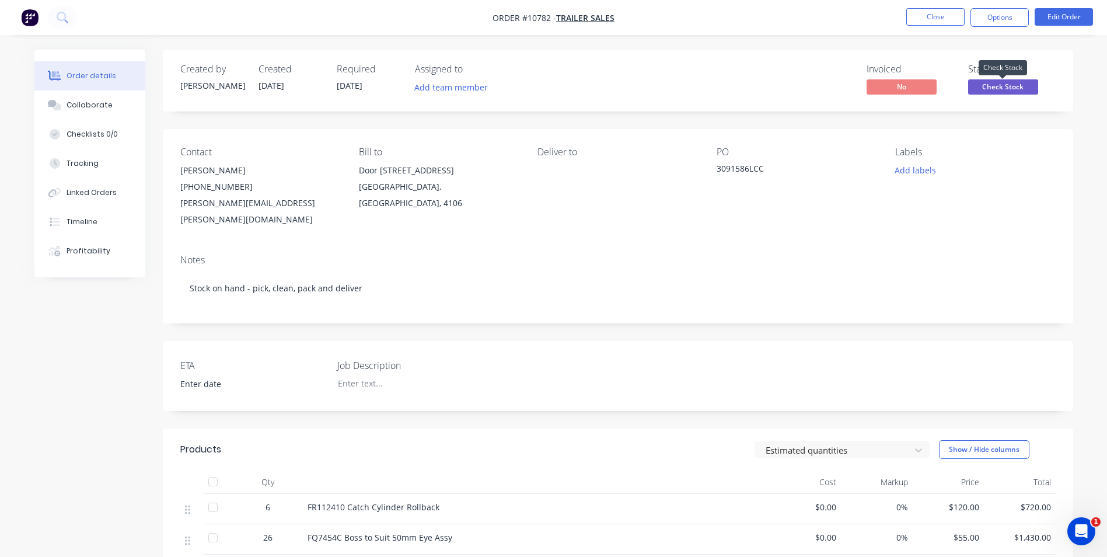
click at [1017, 89] on span "Check Stock" at bounding box center [1003, 86] width 70 height 15
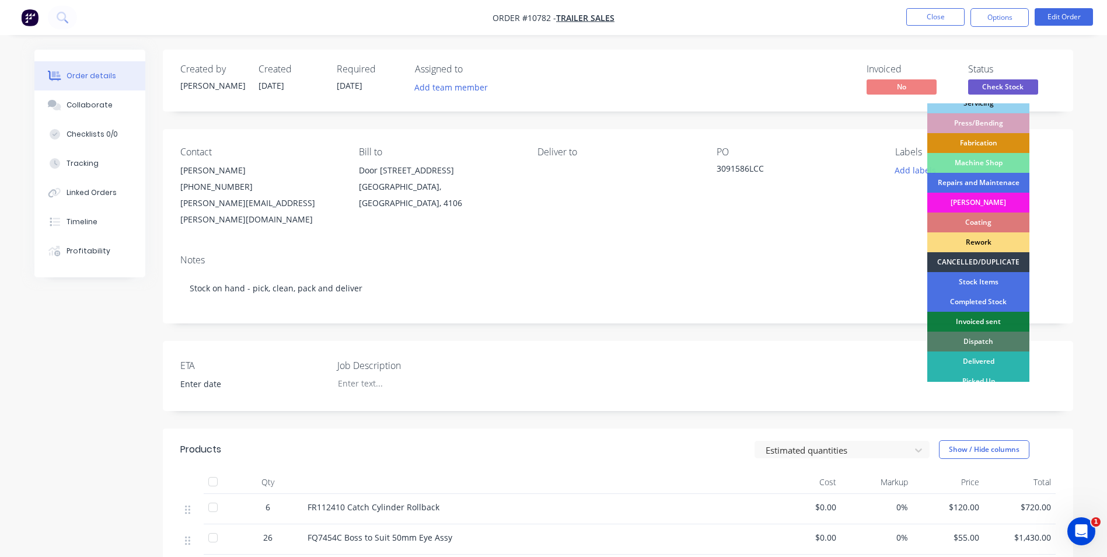
scroll to position [118, 0]
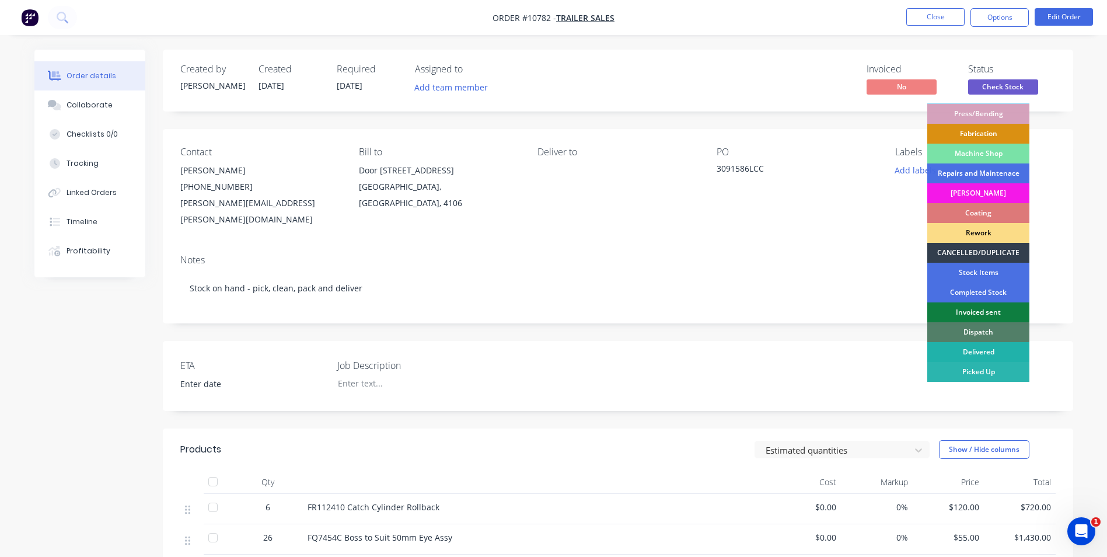
click at [996, 348] on div "Delivered" at bounding box center [978, 352] width 102 height 20
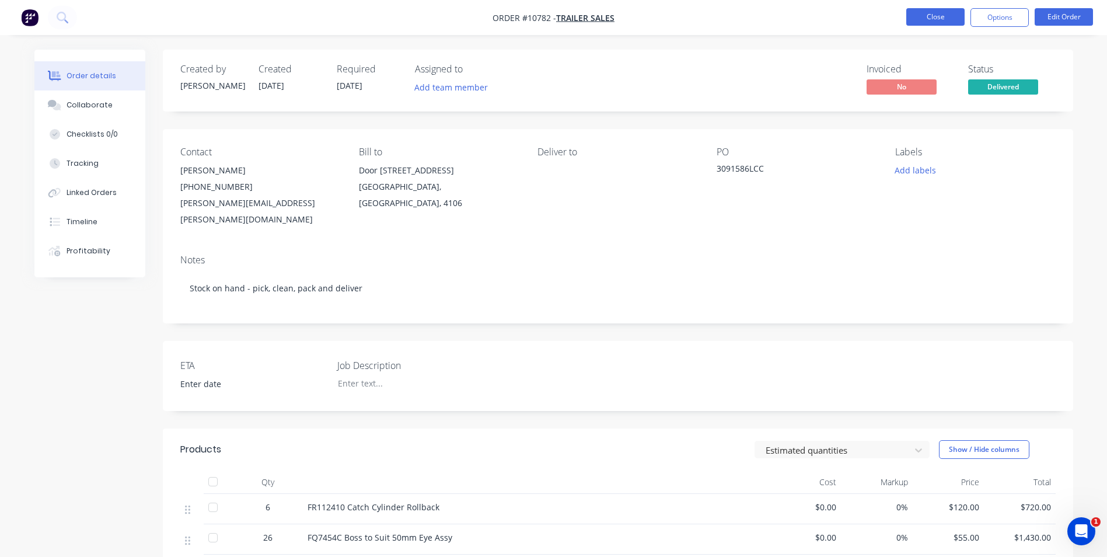
click at [939, 18] on button "Close" at bounding box center [935, 17] width 58 height 18
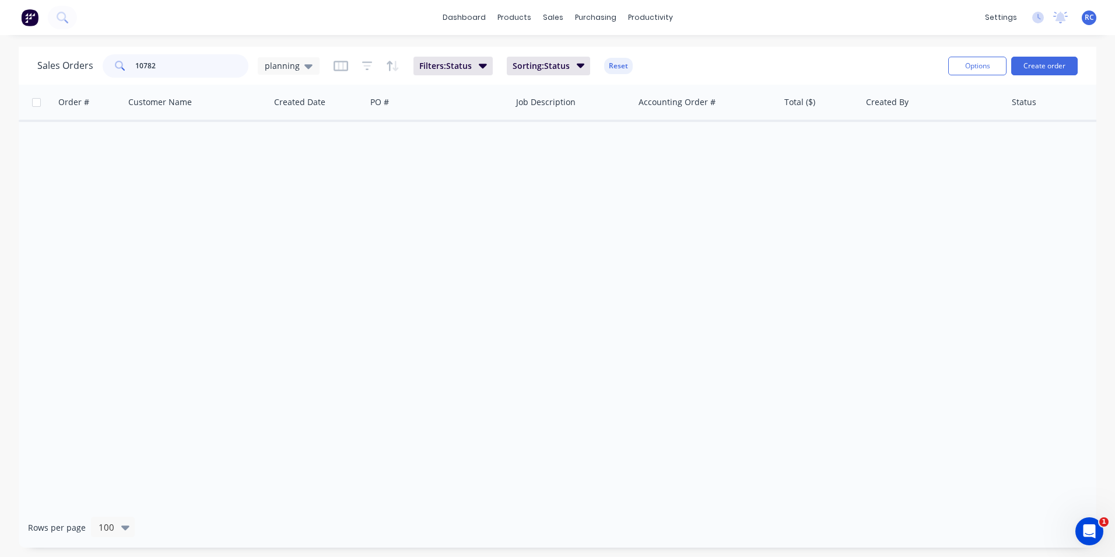
drag, startPoint x: 158, startPoint y: 62, endPoint x: 147, endPoint y: 62, distance: 11.1
click at [147, 62] on input "10782" at bounding box center [192, 65] width 114 height 23
type input "10788"
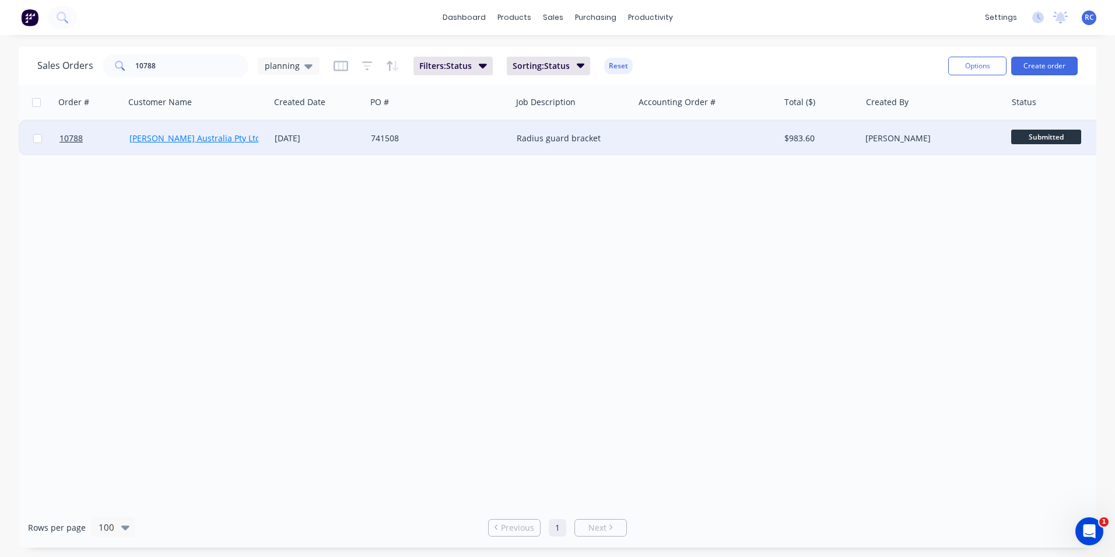
click at [201, 142] on link "[PERSON_NAME] Australia Pty Ltd" at bounding box center [195, 137] width 131 height 11
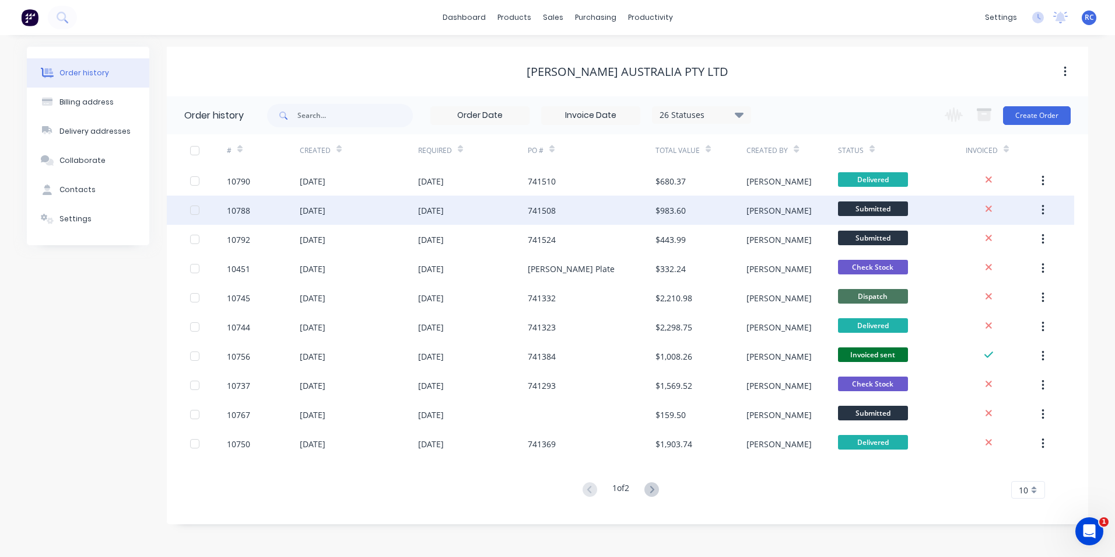
click at [284, 224] on div "10788" at bounding box center [263, 209] width 73 height 29
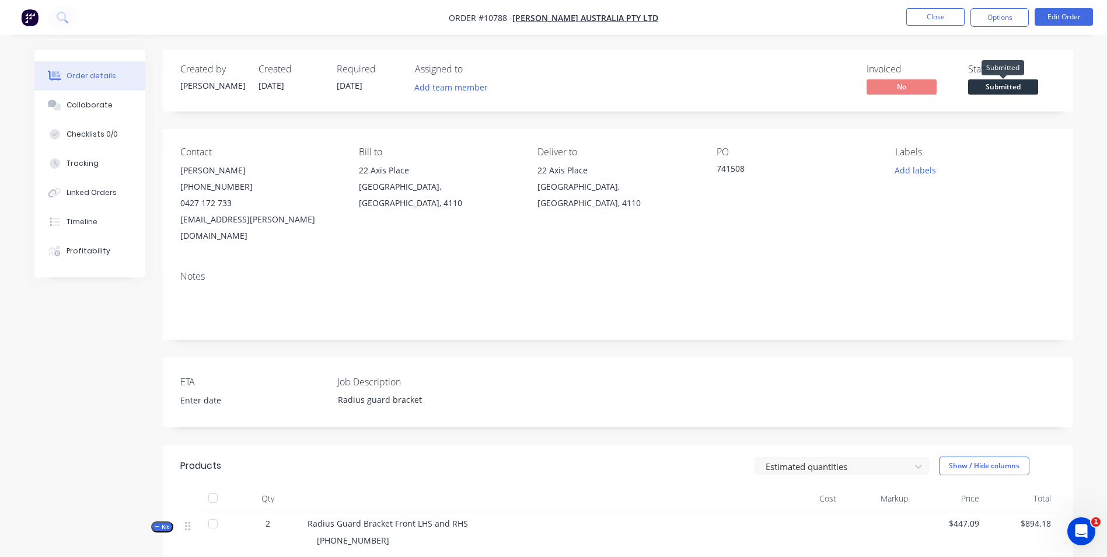
click at [1009, 85] on span "Submitted" at bounding box center [1003, 86] width 70 height 15
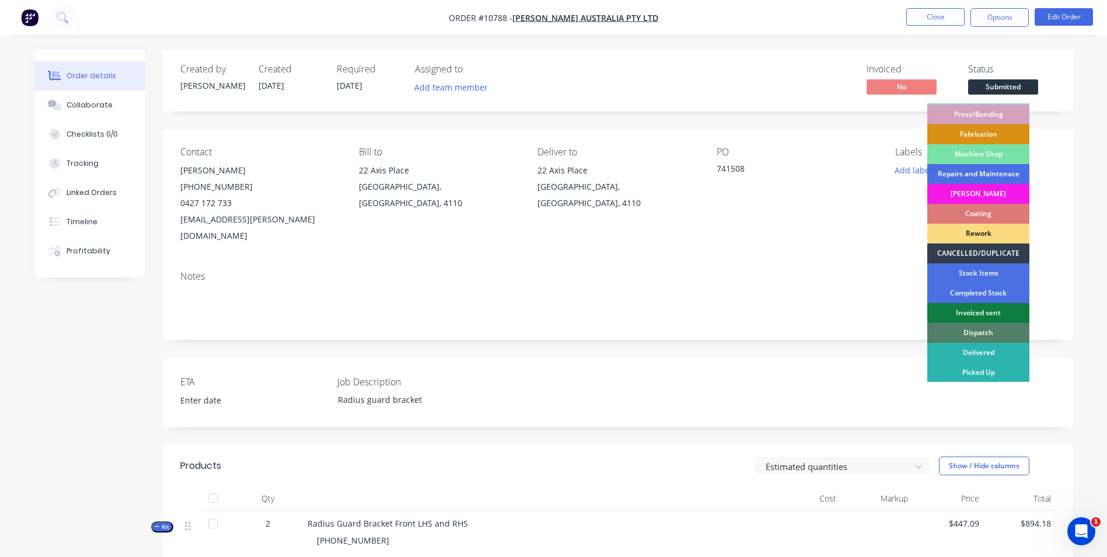
scroll to position [118, 0]
click at [994, 351] on div "Delivered" at bounding box center [978, 352] width 102 height 20
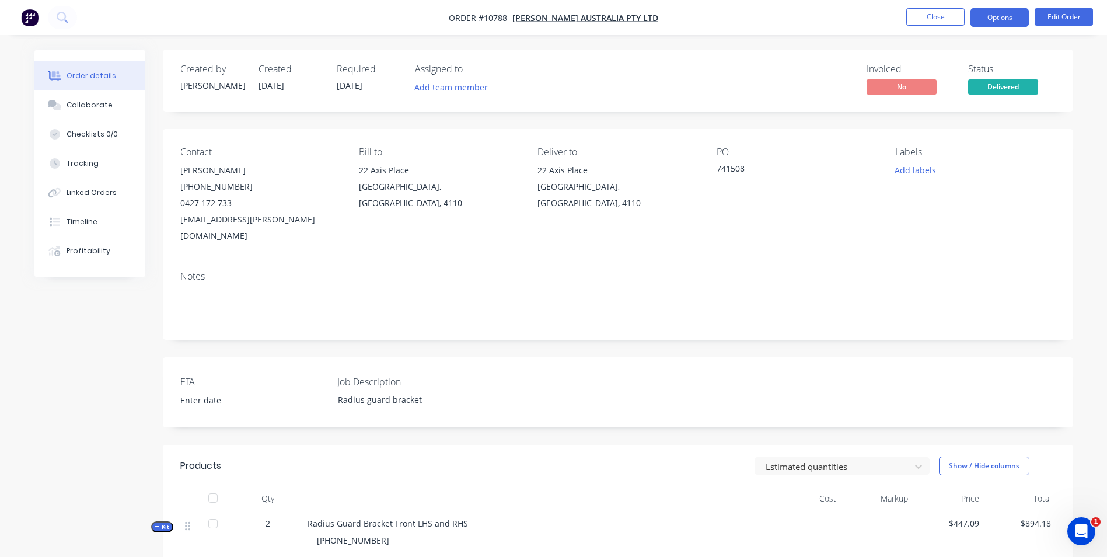
click at [1008, 17] on button "Options" at bounding box center [999, 17] width 58 height 19
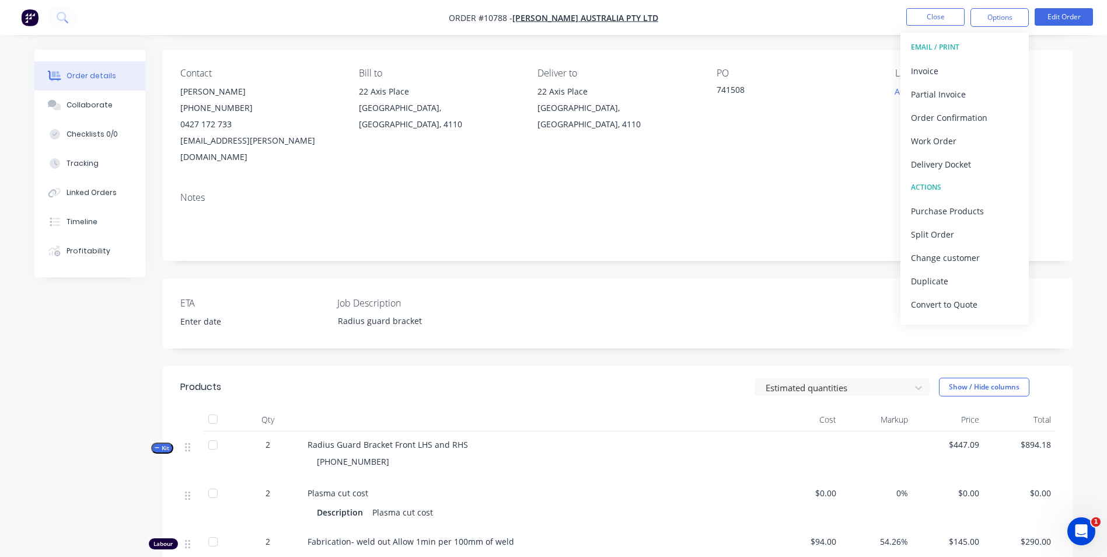
scroll to position [175, 0]
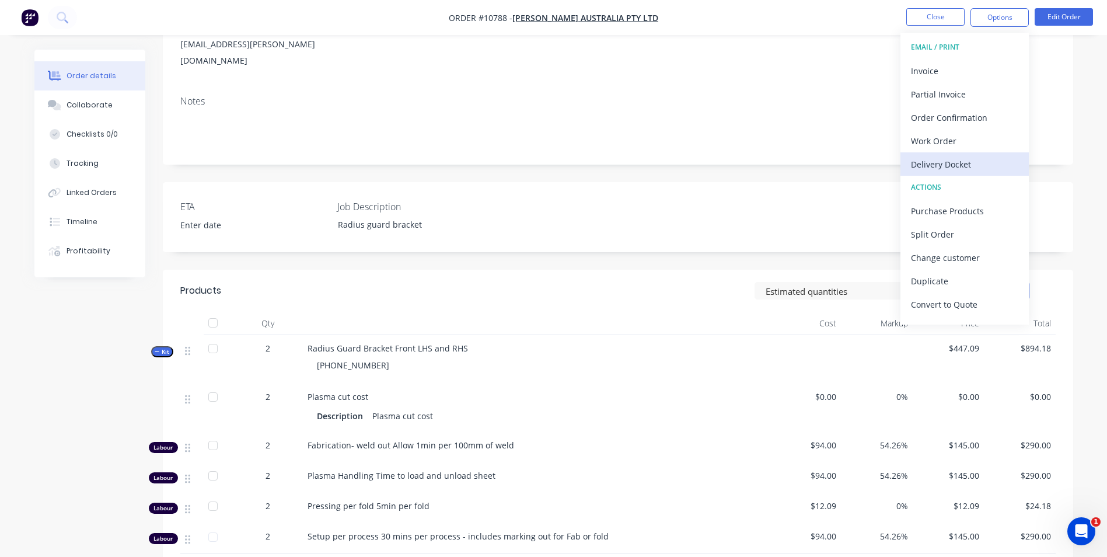
click at [937, 163] on div "Delivery Docket" at bounding box center [964, 164] width 107 height 17
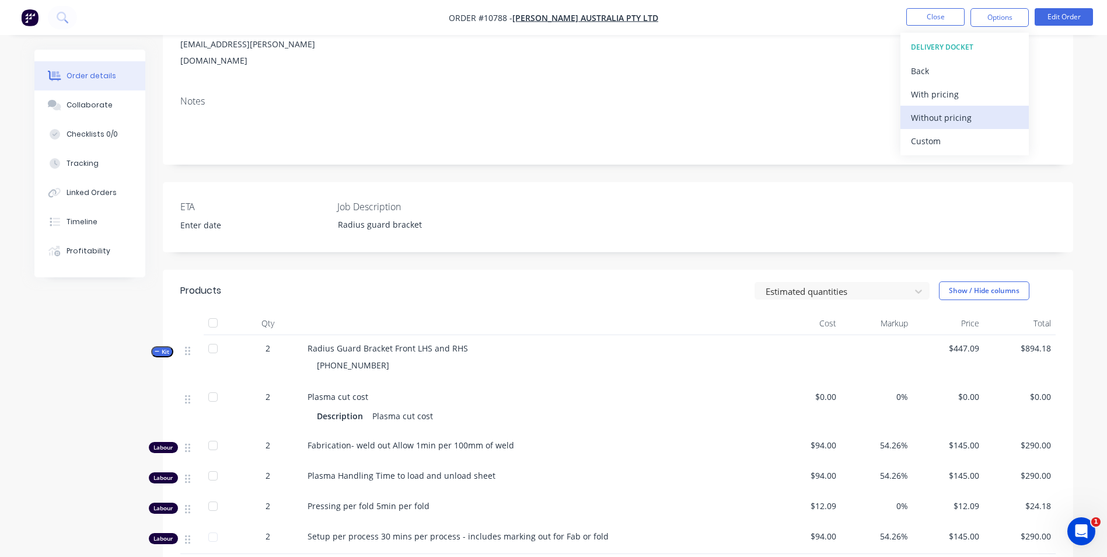
click at [967, 112] on div "Without pricing" at bounding box center [964, 117] width 107 height 17
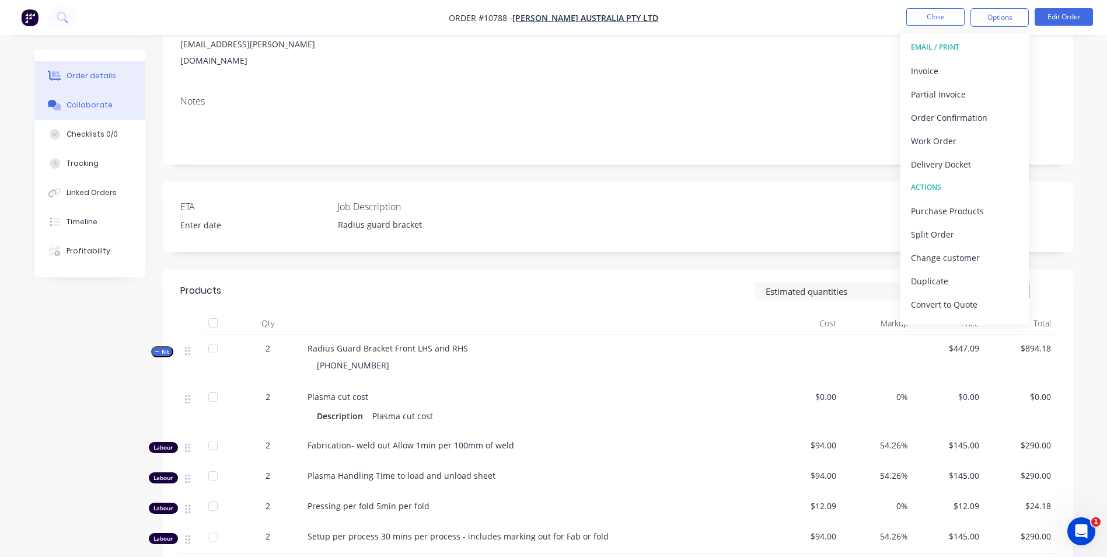
click at [82, 102] on div "Collaborate" at bounding box center [90, 105] width 46 height 11
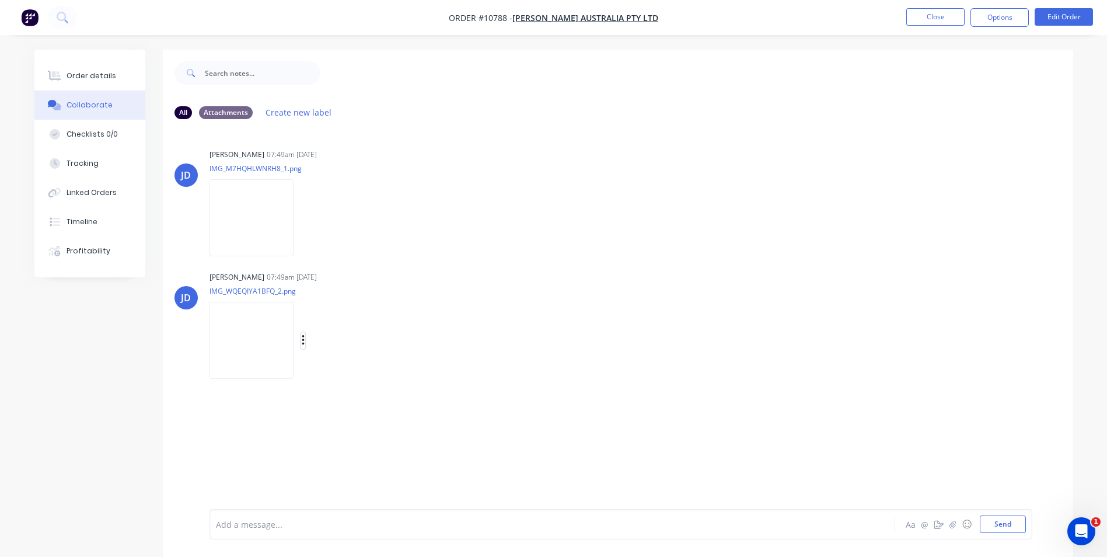
click at [303, 342] on icon "button" at bounding box center [304, 340] width 4 height 13
click at [338, 369] on button "Download" at bounding box center [379, 371] width 131 height 26
click at [527, 244] on div "Johan de Lange 07:49am 25/09/25 IMG_M7HQHLWNRH8_1.png Labels Download Delete" at bounding box center [391, 198] width 365 height 105
click at [102, 72] on div "Order details" at bounding box center [92, 76] width 50 height 11
